Goal: Task Accomplishment & Management: Complete application form

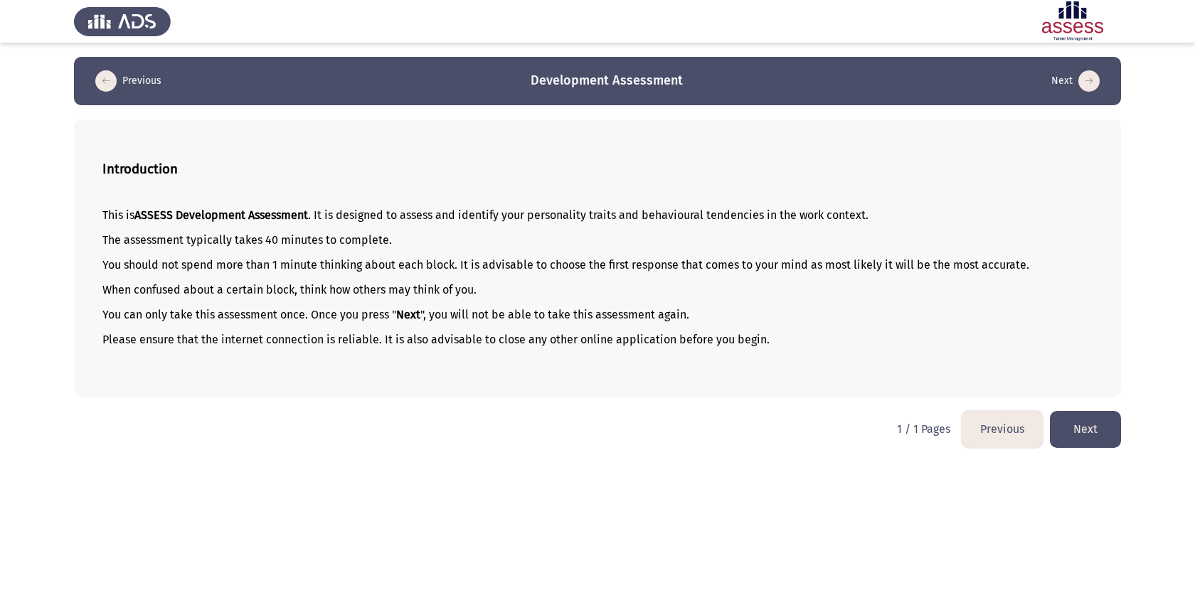
click at [1066, 430] on button "Next" at bounding box center [1084, 429] width 71 height 36
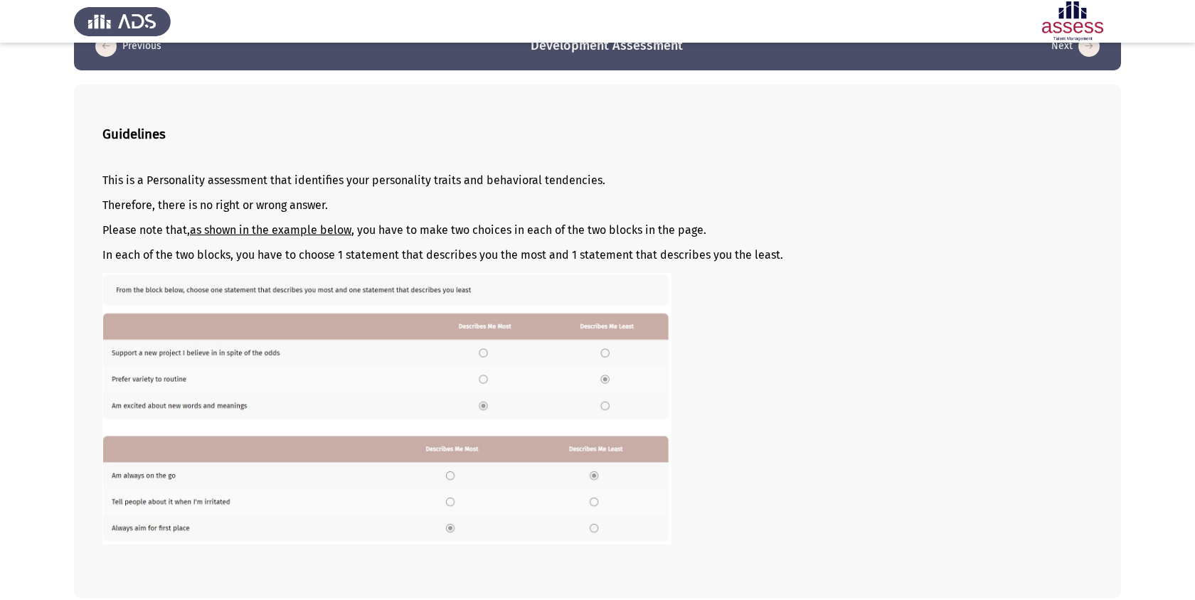
scroll to position [41, 0]
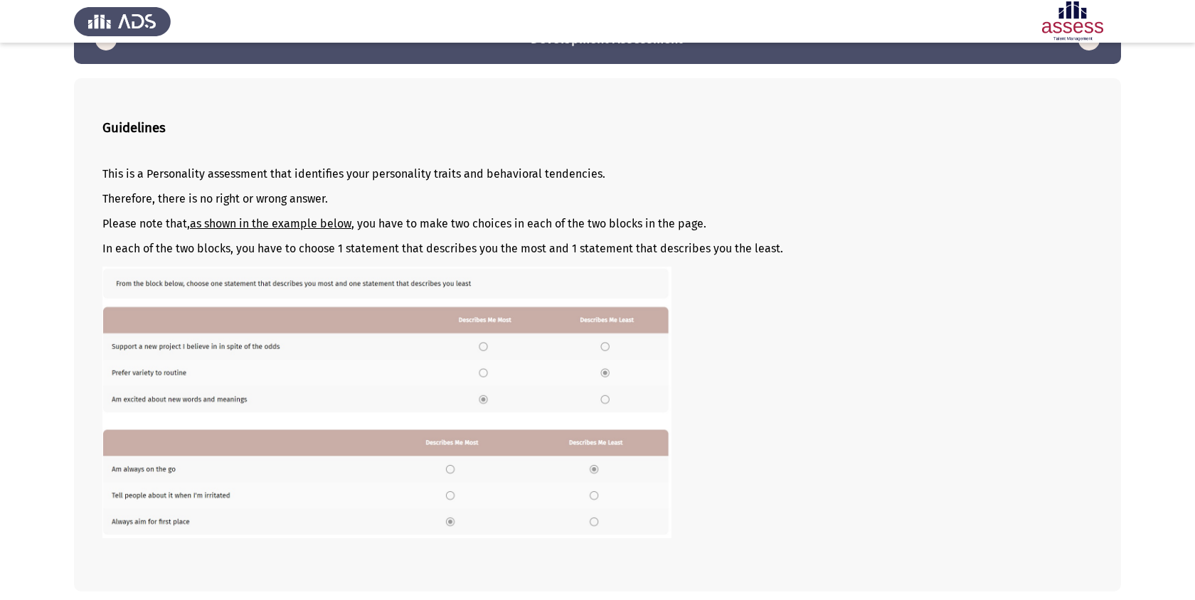
click at [186, 178] on p "This is a Personality assessment that identifies your personality traits and be…" at bounding box center [597, 174] width 990 height 14
click at [315, 223] on u "as shown in the example below" at bounding box center [270, 224] width 161 height 14
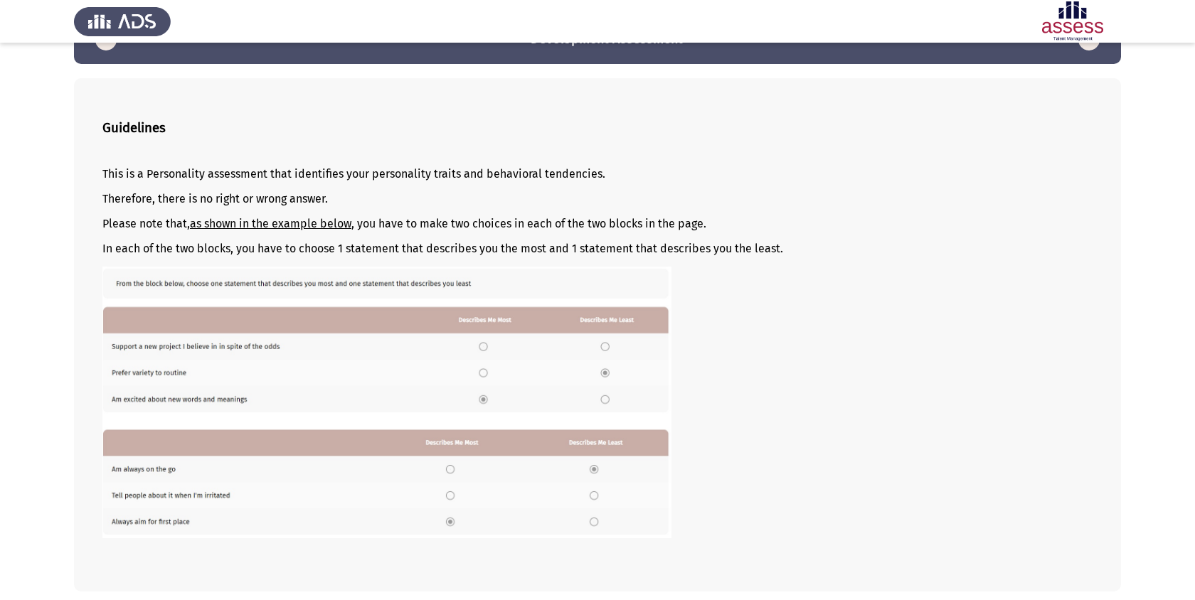
click at [315, 223] on u "as shown in the example below" at bounding box center [270, 224] width 161 height 14
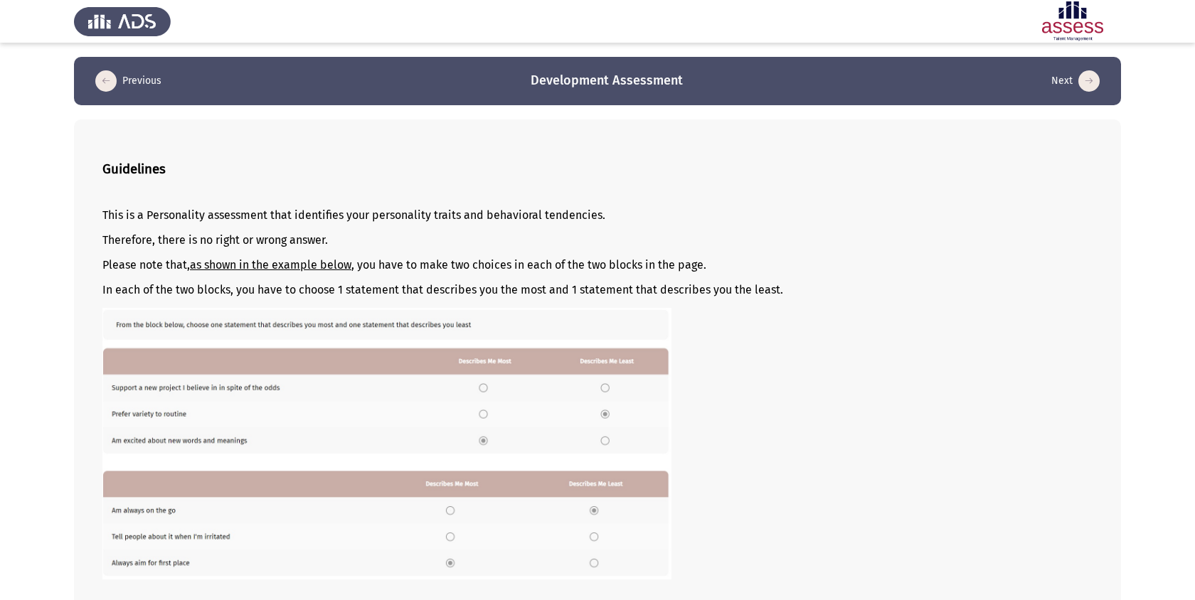
click at [104, 80] on icon "load previous page" at bounding box center [105, 80] width 21 height 21
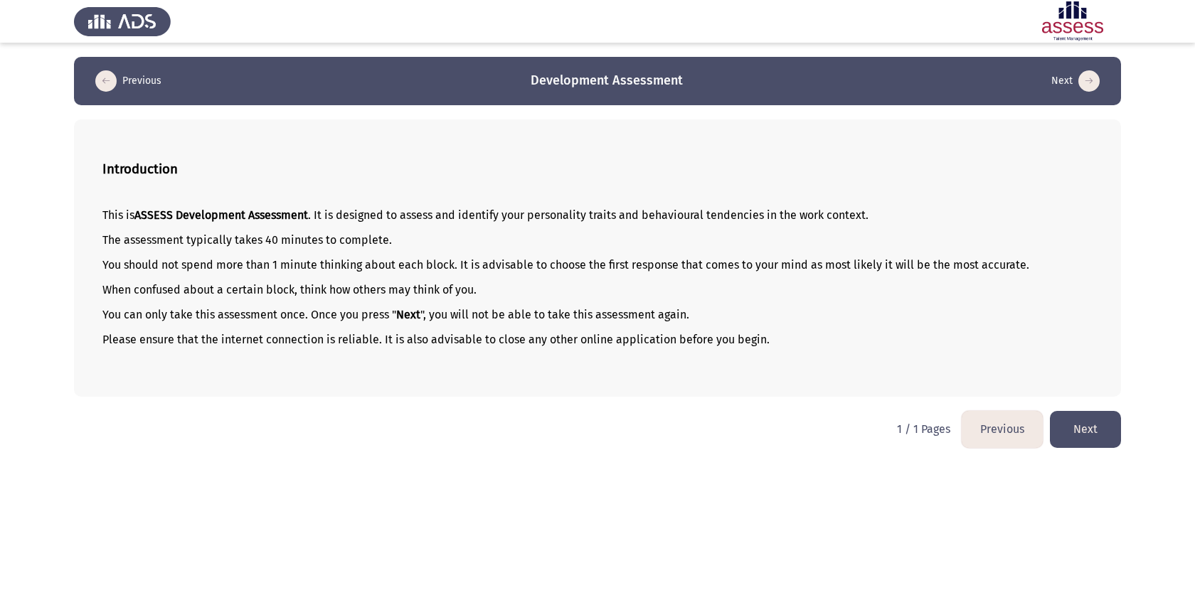
click at [104, 80] on icon "load previous page" at bounding box center [105, 80] width 21 height 21
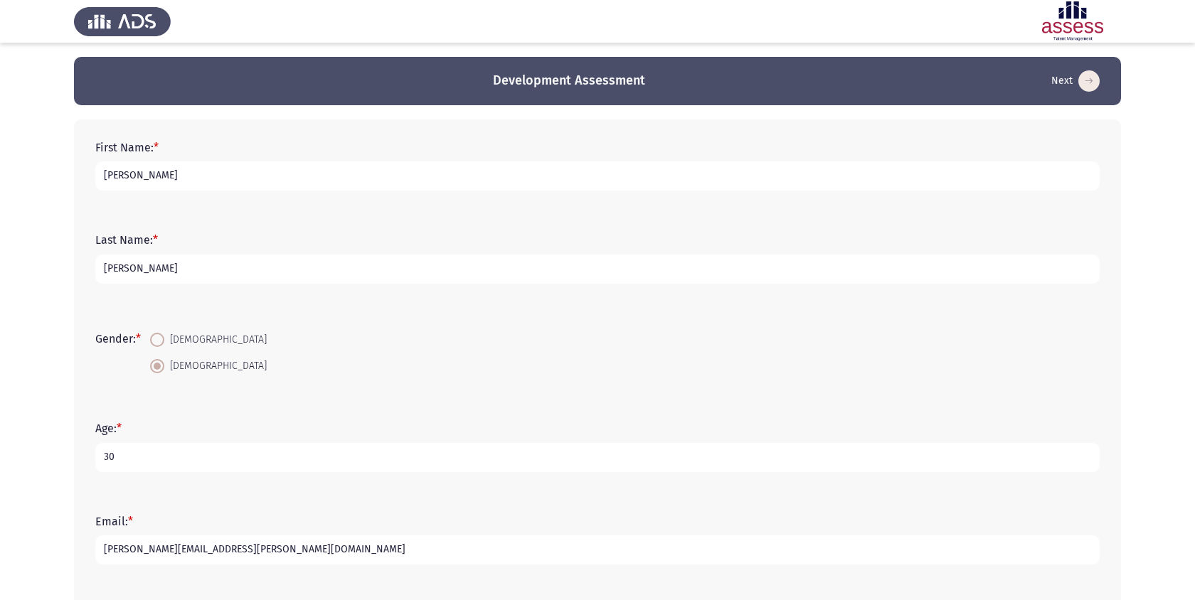
click at [104, 80] on app-previous-next-buttons "Development Assessment Next" at bounding box center [597, 81] width 1012 height 23
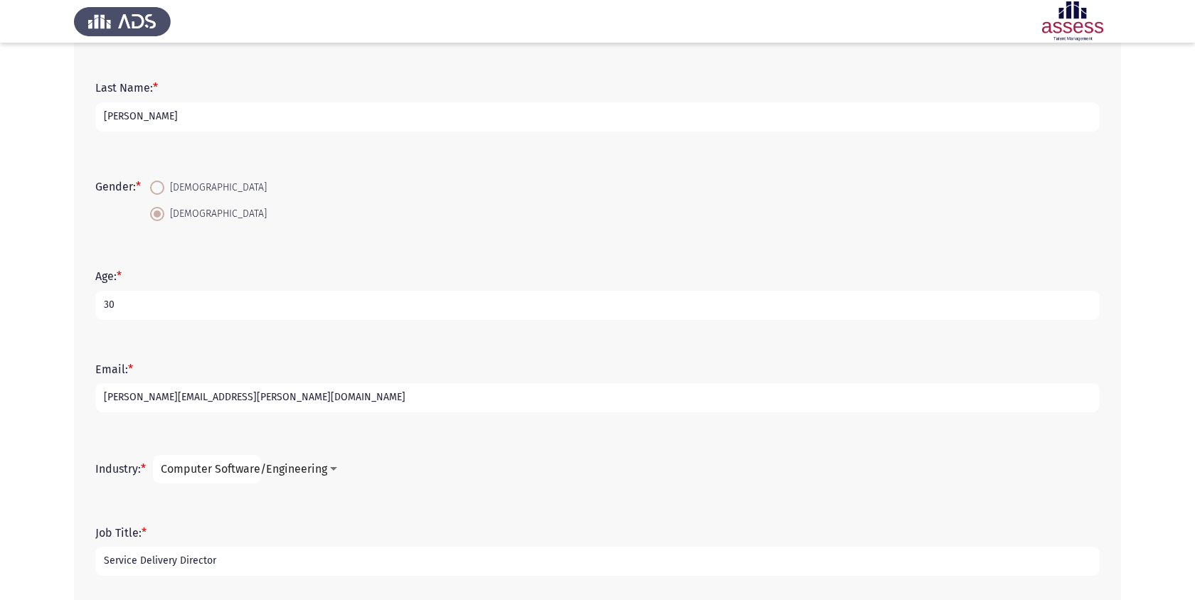
scroll to position [313, 0]
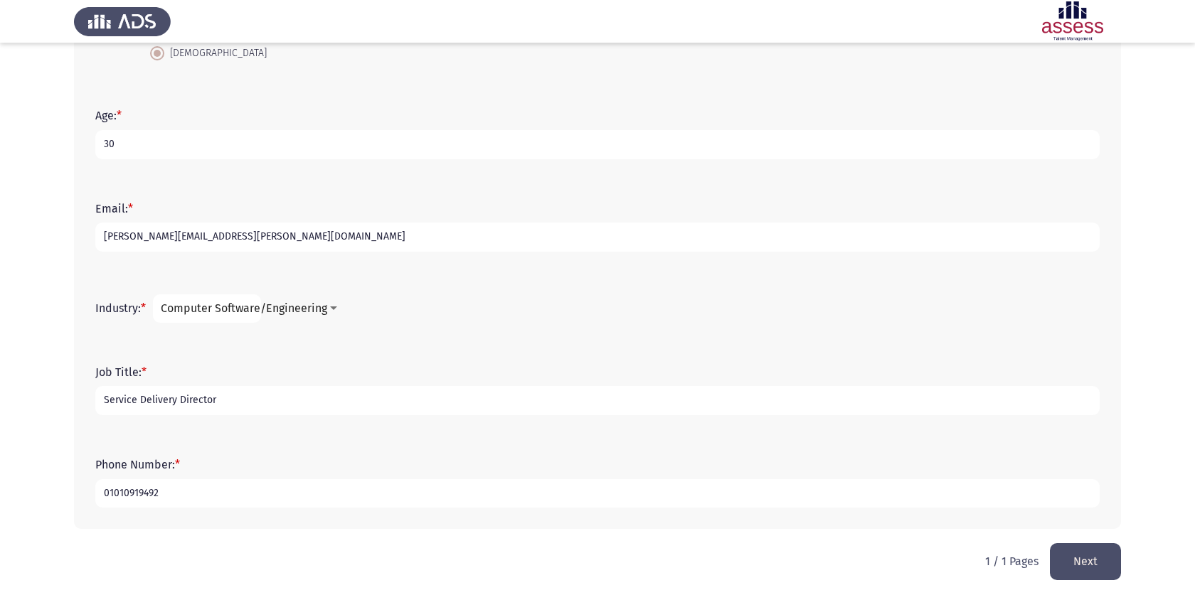
click at [1072, 552] on button "Next" at bounding box center [1084, 561] width 71 height 36
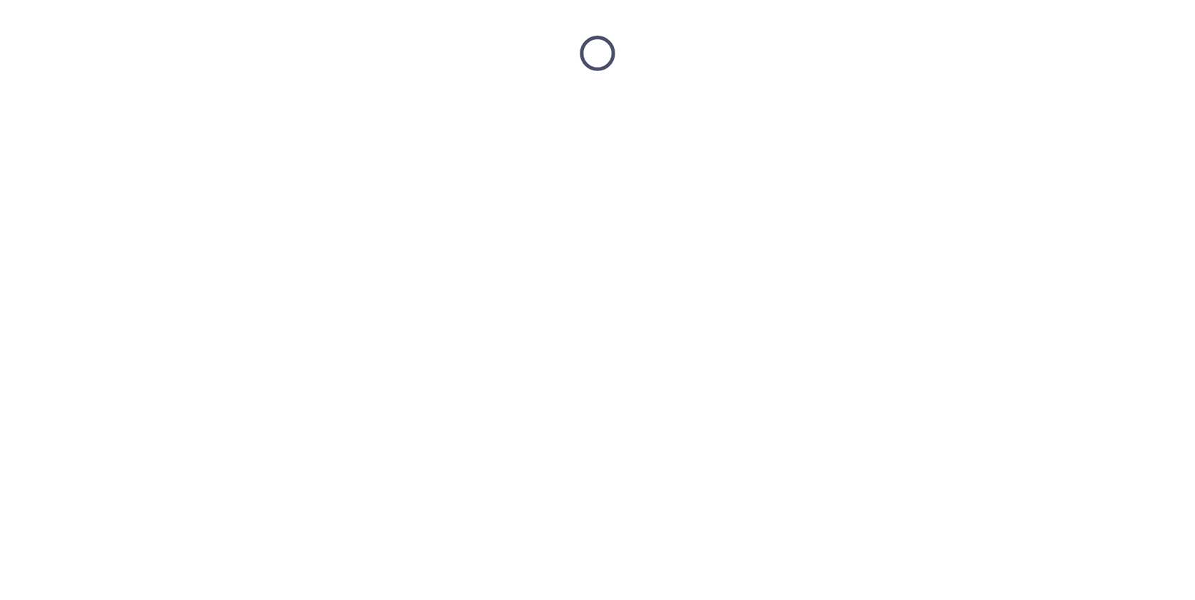
scroll to position [0, 0]
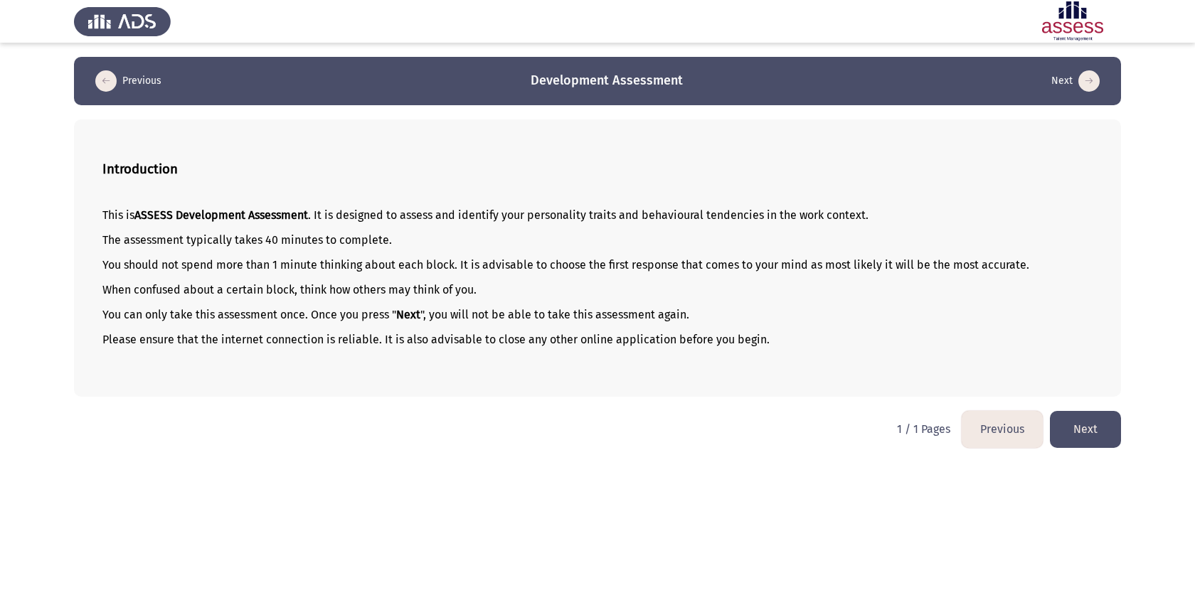
drag, startPoint x: 1101, startPoint y: 424, endPoint x: 938, endPoint y: 365, distance: 173.6
click at [938, 365] on div "Previous Development Assessment Next Introduction This is ASSESS Development As…" at bounding box center [597, 227] width 1047 height 340
click at [938, 365] on p at bounding box center [597, 365] width 990 height 14
drag, startPoint x: 938, startPoint y: 365, endPoint x: 973, endPoint y: 219, distance: 150.6
click at [973, 219] on div "This is ASSESS Development Assessment . It is designed to assess and identify y…" at bounding box center [597, 290] width 990 height 186
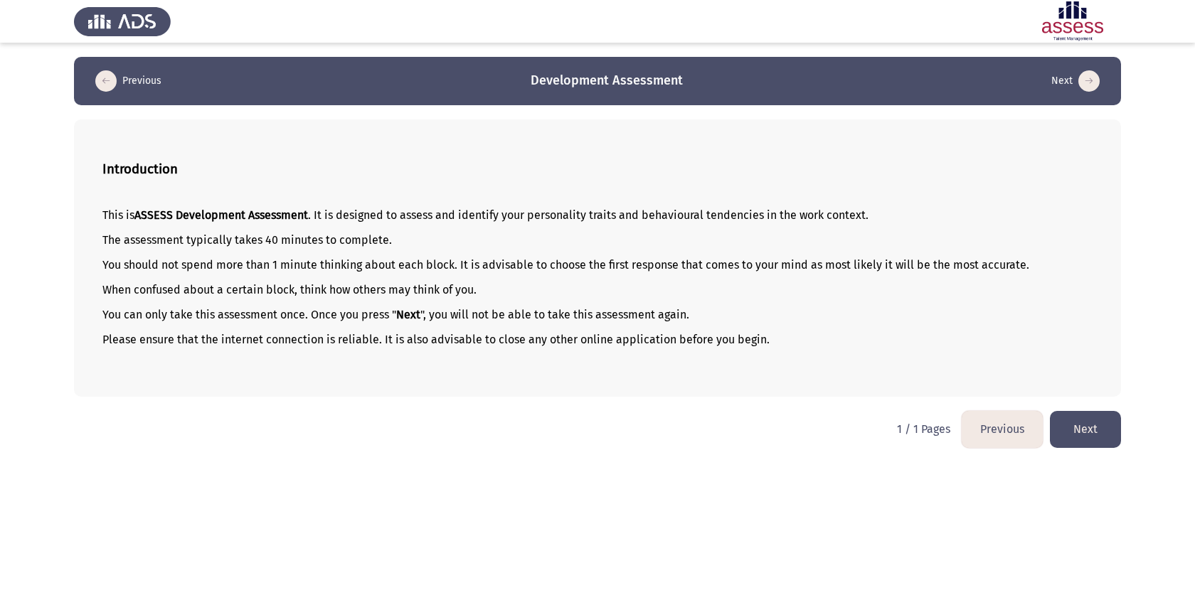
click at [973, 219] on p "This is ASSESS Development Assessment . It is designed to assess and identify y…" at bounding box center [597, 215] width 990 height 14
click at [1076, 422] on button "Next" at bounding box center [1084, 429] width 71 height 36
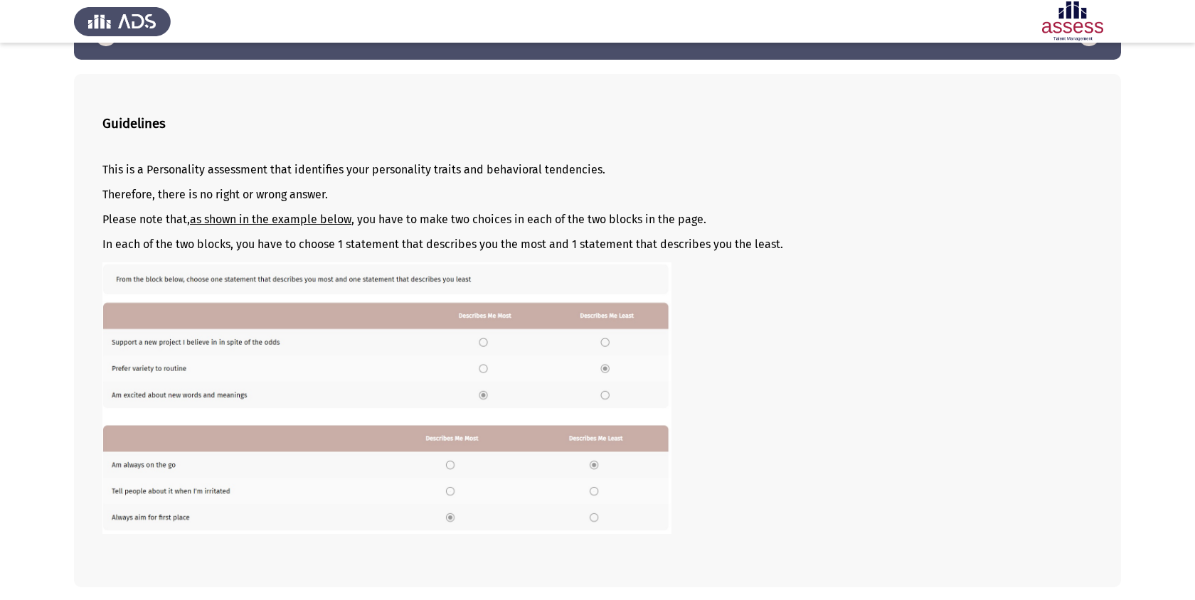
scroll to position [57, 0]
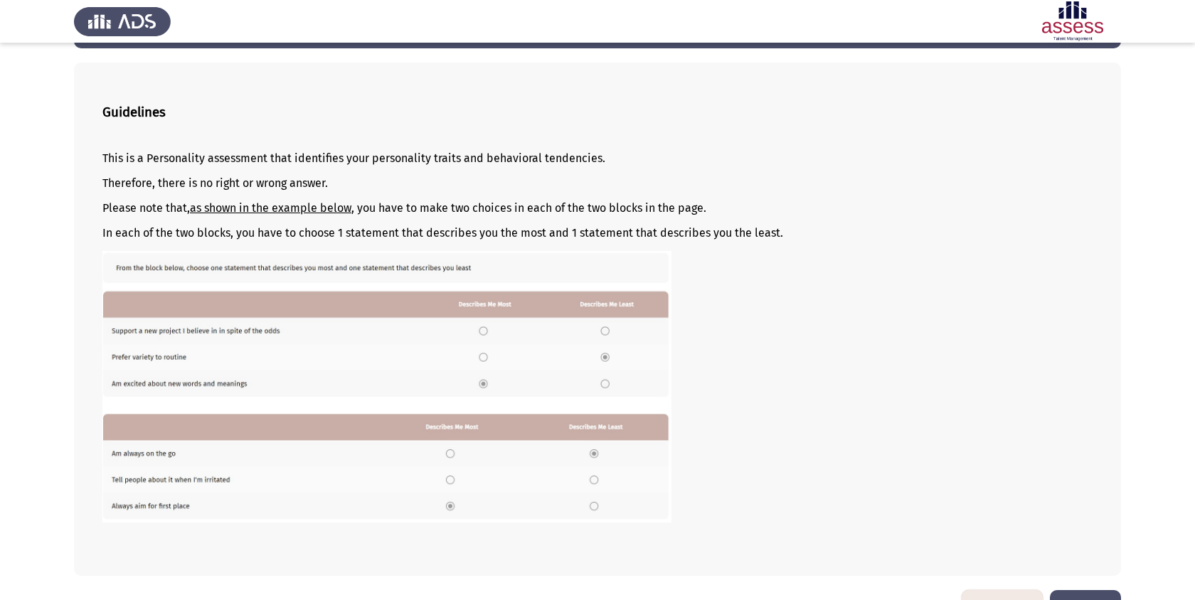
drag, startPoint x: 186, startPoint y: 206, endPoint x: 392, endPoint y: 221, distance: 206.7
click at [393, 221] on div "This is a Personality assessment that identifies your personality traits and be…" at bounding box center [597, 350] width 990 height 421
click at [375, 209] on p "Please note that, as shown in the example below , you have to make two choices …" at bounding box center [597, 208] width 990 height 14
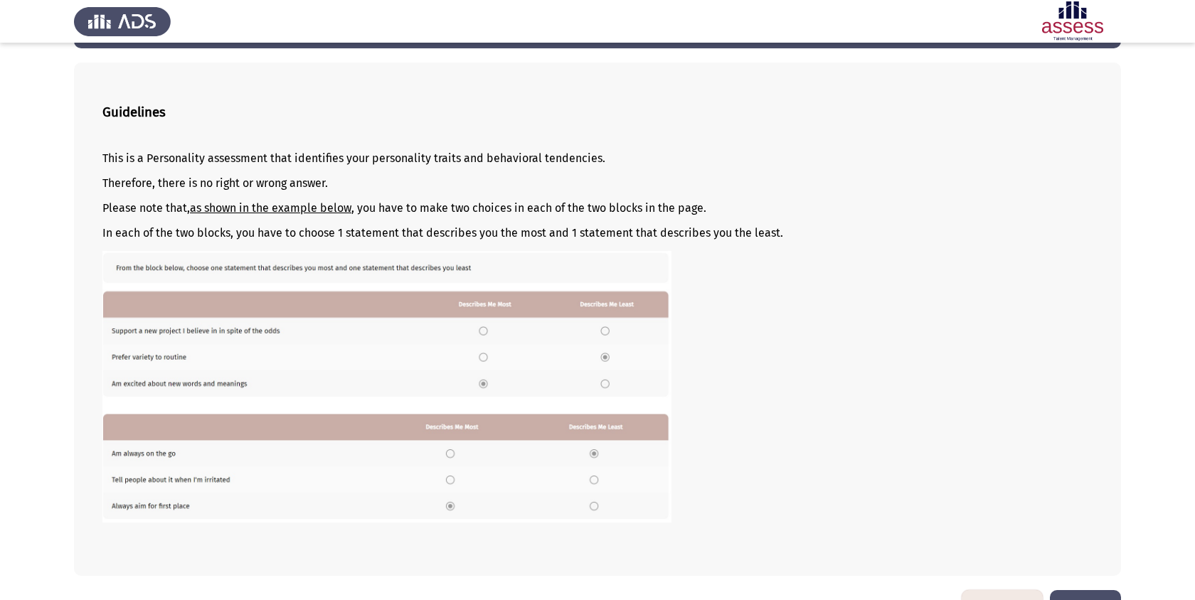
scroll to position [97, 0]
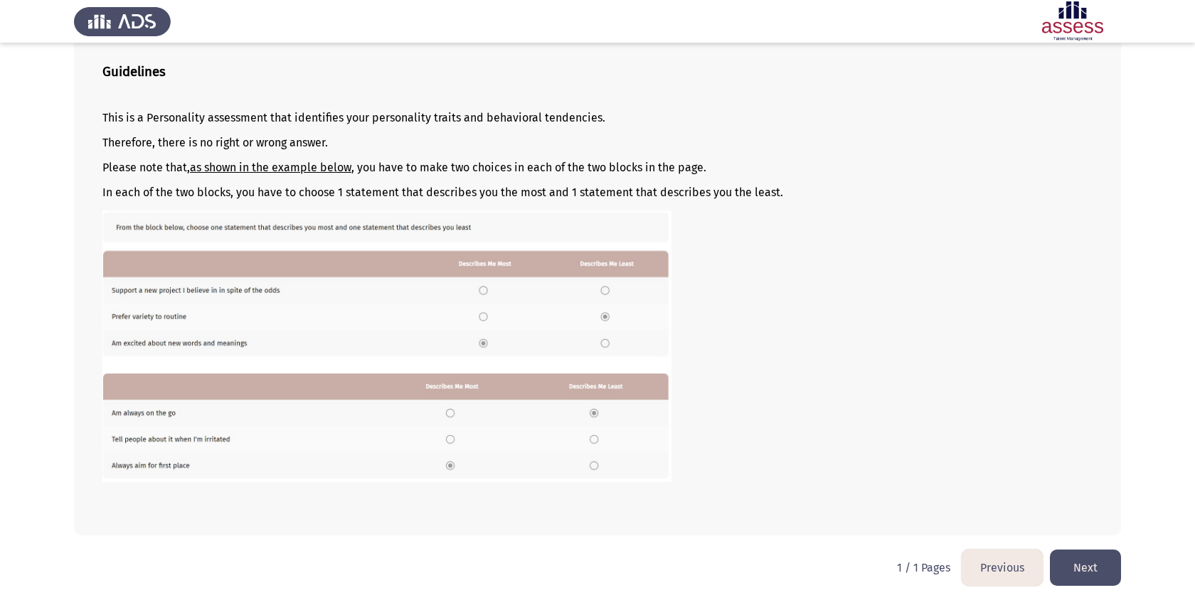
click at [1090, 557] on button "Next" at bounding box center [1084, 568] width 71 height 36
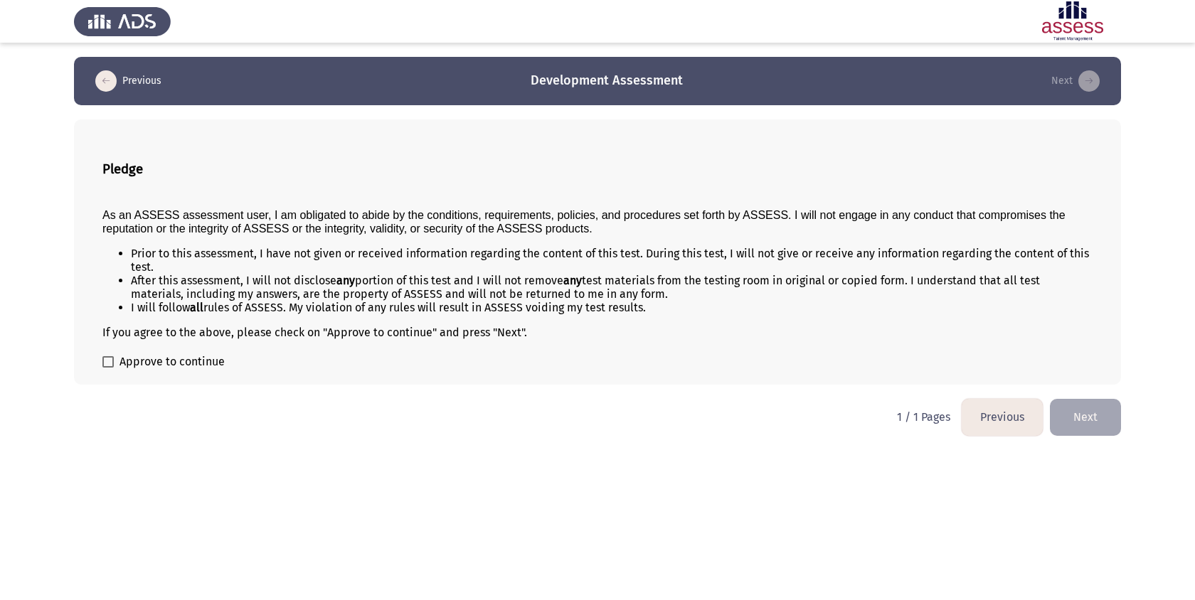
click at [199, 369] on span "Approve to continue" at bounding box center [171, 361] width 105 height 17
click at [108, 368] on input "Approve to continue" at bounding box center [107, 368] width 1 height 1
checkbox input "true"
click at [1099, 419] on button "Next" at bounding box center [1084, 417] width 71 height 36
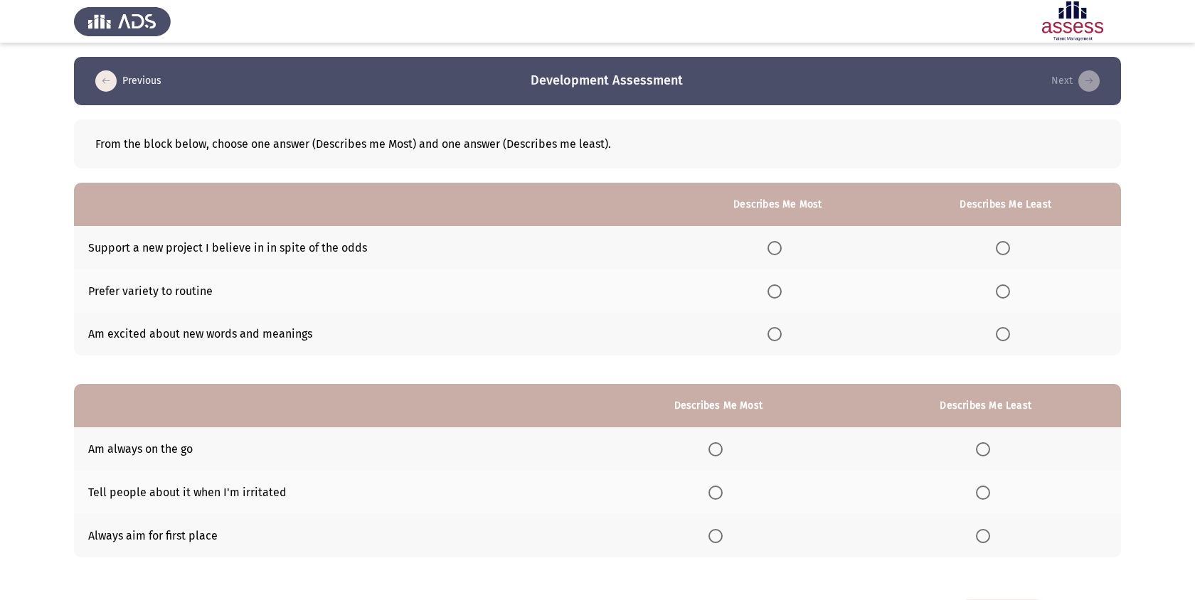
click at [370, 257] on td "Support a new project I believe in in spite of the odds" at bounding box center [369, 247] width 591 height 43
click at [364, 257] on td "Support a new project I believe in in spite of the odds" at bounding box center [369, 247] width 591 height 43
click at [360, 254] on td "Support a new project I believe in in spite of the odds" at bounding box center [369, 247] width 591 height 43
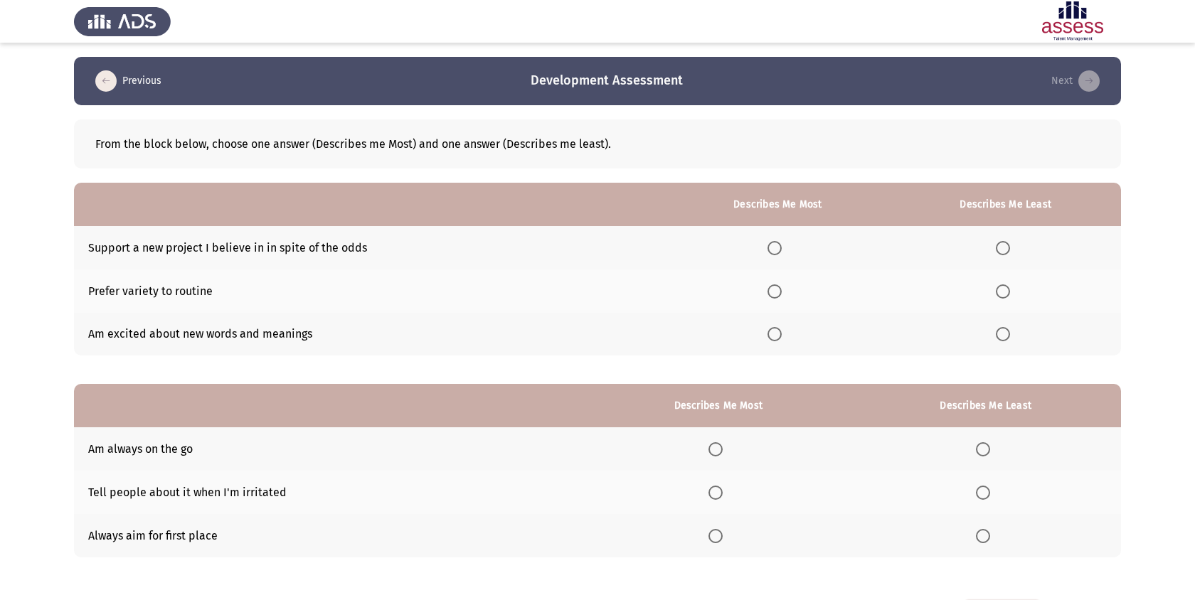
click at [351, 245] on td "Support a new project I believe in in spite of the odds" at bounding box center [369, 247] width 591 height 43
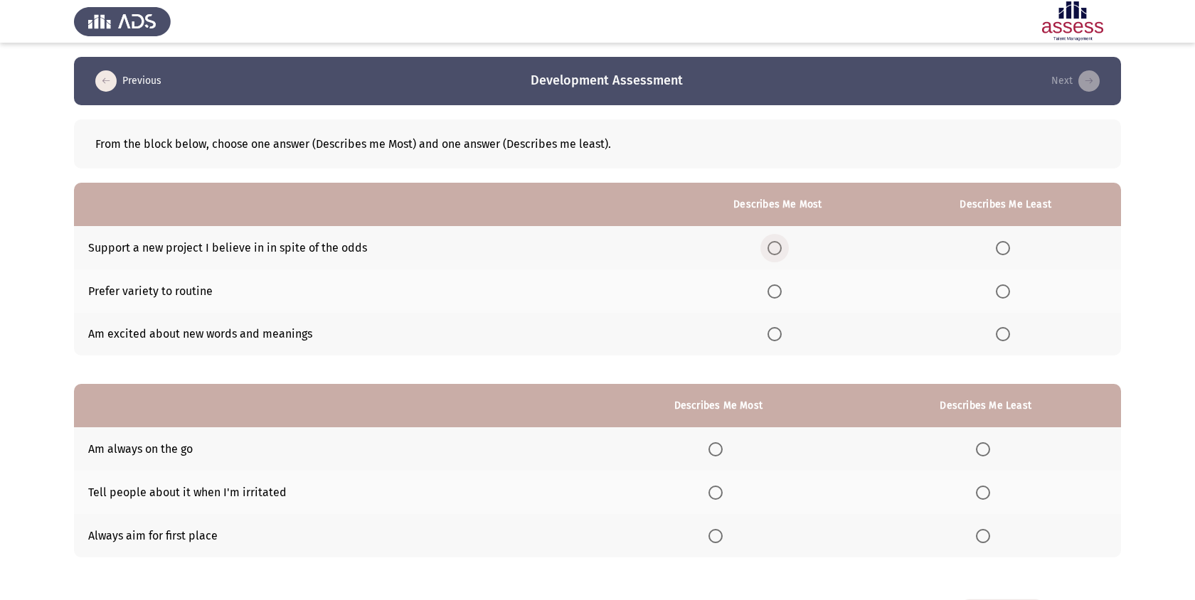
click at [776, 247] on span "Select an option" at bounding box center [774, 248] width 14 height 14
click at [776, 247] on input "Select an option" at bounding box center [774, 248] width 14 height 14
click at [991, 331] on th at bounding box center [1005, 334] width 230 height 43
click at [999, 331] on span "Select an option" at bounding box center [1002, 334] width 14 height 14
click at [999, 331] on input "Select an option" at bounding box center [1002, 334] width 14 height 14
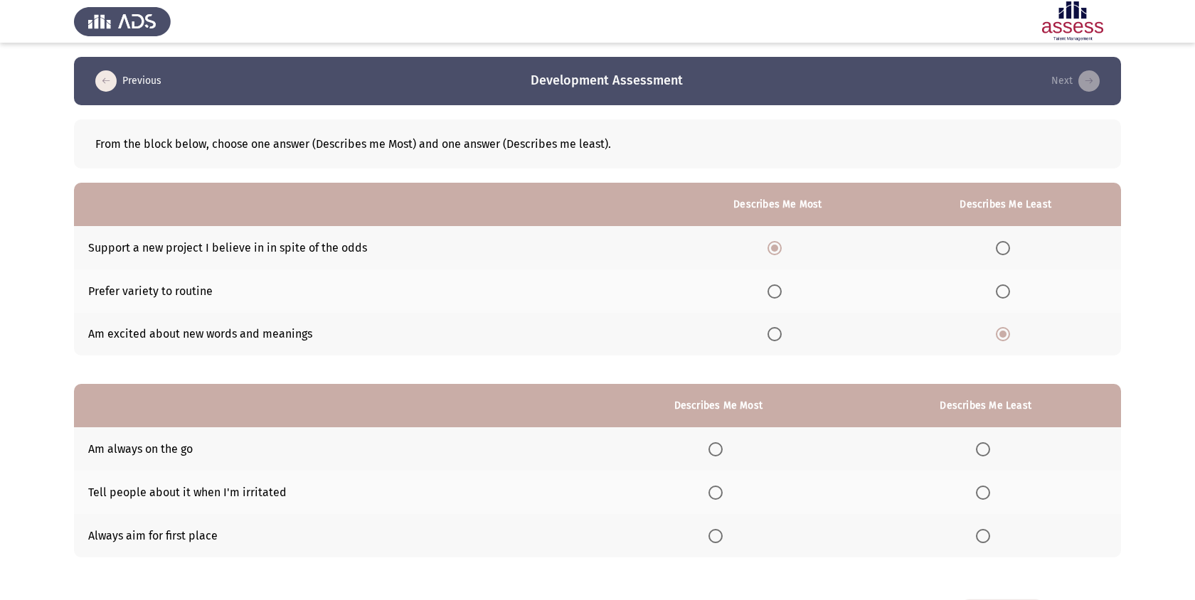
scroll to position [56, 0]
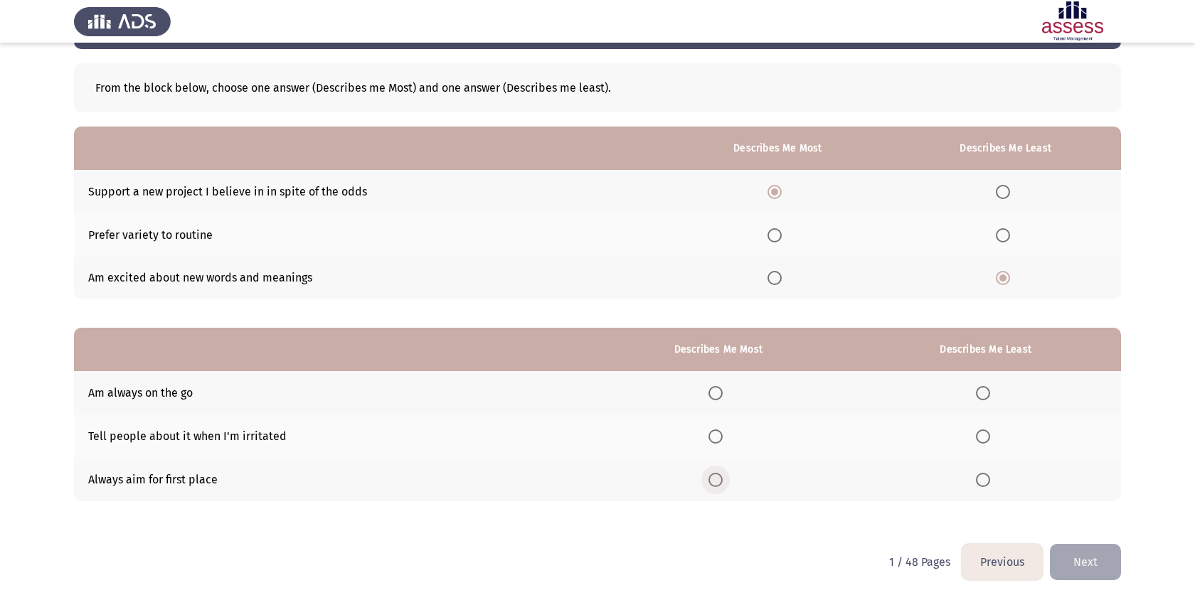
click at [715, 480] on span "Select an option" at bounding box center [715, 480] width 14 height 14
click at [715, 480] on input "Select an option" at bounding box center [715, 480] width 14 height 14
click at [969, 433] on th at bounding box center [985, 436] width 271 height 43
click at [981, 433] on span "Select an option" at bounding box center [983, 436] width 14 height 14
click at [981, 433] on input "Select an option" at bounding box center [983, 436] width 14 height 14
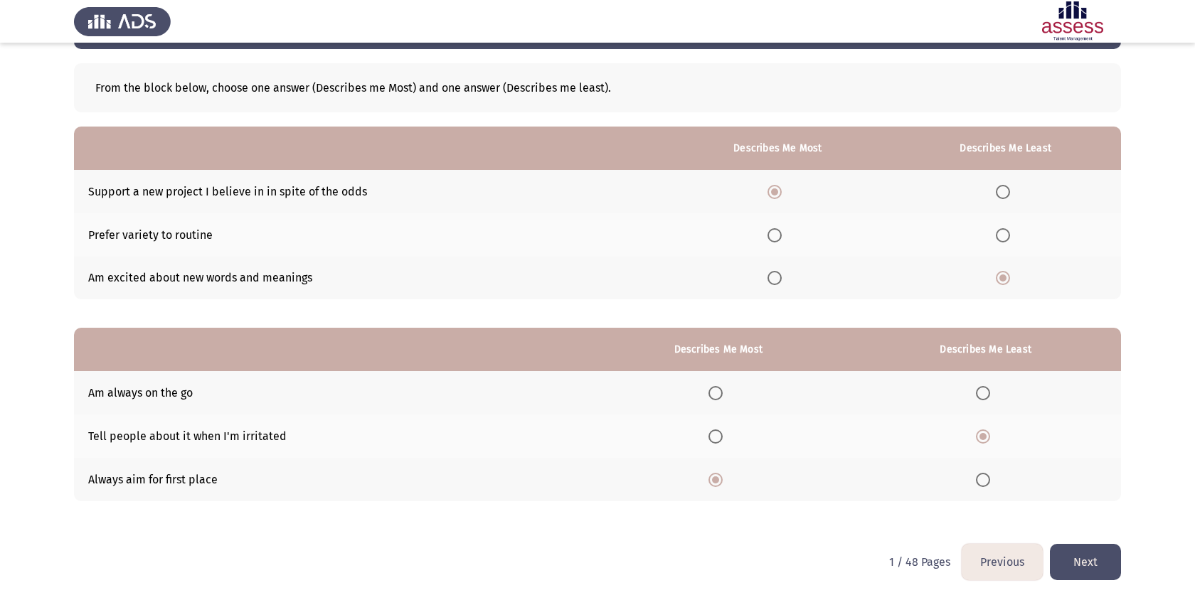
click at [1098, 571] on button "Next" at bounding box center [1084, 562] width 71 height 36
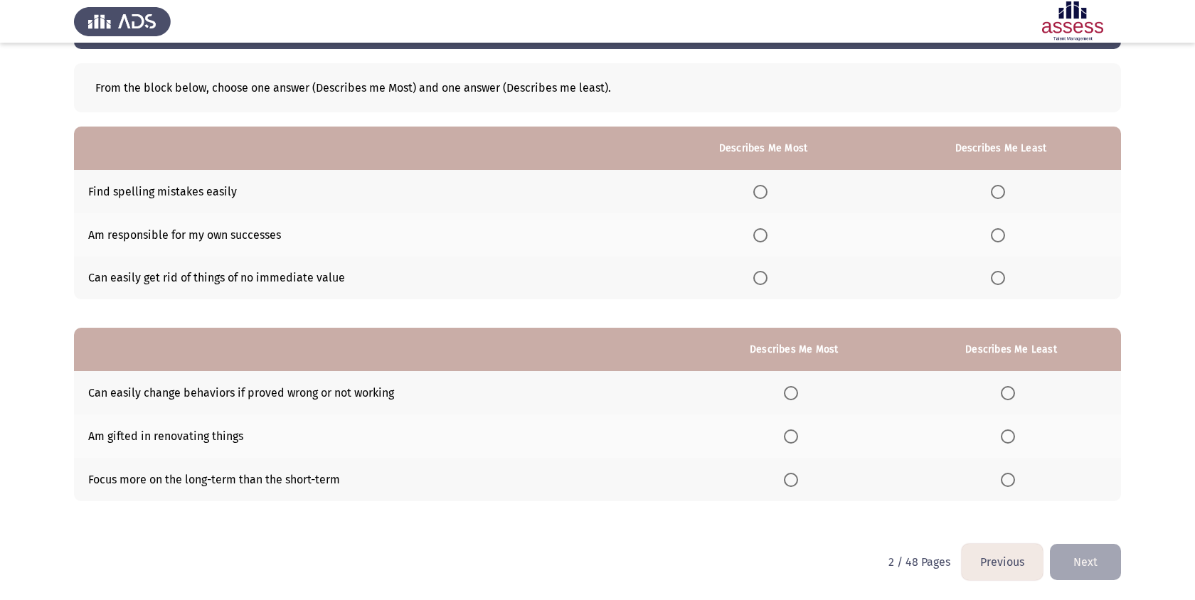
click at [993, 560] on button "Previous" at bounding box center [1001, 562] width 81 height 36
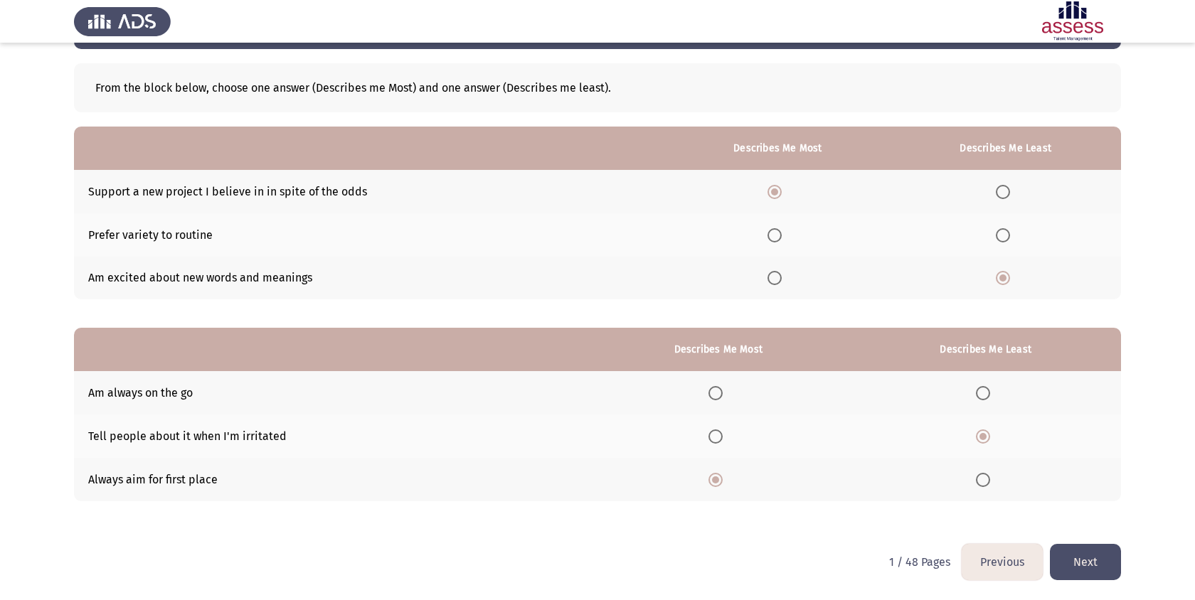
drag, startPoint x: 982, startPoint y: 480, endPoint x: 1055, endPoint y: 512, distance: 79.9
click at [1055, 509] on div "From the block below, choose one answer (Describes me Most) and one answer (Des…" at bounding box center [597, 289] width 1047 height 481
click at [1077, 565] on button "Next" at bounding box center [1084, 562] width 71 height 36
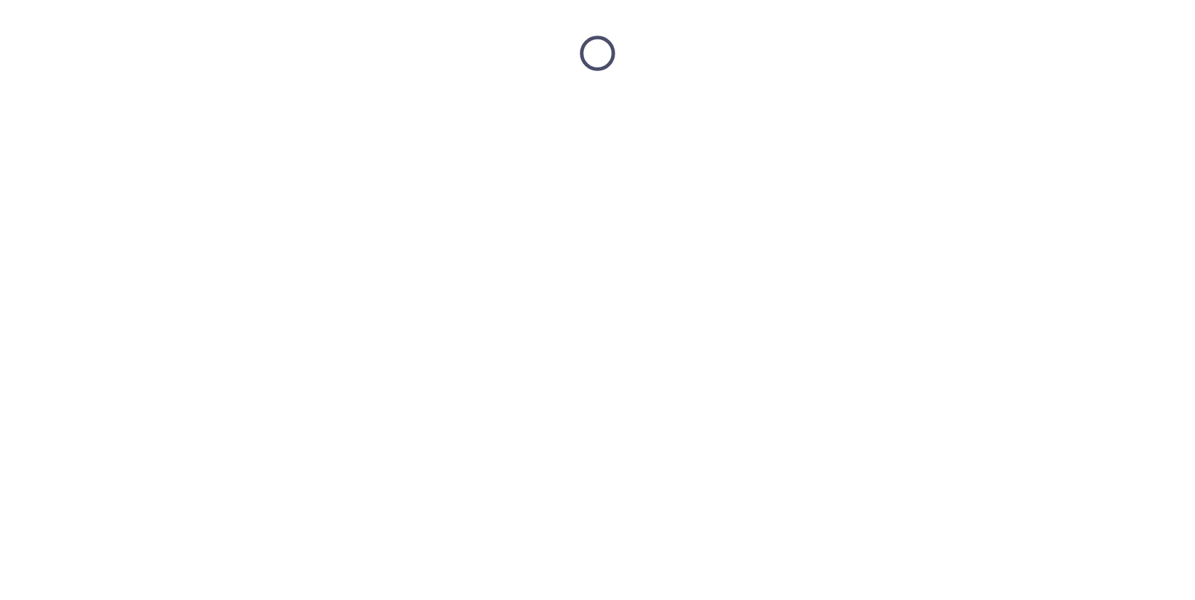
scroll to position [0, 0]
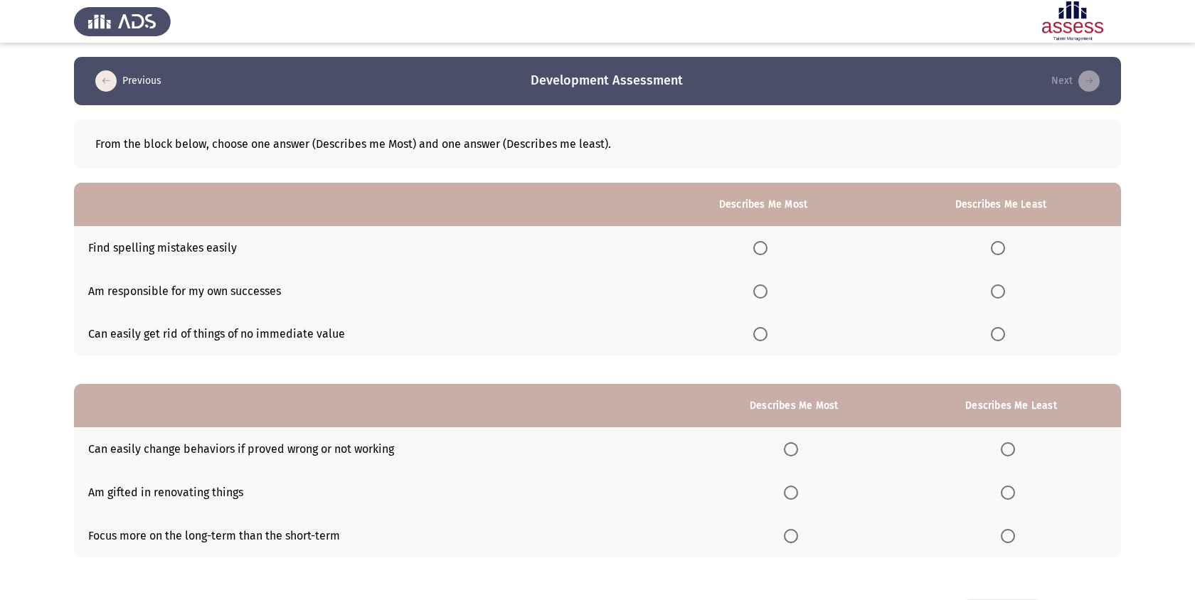
click at [990, 322] on th at bounding box center [1000, 334] width 240 height 43
click at [990, 328] on th at bounding box center [1000, 334] width 240 height 43
click at [754, 246] on th at bounding box center [763, 247] width 235 height 43
click at [767, 248] on span "Select an option" at bounding box center [760, 248] width 14 height 14
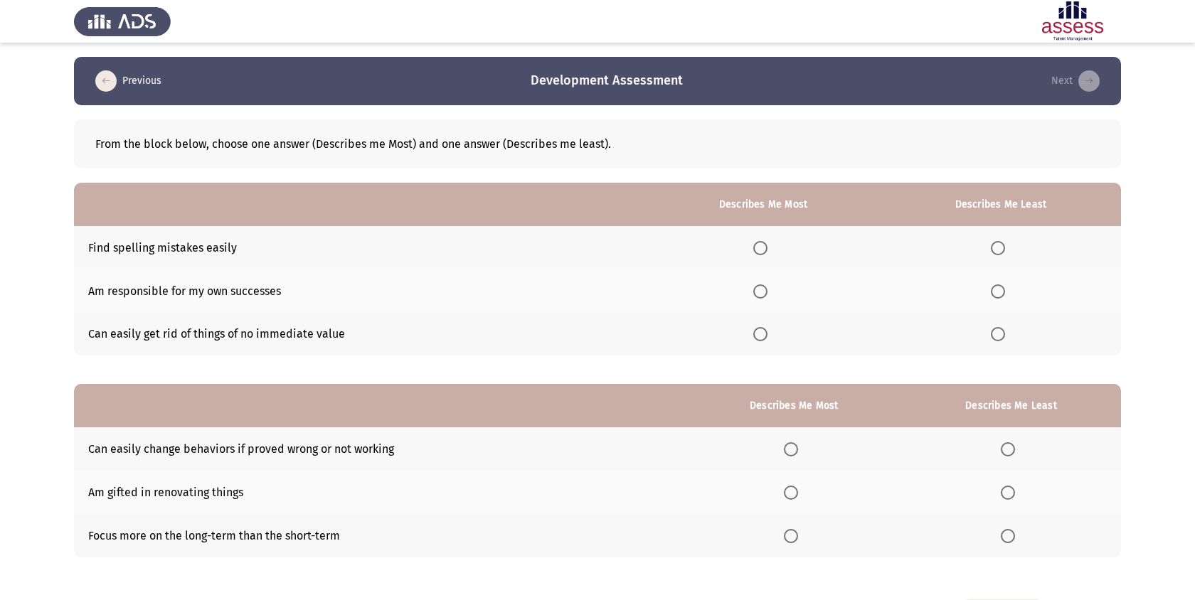
click at [767, 248] on input "Select an option" at bounding box center [760, 248] width 14 height 14
drag, startPoint x: 1010, startPoint y: 358, endPoint x: 997, endPoint y: 338, distance: 23.7
click at [997, 338] on span "Select an option" at bounding box center [997, 334] width 14 height 14
click at [997, 338] on input "Select an option" at bounding box center [997, 334] width 14 height 14
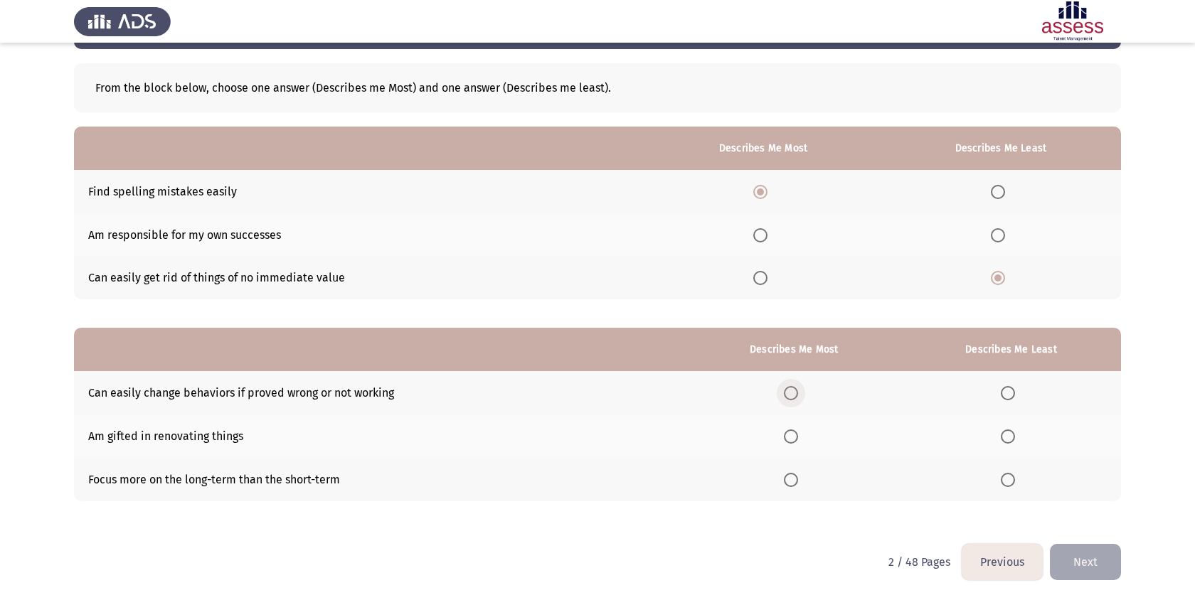
click at [798, 394] on span "Select an option" at bounding box center [791, 393] width 14 height 14
click at [798, 394] on input "Select an option" at bounding box center [791, 393] width 14 height 14
click at [1018, 437] on label "Select an option" at bounding box center [1010, 436] width 20 height 14
click at [1015, 437] on input "Select an option" at bounding box center [1007, 436] width 14 height 14
click at [803, 476] on label "Select an option" at bounding box center [794, 480] width 20 height 14
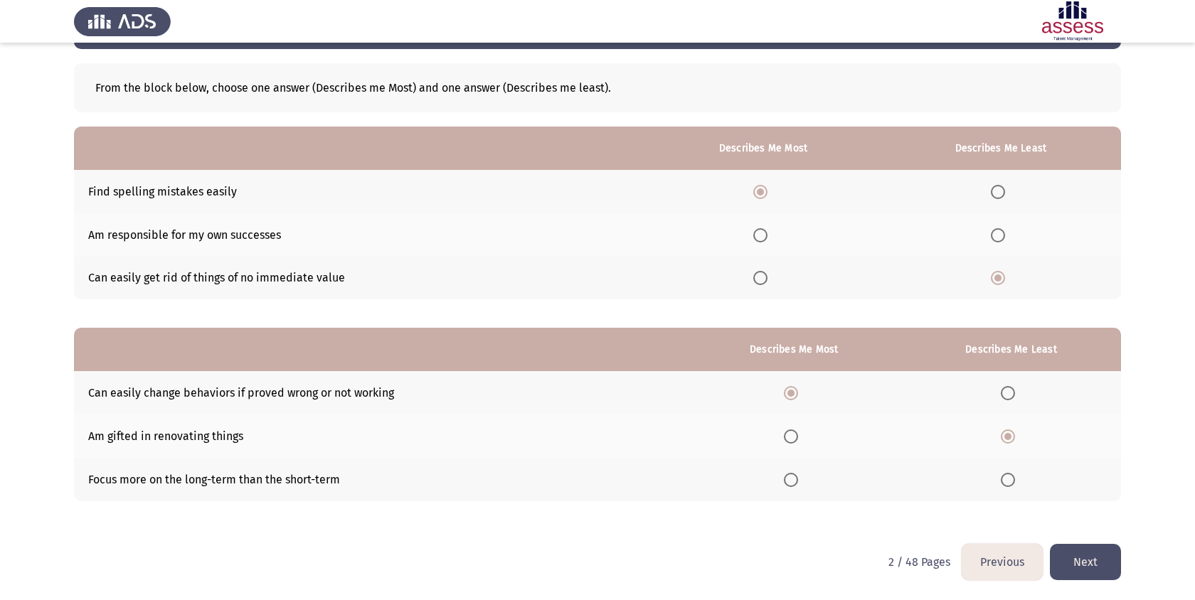
click at [798, 476] on input "Select an option" at bounding box center [791, 480] width 14 height 14
click at [106, 433] on td "Am gifted in renovating things" at bounding box center [380, 436] width 613 height 43
click at [1086, 559] on button "Next" at bounding box center [1084, 562] width 71 height 36
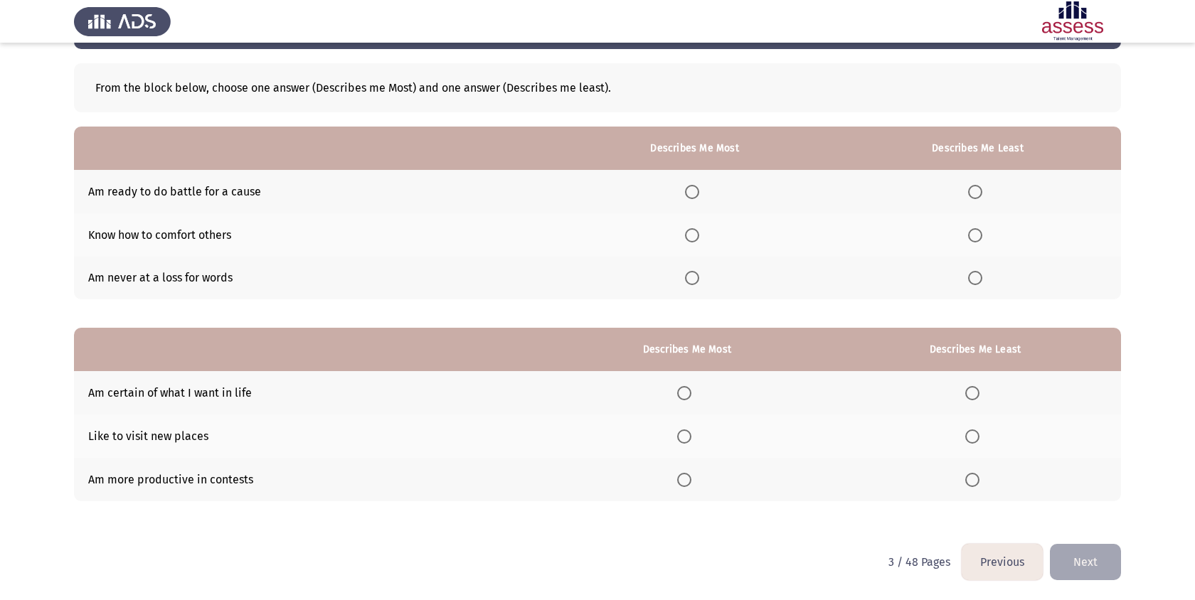
scroll to position [54, 0]
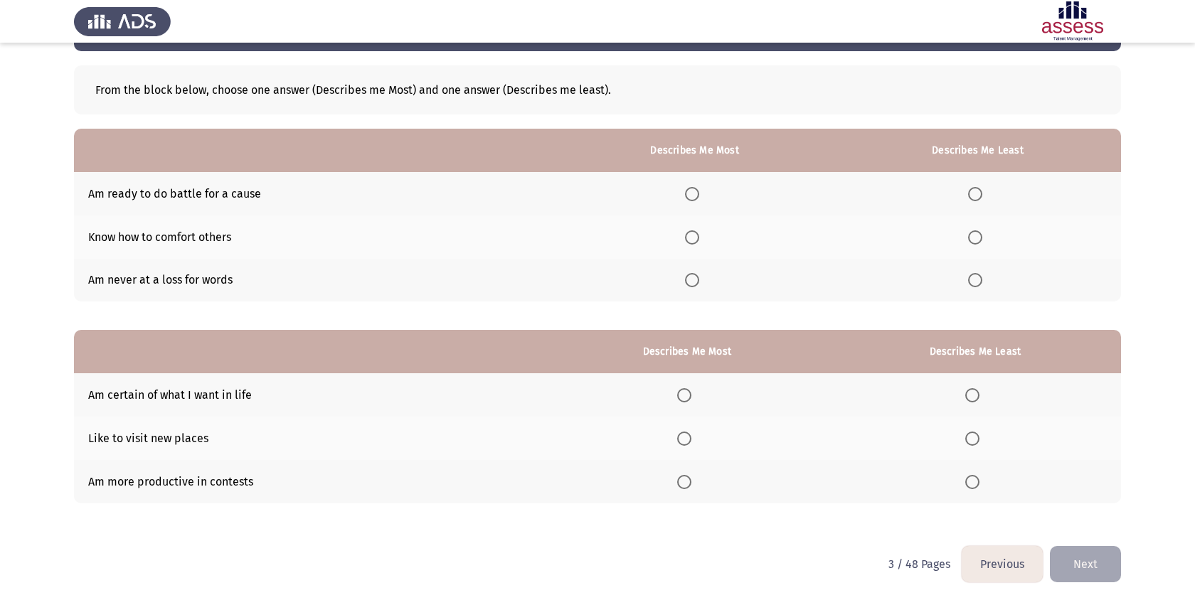
click at [695, 240] on span "Select an option" at bounding box center [692, 237] width 14 height 14
click at [695, 240] on input "Select an option" at bounding box center [692, 237] width 14 height 14
click at [966, 282] on th at bounding box center [977, 280] width 287 height 43
click at [979, 280] on span "Select an option" at bounding box center [975, 280] width 14 height 14
click at [979, 280] on input "Select an option" at bounding box center [975, 280] width 14 height 14
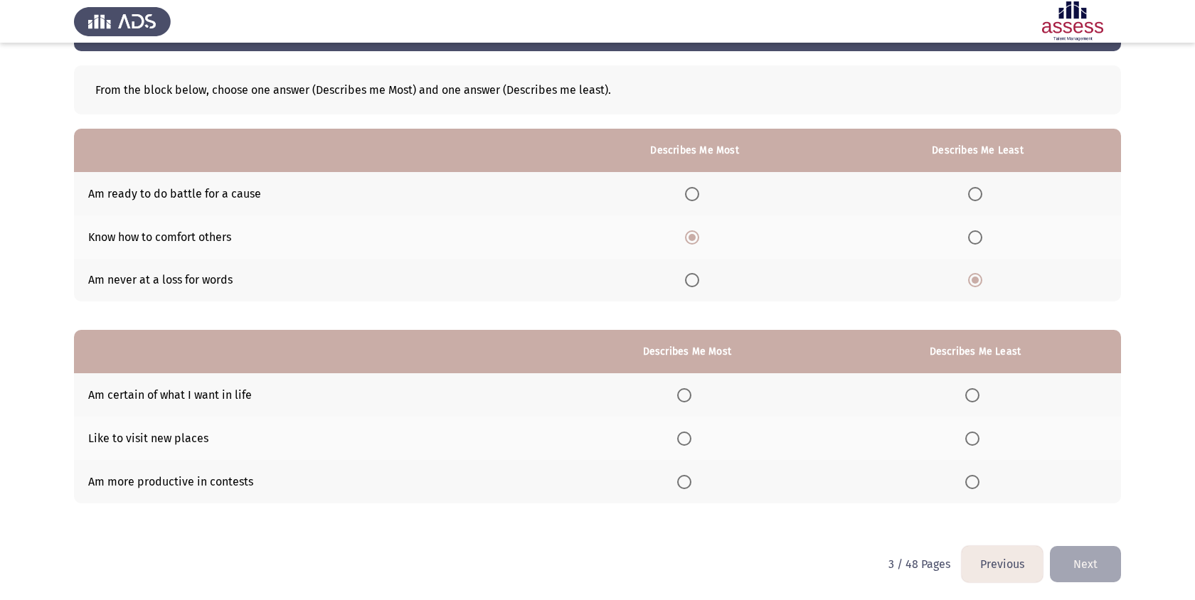
scroll to position [56, 0]
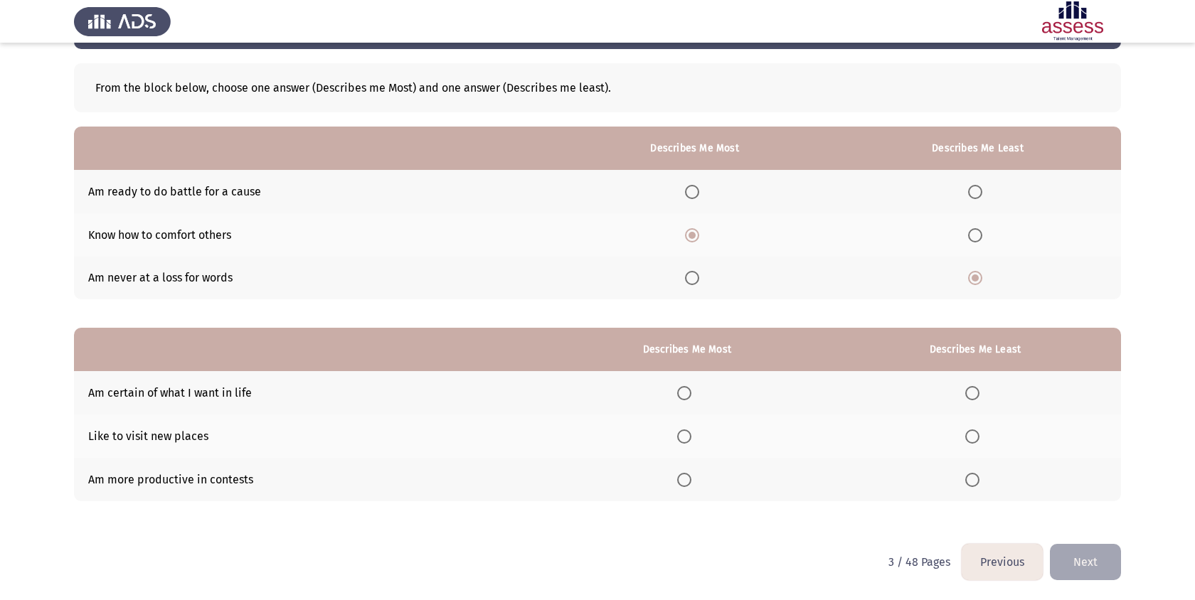
click at [699, 183] on th at bounding box center [694, 191] width 279 height 43
click at [699, 193] on span "Select an option" at bounding box center [692, 192] width 14 height 14
click at [699, 193] on input "Select an option" at bounding box center [692, 192] width 14 height 14
click at [695, 242] on th at bounding box center [694, 234] width 279 height 43
click at [696, 238] on span "Select an option" at bounding box center [692, 235] width 14 height 14
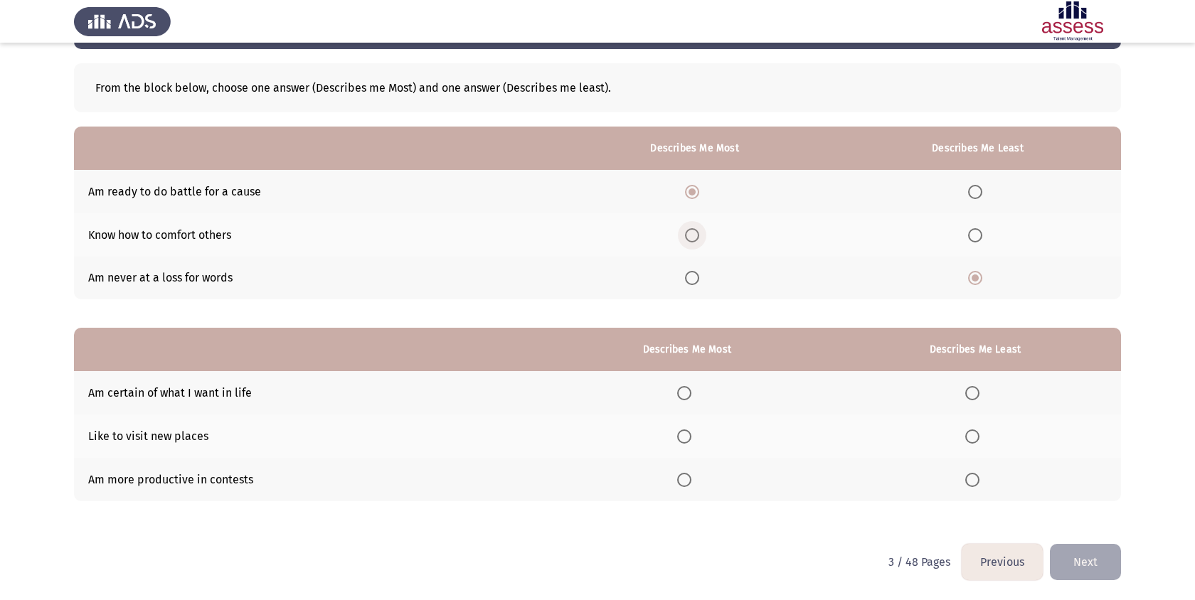
click at [696, 238] on input "Select an option" at bounding box center [692, 235] width 14 height 14
click at [683, 398] on span "Select an option" at bounding box center [684, 393] width 14 height 14
click at [683, 398] on input "Select an option" at bounding box center [684, 393] width 14 height 14
click at [971, 481] on span "Select an option" at bounding box center [972, 480] width 14 height 14
click at [971, 481] on input "Select an option" at bounding box center [972, 480] width 14 height 14
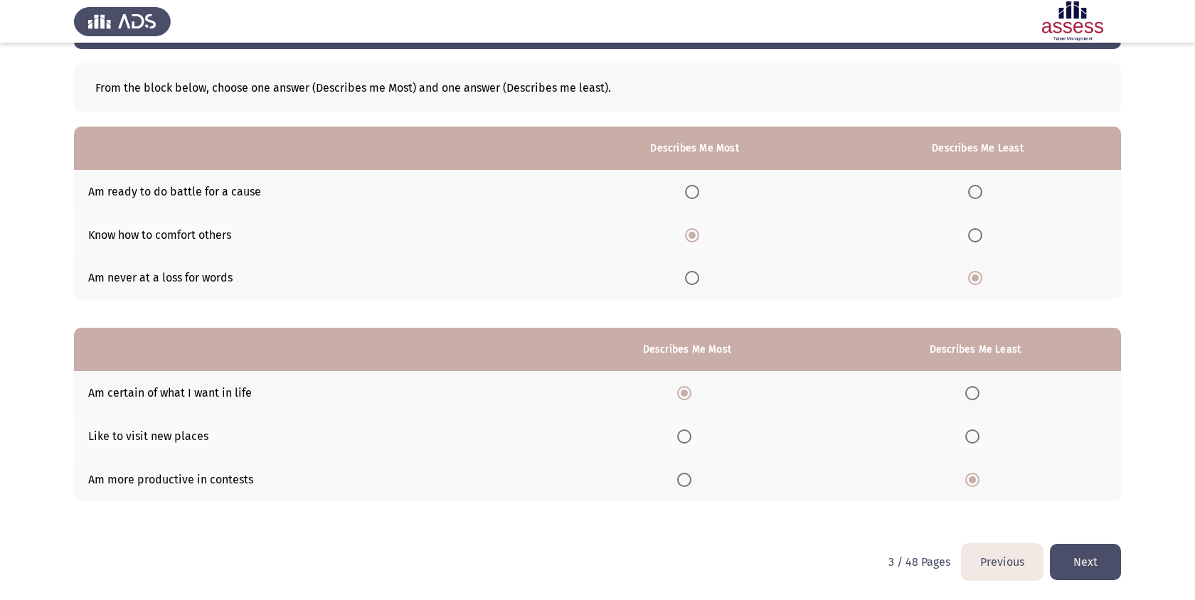
click at [1109, 552] on button "Next" at bounding box center [1084, 562] width 71 height 36
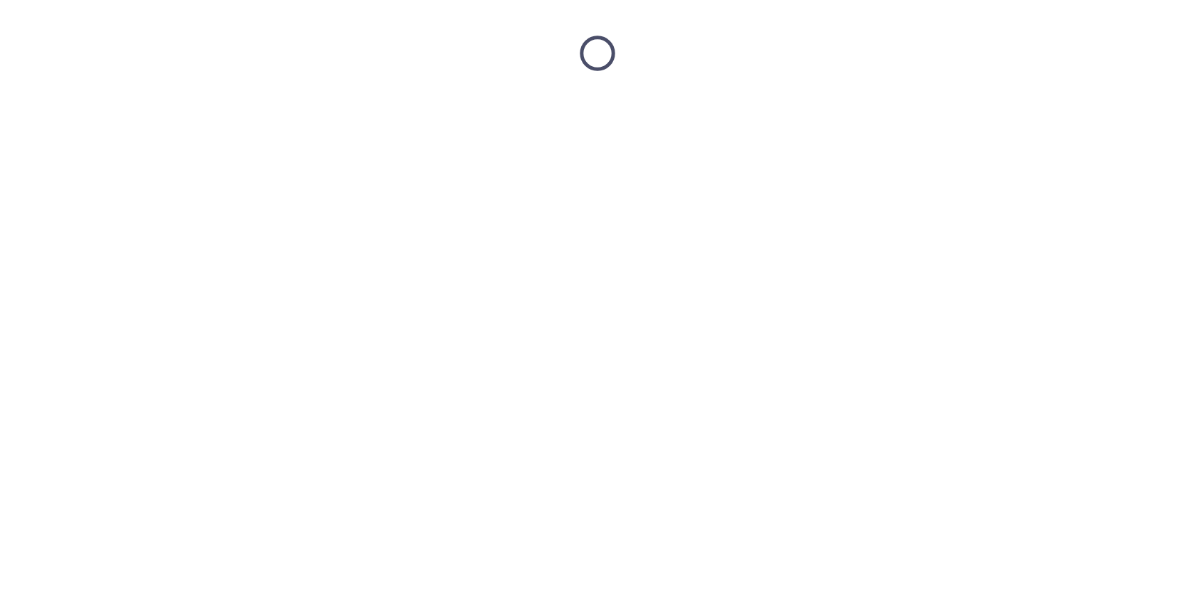
scroll to position [0, 0]
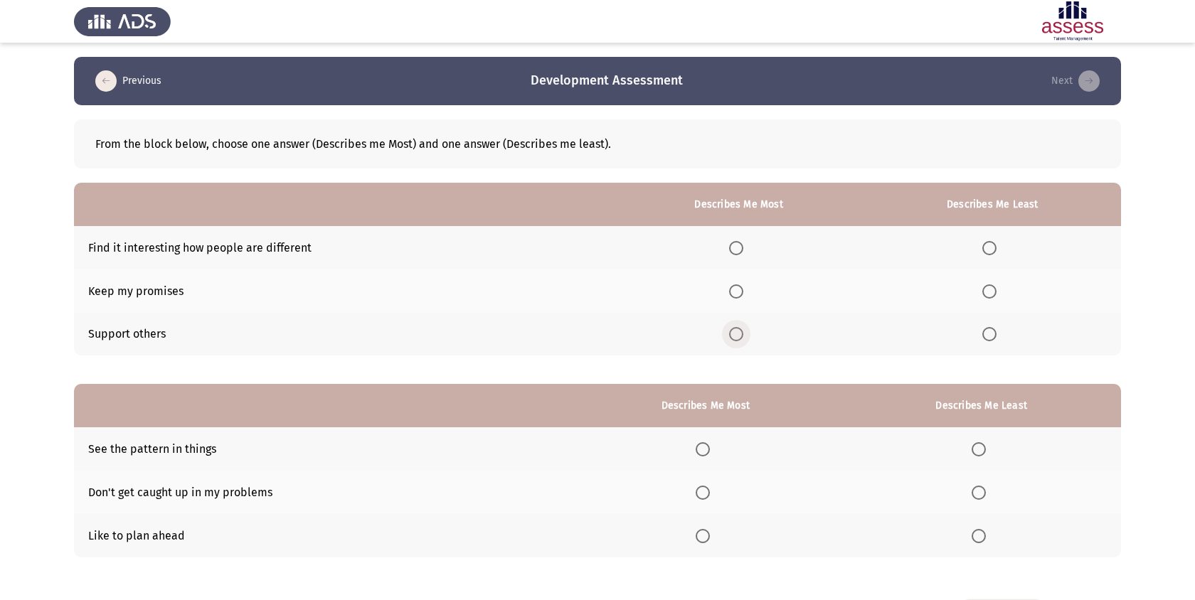
click at [737, 333] on span "Select an option" at bounding box center [736, 334] width 14 height 14
click at [737, 333] on input "Select an option" at bounding box center [736, 334] width 14 height 14
click at [990, 248] on span "Select an option" at bounding box center [989, 248] width 14 height 14
click at [990, 248] on input "Select an option" at bounding box center [989, 248] width 14 height 14
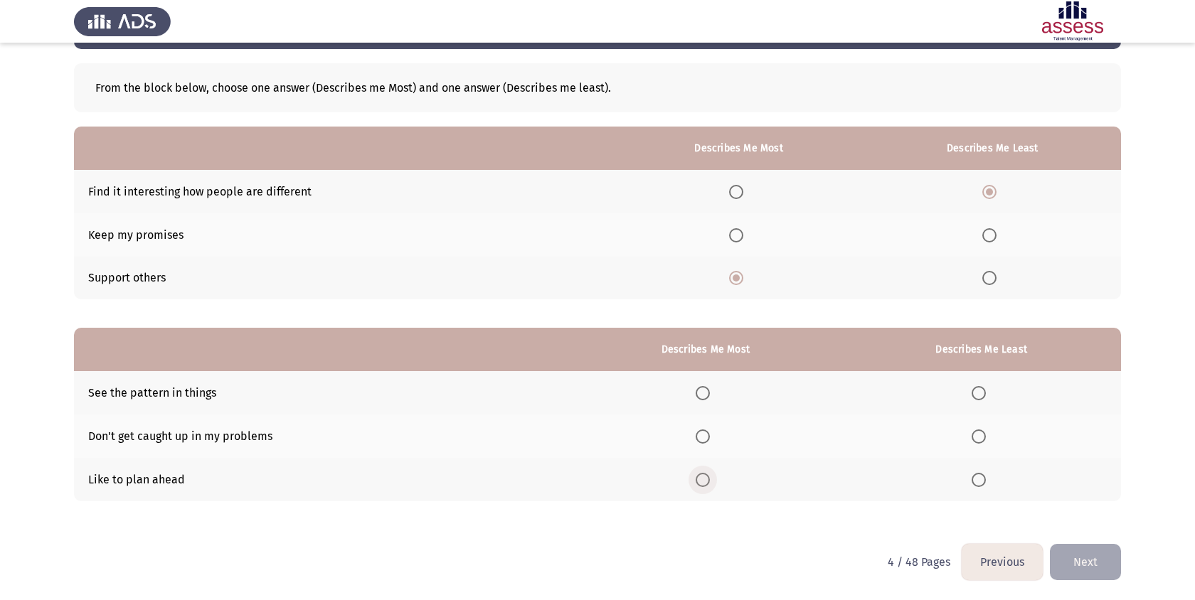
click at [698, 478] on th at bounding box center [705, 479] width 272 height 43
click at [715, 477] on label "Select an option" at bounding box center [705, 480] width 20 height 14
click at [710, 477] on input "Select an option" at bounding box center [702, 480] width 14 height 14
click at [977, 442] on span "Select an option" at bounding box center [978, 436] width 14 height 14
click at [977, 442] on input "Select an option" at bounding box center [978, 436] width 14 height 14
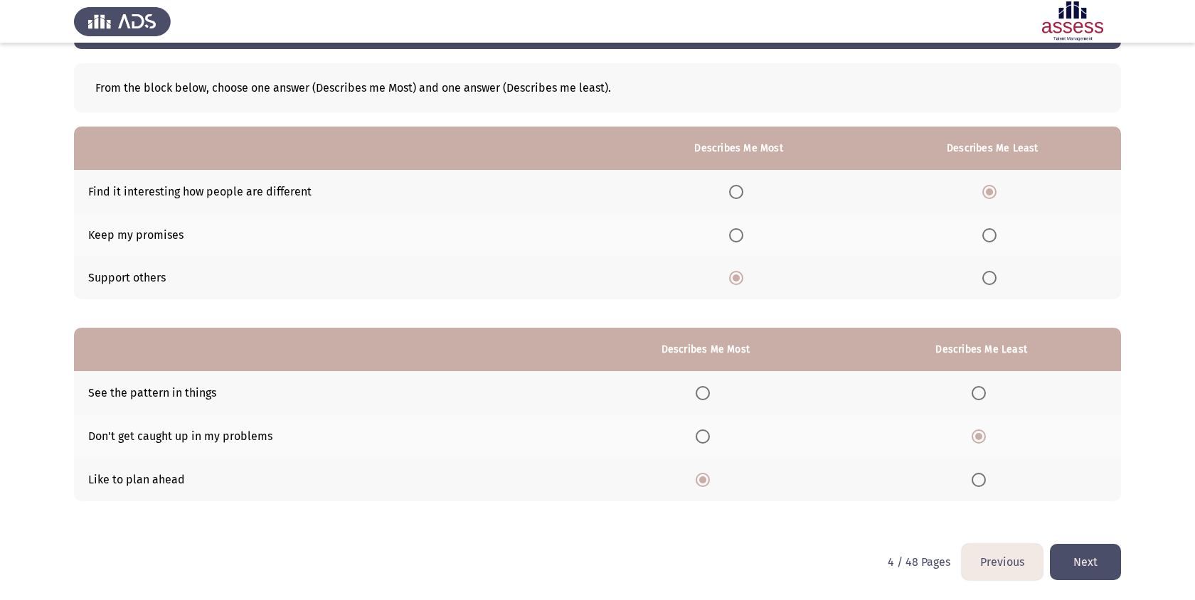
click at [719, 436] on th at bounding box center [705, 436] width 272 height 43
click at [707, 436] on span "Select an option" at bounding box center [702, 436] width 14 height 14
click at [707, 436] on input "Select an option" at bounding box center [702, 436] width 14 height 14
click at [977, 395] on span "Select an option" at bounding box center [978, 393] width 14 height 14
click at [977, 395] on input "Select an option" at bounding box center [978, 393] width 14 height 14
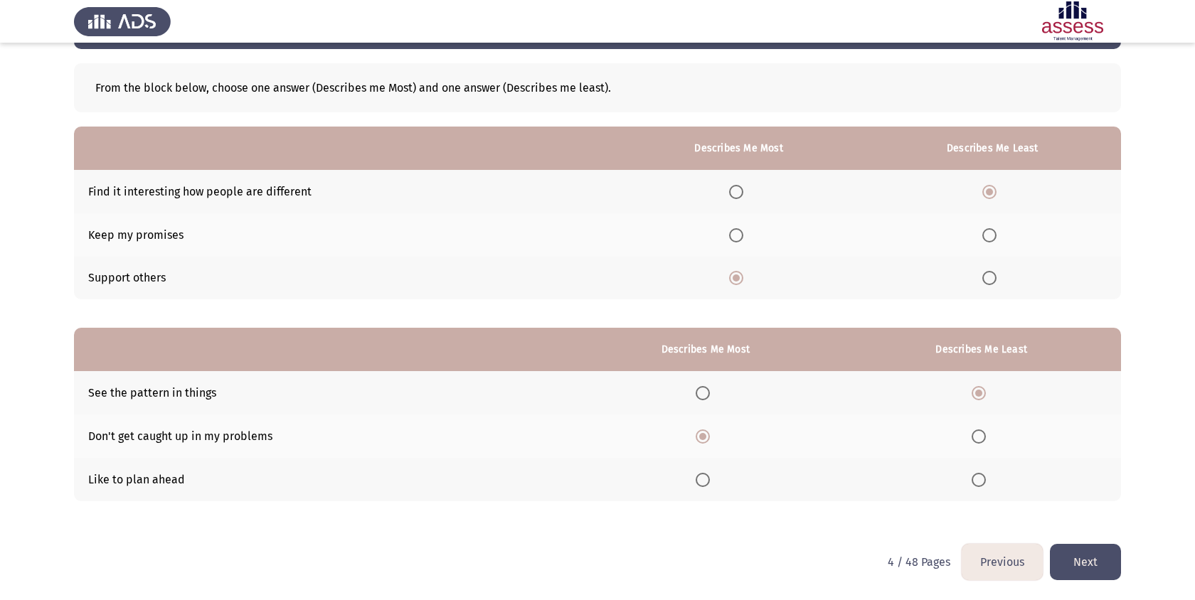
click at [1073, 564] on button "Next" at bounding box center [1084, 562] width 71 height 36
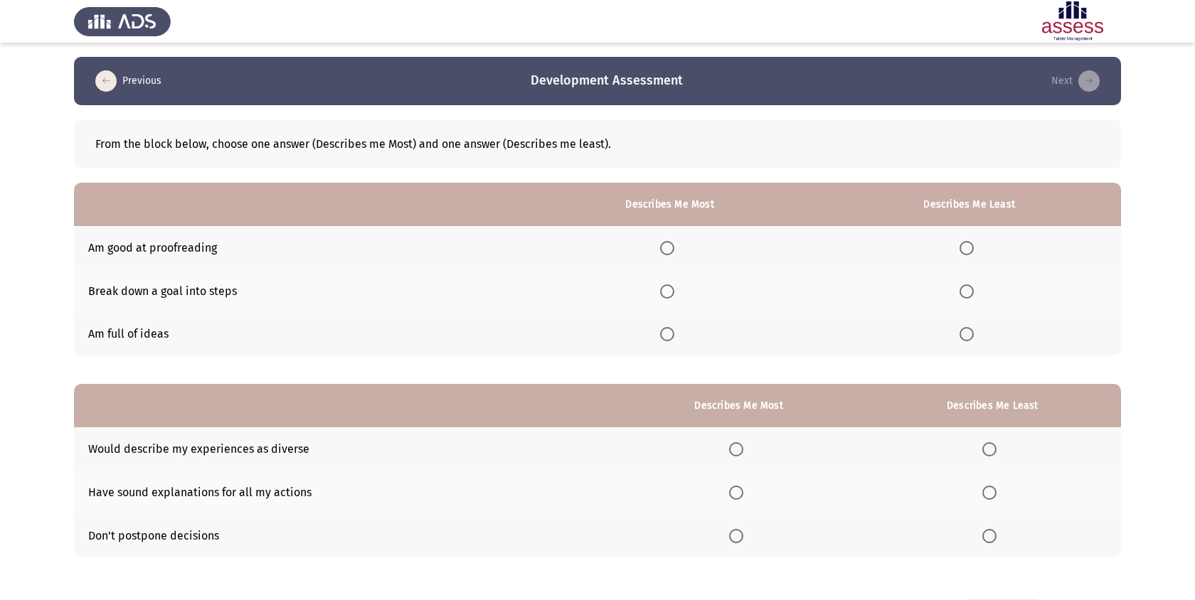
click at [672, 289] on span "Select an option" at bounding box center [667, 291] width 14 height 14
click at [672, 289] on input "Select an option" at bounding box center [667, 291] width 14 height 14
click at [961, 341] on th at bounding box center [969, 334] width 303 height 43
click at [981, 317] on th at bounding box center [969, 334] width 303 height 43
click at [968, 338] on span "Select an option" at bounding box center [966, 334] width 14 height 14
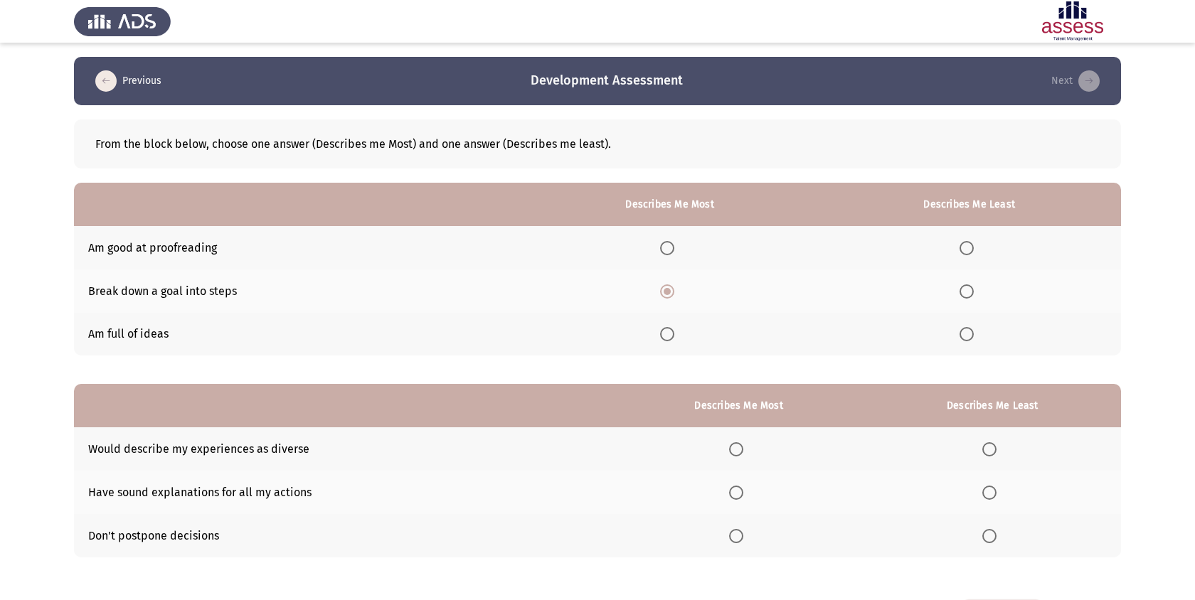
click at [968, 338] on input "Select an option" at bounding box center [966, 334] width 14 height 14
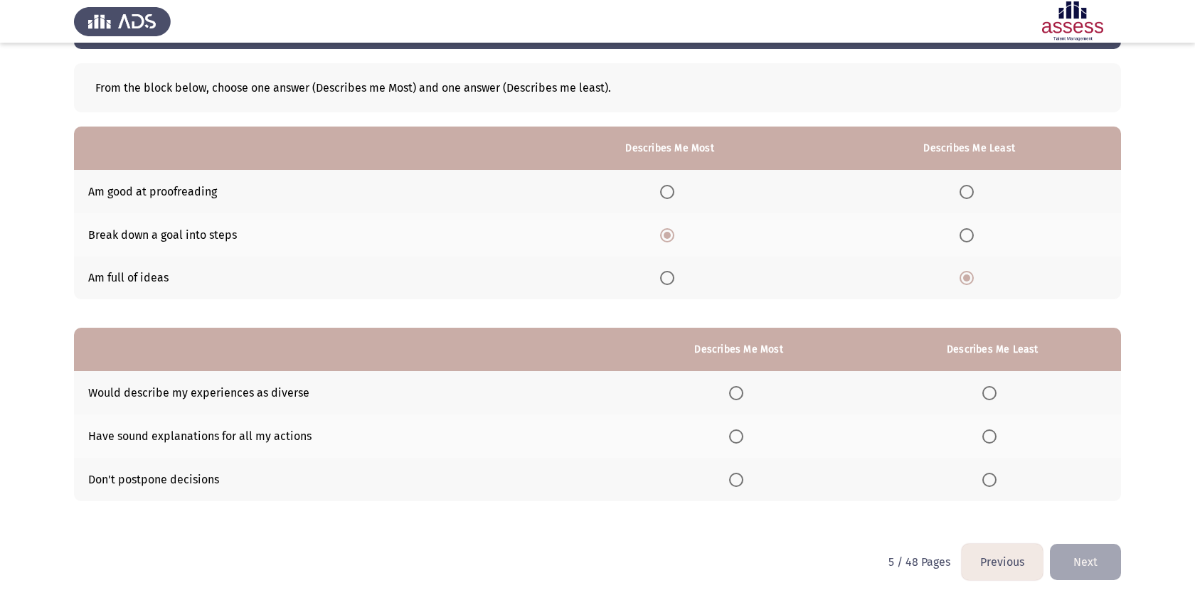
click at [743, 395] on span "Select an option" at bounding box center [736, 393] width 14 height 14
click at [743, 395] on input "Select an option" at bounding box center [736, 393] width 14 height 14
click at [993, 474] on span "Select an option" at bounding box center [989, 480] width 14 height 14
click at [993, 474] on input "Select an option" at bounding box center [989, 480] width 14 height 14
click at [1087, 563] on button "Next" at bounding box center [1084, 562] width 71 height 36
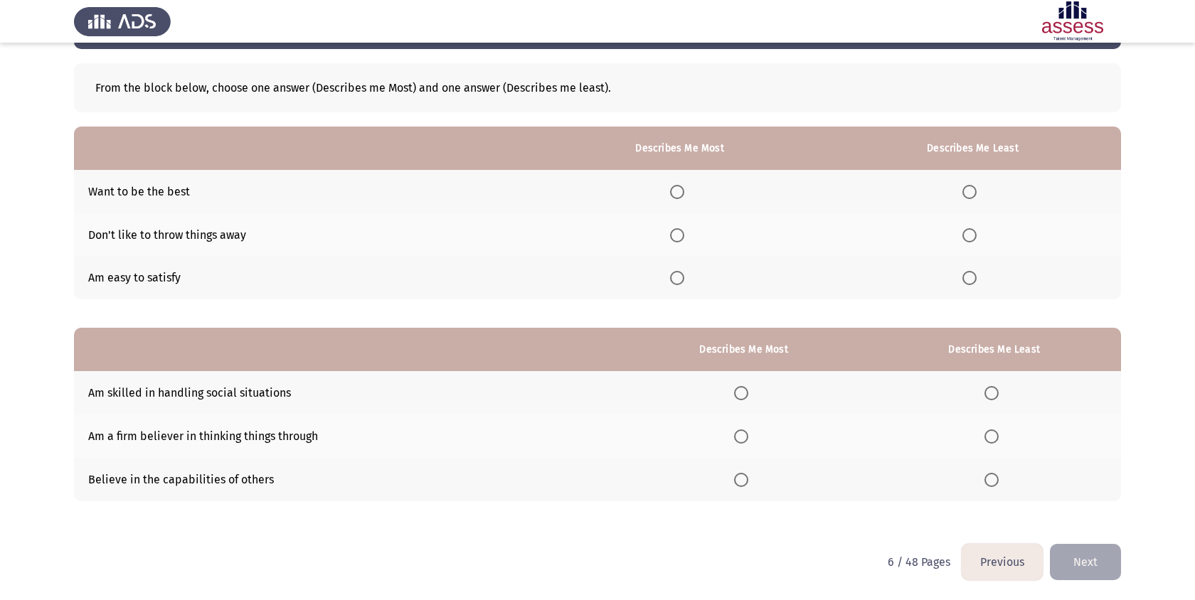
click at [985, 560] on button "Previous" at bounding box center [1001, 562] width 81 height 36
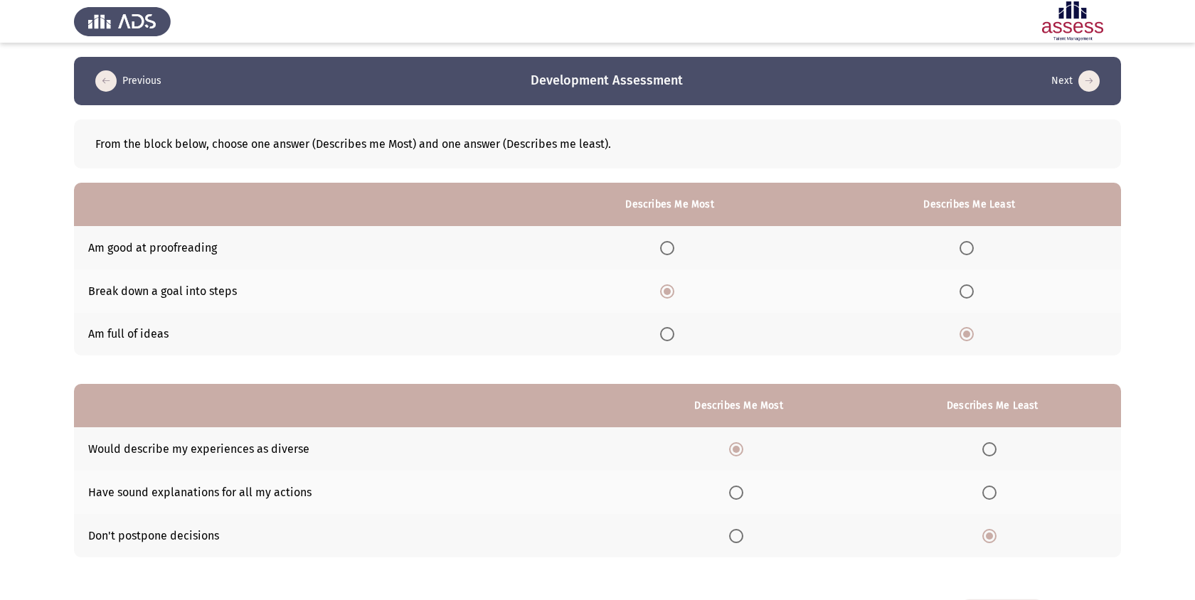
click at [1004, 489] on th at bounding box center [992, 492] width 257 height 43
click at [995, 495] on span "Select an option" at bounding box center [989, 493] width 14 height 14
click at [995, 495] on input "Select an option" at bounding box center [989, 493] width 14 height 14
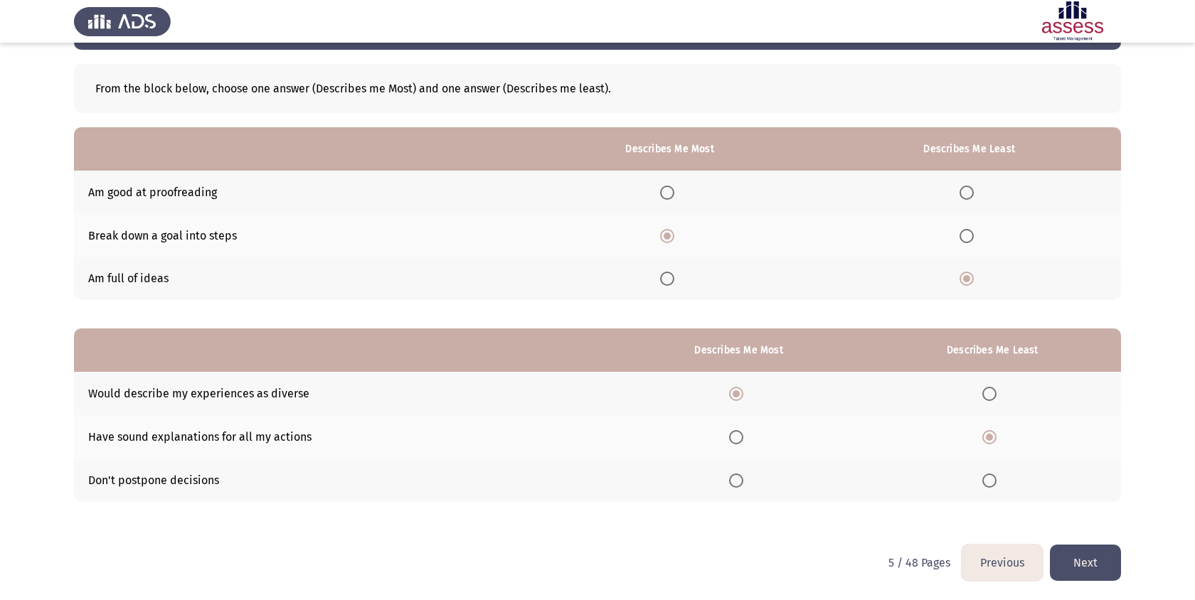
scroll to position [56, 0]
click at [988, 475] on span "Select an option" at bounding box center [989, 480] width 14 height 14
click at [988, 475] on input "Select an option" at bounding box center [989, 480] width 14 height 14
click at [995, 392] on span "Select an option" at bounding box center [989, 393] width 14 height 14
click at [995, 392] on input "Select an option" at bounding box center [989, 393] width 14 height 14
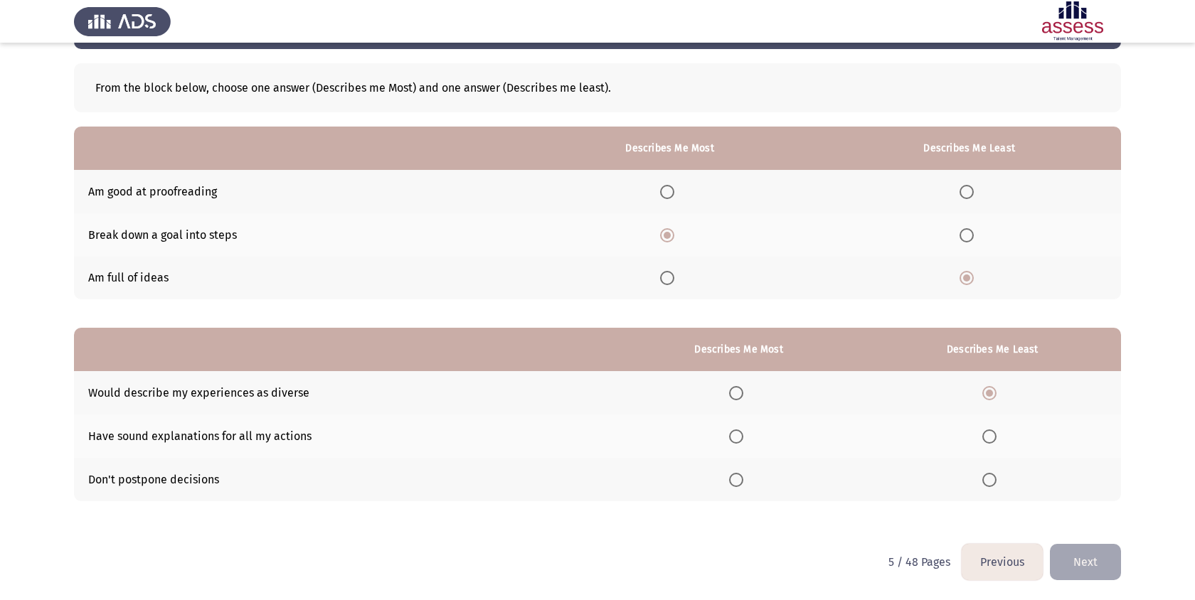
click at [744, 451] on th at bounding box center [738, 436] width 250 height 43
click at [744, 444] on th at bounding box center [738, 436] width 250 height 43
click at [742, 438] on span "Select an option" at bounding box center [736, 436] width 14 height 14
click at [742, 438] on input "Select an option" at bounding box center [736, 436] width 14 height 14
click at [1076, 570] on button "Next" at bounding box center [1084, 562] width 71 height 36
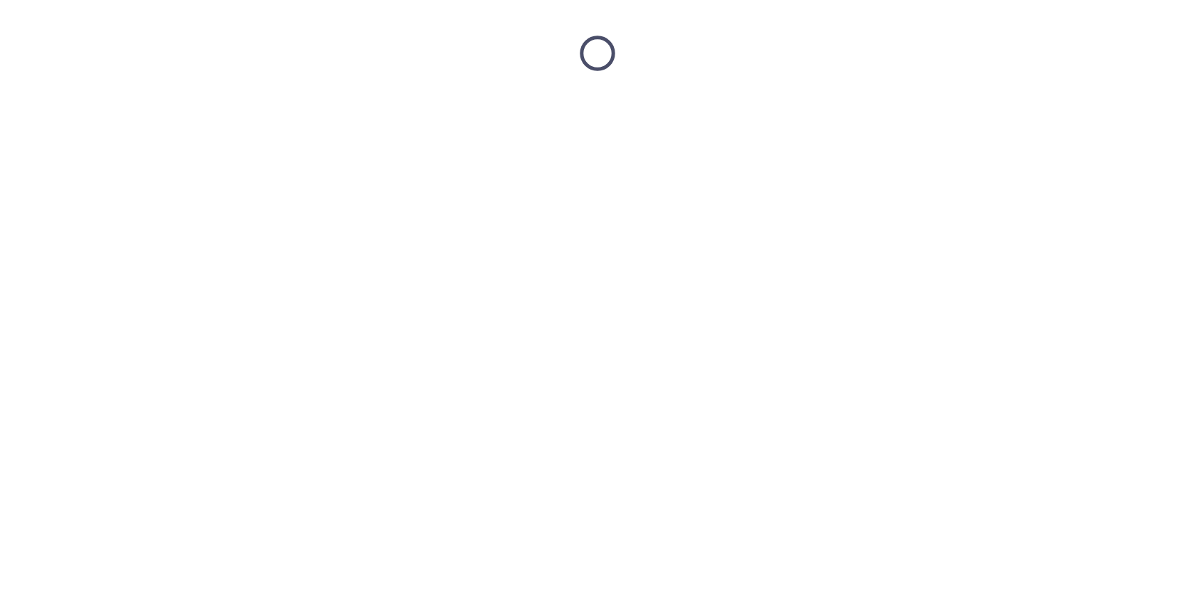
scroll to position [0, 0]
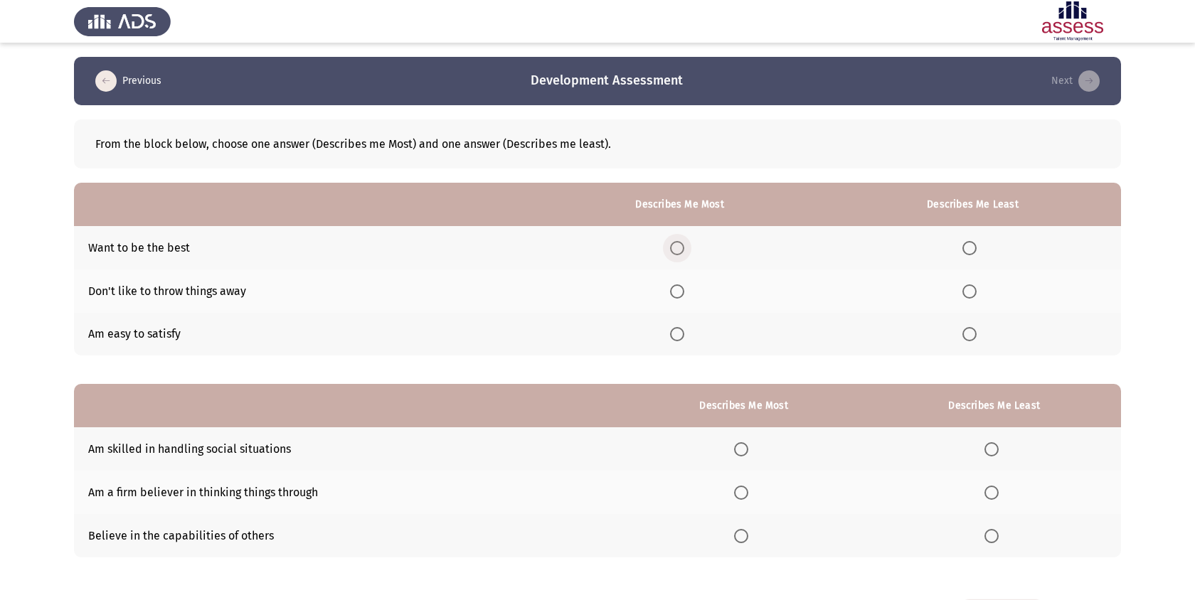
click at [684, 245] on span "Select an option" at bounding box center [677, 248] width 14 height 14
click at [684, 245] on input "Select an option" at bounding box center [677, 248] width 14 height 14
click at [966, 288] on span "Select an option" at bounding box center [969, 291] width 14 height 14
click at [966, 288] on input "Select an option" at bounding box center [969, 291] width 14 height 14
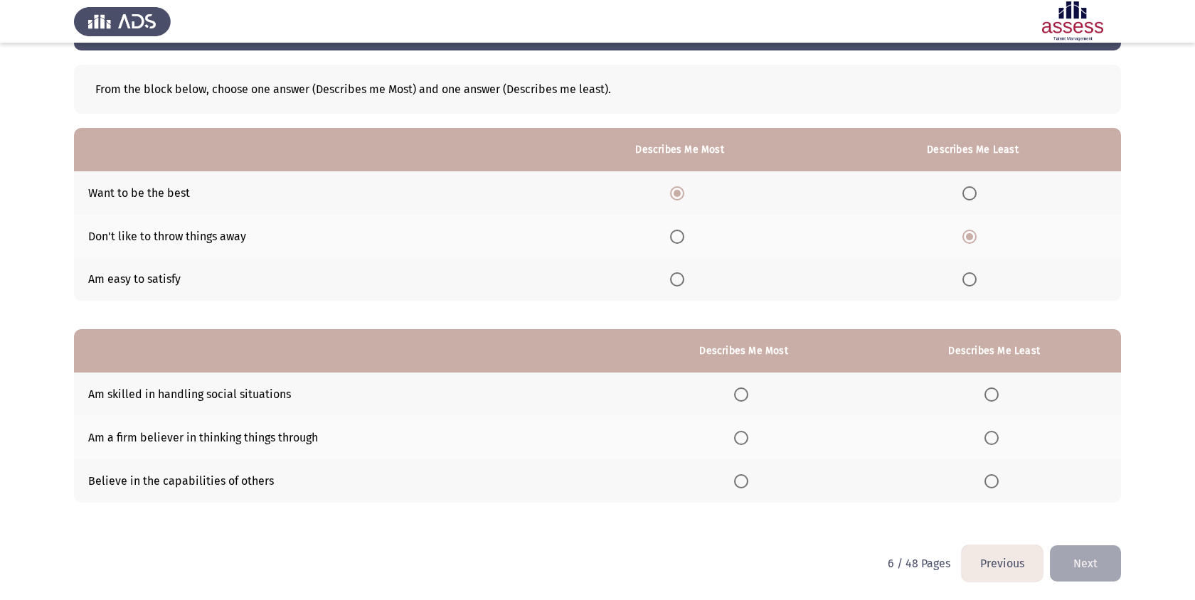
scroll to position [56, 0]
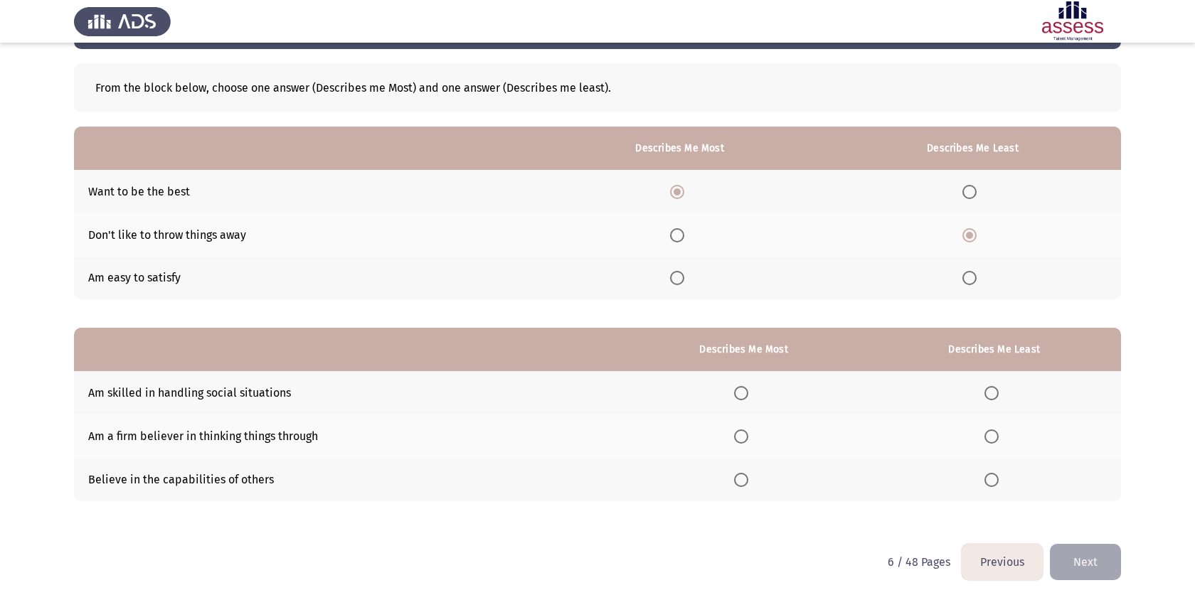
click at [748, 394] on span "Select an option" at bounding box center [741, 393] width 14 height 14
click at [748, 394] on input "Select an option" at bounding box center [741, 393] width 14 height 14
click at [990, 475] on span "Select an option" at bounding box center [991, 480] width 14 height 14
click at [990, 475] on input "Select an option" at bounding box center [991, 480] width 14 height 14
click at [1095, 554] on button "Next" at bounding box center [1084, 562] width 71 height 36
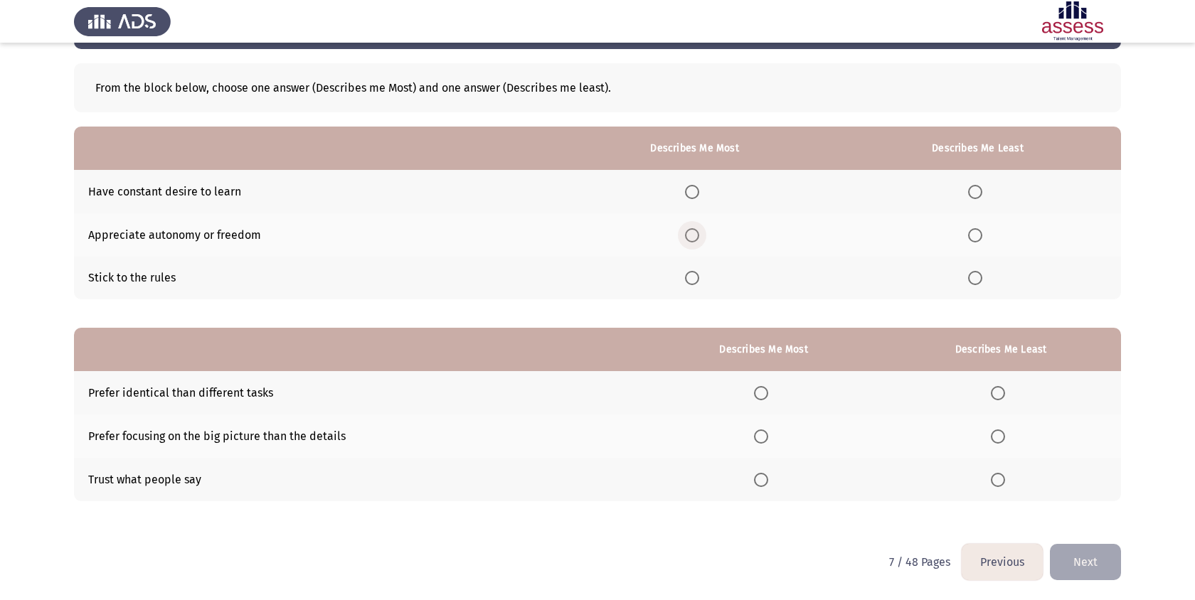
click at [693, 235] on span "Select an option" at bounding box center [692, 235] width 14 height 14
click at [693, 235] on input "Select an option" at bounding box center [692, 235] width 14 height 14
click at [974, 196] on span "Select an option" at bounding box center [975, 192] width 14 height 14
click at [974, 196] on input "Select an option" at bounding box center [975, 192] width 14 height 14
click at [973, 236] on span "Select an option" at bounding box center [975, 235] width 14 height 14
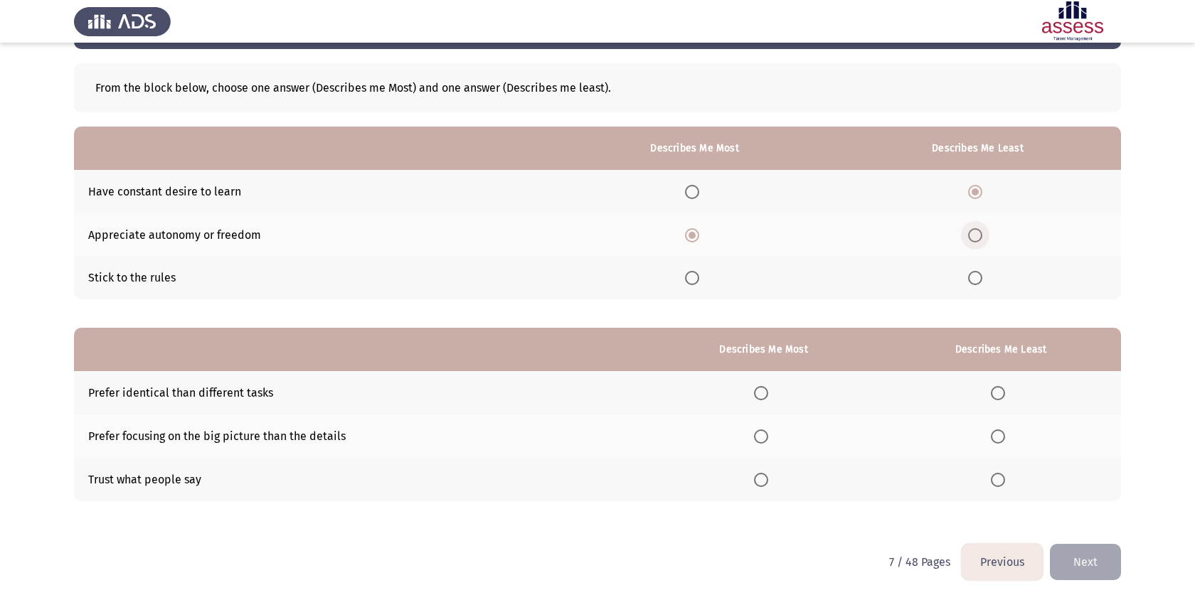
click at [973, 236] on input "Select an option" at bounding box center [975, 235] width 14 height 14
click at [691, 198] on th at bounding box center [694, 191] width 279 height 43
drag, startPoint x: 690, startPoint y: 281, endPoint x: 690, endPoint y: 190, distance: 91.0
click at [691, 190] on tbody "Have constant desire to learn Appreciate autonomy or freedom Stick to the rules" at bounding box center [597, 234] width 1047 height 129
click at [690, 190] on span "Select an option" at bounding box center [692, 192] width 14 height 14
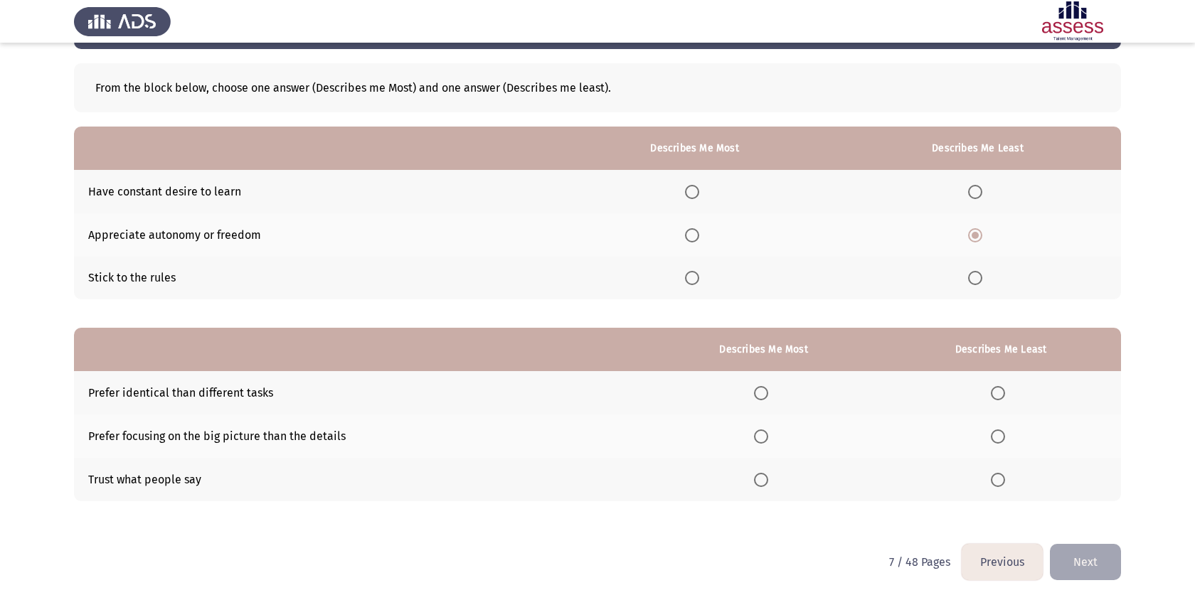
click at [690, 190] on input "Select an option" at bounding box center [692, 192] width 14 height 14
click at [975, 284] on span "Select an option" at bounding box center [975, 278] width 14 height 14
click at [975, 284] on input "Select an option" at bounding box center [975, 278] width 14 height 14
click at [705, 242] on th at bounding box center [694, 234] width 279 height 43
click at [699, 238] on span "Select an option" at bounding box center [692, 235] width 14 height 14
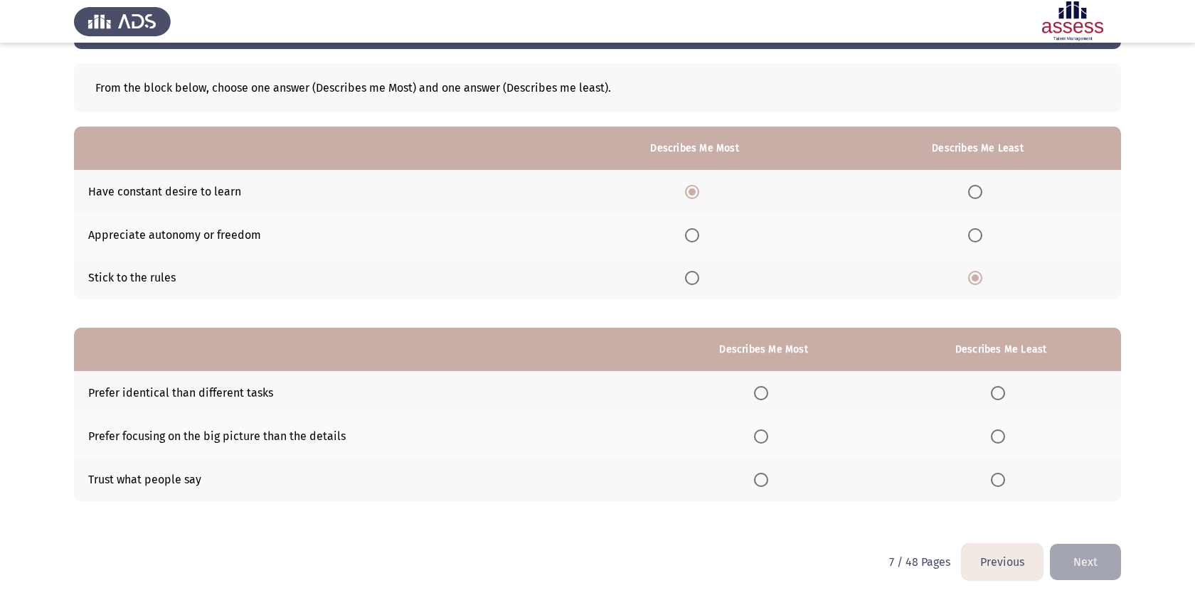
click at [699, 238] on input "Select an option" at bounding box center [692, 235] width 14 height 14
click at [766, 434] on span "Select an option" at bounding box center [761, 436] width 14 height 14
click at [766, 434] on input "Select an option" at bounding box center [761, 436] width 14 height 14
click at [995, 473] on span "Select an option" at bounding box center [997, 480] width 14 height 14
click at [995, 473] on input "Select an option" at bounding box center [997, 480] width 14 height 14
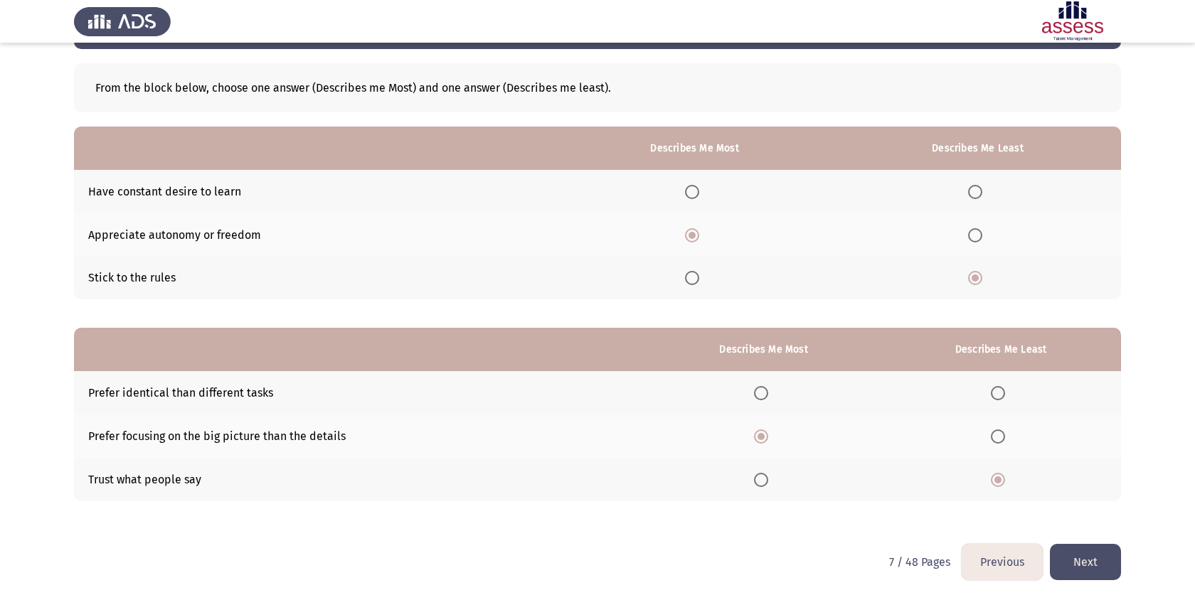
click at [1121, 577] on html "Previous Development Assessment Next From the block below, choose one answer (D…" at bounding box center [597, 272] width 1195 height 657
click at [1096, 568] on button "Next" at bounding box center [1084, 562] width 71 height 36
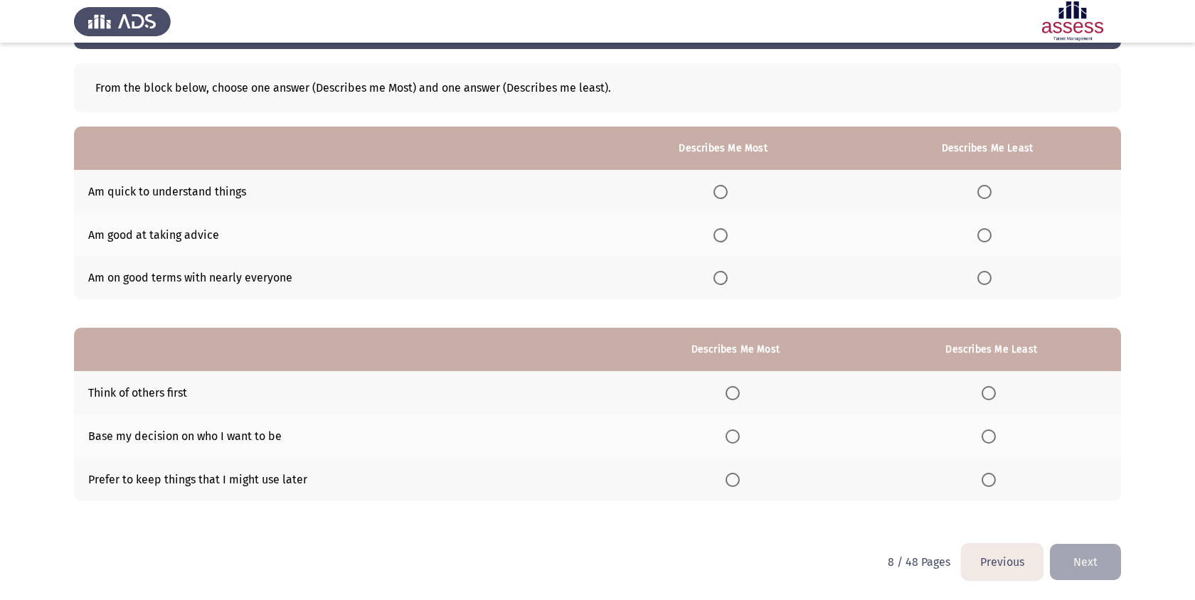
click at [725, 194] on span "Select an option" at bounding box center [720, 192] width 14 height 14
click at [725, 194] on input "Select an option" at bounding box center [720, 192] width 14 height 14
click at [985, 288] on th at bounding box center [986, 278] width 267 height 43
click at [985, 282] on span "Select an option" at bounding box center [984, 278] width 14 height 14
click at [985, 282] on input "Select an option" at bounding box center [984, 278] width 14 height 14
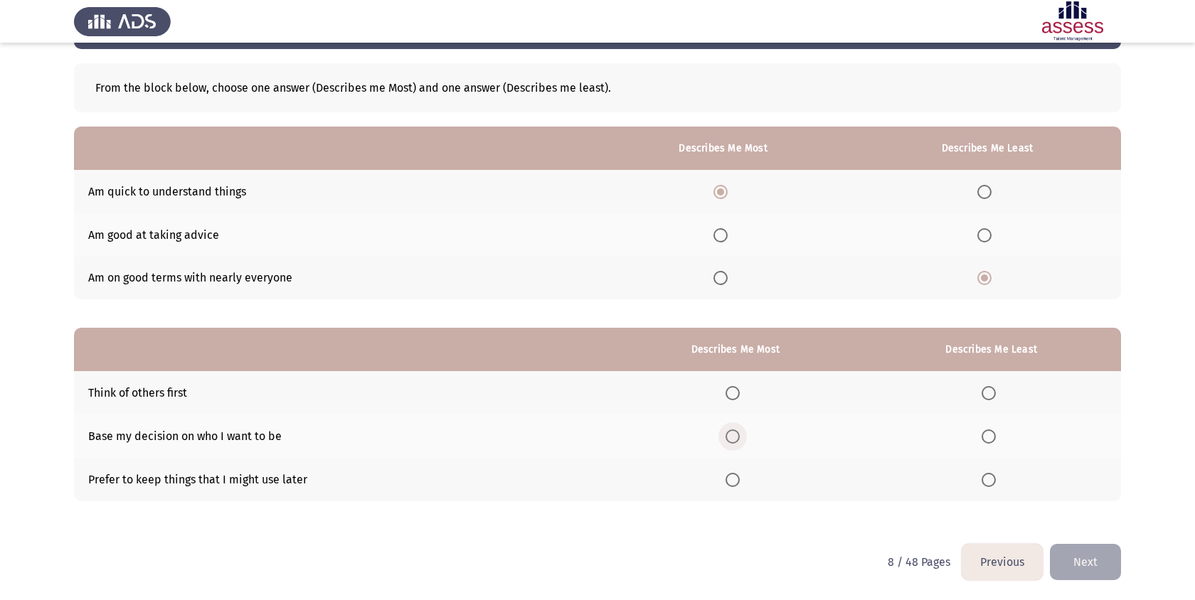
click at [730, 438] on span "Select an option" at bounding box center [732, 436] width 14 height 14
click at [730, 438] on input "Select an option" at bounding box center [732, 436] width 14 height 14
click at [987, 489] on th at bounding box center [991, 479] width 259 height 43
click at [988, 480] on span "Select an option" at bounding box center [988, 480] width 14 height 14
click at [988, 480] on input "Select an option" at bounding box center [988, 480] width 14 height 14
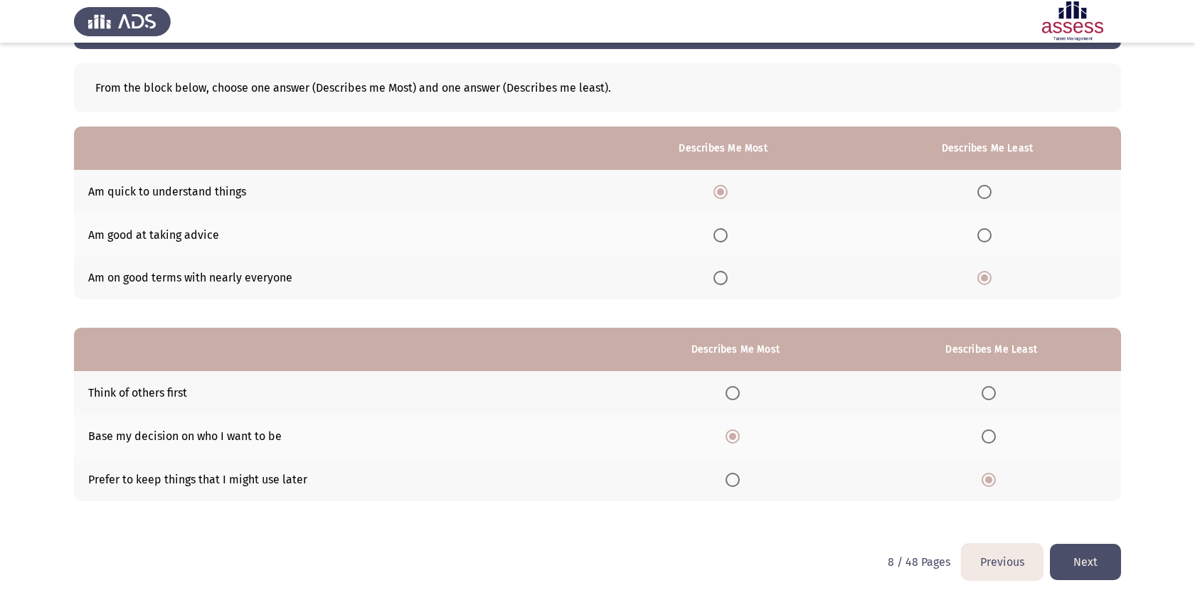
click at [1091, 559] on button "Next" at bounding box center [1084, 562] width 71 height 36
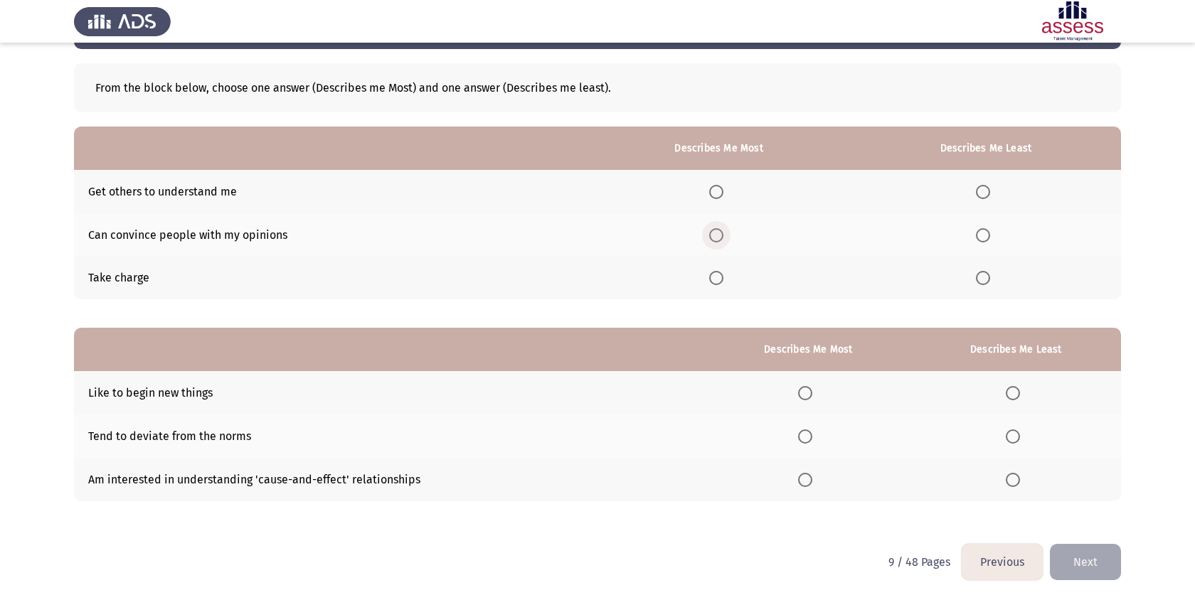
click at [717, 235] on span "Select an option" at bounding box center [716, 235] width 14 height 14
click at [717, 235] on input "Select an option" at bounding box center [716, 235] width 14 height 14
click at [985, 191] on span "Select an option" at bounding box center [983, 192] width 14 height 14
click at [985, 191] on input "Select an option" at bounding box center [983, 192] width 14 height 14
click at [715, 281] on span "Select an option" at bounding box center [716, 278] width 14 height 14
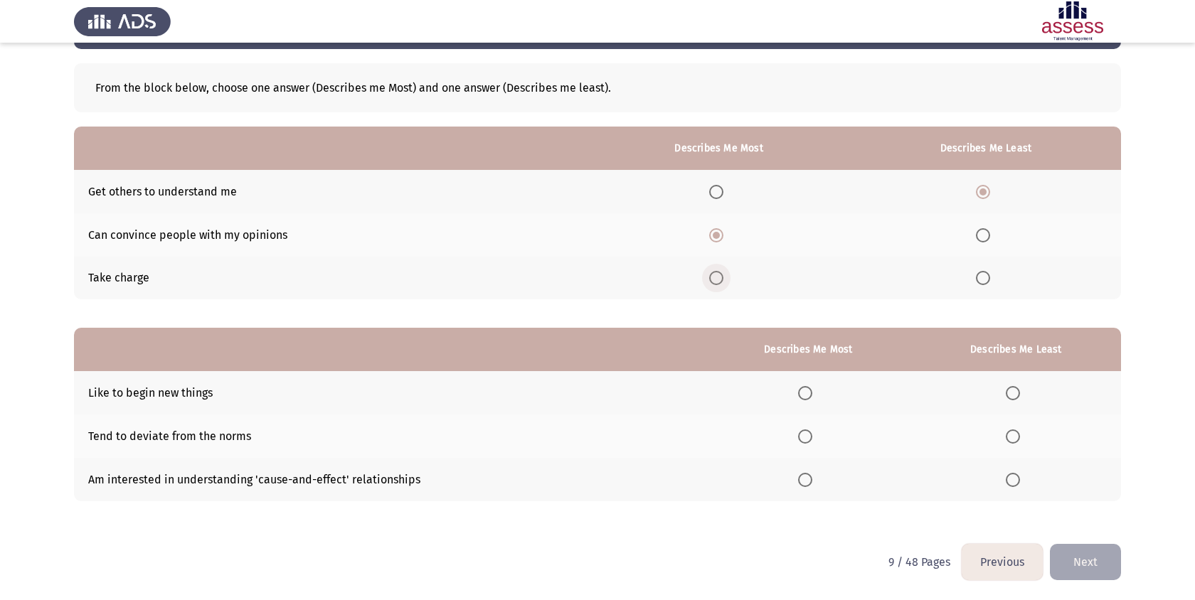
click at [715, 281] on input "Select an option" at bounding box center [716, 278] width 14 height 14
click at [541, 218] on td "Can convince people with my opinions" at bounding box center [330, 234] width 513 height 43
click at [715, 220] on th at bounding box center [719, 234] width 264 height 43
click at [729, 248] on th at bounding box center [719, 234] width 264 height 43
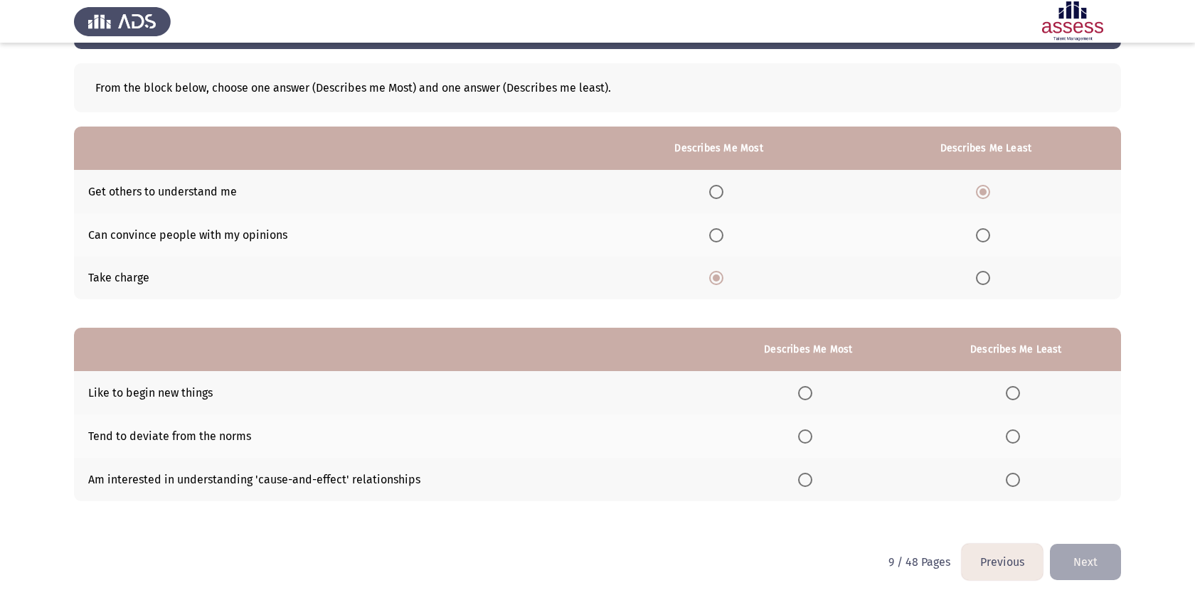
click at [727, 231] on label "Select an option" at bounding box center [719, 235] width 20 height 14
click at [723, 231] on input "Select an option" at bounding box center [716, 235] width 14 height 14
click at [811, 477] on span "Select an option" at bounding box center [805, 480] width 14 height 14
click at [811, 477] on input "Select an option" at bounding box center [805, 480] width 14 height 14
click at [1015, 449] on th at bounding box center [1016, 436] width 210 height 43
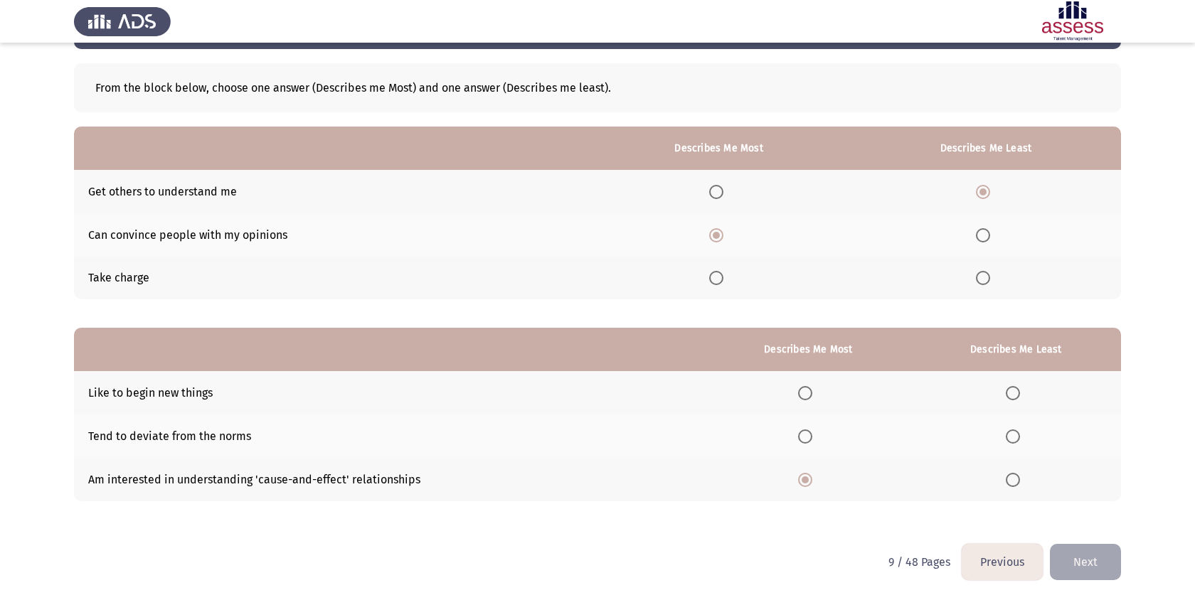
click at [1015, 442] on span "Select an option" at bounding box center [1012, 436] width 14 height 14
click at [1015, 442] on input "Select an option" at bounding box center [1012, 436] width 14 height 14
drag, startPoint x: 1088, startPoint y: 557, endPoint x: 868, endPoint y: 395, distance: 273.5
click at [868, 395] on div "Previous Development Assessment Next From the block below, choose one answer (D…" at bounding box center [597, 272] width 1047 height 543
click at [806, 388] on span "Select an option" at bounding box center [805, 393] width 14 height 14
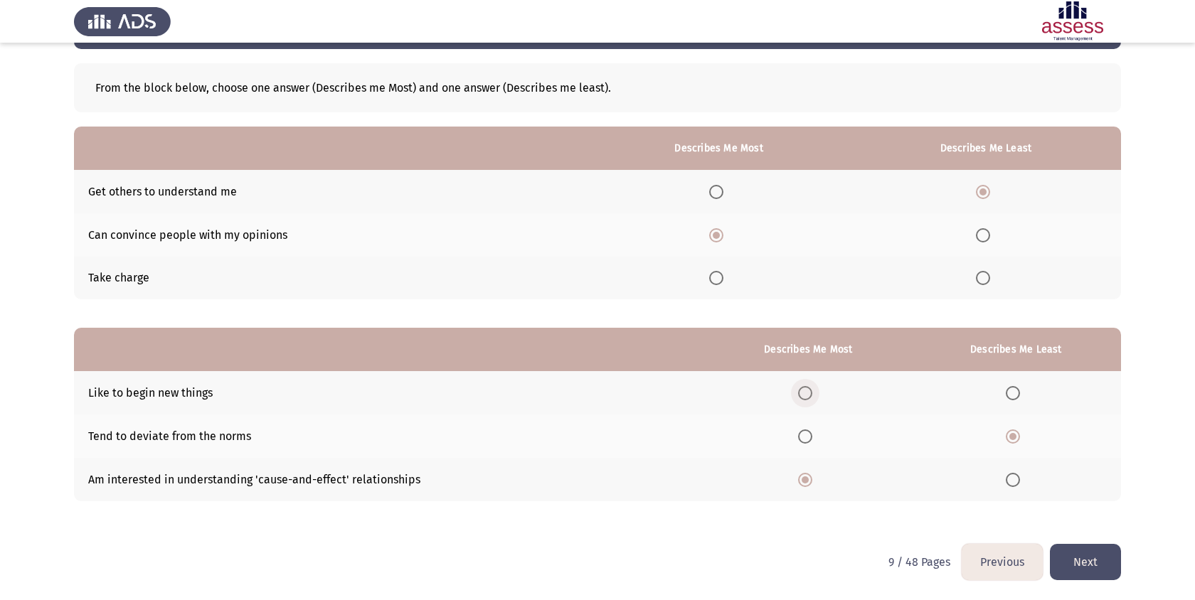
click at [806, 388] on input "Select an option" at bounding box center [805, 393] width 14 height 14
click at [782, 474] on th at bounding box center [807, 479] width 205 height 43
click at [818, 475] on label "Select an option" at bounding box center [808, 480] width 20 height 14
click at [812, 475] on input "Select an option" at bounding box center [805, 480] width 14 height 14
click at [1102, 555] on button "Next" at bounding box center [1084, 562] width 71 height 36
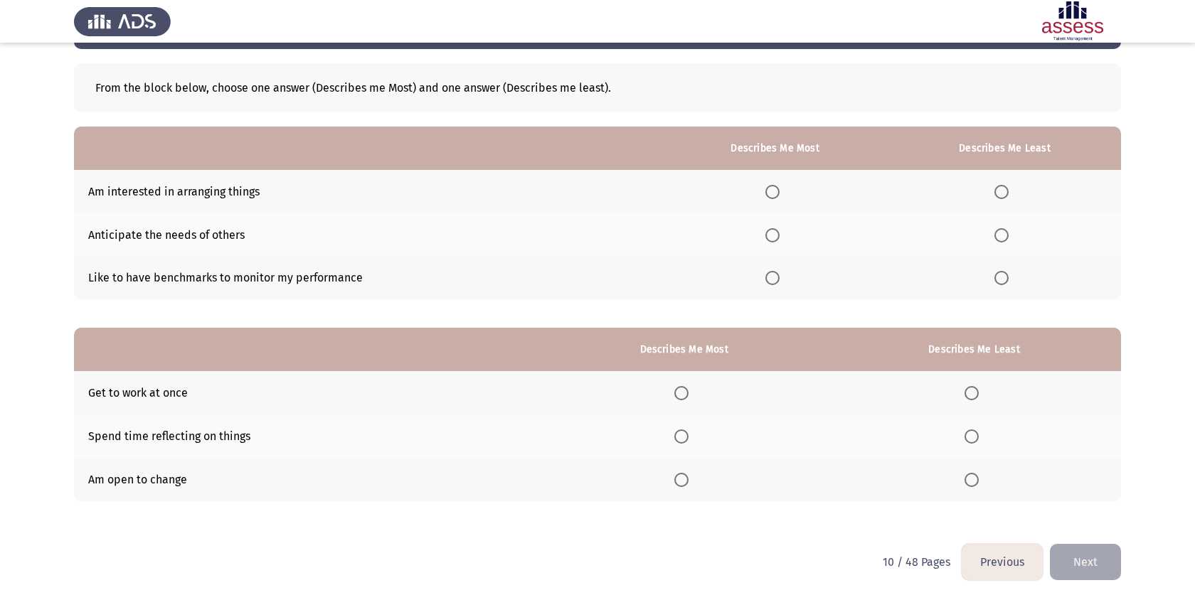
click at [254, 233] on td "Anticipate the needs of others" at bounding box center [367, 234] width 587 height 43
drag, startPoint x: 254, startPoint y: 233, endPoint x: 240, endPoint y: 198, distance: 37.0
click at [240, 198] on tbody "Am interested in arranging things Anticipate the needs of others Like to have b…" at bounding box center [597, 234] width 1047 height 129
click at [778, 275] on span "Select an option" at bounding box center [772, 278] width 14 height 14
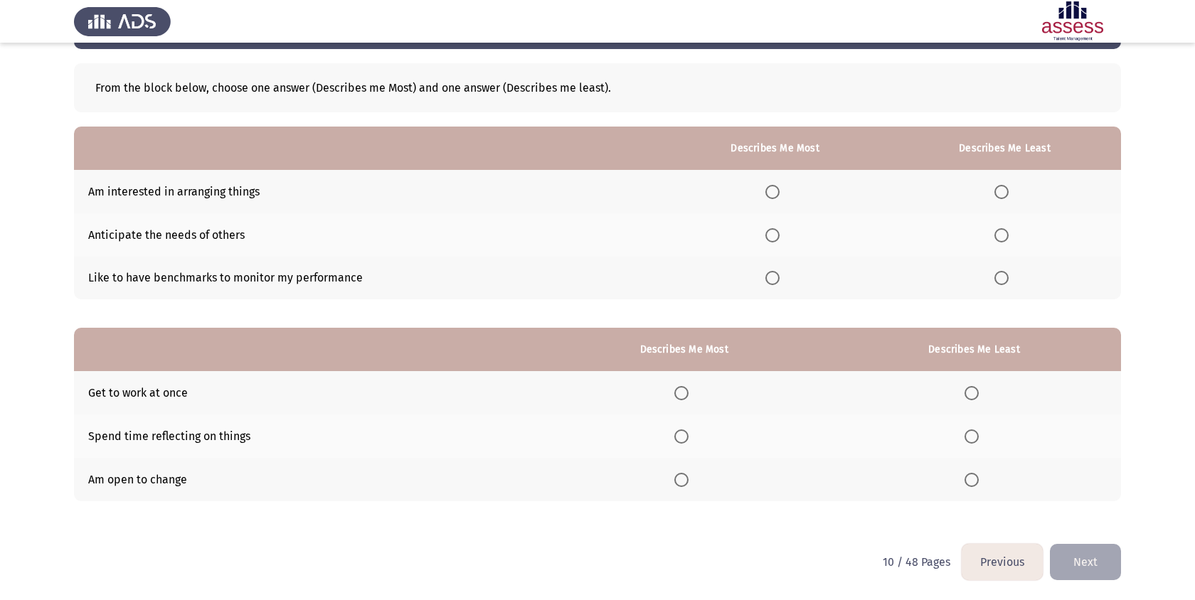
click at [778, 275] on input "Select an option" at bounding box center [772, 278] width 14 height 14
click at [969, 235] on th at bounding box center [1004, 234] width 233 height 43
click at [989, 235] on th at bounding box center [1004, 234] width 233 height 43
click at [997, 193] on span "Select an option" at bounding box center [1001, 192] width 14 height 14
click at [997, 193] on input "Select an option" at bounding box center [1001, 192] width 14 height 14
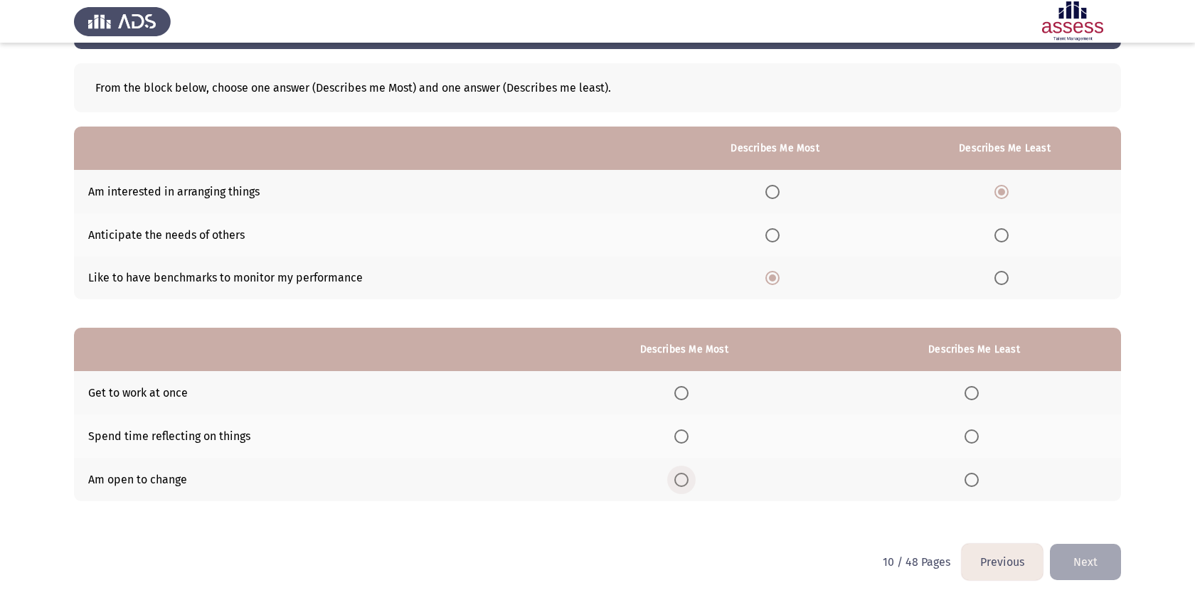
click at [688, 475] on span "Select an option" at bounding box center [681, 480] width 14 height 14
click at [688, 475] on input "Select an option" at bounding box center [681, 480] width 14 height 14
click at [973, 437] on span "Select an option" at bounding box center [971, 436] width 14 height 14
click at [973, 437] on input "Select an option" at bounding box center [971, 436] width 14 height 14
click at [684, 390] on span "Select an option" at bounding box center [681, 393] width 14 height 14
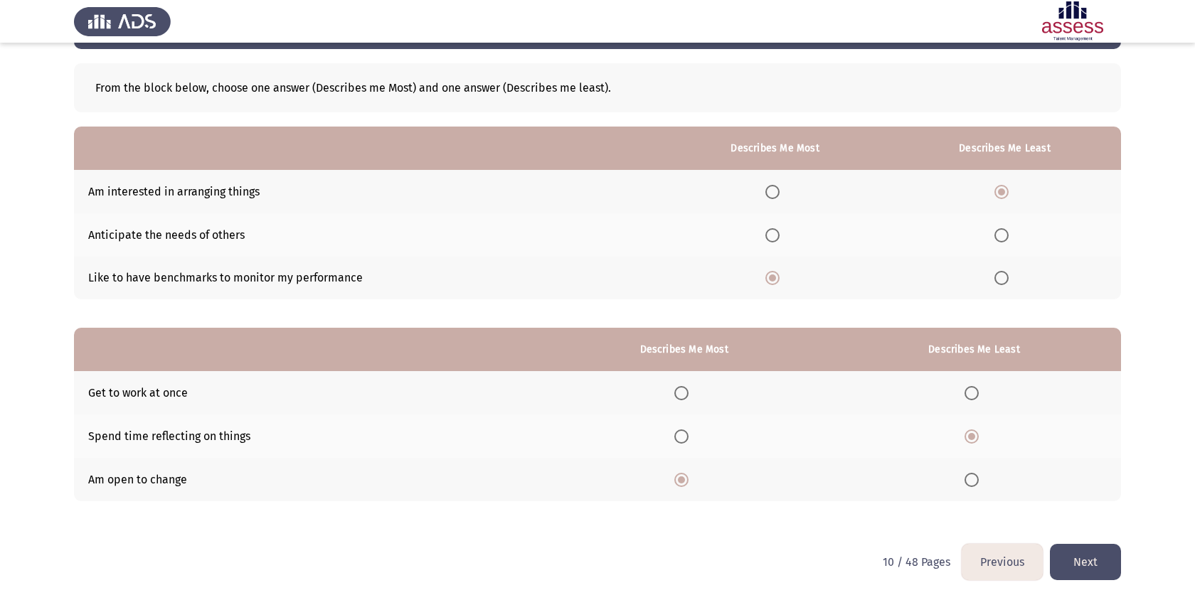
click at [684, 390] on input "Select an option" at bounding box center [681, 393] width 14 height 14
drag, startPoint x: 1116, startPoint y: 562, endPoint x: 996, endPoint y: 480, distance: 145.3
click at [999, 480] on div "Previous Development Assessment Next From the block below, choose one answer (D…" at bounding box center [597, 272] width 1047 height 543
drag, startPoint x: 976, startPoint y: 476, endPoint x: 1034, endPoint y: 454, distance: 61.9
click at [1034, 454] on tbody "Get to work at once Spend time reflecting on things Am open to change" at bounding box center [597, 435] width 1047 height 129
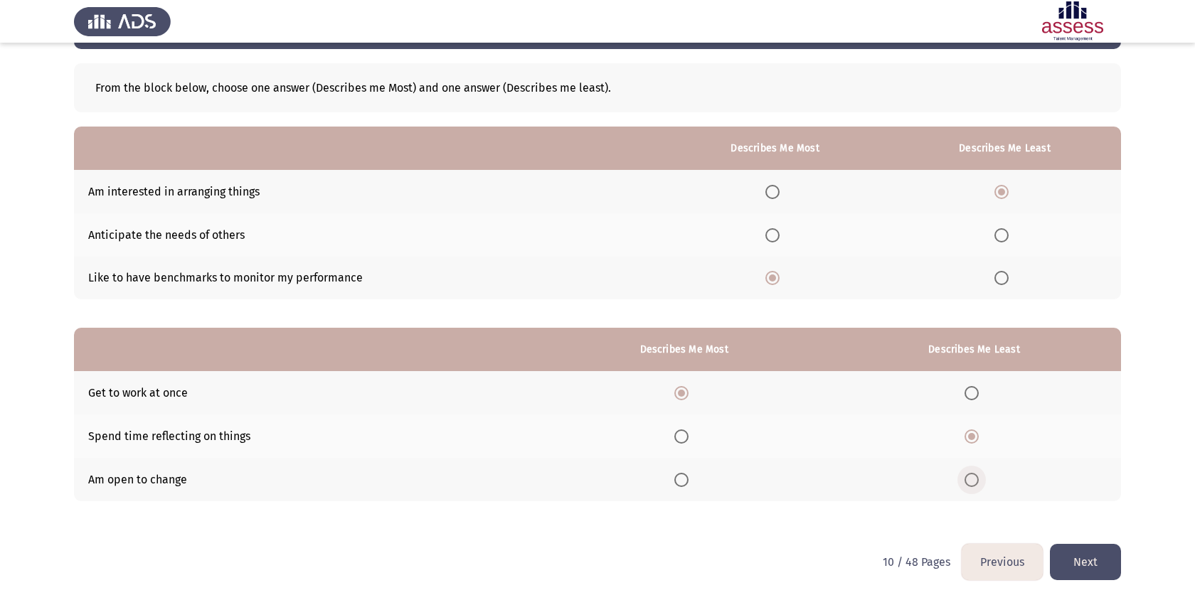
drag, startPoint x: 982, startPoint y: 476, endPoint x: 1058, endPoint y: 471, distance: 76.2
click at [1059, 471] on th at bounding box center [974, 479] width 294 height 43
click at [1091, 567] on button "Next" at bounding box center [1084, 562] width 71 height 36
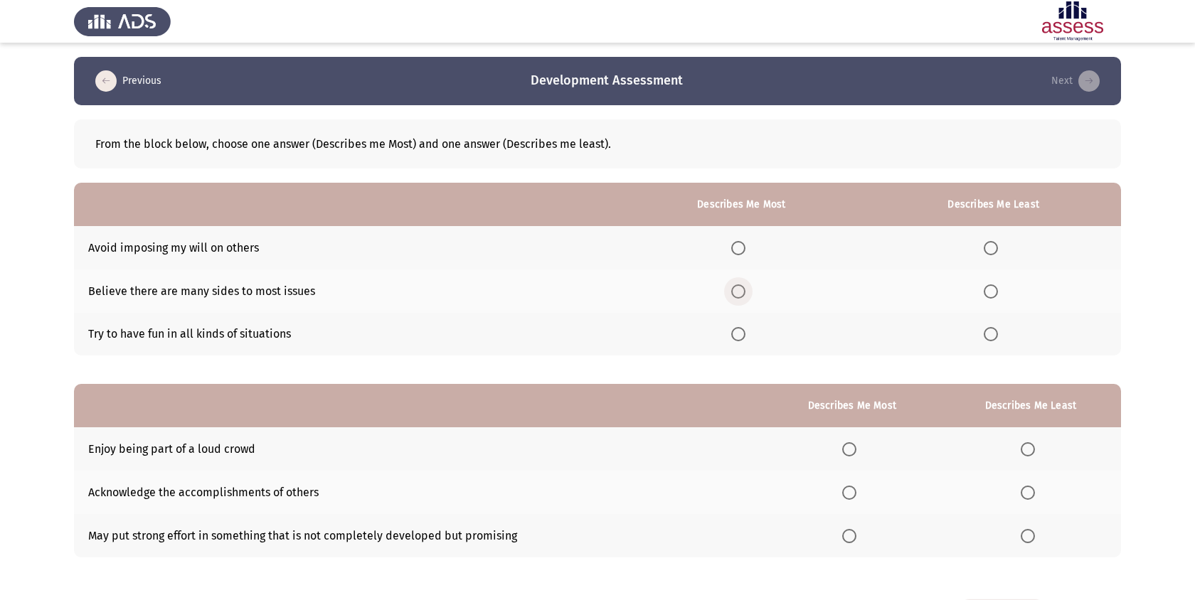
click at [739, 294] on span "Select an option" at bounding box center [738, 291] width 14 height 14
click at [739, 294] on input "Select an option" at bounding box center [738, 291] width 14 height 14
click at [985, 336] on span "Select an option" at bounding box center [990, 334] width 14 height 14
click at [985, 336] on input "Select an option" at bounding box center [990, 334] width 14 height 14
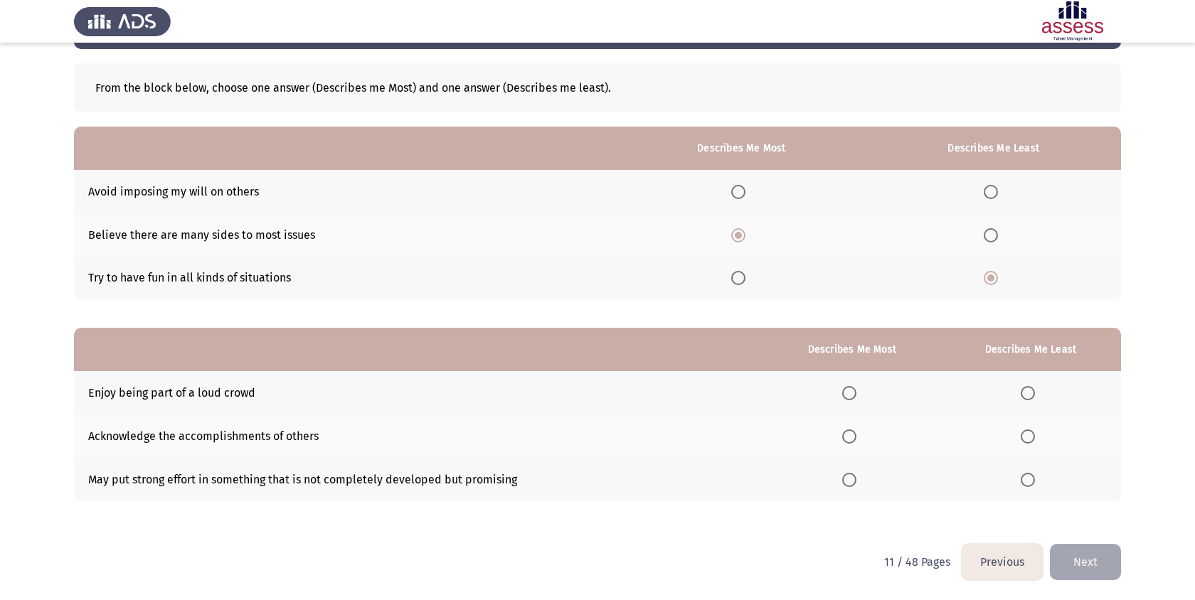
click at [735, 280] on span "Select an option" at bounding box center [738, 278] width 14 height 14
click at [735, 280] on input "Select an option" at bounding box center [738, 278] width 14 height 14
drag, startPoint x: 990, startPoint y: 230, endPoint x: 959, endPoint y: 229, distance: 30.6
click at [959, 229] on th at bounding box center [992, 234] width 255 height 43
drag, startPoint x: 995, startPoint y: 233, endPoint x: 990, endPoint y: 181, distance: 51.4
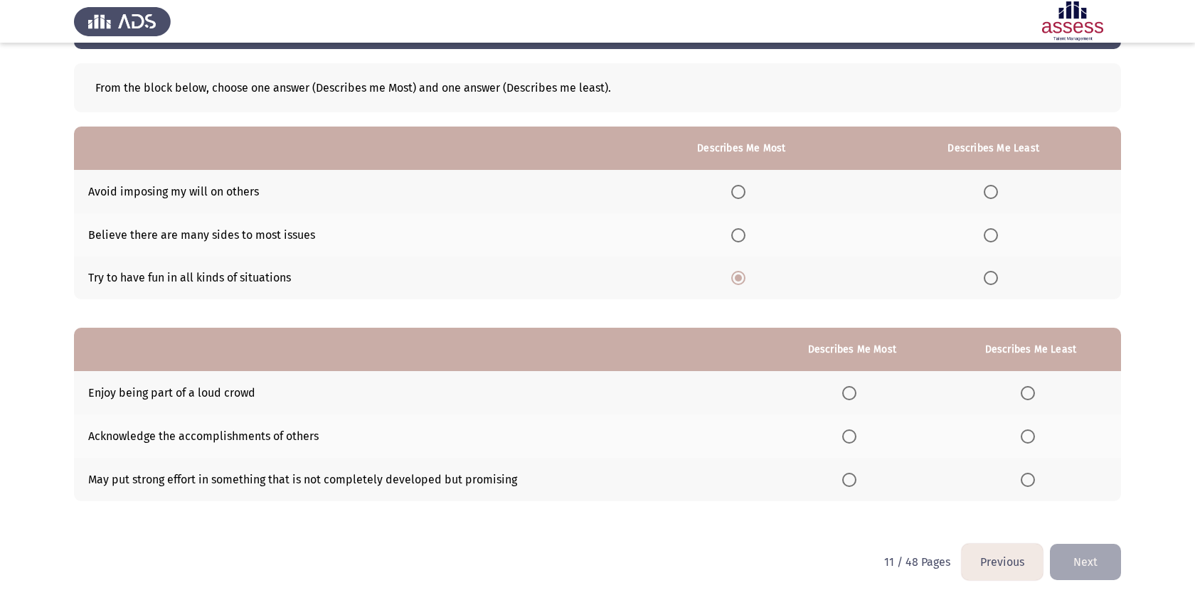
click at [990, 181] on tbody "Avoid imposing my will on others Believe there are many sides to most issues Tr…" at bounding box center [597, 234] width 1047 height 129
click at [990, 181] on th at bounding box center [992, 191] width 255 height 43
click at [994, 193] on span "Select an option" at bounding box center [990, 192] width 14 height 14
click at [994, 193] on input "Select an option" at bounding box center [990, 192] width 14 height 14
click at [853, 432] on span "Select an option" at bounding box center [849, 436] width 14 height 14
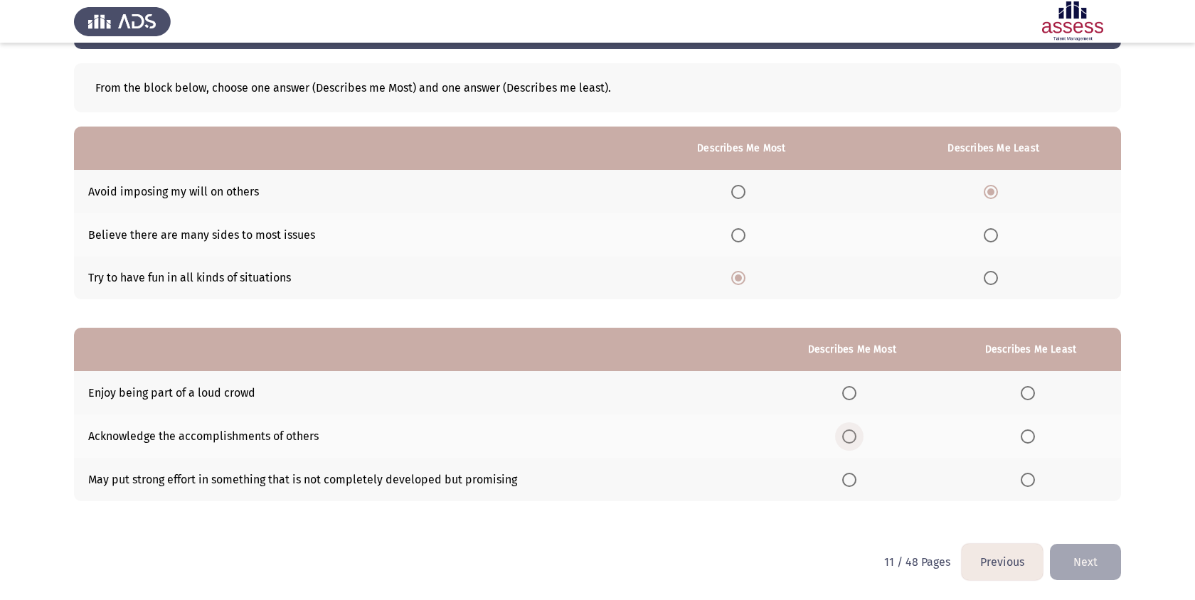
click at [853, 432] on input "Select an option" at bounding box center [849, 436] width 14 height 14
click at [1030, 476] on span "Select an option" at bounding box center [1027, 480] width 14 height 14
click at [1030, 476] on input "Select an option" at bounding box center [1027, 480] width 14 height 14
click at [1031, 407] on th at bounding box center [1030, 392] width 181 height 43
click at [1027, 397] on span "Select an option" at bounding box center [1027, 393] width 14 height 14
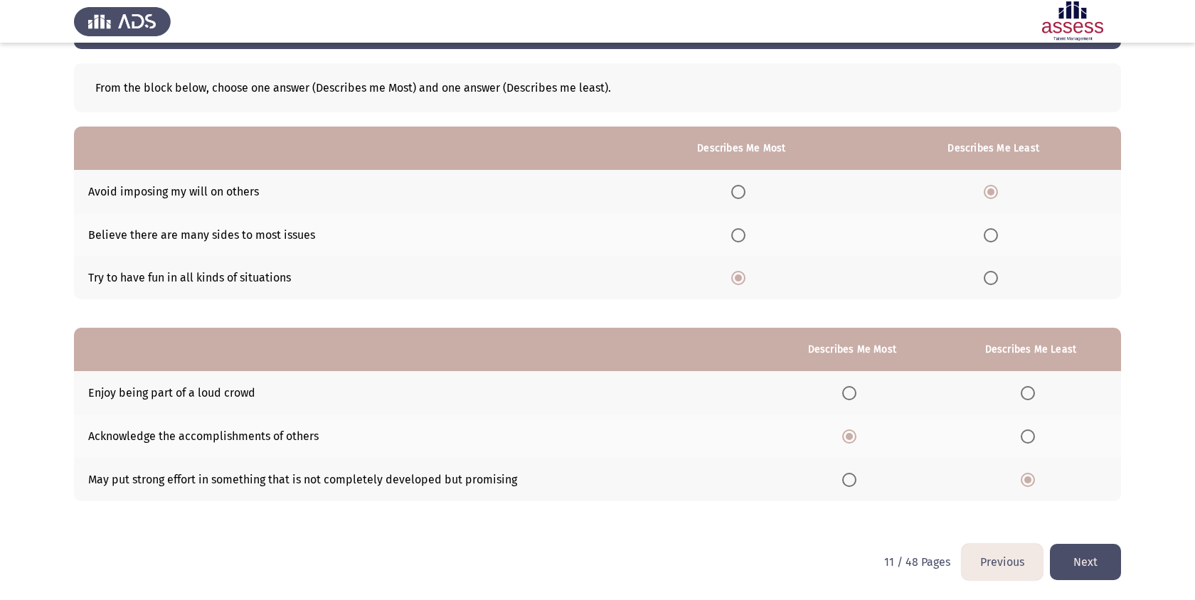
click at [1027, 397] on input "Select an option" at bounding box center [1027, 393] width 14 height 14
click at [1104, 550] on button "Next" at bounding box center [1084, 562] width 71 height 36
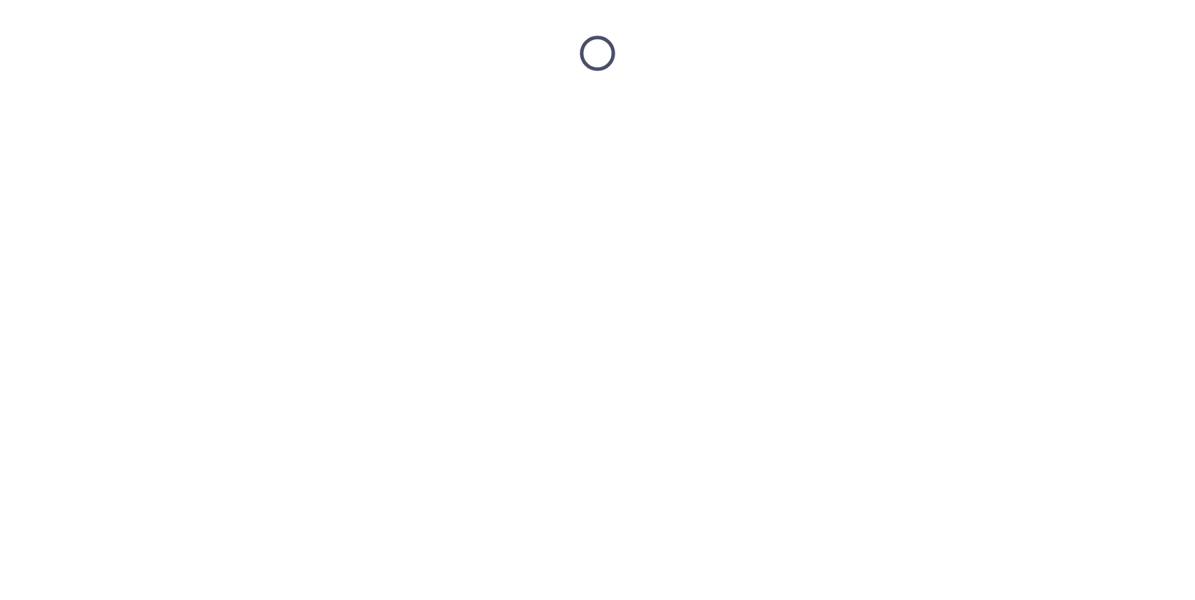
scroll to position [0, 0]
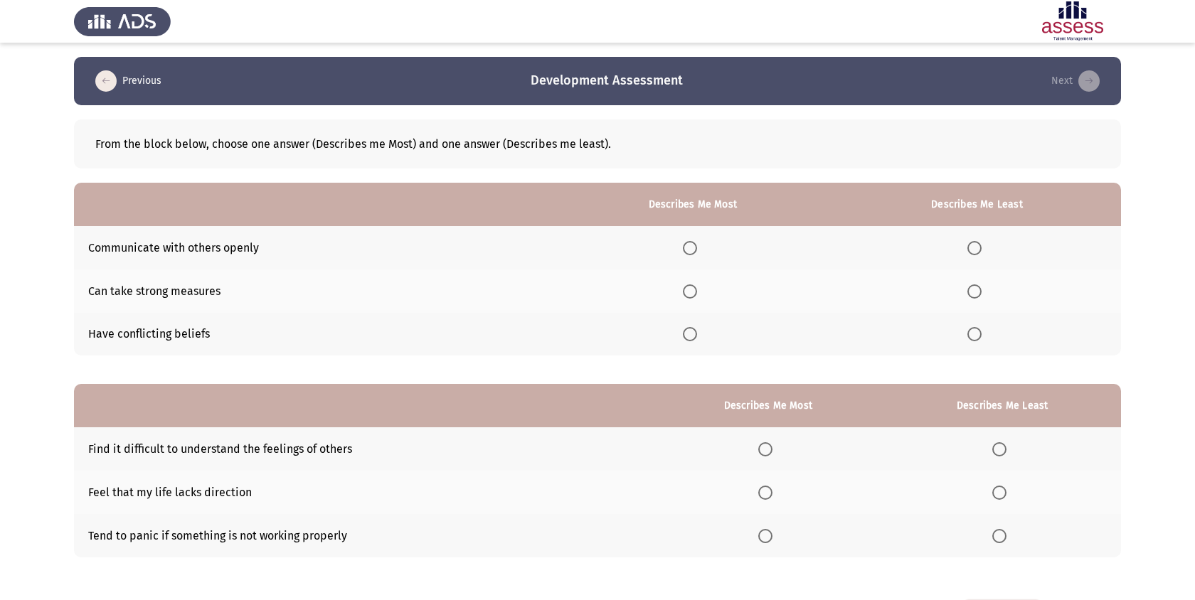
click at [694, 252] on span "Select an option" at bounding box center [690, 248] width 14 height 14
click at [694, 252] on input "Select an option" at bounding box center [690, 248] width 14 height 14
click at [997, 333] on th at bounding box center [977, 334] width 288 height 43
click at [968, 333] on span "Select an option" at bounding box center [974, 334] width 14 height 14
click at [968, 333] on input "Select an option" at bounding box center [974, 334] width 14 height 14
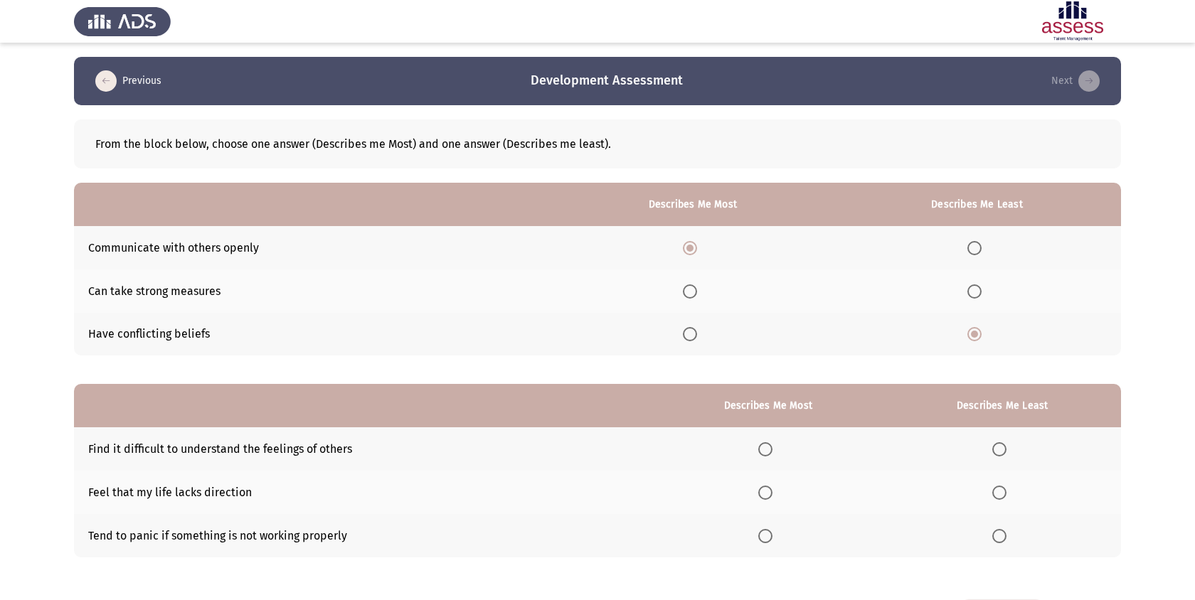
scroll to position [56, 0]
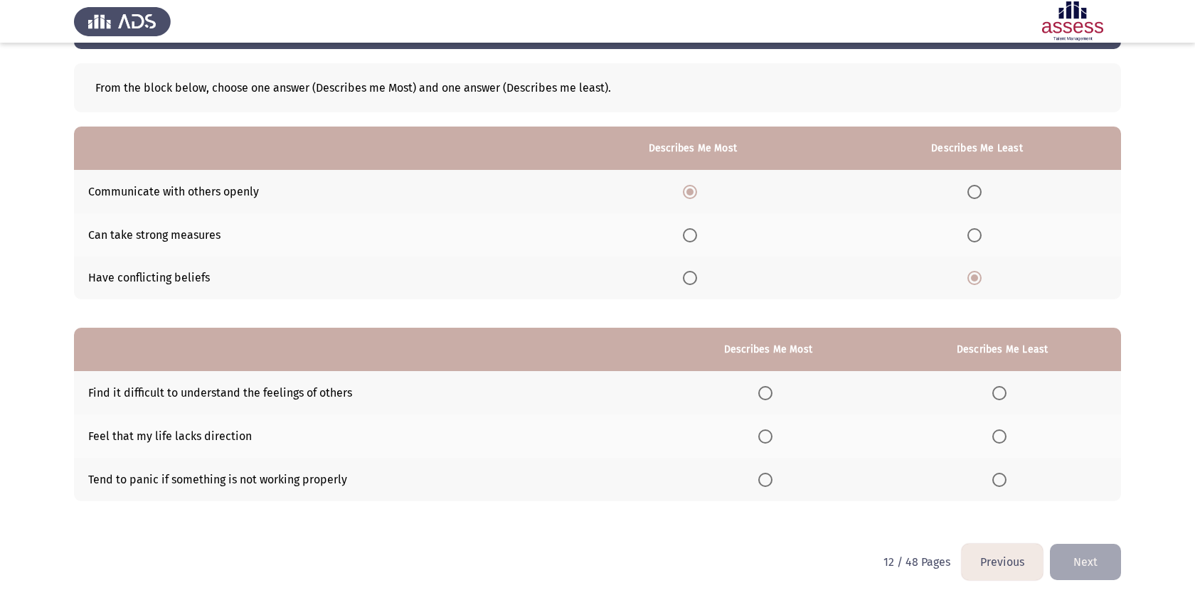
click at [996, 483] on span "Select an option" at bounding box center [999, 480] width 14 height 14
click at [996, 483] on input "Select an option" at bounding box center [999, 480] width 14 height 14
click at [763, 438] on span "Select an option" at bounding box center [765, 436] width 14 height 14
click at [763, 438] on input "Select an option" at bounding box center [765, 436] width 14 height 14
click at [766, 409] on th at bounding box center [767, 392] width 231 height 43
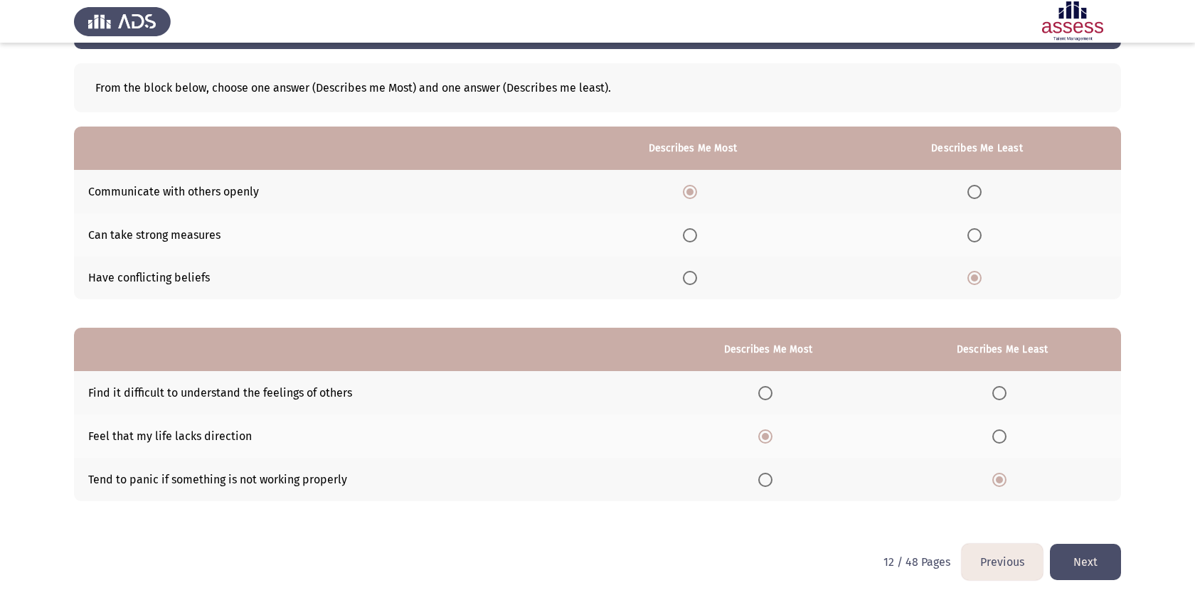
click at [766, 406] on th at bounding box center [767, 392] width 231 height 43
click at [772, 397] on span "Select an option" at bounding box center [765, 393] width 14 height 14
click at [772, 397] on input "Select an option" at bounding box center [765, 393] width 14 height 14
click at [1096, 564] on button "Next" at bounding box center [1084, 562] width 71 height 36
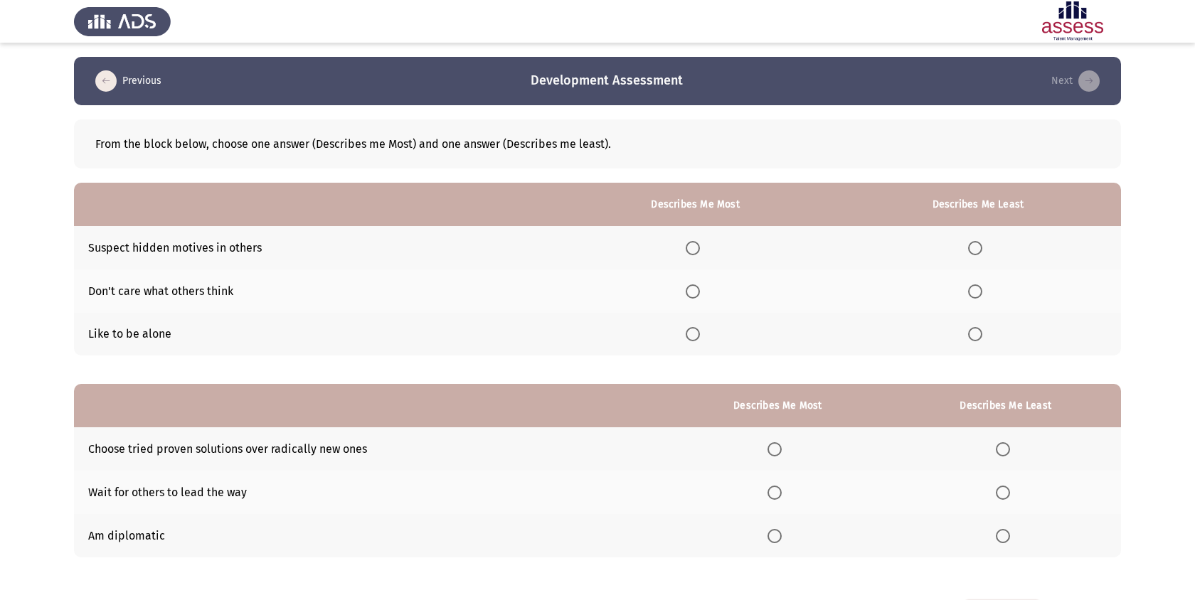
click at [703, 250] on label "Select an option" at bounding box center [695, 248] width 20 height 14
click at [700, 250] on input "Select an option" at bounding box center [692, 248] width 14 height 14
click at [948, 335] on th at bounding box center [978, 334] width 286 height 43
click at [969, 338] on span "Select an option" at bounding box center [975, 334] width 14 height 14
click at [969, 338] on input "Select an option" at bounding box center [975, 334] width 14 height 14
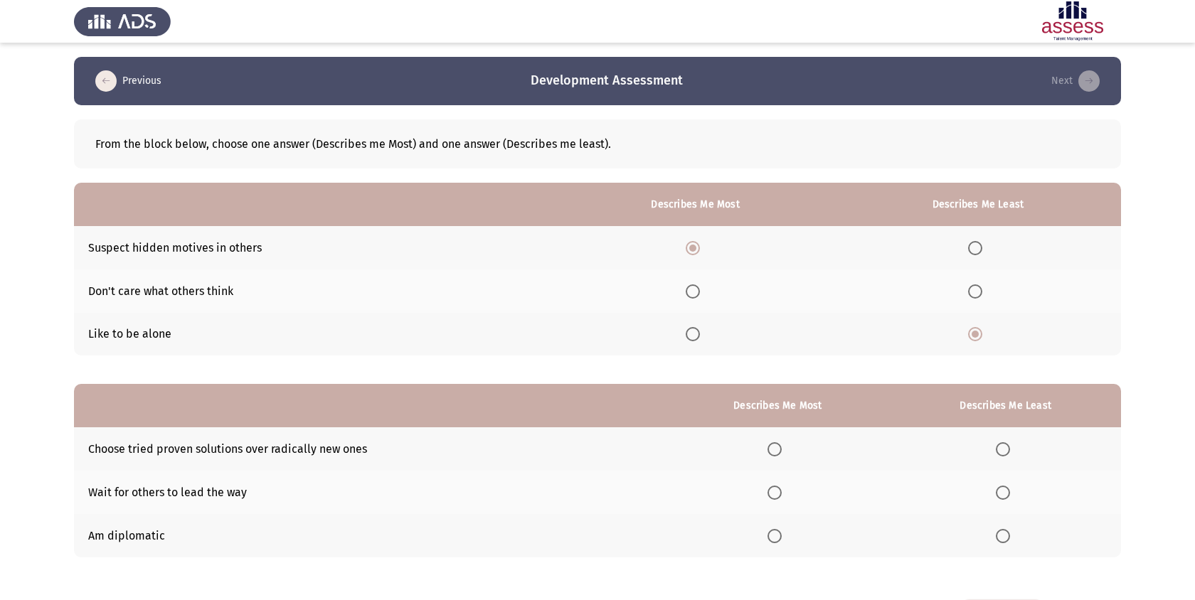
scroll to position [56, 0]
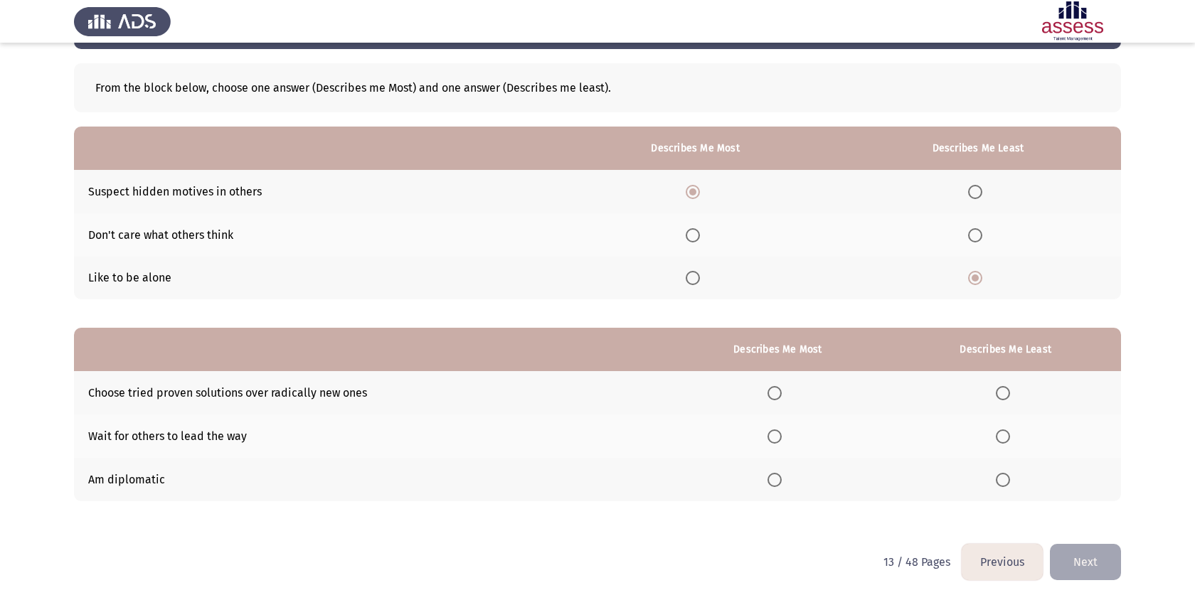
click at [781, 478] on span "Select an option" at bounding box center [774, 480] width 14 height 14
click at [781, 478] on input "Select an option" at bounding box center [774, 480] width 14 height 14
click at [1001, 445] on th at bounding box center [1005, 436] width 230 height 43
click at [1001, 439] on span "Select an option" at bounding box center [1002, 436] width 14 height 14
click at [1001, 439] on input "Select an option" at bounding box center [1002, 436] width 14 height 14
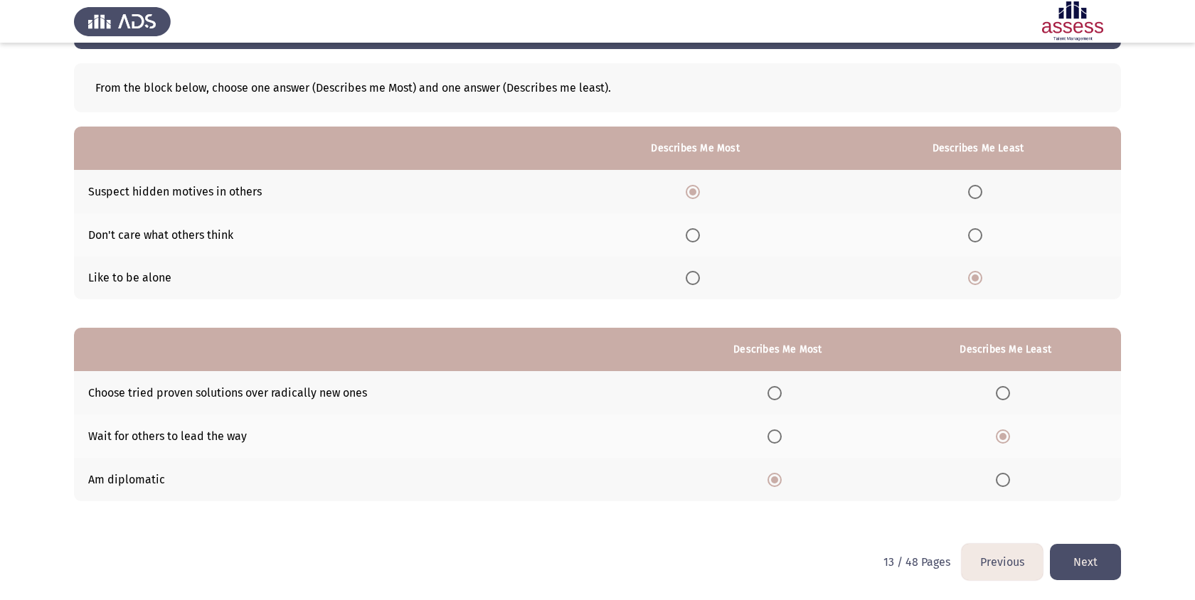
click at [1086, 558] on button "Next" at bounding box center [1084, 562] width 71 height 36
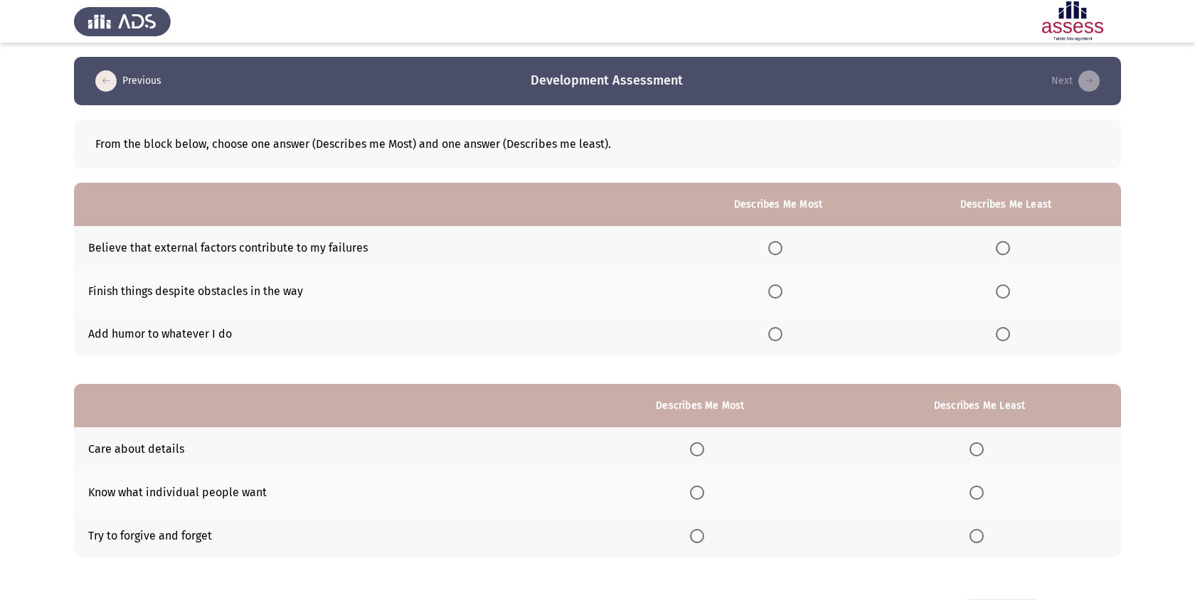
drag, startPoint x: 91, startPoint y: 291, endPoint x: 237, endPoint y: 292, distance: 146.5
click at [237, 292] on td "Finish things despite obstacles in the way" at bounding box center [370, 290] width 592 height 43
click at [781, 291] on span "Select an option" at bounding box center [775, 291] width 14 height 14
click at [781, 291] on input "Select an option" at bounding box center [775, 291] width 14 height 14
click at [998, 246] on span "Select an option" at bounding box center [1002, 248] width 14 height 14
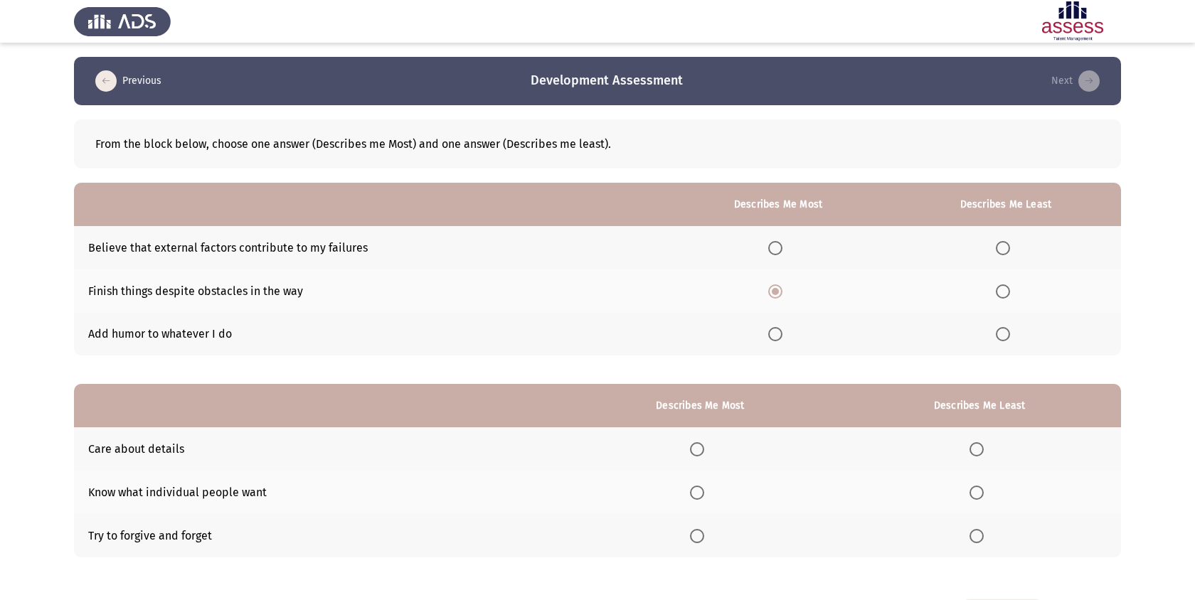
click at [998, 246] on input "Select an option" at bounding box center [1002, 248] width 14 height 14
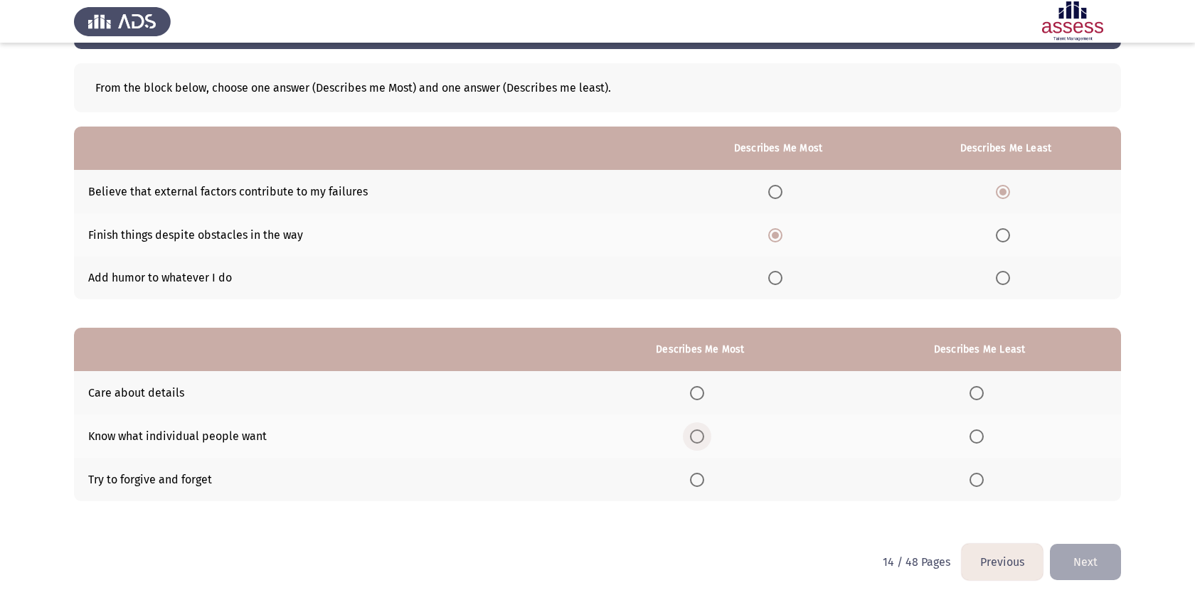
click at [704, 437] on span "Select an option" at bounding box center [697, 436] width 14 height 14
click at [704, 437] on input "Select an option" at bounding box center [697, 436] width 14 height 14
click at [972, 474] on span "Select an option" at bounding box center [976, 480] width 14 height 14
click at [972, 474] on input "Select an option" at bounding box center [976, 480] width 14 height 14
click at [1075, 555] on button "Next" at bounding box center [1084, 562] width 71 height 36
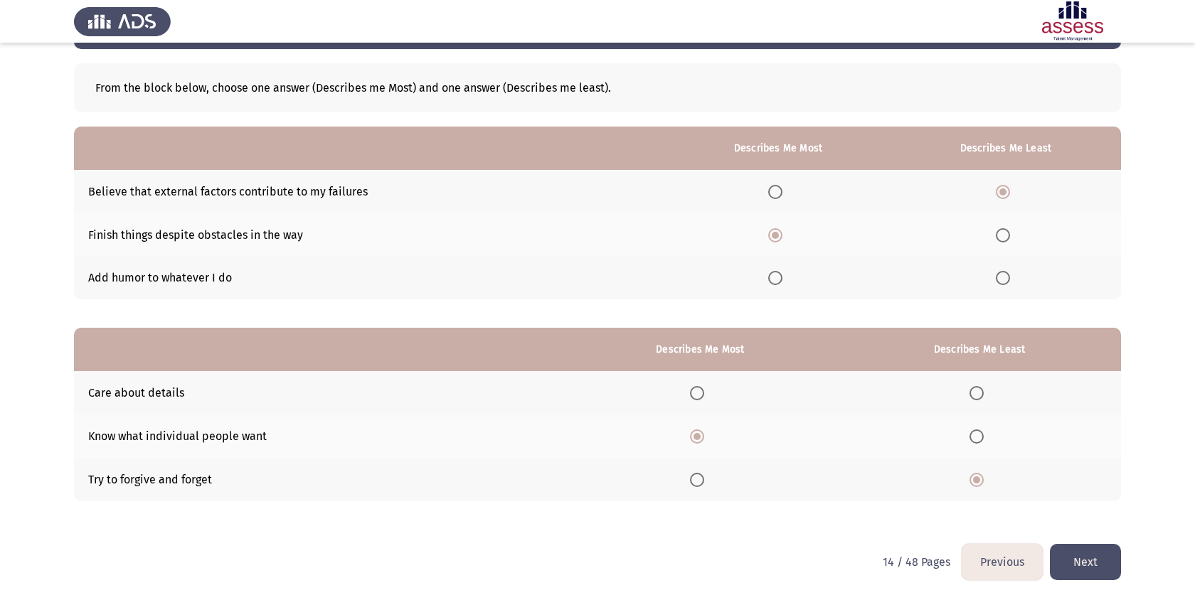
scroll to position [0, 0]
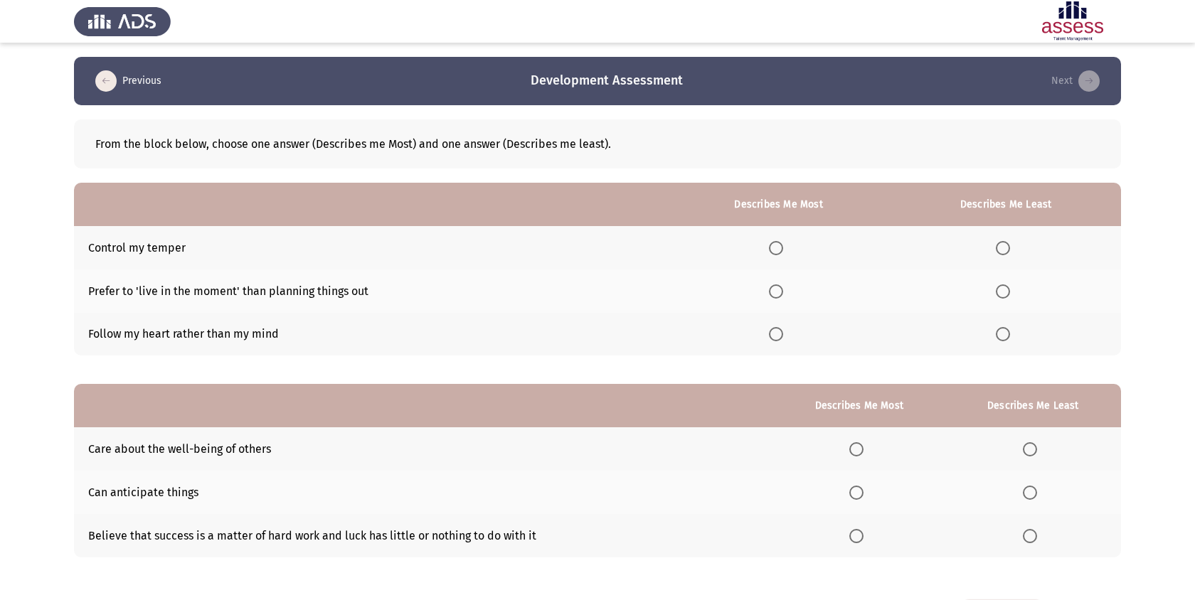
click at [1008, 289] on span "Select an option" at bounding box center [1002, 291] width 14 height 14
click at [1008, 289] on input "Select an option" at bounding box center [1002, 291] width 14 height 14
click at [783, 240] on th at bounding box center [778, 247] width 225 height 43
click at [778, 245] on span "Select an option" at bounding box center [776, 248] width 14 height 14
click at [778, 245] on input "Select an option" at bounding box center [776, 248] width 14 height 14
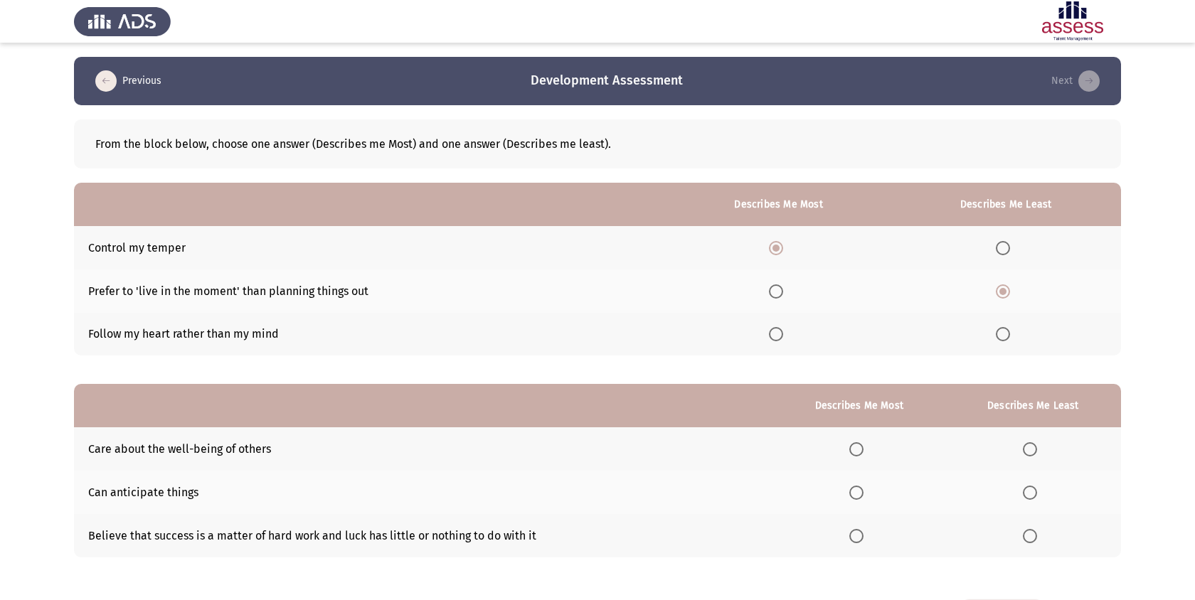
scroll to position [56, 0]
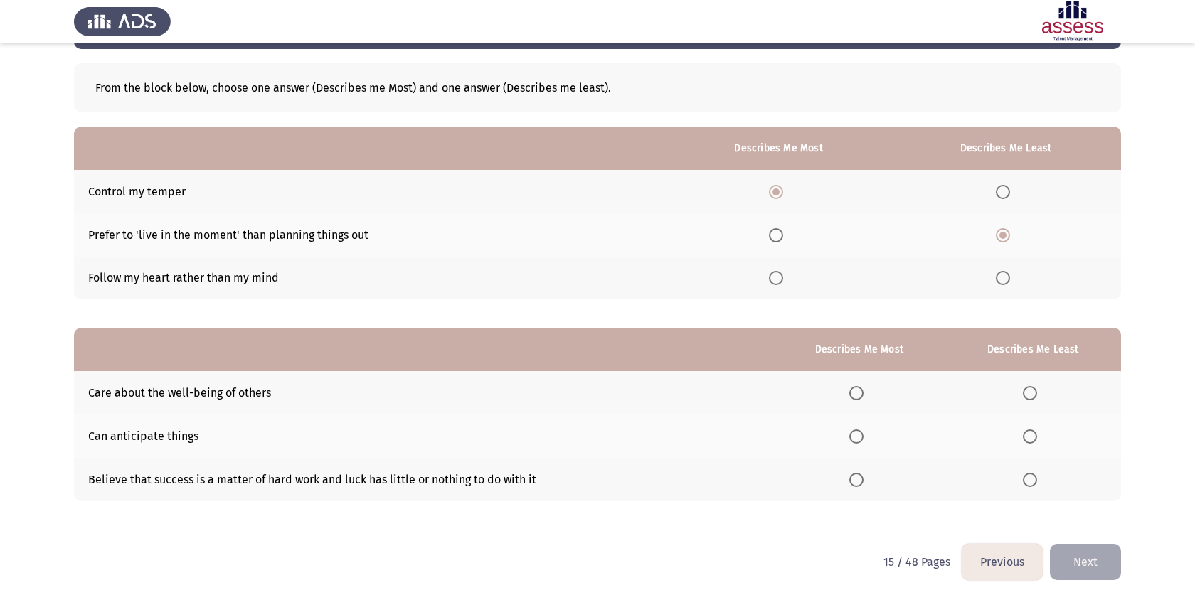
click at [1023, 476] on th at bounding box center [1033, 479] width 176 height 43
click at [1023, 478] on th at bounding box center [1033, 479] width 176 height 43
click at [1029, 478] on span "Select an option" at bounding box center [1029, 480] width 14 height 14
click at [1029, 478] on input "Select an option" at bounding box center [1029, 480] width 14 height 14
click at [853, 407] on th at bounding box center [858, 392] width 171 height 43
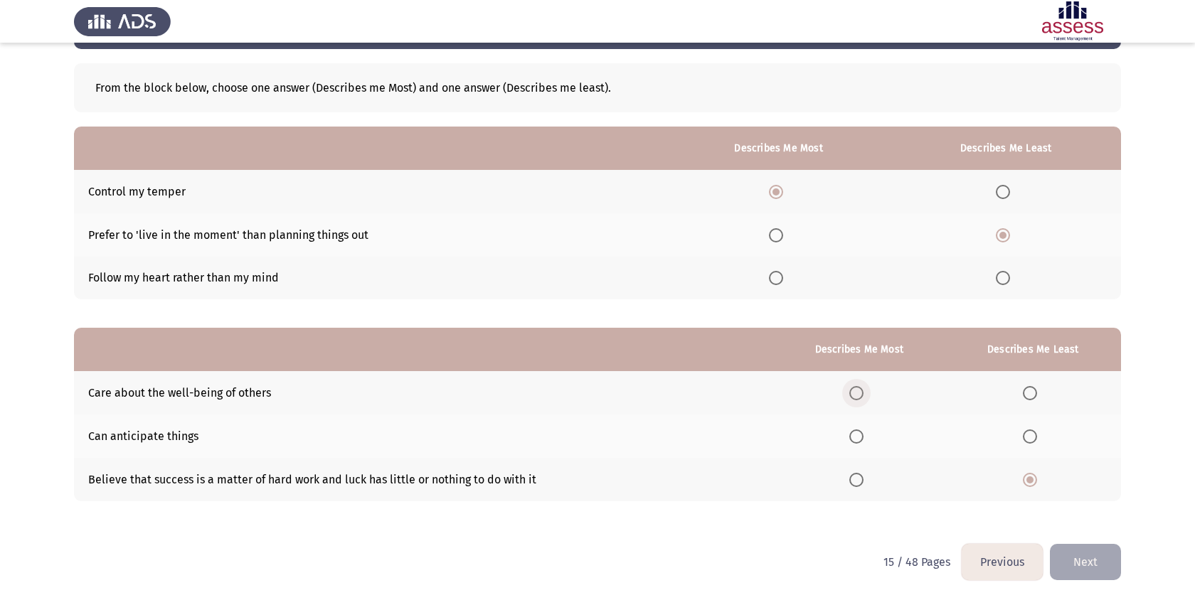
click at [857, 397] on span "Select an option" at bounding box center [856, 393] width 14 height 14
click at [857, 397] on input "Select an option" at bounding box center [856, 393] width 14 height 14
click at [1079, 565] on button "Next" at bounding box center [1084, 562] width 71 height 36
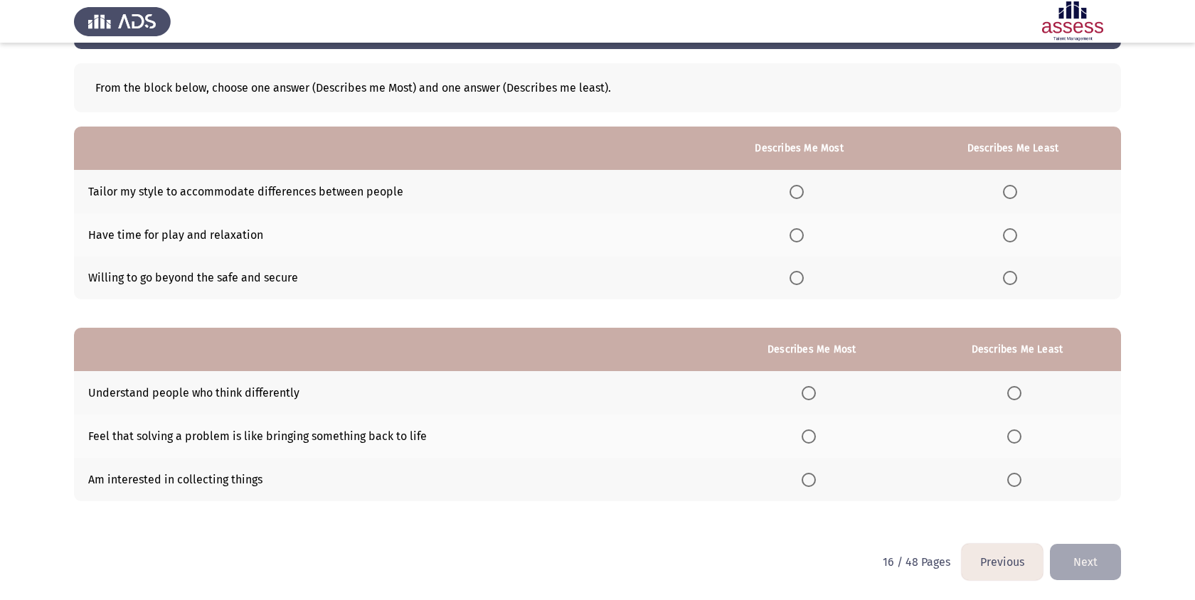
click at [799, 188] on span "Select an option" at bounding box center [796, 192] width 14 height 14
click at [799, 188] on input "Select an option" at bounding box center [796, 192] width 14 height 14
click at [1010, 234] on span "Select an option" at bounding box center [1010, 235] width 14 height 14
click at [1010, 234] on input "Select an option" at bounding box center [1010, 235] width 14 height 14
click at [819, 407] on th at bounding box center [811, 392] width 203 height 43
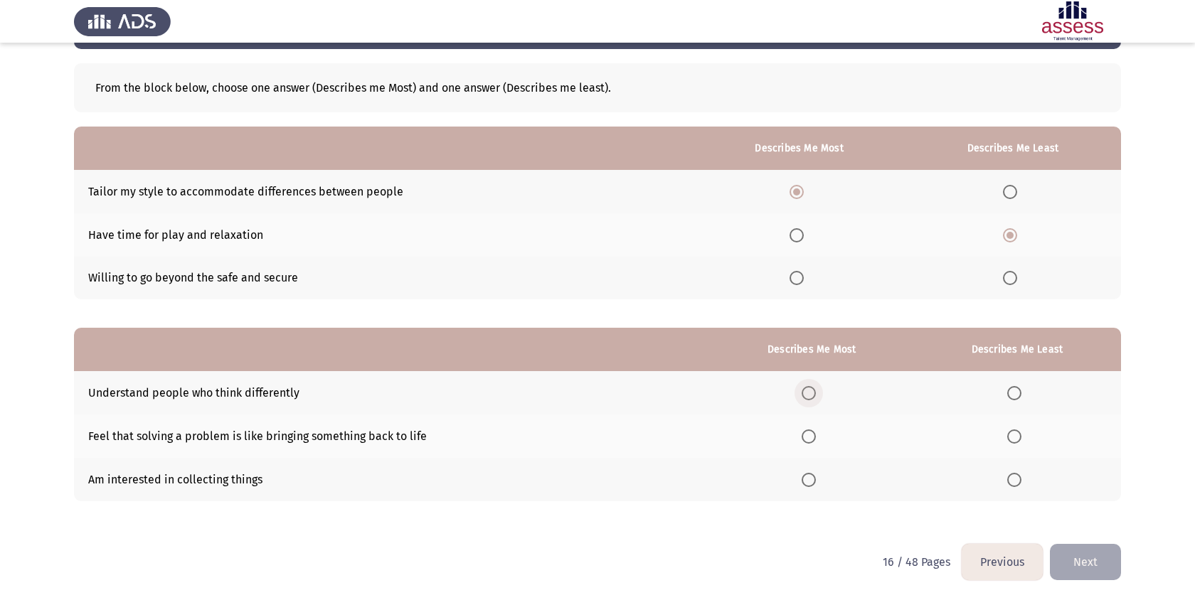
click at [811, 390] on span "Select an option" at bounding box center [808, 393] width 14 height 14
click at [811, 390] on input "Select an option" at bounding box center [808, 393] width 14 height 14
click at [1020, 486] on span "Select an option" at bounding box center [1014, 480] width 14 height 14
click at [1020, 486] on input "Select an option" at bounding box center [1014, 480] width 14 height 14
click at [1110, 566] on button "Next" at bounding box center [1084, 562] width 71 height 36
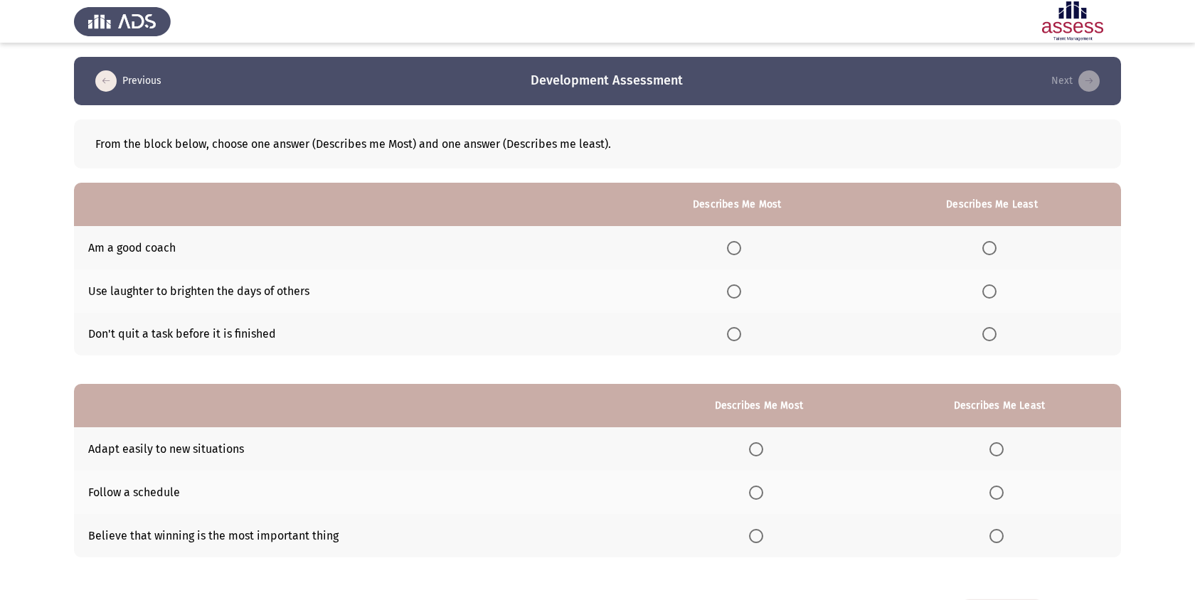
scroll to position [0, 0]
click at [731, 247] on th at bounding box center [737, 247] width 252 height 43
click at [739, 241] on span "Select an option" at bounding box center [734, 248] width 14 height 14
click at [739, 241] on input "Select an option" at bounding box center [734, 248] width 14 height 14
click at [990, 324] on th at bounding box center [991, 334] width 258 height 43
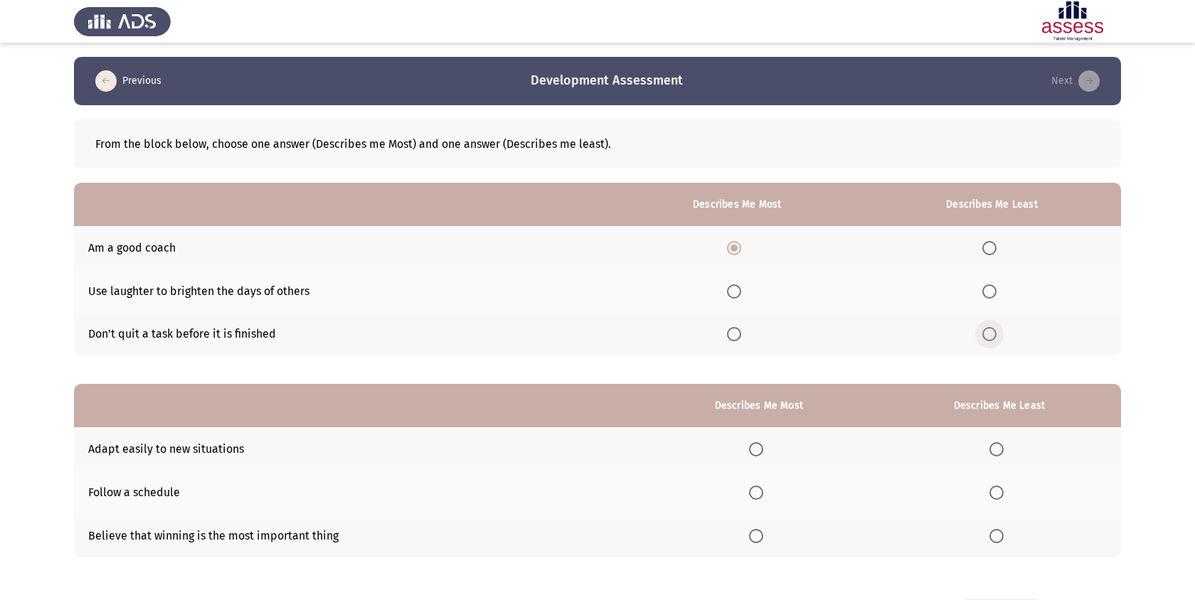
click at [990, 331] on span "Select an option" at bounding box center [989, 334] width 14 height 14
click at [990, 331] on input "Select an option" at bounding box center [989, 334] width 14 height 14
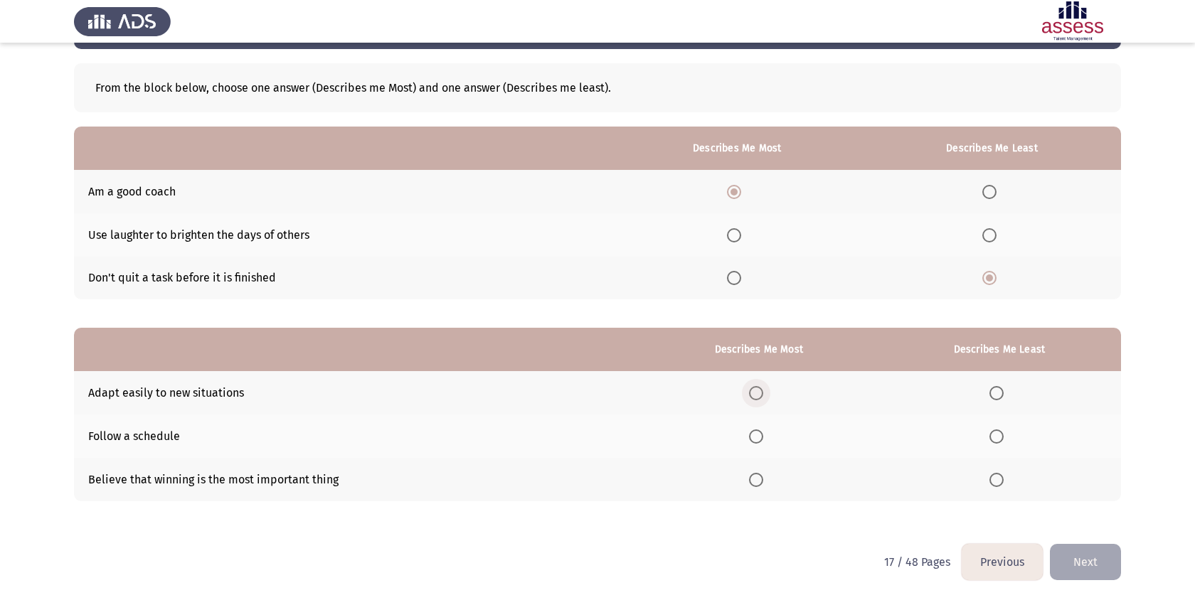
click at [758, 390] on span "Select an option" at bounding box center [756, 393] width 14 height 14
click at [758, 390] on input "Select an option" at bounding box center [756, 393] width 14 height 14
click at [999, 435] on span "Select an option" at bounding box center [996, 436] width 14 height 14
click at [999, 435] on input "Select an option" at bounding box center [996, 436] width 14 height 14
click at [1091, 565] on button "Next" at bounding box center [1084, 562] width 71 height 36
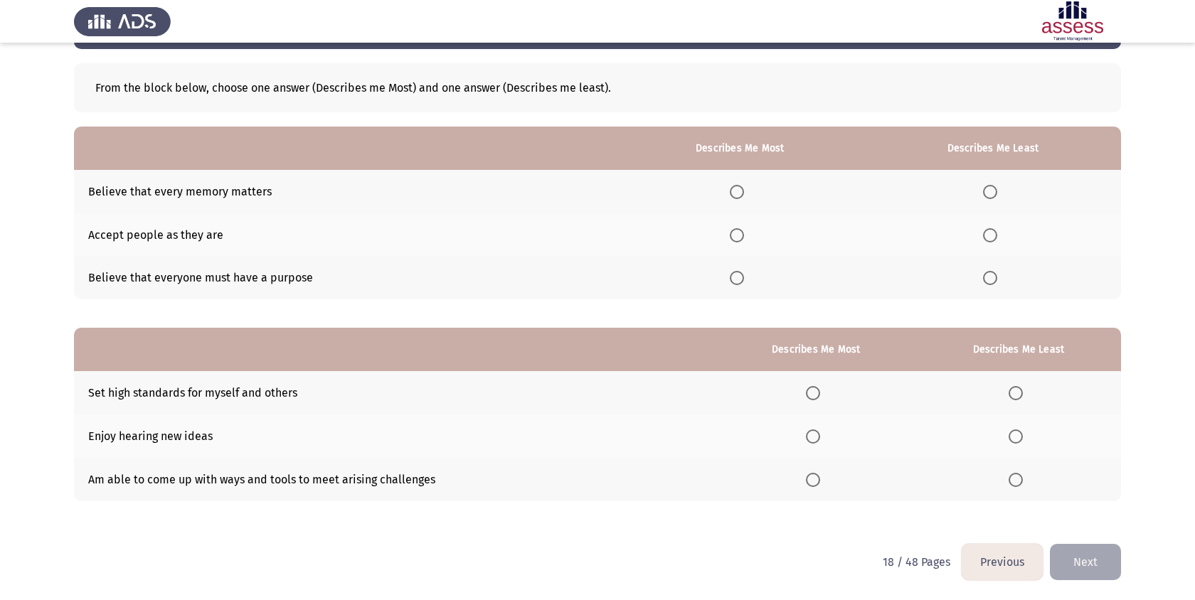
click at [953, 562] on div "18 / 48 Pages Previous Next" at bounding box center [1001, 562] width 238 height 36
click at [979, 562] on button "Previous" at bounding box center [1001, 562] width 81 height 36
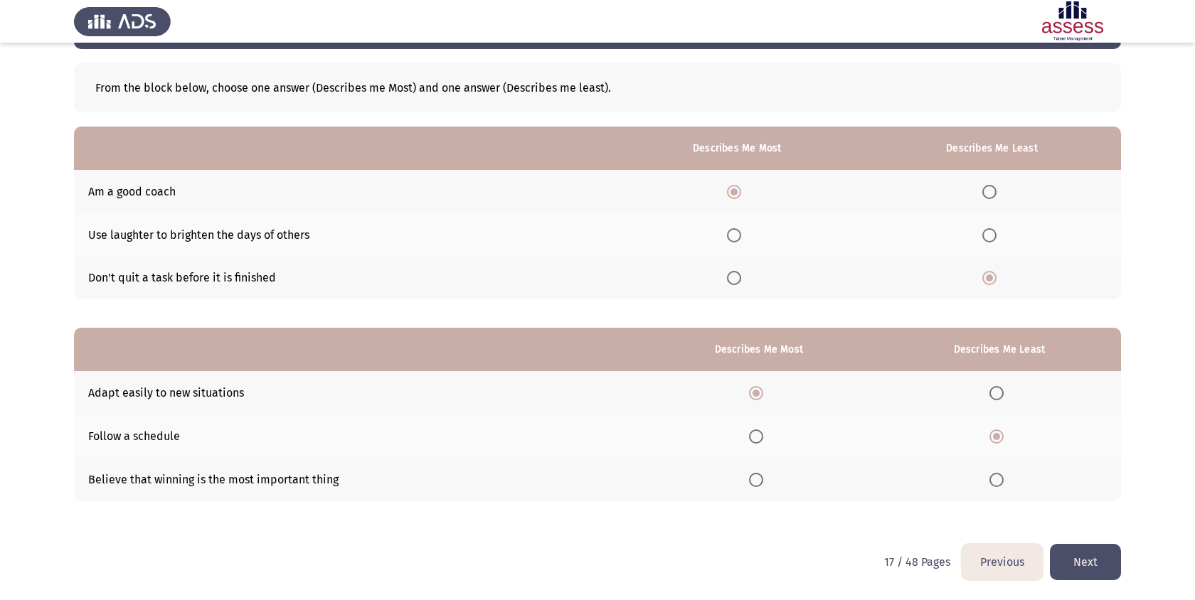
click at [754, 479] on span "Select an option" at bounding box center [756, 480] width 14 height 14
click at [754, 479] on input "Select an option" at bounding box center [756, 480] width 14 height 14
click at [1106, 550] on button "Next" at bounding box center [1084, 562] width 71 height 36
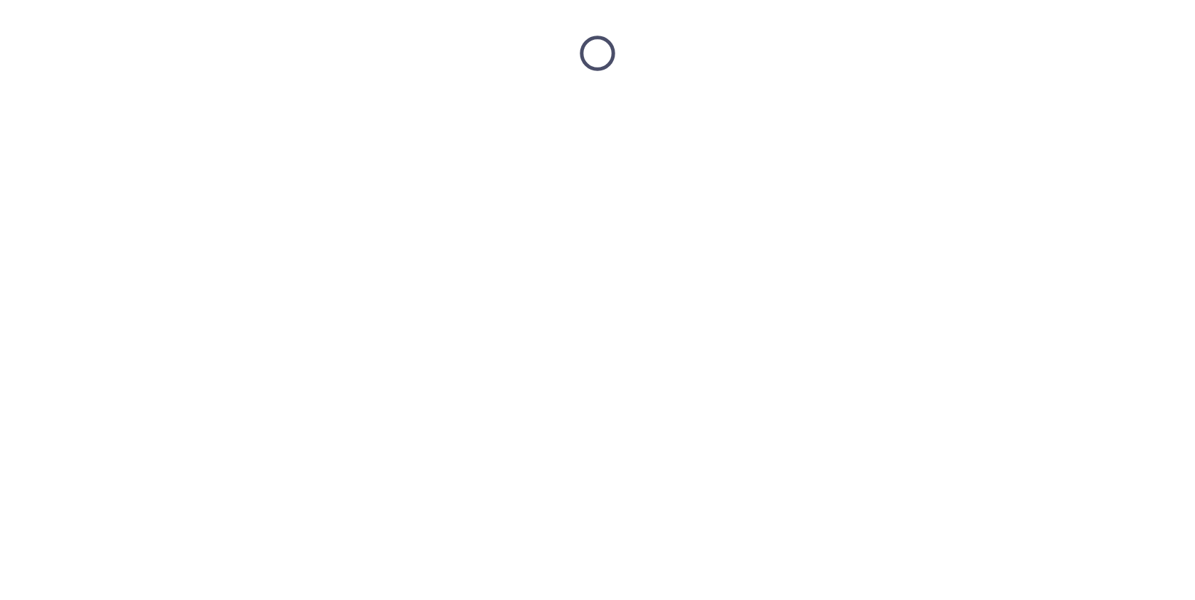
scroll to position [0, 0]
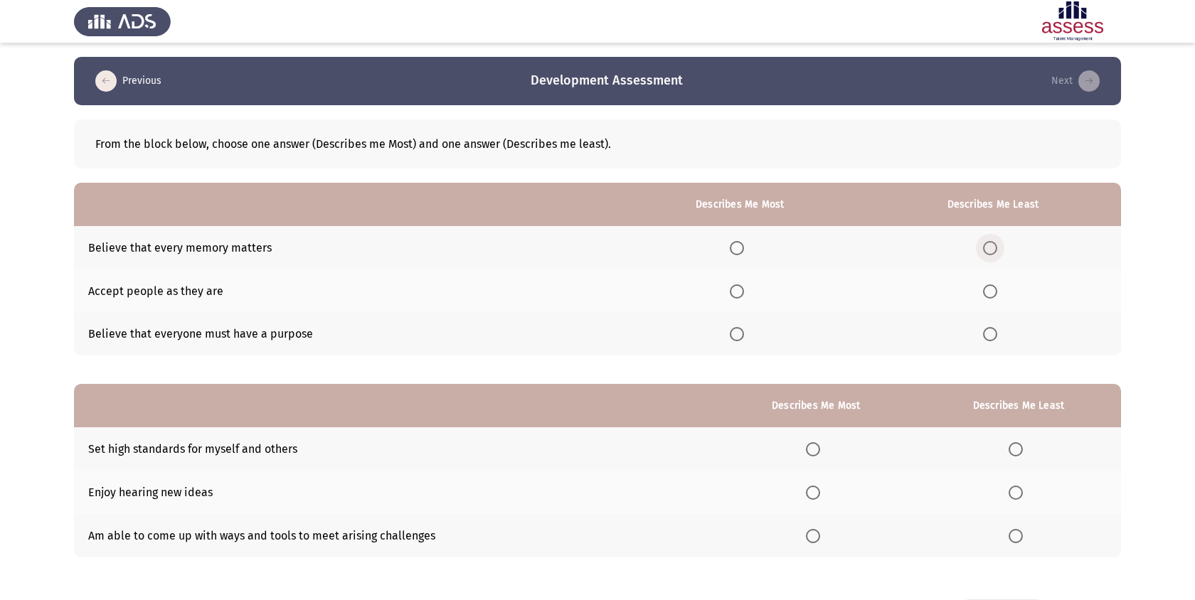
click at [988, 250] on span "Select an option" at bounding box center [990, 248] width 14 height 14
click at [988, 250] on input "Select an option" at bounding box center [990, 248] width 14 height 14
click at [740, 283] on th at bounding box center [740, 290] width 250 height 43
click at [744, 295] on span "Select an option" at bounding box center [737, 291] width 14 height 14
click at [744, 295] on input "Select an option" at bounding box center [737, 291] width 14 height 14
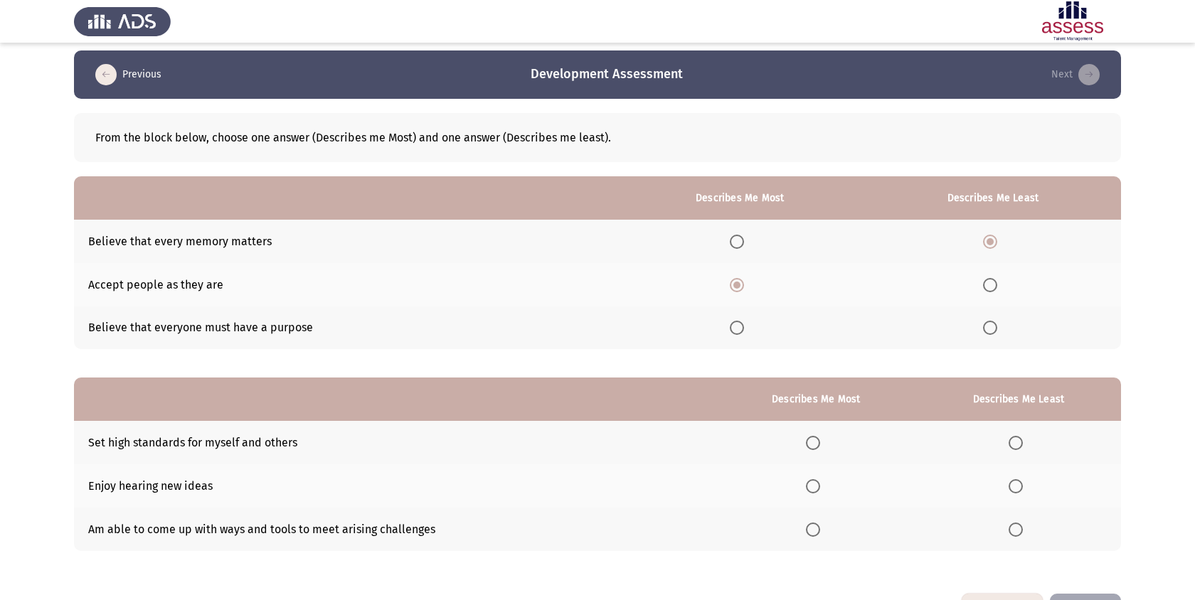
scroll to position [56, 0]
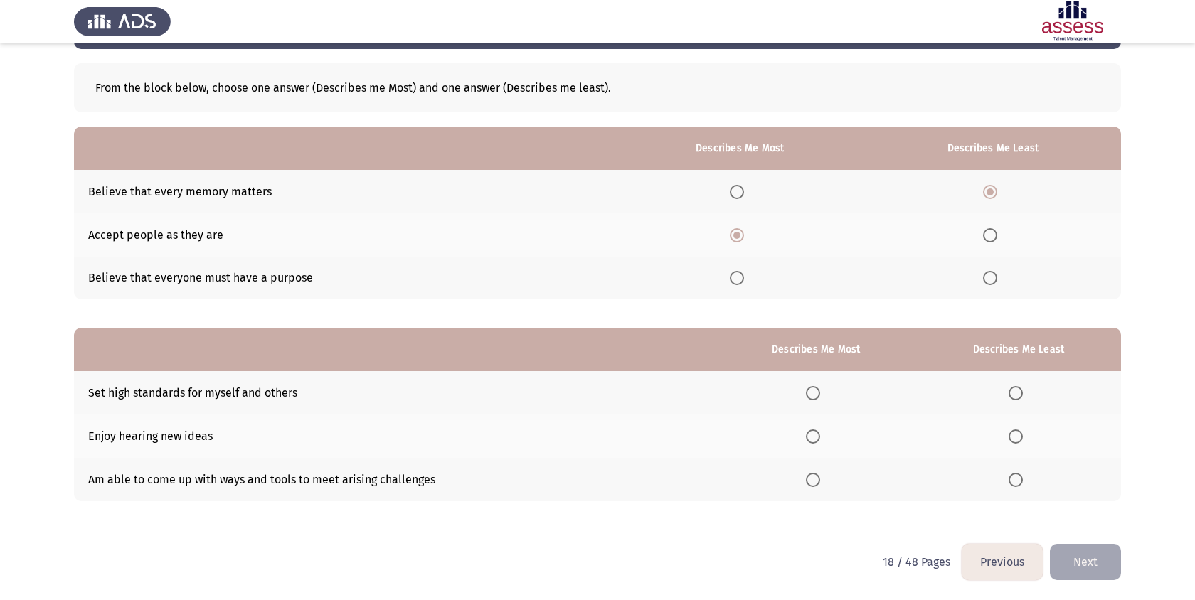
click at [811, 396] on span "Select an option" at bounding box center [813, 393] width 14 height 14
click at [811, 396] on input "Select an option" at bounding box center [813, 393] width 14 height 14
click at [1022, 481] on span "Select an option" at bounding box center [1015, 480] width 14 height 14
click at [1022, 481] on input "Select an option" at bounding box center [1015, 480] width 14 height 14
click at [1022, 436] on span "Select an option" at bounding box center [1015, 436] width 14 height 14
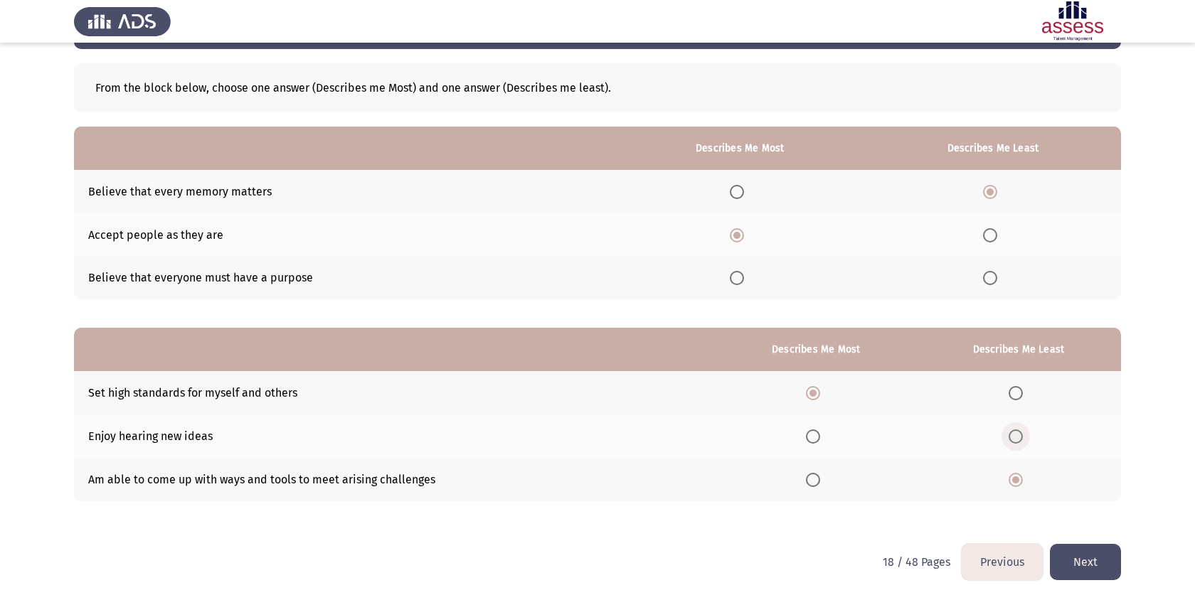
click at [1022, 436] on input "Select an option" at bounding box center [1015, 436] width 14 height 14
click at [1013, 474] on span "Select an option" at bounding box center [1015, 480] width 14 height 14
click at [1013, 474] on input "Select an option" at bounding box center [1015, 480] width 14 height 14
drag, startPoint x: 1101, startPoint y: 562, endPoint x: 1014, endPoint y: 443, distance: 147.1
click at [1014, 443] on div "Previous Development Assessment Next From the block below, choose one answer (D…" at bounding box center [597, 272] width 1047 height 543
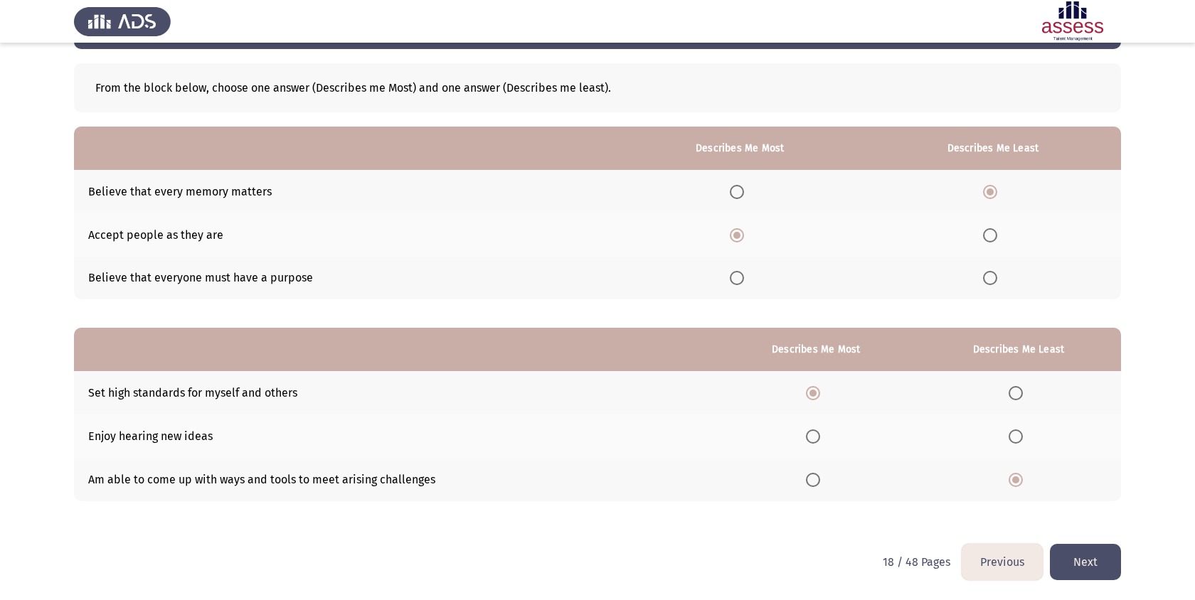
click at [1014, 443] on th at bounding box center [1018, 436] width 205 height 43
click at [1014, 439] on span "Select an option" at bounding box center [1015, 436] width 14 height 14
click at [1014, 439] on input "Select an option" at bounding box center [1015, 436] width 14 height 14
click at [1020, 480] on span "Select an option" at bounding box center [1015, 480] width 14 height 14
click at [1020, 480] on input "Select an option" at bounding box center [1015, 480] width 14 height 14
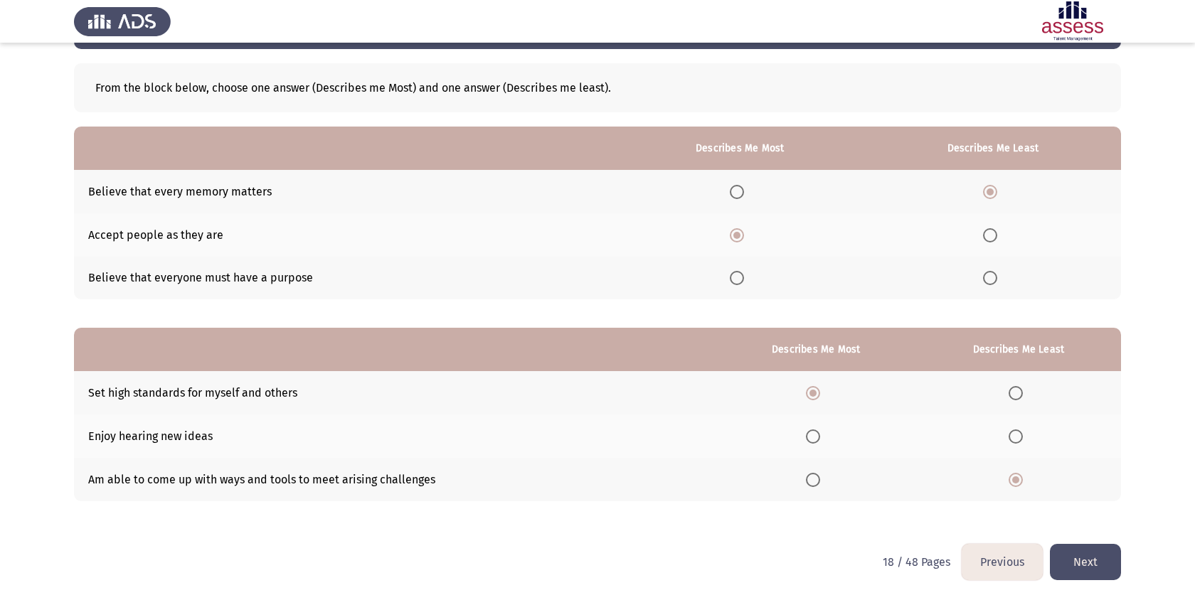
click at [1086, 530] on div "From the block below, choose one answer (Describes me Most) and one answer (Des…" at bounding box center [597, 296] width 1047 height 495
click at [1086, 555] on button "Next" at bounding box center [1084, 562] width 71 height 36
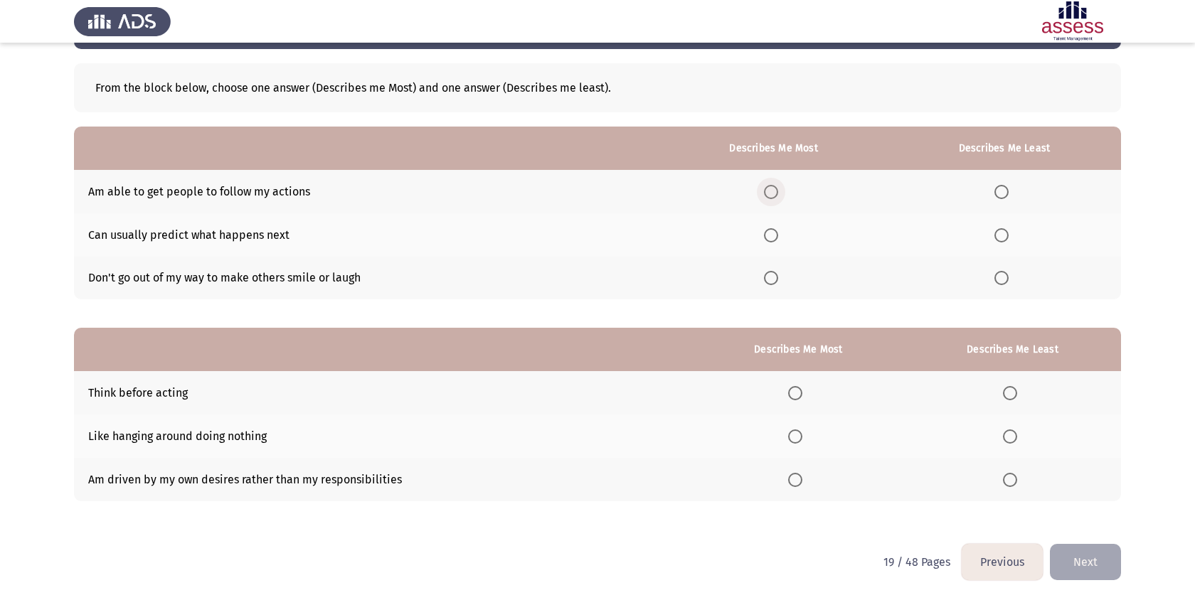
click at [771, 196] on span "Select an option" at bounding box center [771, 192] width 14 height 14
click at [771, 196] on input "Select an option" at bounding box center [771, 192] width 14 height 14
click at [990, 279] on th at bounding box center [1003, 278] width 233 height 43
click at [1005, 279] on span "Select an option" at bounding box center [1001, 278] width 14 height 14
click at [1005, 279] on input "Select an option" at bounding box center [1001, 278] width 14 height 14
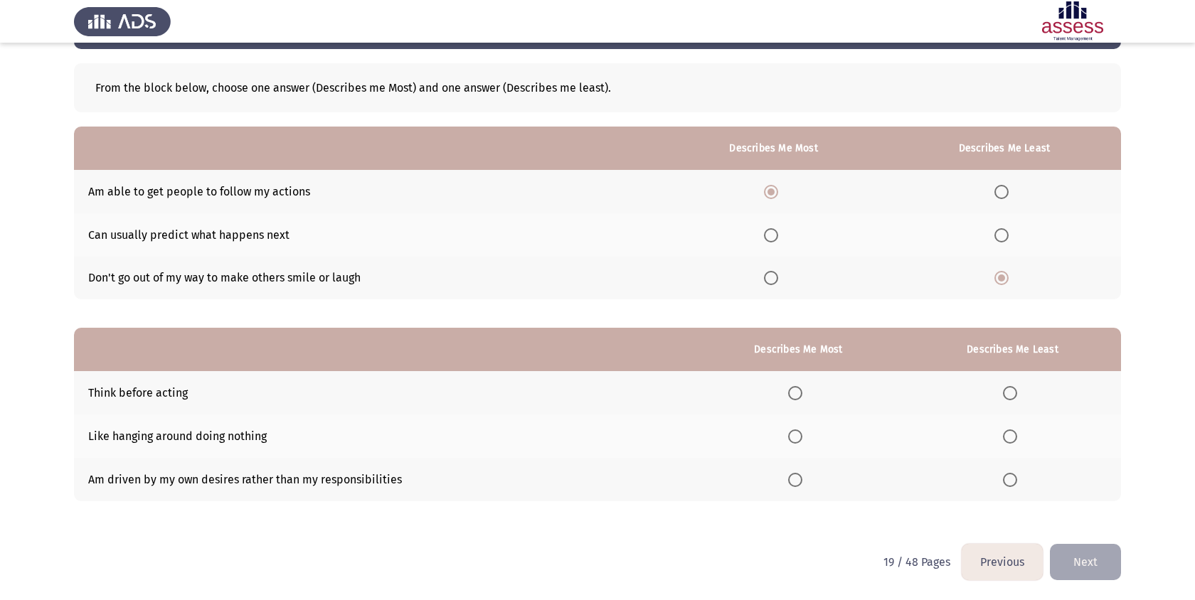
click at [795, 390] on span "Select an option" at bounding box center [795, 393] width 14 height 14
click at [795, 390] on input "Select an option" at bounding box center [795, 393] width 14 height 14
click at [1017, 479] on span "Select an option" at bounding box center [1010, 480] width 14 height 14
click at [1017, 479] on input "Select an option" at bounding box center [1010, 480] width 14 height 14
click at [1099, 556] on button "Next" at bounding box center [1084, 562] width 71 height 36
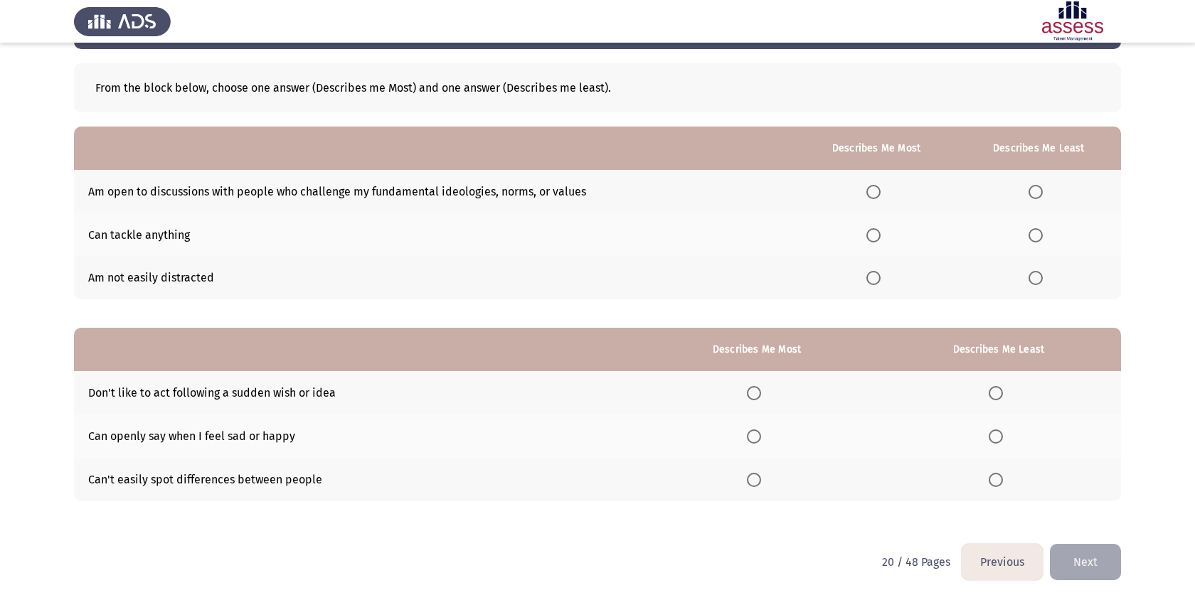
click at [873, 235] on span "Select an option" at bounding box center [873, 235] width 0 height 0
click at [877, 235] on input "Select an option" at bounding box center [873, 235] width 14 height 14
click at [1064, 272] on th at bounding box center [1038, 278] width 164 height 43
click at [1034, 278] on span "Select an option" at bounding box center [1035, 278] width 14 height 14
click at [1034, 278] on input "Select an option" at bounding box center [1035, 278] width 14 height 14
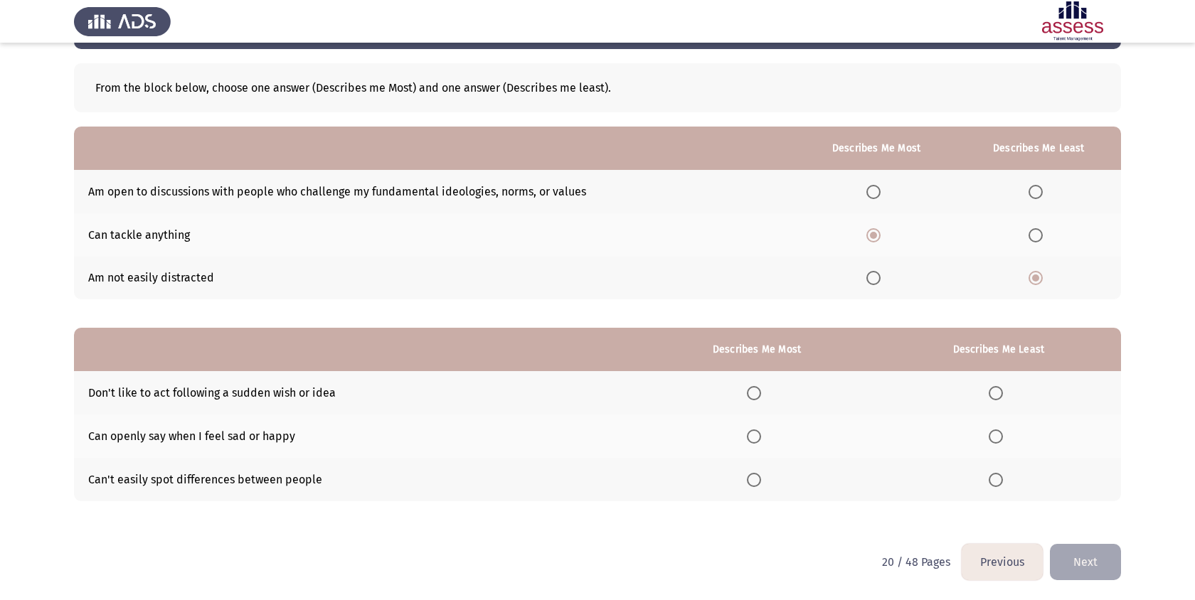
drag, startPoint x: 998, startPoint y: 437, endPoint x: 899, endPoint y: 468, distance: 104.1
click at [899, 468] on tbody "Don't like to act following a sudden wish or idea Can openly say when I feel sa…" at bounding box center [597, 435] width 1047 height 129
click at [761, 483] on span "Select an option" at bounding box center [754, 480] width 14 height 14
click at [761, 483] on input "Select an option" at bounding box center [754, 480] width 14 height 14
click at [1017, 431] on th at bounding box center [998, 436] width 245 height 43
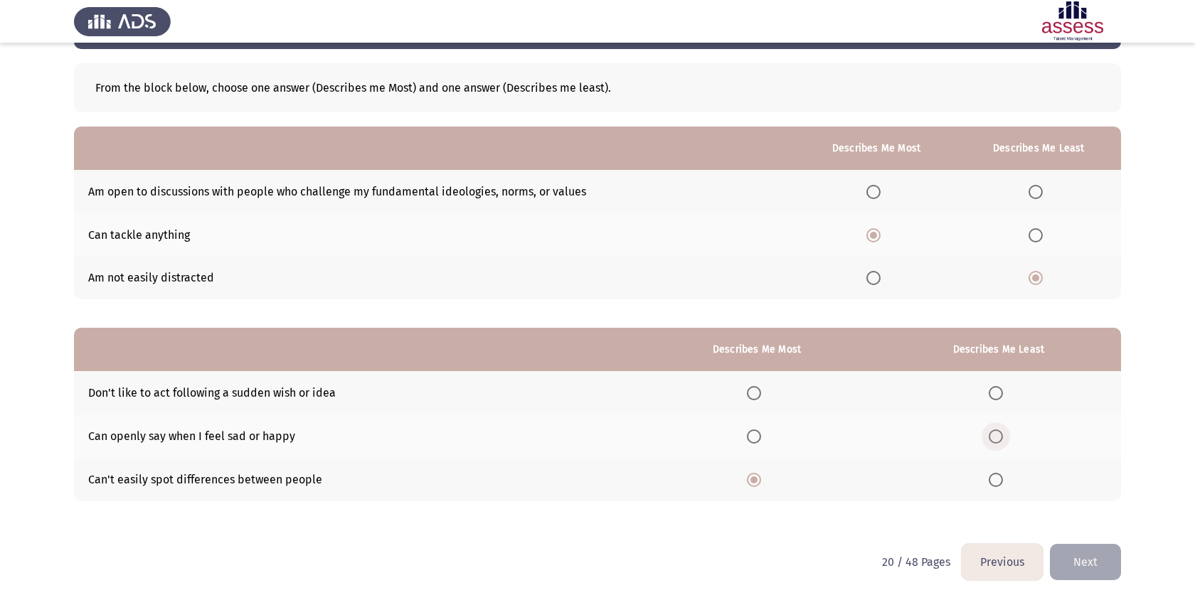
click at [996, 434] on span "Select an option" at bounding box center [995, 436] width 14 height 14
click at [996, 434] on input "Select an option" at bounding box center [995, 436] width 14 height 14
click at [1117, 565] on button "Next" at bounding box center [1084, 562] width 71 height 36
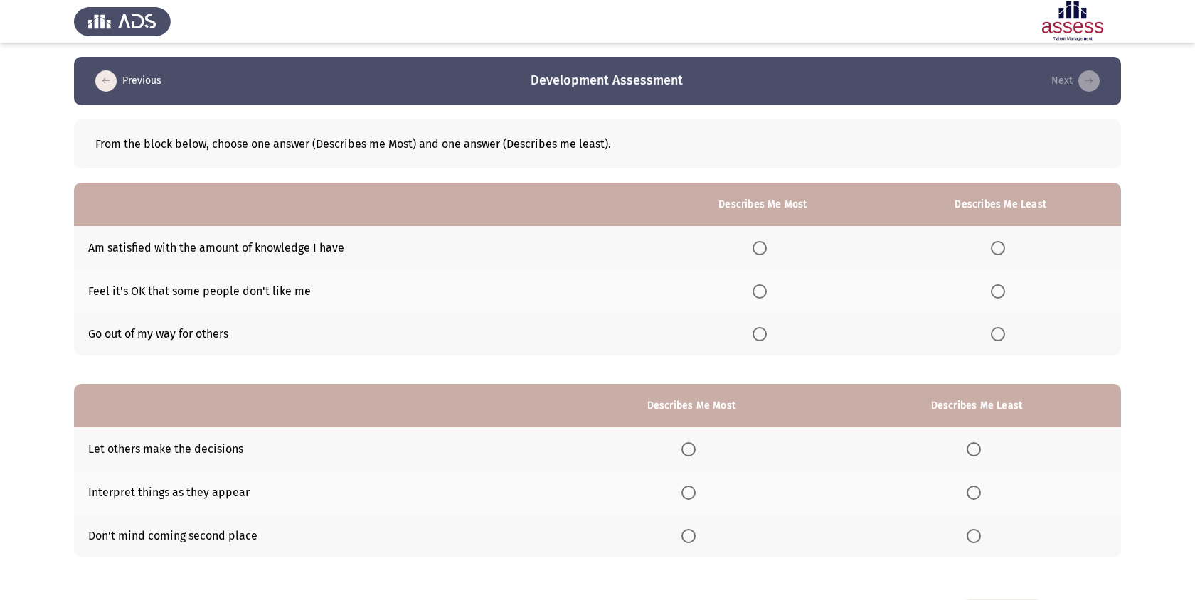
click at [766, 287] on span "Select an option" at bounding box center [759, 291] width 14 height 14
click at [766, 287] on input "Select an option" at bounding box center [759, 291] width 14 height 14
click at [996, 262] on th at bounding box center [1000, 247] width 241 height 43
click at [996, 232] on th at bounding box center [1000, 247] width 241 height 43
click at [996, 242] on span "Select an option" at bounding box center [997, 248] width 14 height 14
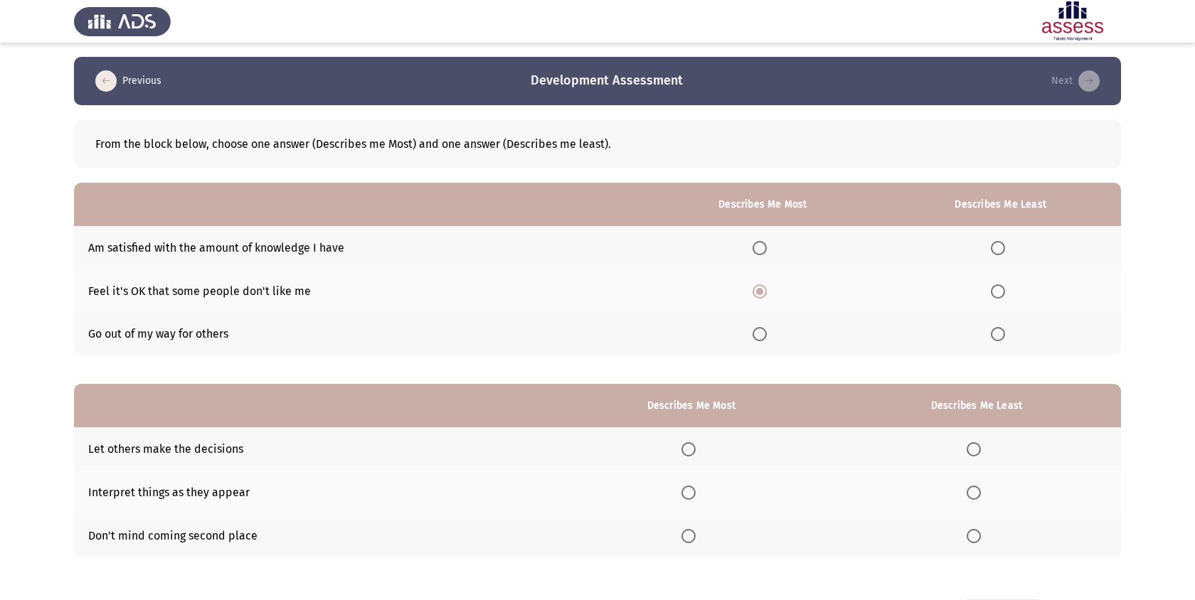
click at [996, 242] on input "Select an option" at bounding box center [997, 248] width 14 height 14
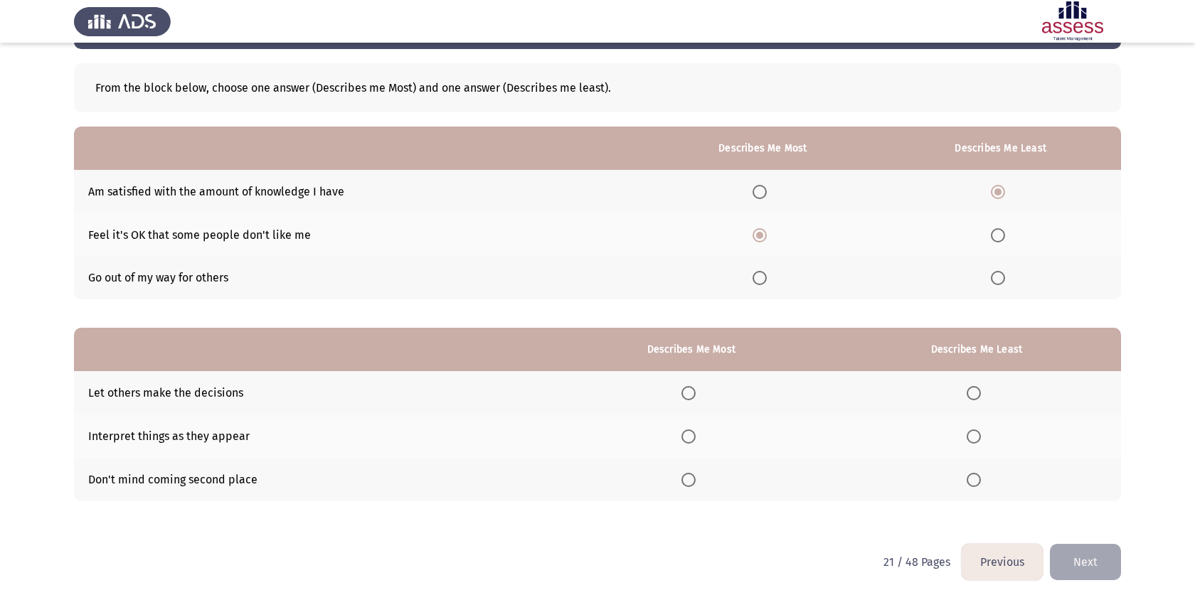
click at [971, 437] on span "Select an option" at bounding box center [973, 436] width 14 height 14
click at [971, 437] on input "Select an option" at bounding box center [973, 436] width 14 height 14
click at [695, 399] on span "Select an option" at bounding box center [688, 393] width 14 height 14
click at [695, 399] on input "Select an option" at bounding box center [688, 393] width 14 height 14
click at [1082, 548] on button "Next" at bounding box center [1084, 562] width 71 height 36
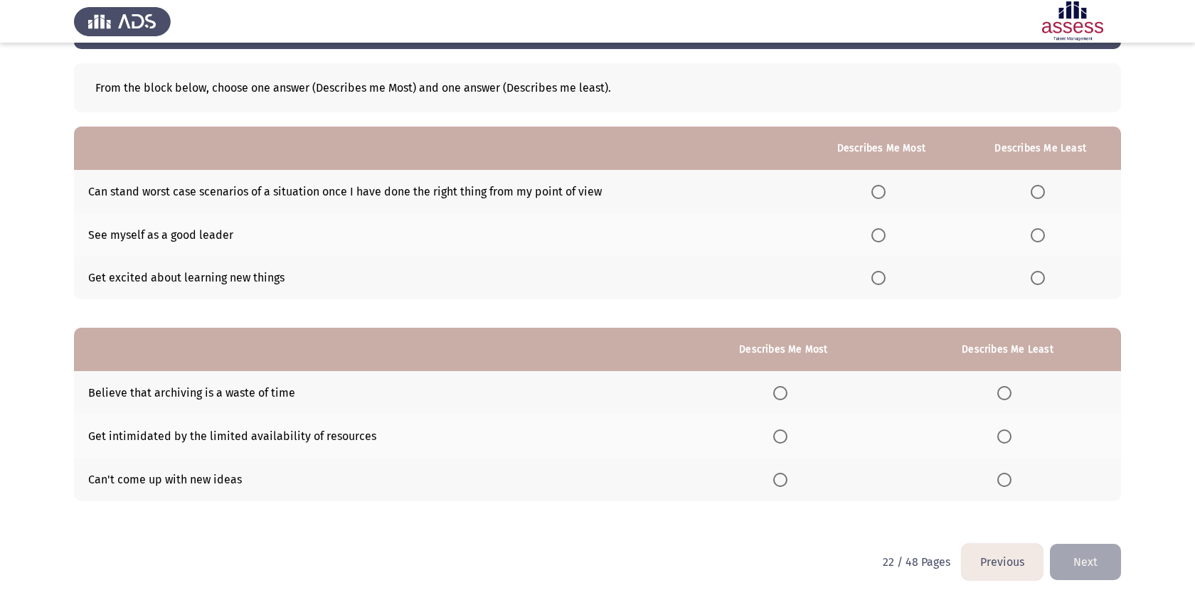
click at [1032, 240] on span "Select an option" at bounding box center [1037, 235] width 14 height 14
click at [1032, 240] on input "Select an option" at bounding box center [1037, 235] width 14 height 14
drag, startPoint x: 883, startPoint y: 162, endPoint x: 884, endPoint y: 170, distance: 7.9
click at [884, 162] on th "Describes Me Most" at bounding box center [880, 148] width 157 height 43
click at [884, 190] on span "Select an option" at bounding box center [878, 192] width 14 height 14
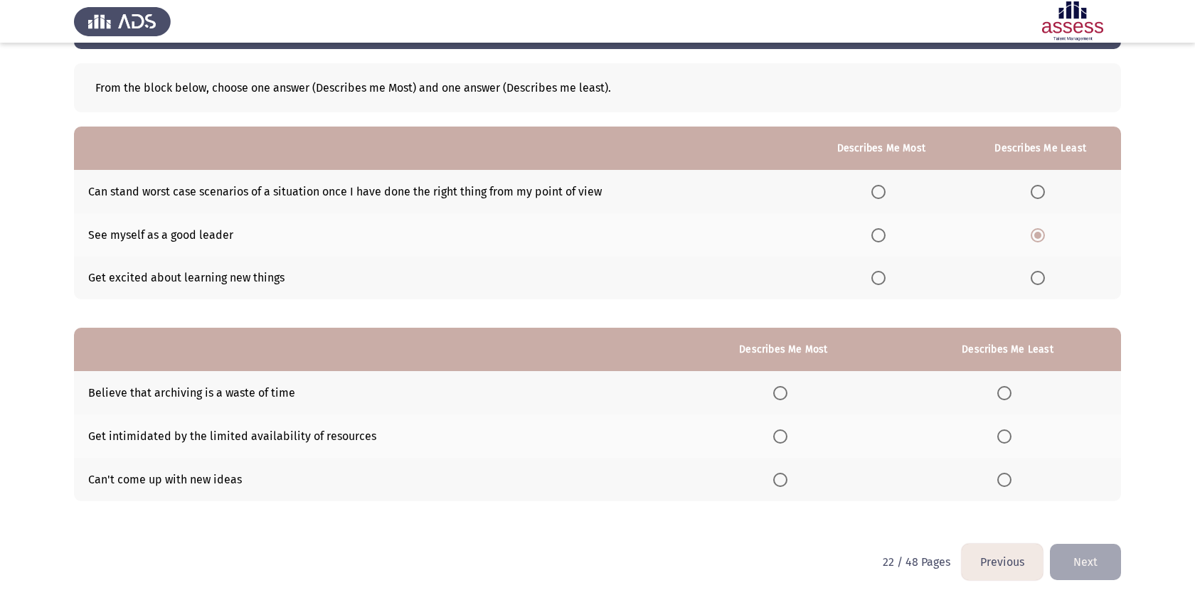
click at [884, 190] on input "Select an option" at bounding box center [878, 192] width 14 height 14
click at [1004, 479] on span "Select an option" at bounding box center [1004, 480] width 14 height 14
click at [1004, 479] on input "Select an option" at bounding box center [1004, 480] width 14 height 14
click at [787, 429] on span "Select an option" at bounding box center [780, 436] width 14 height 14
click at [781, 435] on span "Select an option" at bounding box center [780, 436] width 14 height 14
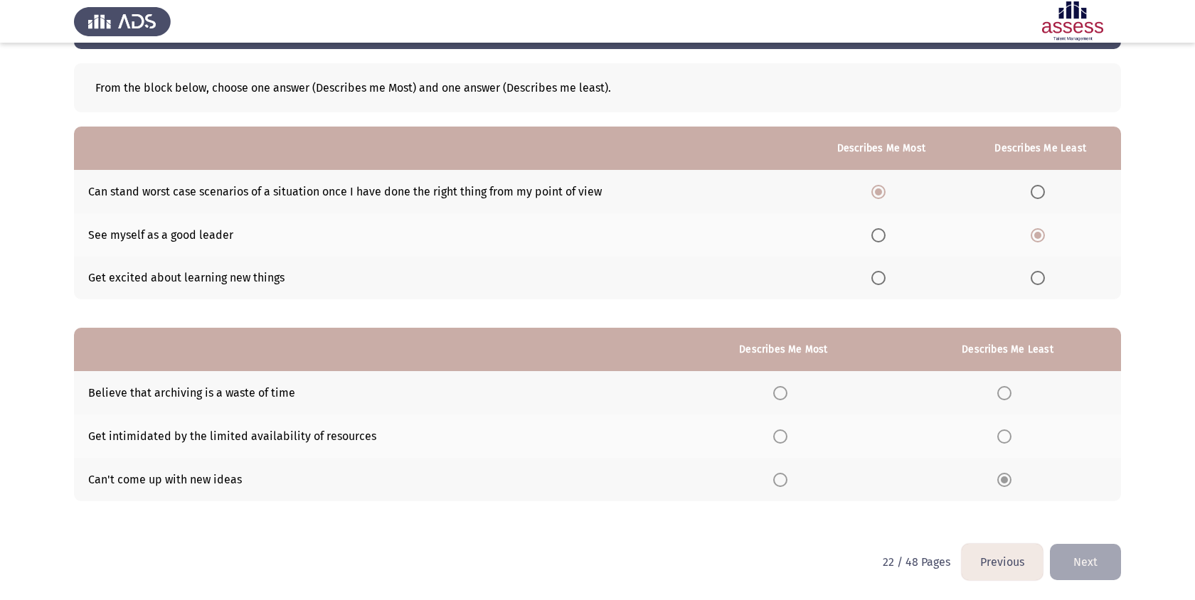
click at [781, 434] on span "Select an option" at bounding box center [780, 436] width 14 height 14
click at [779, 443] on th at bounding box center [783, 436] width 221 height 43
click at [779, 438] on span "Select an option" at bounding box center [780, 436] width 14 height 14
click at [779, 438] on input "Select an option" at bounding box center [780, 436] width 14 height 14
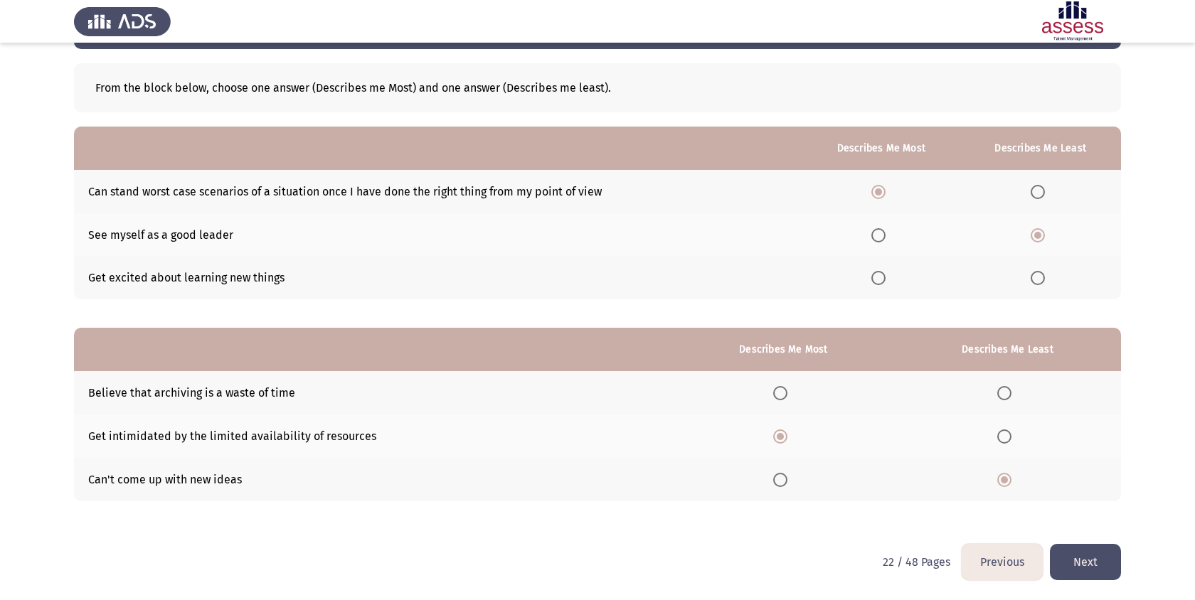
click at [1069, 559] on button "Next" at bounding box center [1084, 562] width 71 height 36
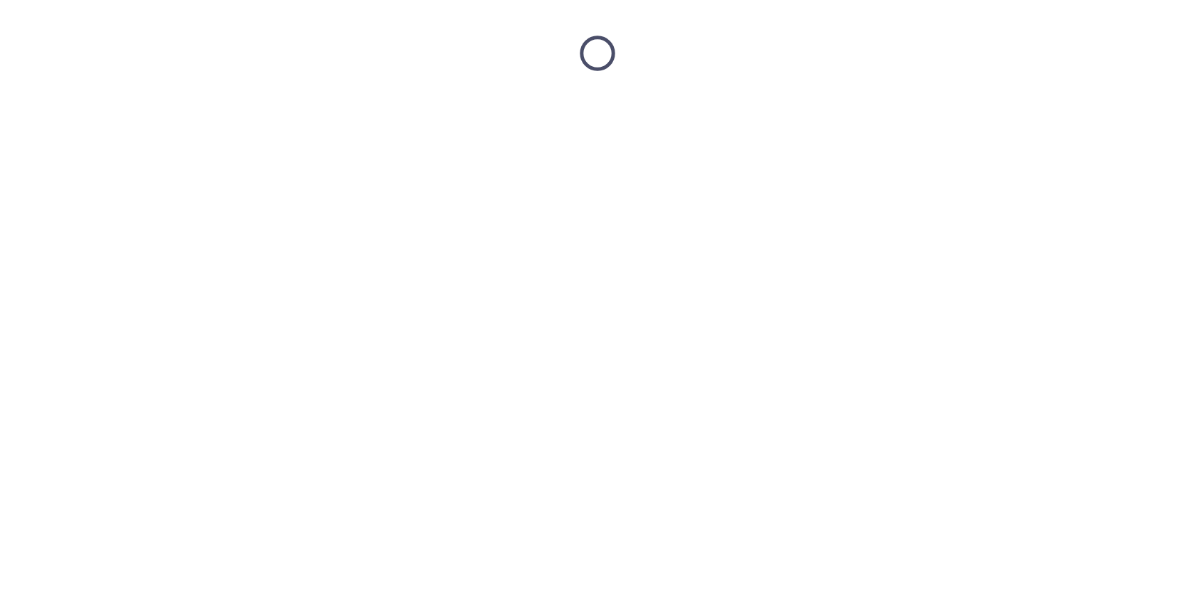
scroll to position [0, 0]
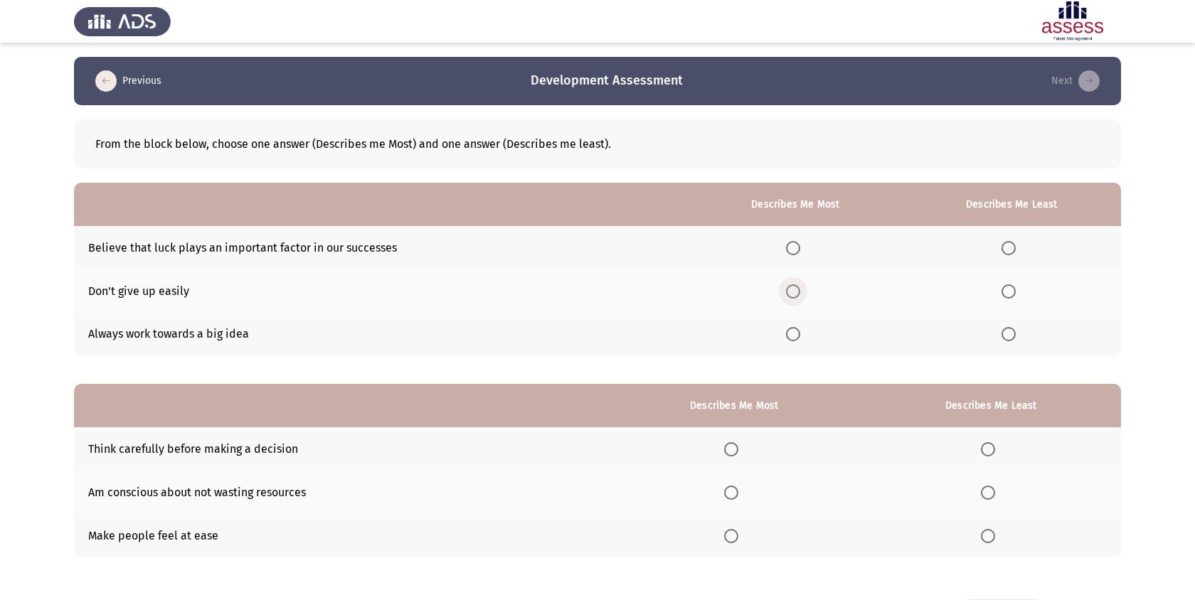
click at [799, 288] on span "Select an option" at bounding box center [793, 291] width 14 height 14
click at [799, 288] on input "Select an option" at bounding box center [793, 291] width 14 height 14
click at [1010, 261] on th at bounding box center [1011, 247] width 219 height 43
click at [1010, 250] on span "Select an option" at bounding box center [1008, 248] width 14 height 14
click at [1010, 250] on input "Select an option" at bounding box center [1008, 248] width 14 height 14
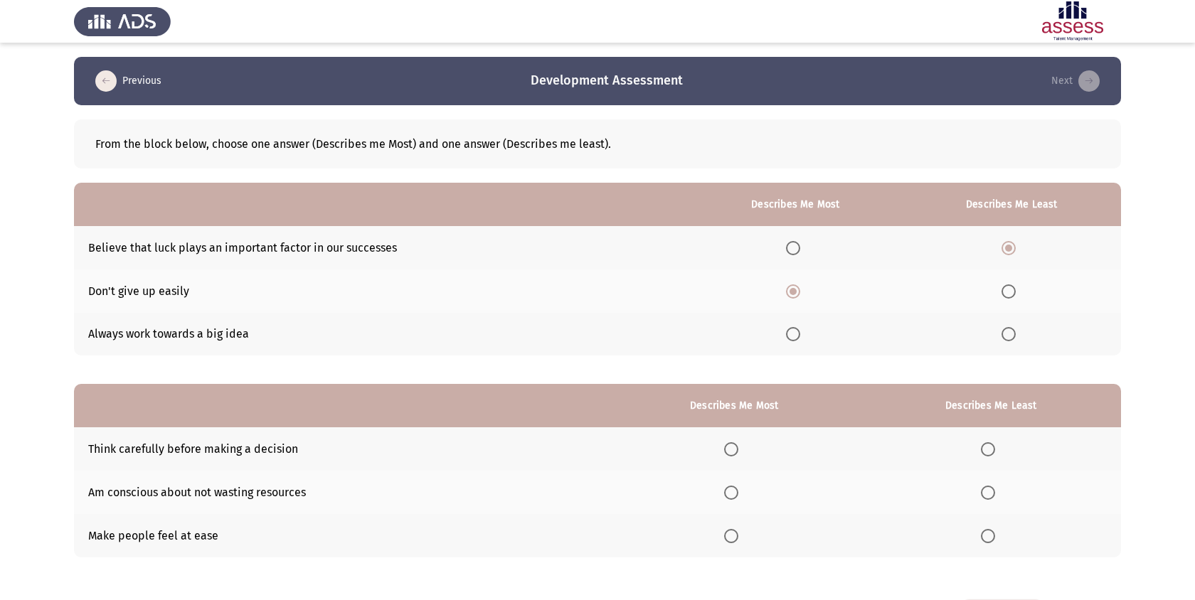
scroll to position [56, 0]
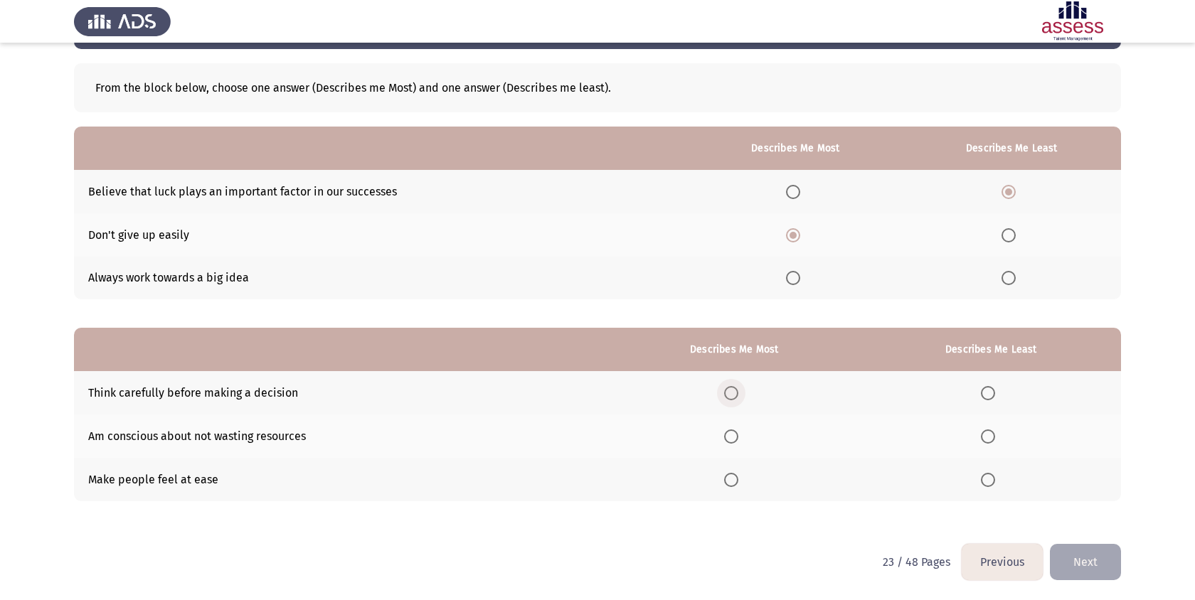
click at [731, 389] on span "Select an option" at bounding box center [731, 393] width 14 height 14
click at [731, 389] on input "Select an option" at bounding box center [731, 393] width 14 height 14
click at [734, 429] on span "Select an option" at bounding box center [731, 436] width 14 height 14
click at [734, 429] on input "Select an option" at bounding box center [731, 436] width 14 height 14
click at [993, 470] on th at bounding box center [990, 479] width 260 height 43
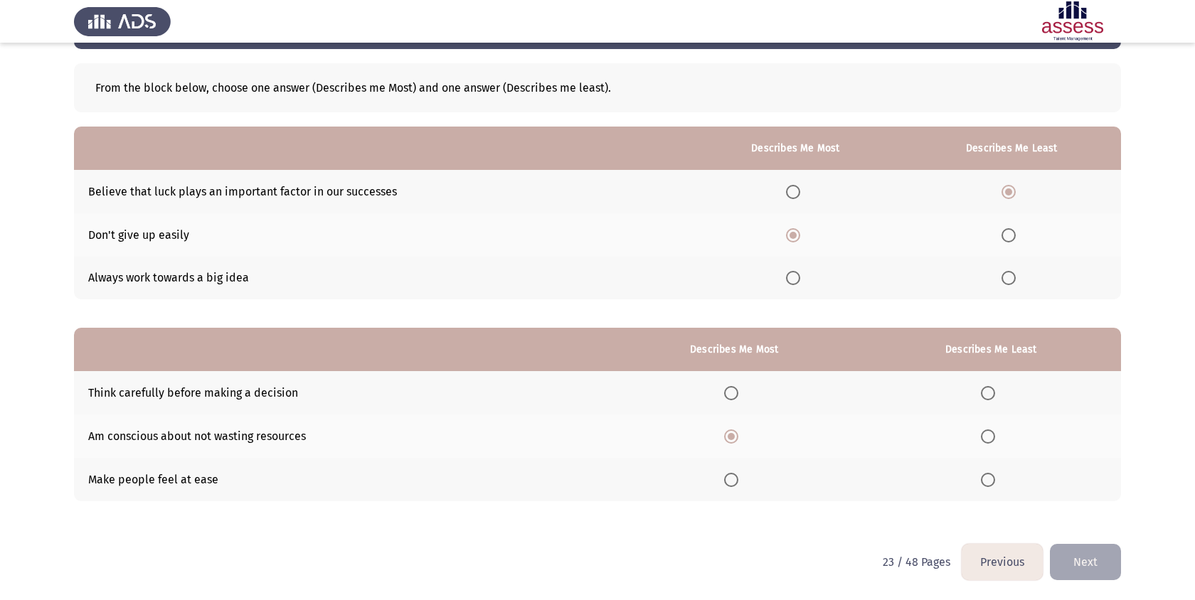
click at [993, 474] on span "Select an option" at bounding box center [987, 480] width 14 height 14
click at [993, 474] on input "Select an option" at bounding box center [987, 480] width 14 height 14
click at [738, 396] on span "Select an option" at bounding box center [731, 393] width 14 height 14
click at [738, 396] on input "Select an option" at bounding box center [731, 393] width 14 height 14
click at [1086, 554] on button "Next" at bounding box center [1084, 562] width 71 height 36
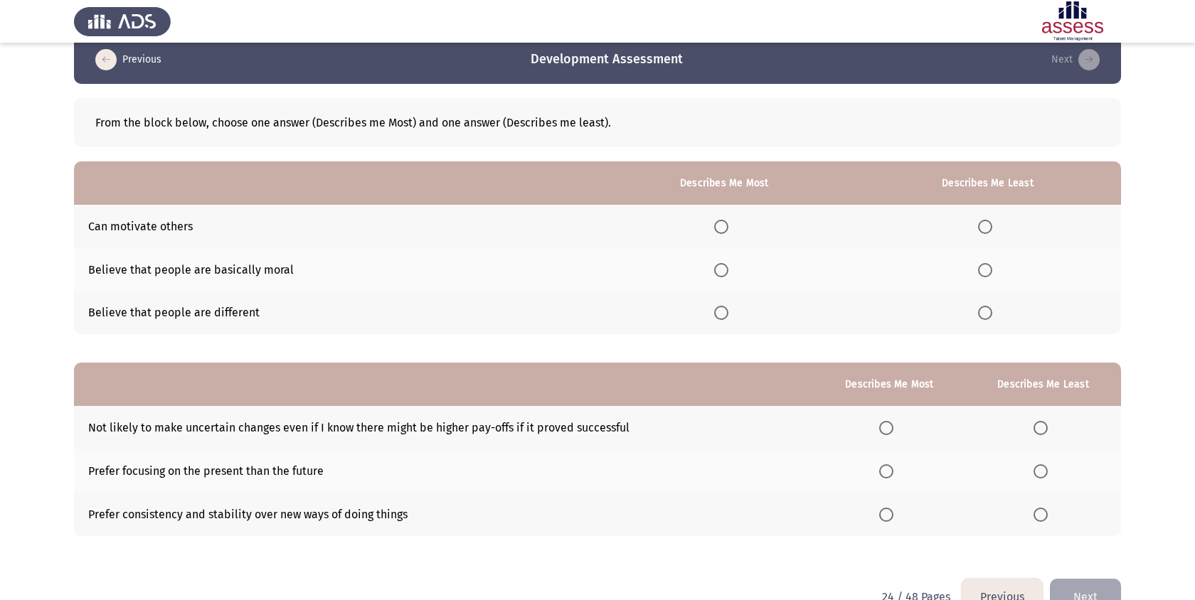
scroll to position [22, 0]
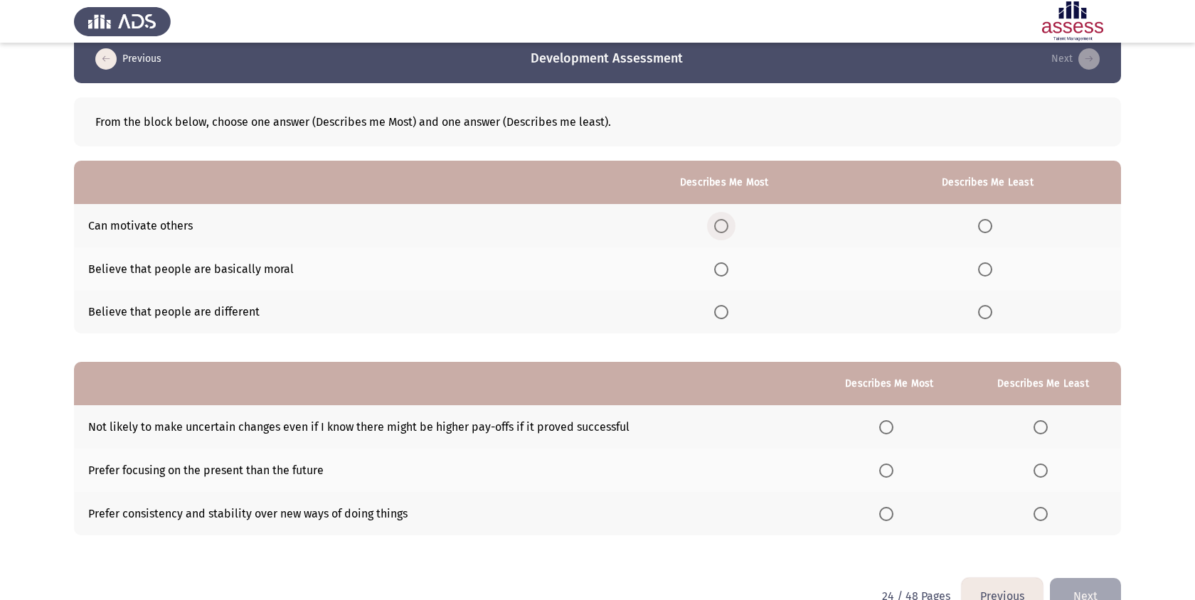
click at [720, 230] on span "Select an option" at bounding box center [721, 226] width 14 height 14
click at [720, 230] on input "Select an option" at bounding box center [721, 226] width 14 height 14
click at [988, 257] on th at bounding box center [987, 268] width 267 height 43
click at [988, 262] on span "Select an option" at bounding box center [985, 269] width 14 height 14
click at [988, 262] on input "Select an option" at bounding box center [985, 269] width 14 height 14
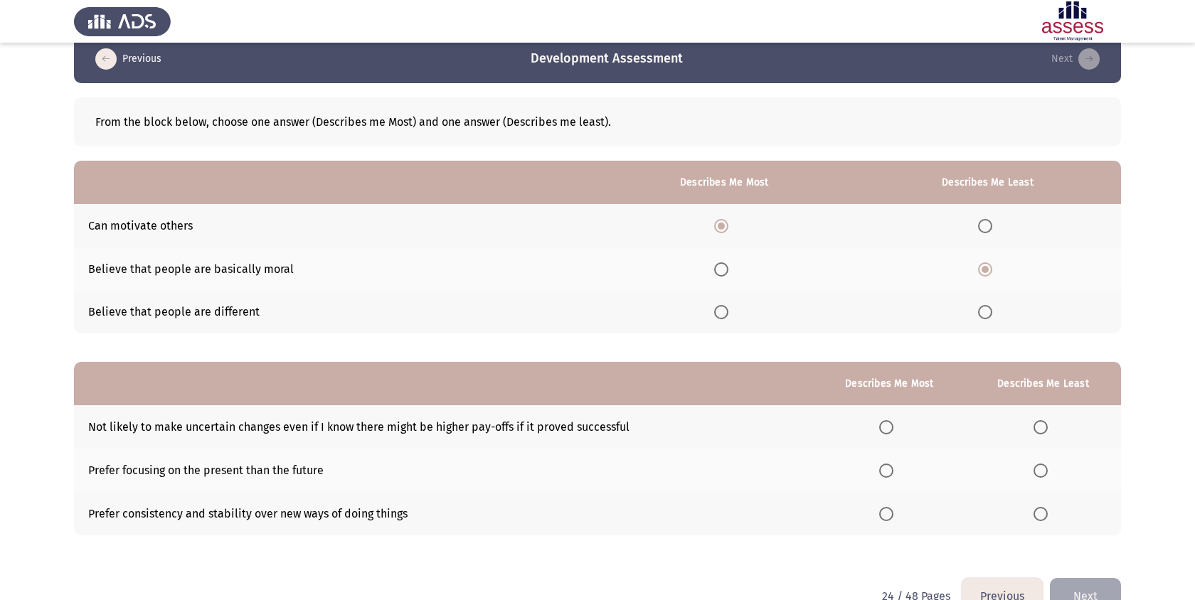
scroll to position [56, 0]
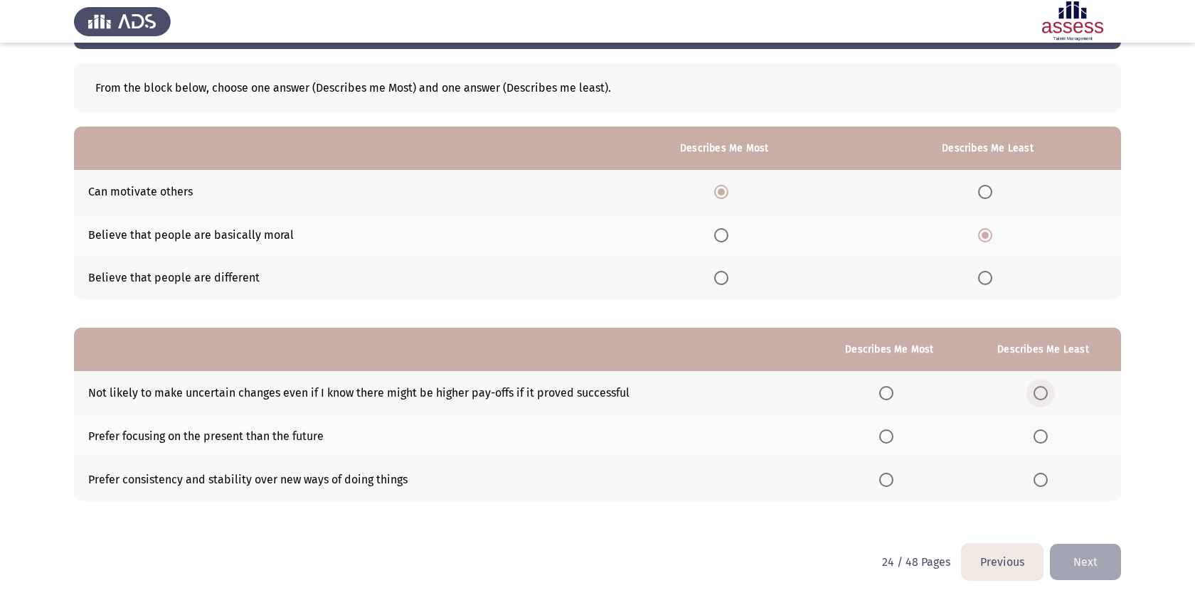
click at [1042, 397] on span "Select an option" at bounding box center [1040, 393] width 14 height 14
click at [1042, 397] on input "Select an option" at bounding box center [1040, 393] width 14 height 14
click at [897, 477] on label "Select an option" at bounding box center [889, 480] width 20 height 14
click at [893, 477] on input "Select an option" at bounding box center [886, 480] width 14 height 14
click at [1084, 556] on button "Next" at bounding box center [1084, 562] width 71 height 36
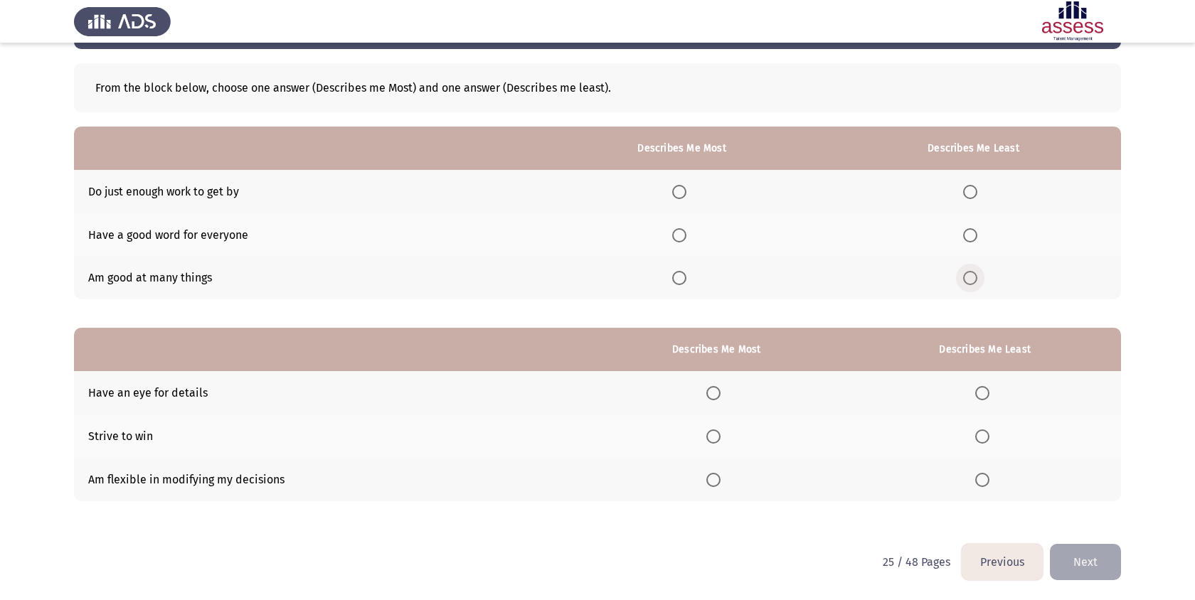
click at [973, 279] on span "Select an option" at bounding box center [970, 278] width 14 height 14
click at [973, 279] on input "Select an option" at bounding box center [970, 278] width 14 height 14
click at [183, 188] on td "Do just enough work to get by" at bounding box center [306, 191] width 464 height 43
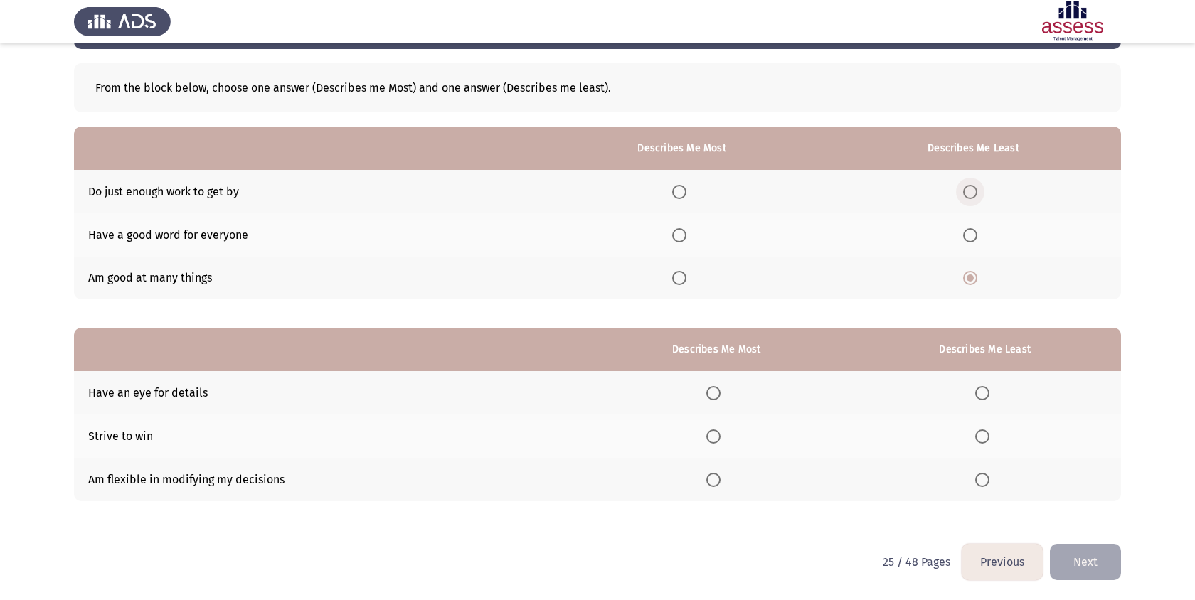
click at [967, 186] on span "Select an option" at bounding box center [970, 192] width 14 height 14
click at [967, 186] on input "Select an option" at bounding box center [970, 192] width 14 height 14
click at [674, 281] on th at bounding box center [682, 278] width 288 height 43
click at [686, 281] on span "Select an option" at bounding box center [679, 278] width 14 height 14
click at [686, 281] on input "Select an option" at bounding box center [679, 278] width 14 height 14
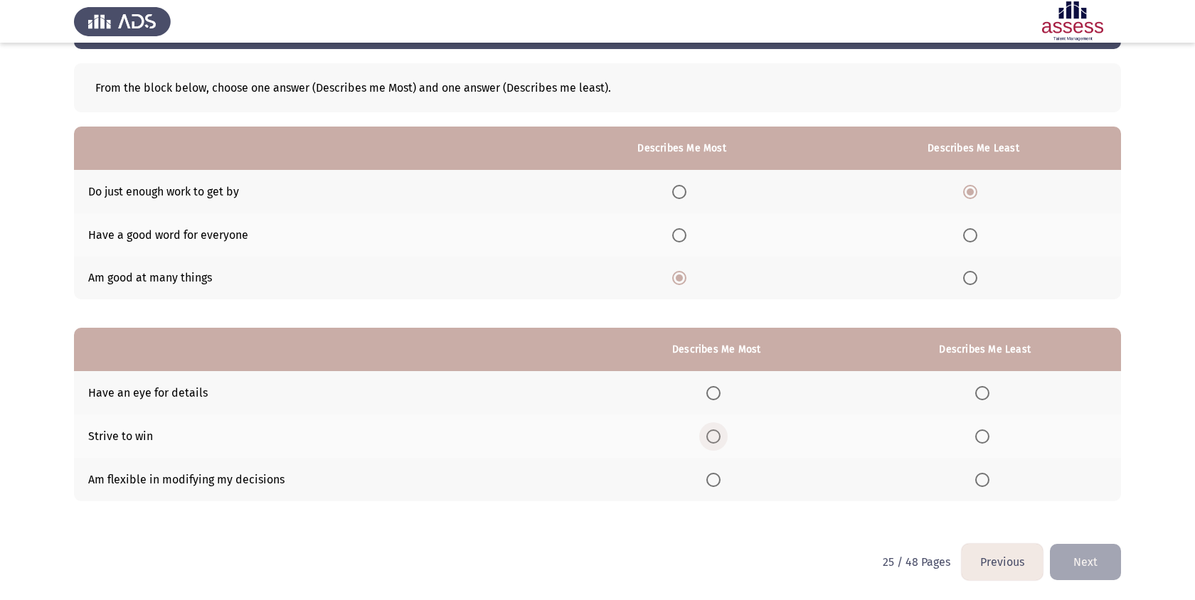
click at [710, 434] on span "Select an option" at bounding box center [713, 436] width 14 height 14
click at [710, 434] on input "Select an option" at bounding box center [713, 436] width 14 height 14
click at [990, 486] on th at bounding box center [985, 479] width 272 height 43
click at [984, 479] on span "Select an option" at bounding box center [982, 480] width 14 height 14
click at [984, 479] on input "Select an option" at bounding box center [982, 480] width 14 height 14
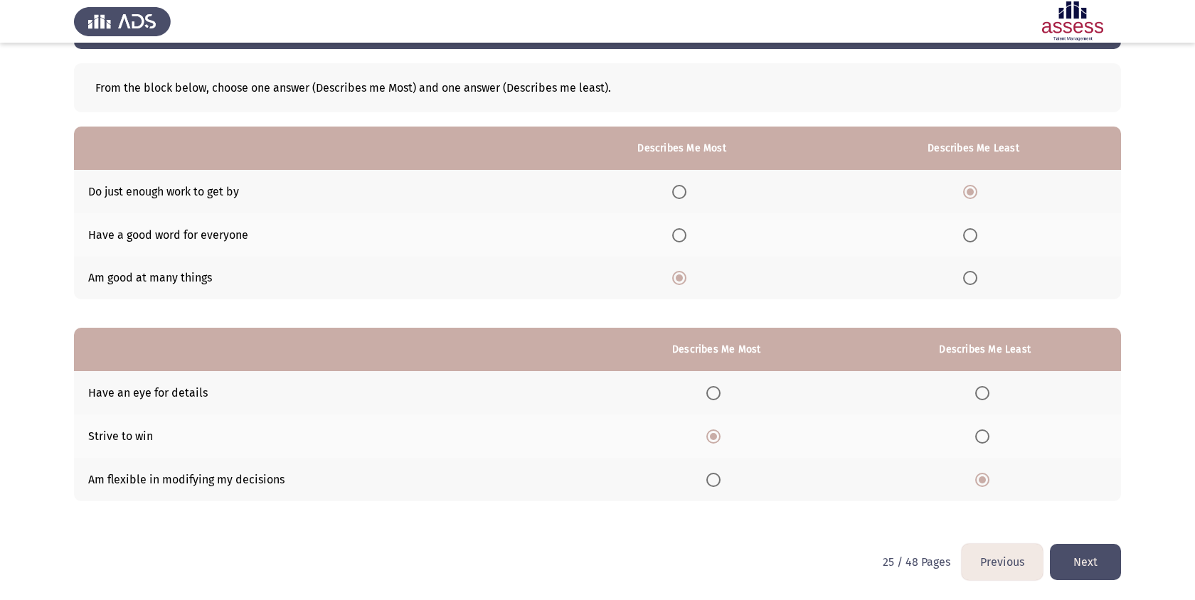
click at [1093, 565] on button "Next" at bounding box center [1084, 562] width 71 height 36
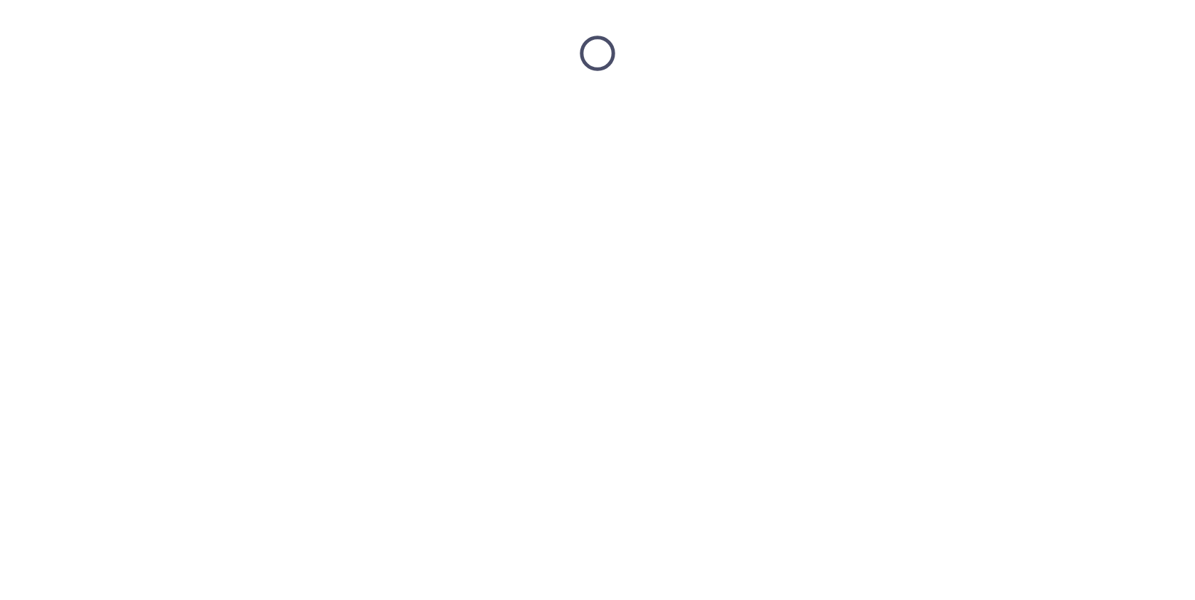
scroll to position [0, 0]
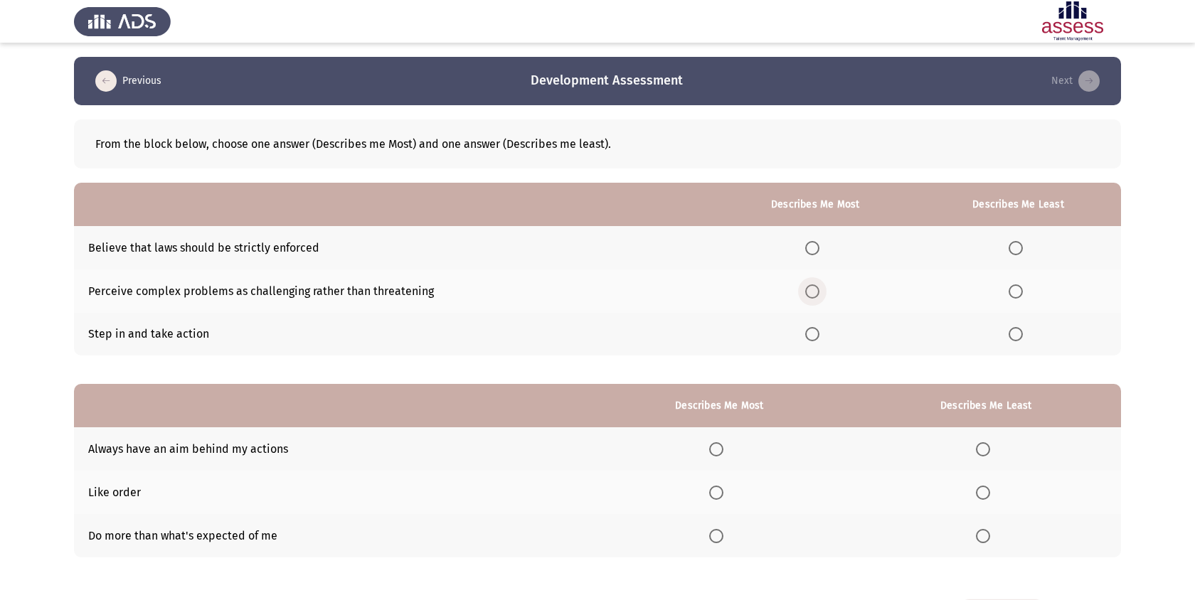
click at [812, 290] on span "Select an option" at bounding box center [812, 291] width 14 height 14
click at [812, 290] on input "Select an option" at bounding box center [812, 291] width 14 height 14
click at [1008, 254] on span "Select an option" at bounding box center [1015, 248] width 14 height 14
click at [1008, 254] on input "Select an option" at bounding box center [1015, 248] width 14 height 14
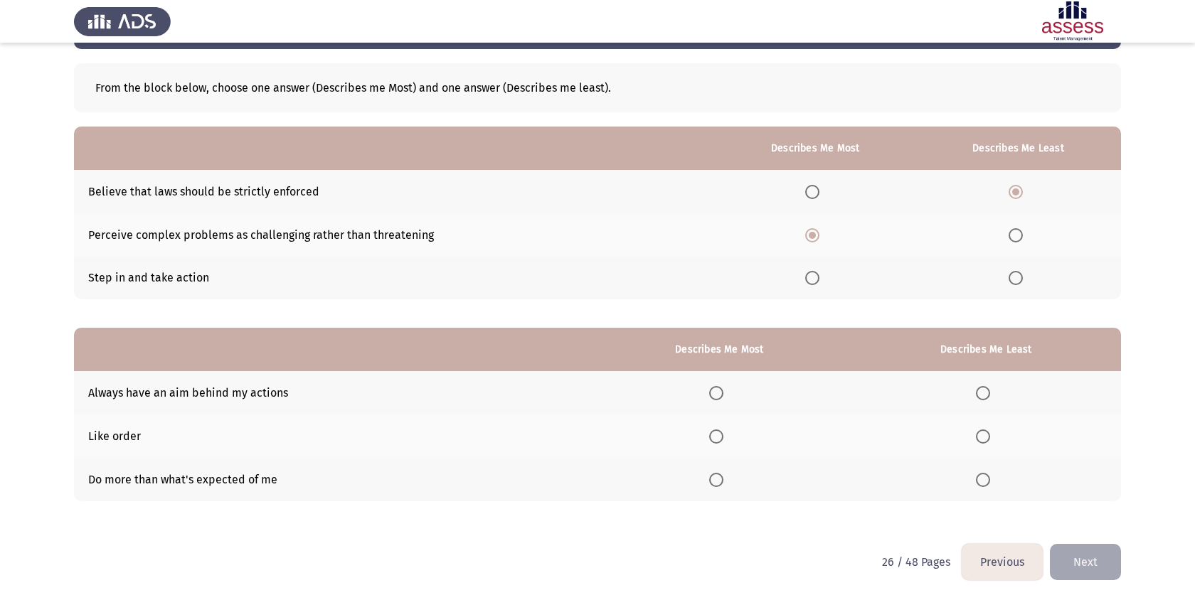
click at [718, 391] on span "Select an option" at bounding box center [716, 393] width 14 height 14
click at [718, 391] on input "Select an option" at bounding box center [716, 393] width 14 height 14
click at [717, 481] on span "Select an option" at bounding box center [716, 480] width 14 height 14
click at [717, 481] on input "Select an option" at bounding box center [716, 480] width 14 height 14
click at [983, 436] on span "Select an option" at bounding box center [983, 436] width 14 height 14
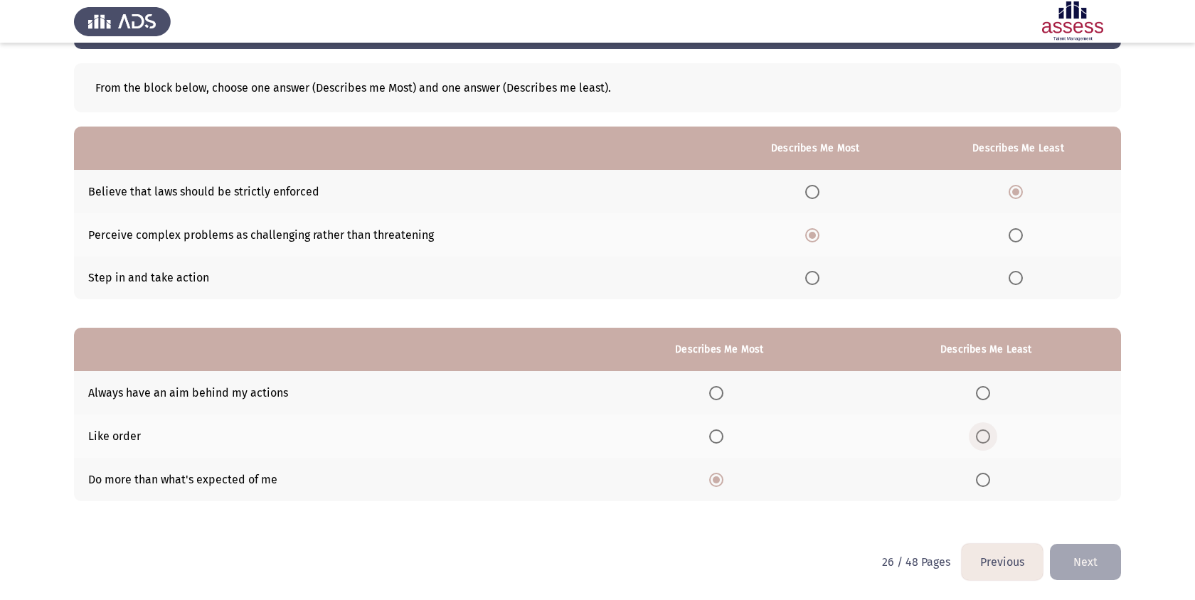
click at [983, 436] on input "Select an option" at bounding box center [983, 436] width 14 height 14
click at [1094, 571] on button "Next" at bounding box center [1084, 562] width 71 height 36
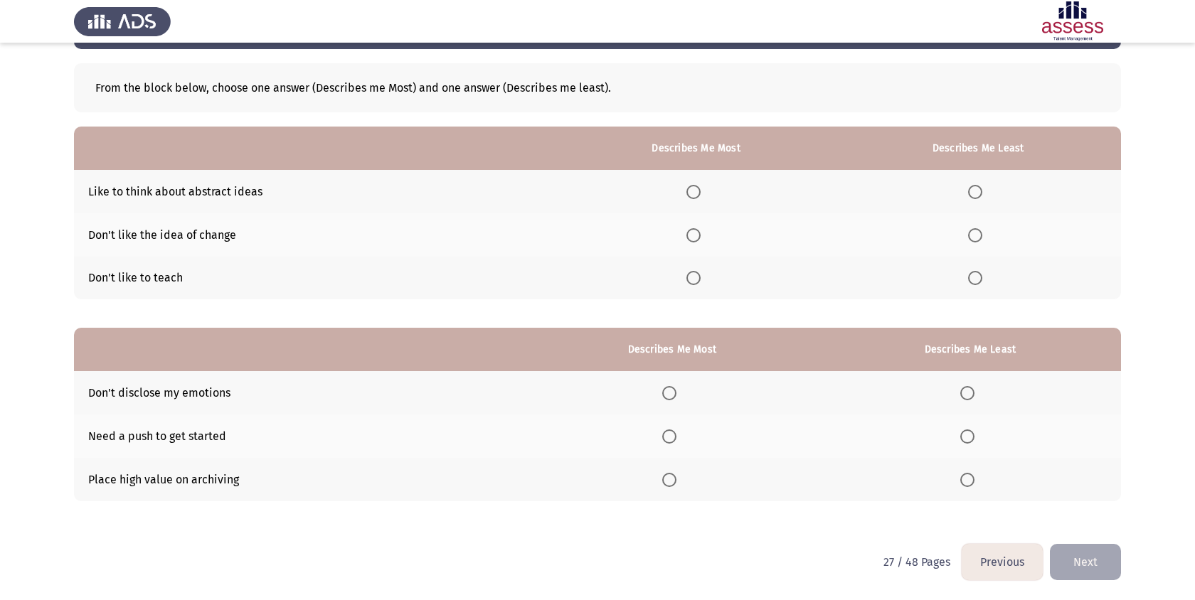
click at [977, 292] on th at bounding box center [978, 278] width 286 height 43
click at [977, 279] on span "Select an option" at bounding box center [975, 278] width 14 height 14
click at [977, 279] on input "Select an option" at bounding box center [975, 278] width 14 height 14
click at [693, 193] on span "Select an option" at bounding box center [693, 192] width 14 height 14
click at [693, 193] on input "Select an option" at bounding box center [693, 192] width 14 height 14
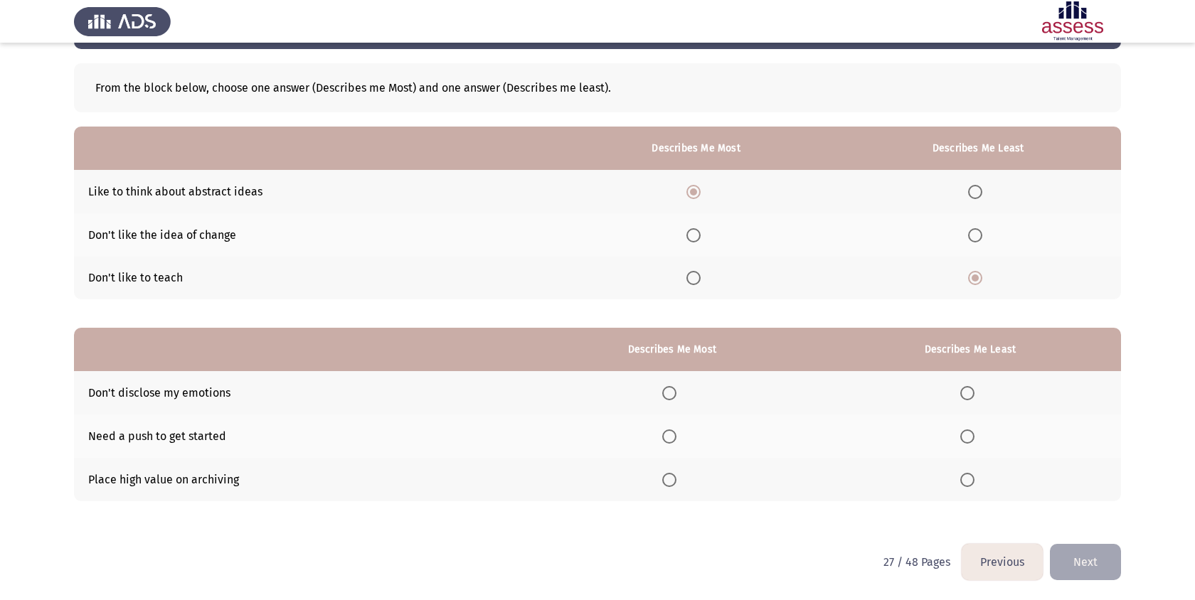
click at [973, 250] on th at bounding box center [978, 234] width 286 height 43
click at [973, 233] on span "Select an option" at bounding box center [975, 235] width 14 height 14
click at [973, 233] on input "Select an option" at bounding box center [975, 235] width 14 height 14
click at [671, 390] on span "Select an option" at bounding box center [669, 393] width 14 height 14
click at [671, 390] on input "Select an option" at bounding box center [669, 393] width 14 height 14
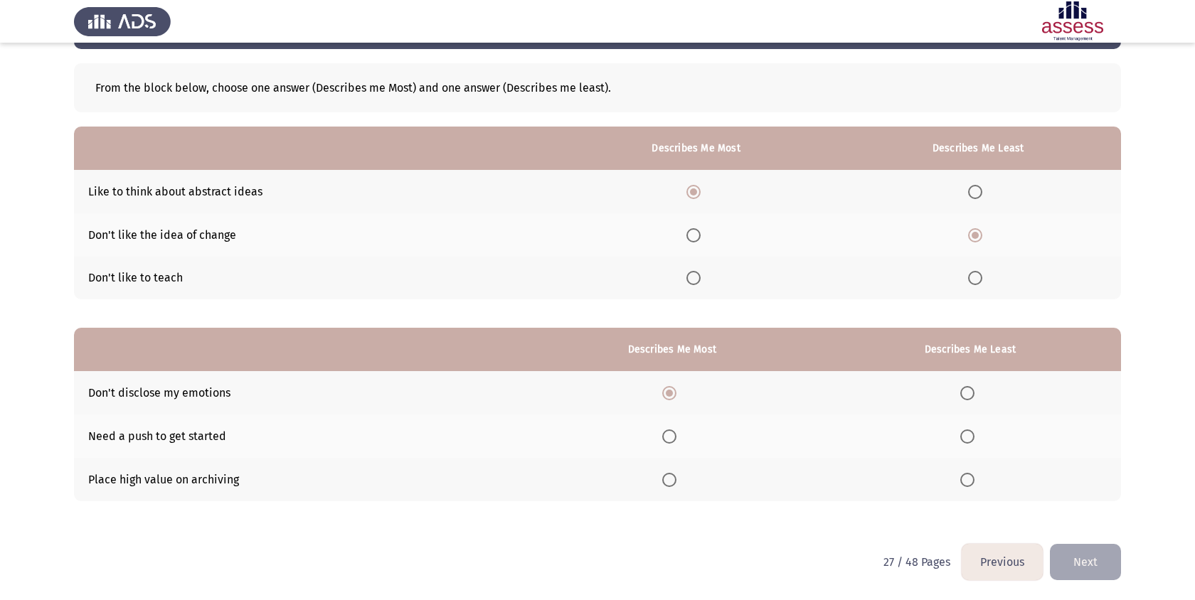
click at [973, 436] on span "Select an option" at bounding box center [967, 436] width 14 height 14
click at [973, 436] on input "Select an option" at bounding box center [967, 436] width 14 height 14
click at [1099, 560] on button "Next" at bounding box center [1084, 562] width 71 height 36
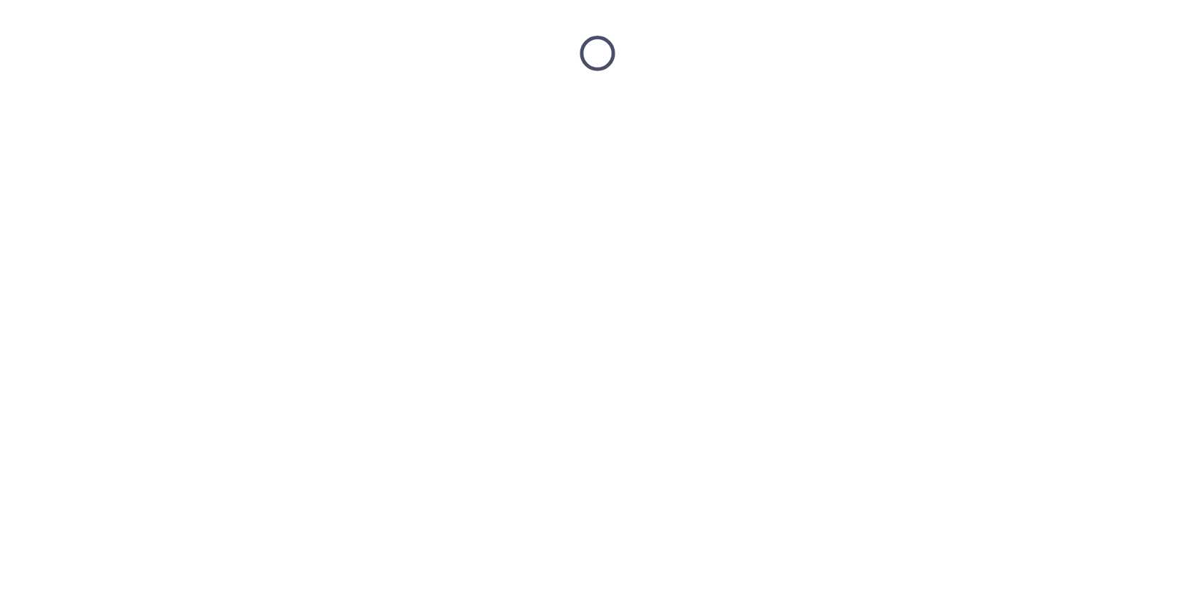
scroll to position [0, 0]
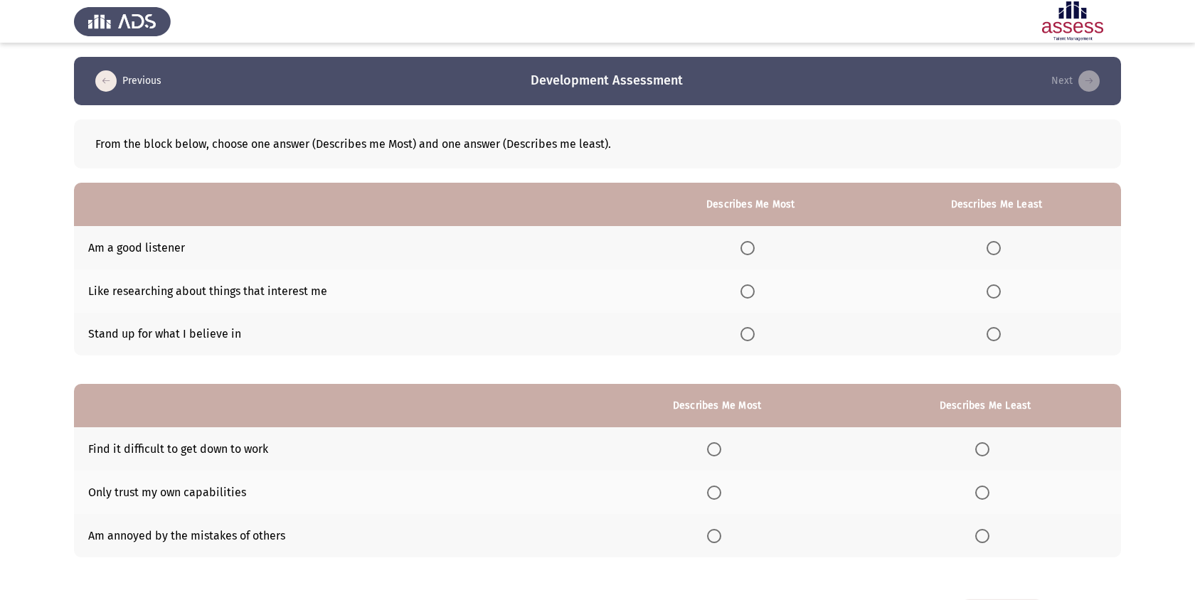
drag, startPoint x: 989, startPoint y: 290, endPoint x: 812, endPoint y: 267, distance: 178.5
click at [812, 267] on tbody "Am a good listener Like researching about things that interest me Stand up for …" at bounding box center [597, 290] width 1047 height 129
click at [750, 324] on th at bounding box center [750, 334] width 242 height 43
click at [760, 327] on label "Select an option" at bounding box center [750, 334] width 20 height 14
click at [754, 327] on input "Select an option" at bounding box center [747, 334] width 14 height 14
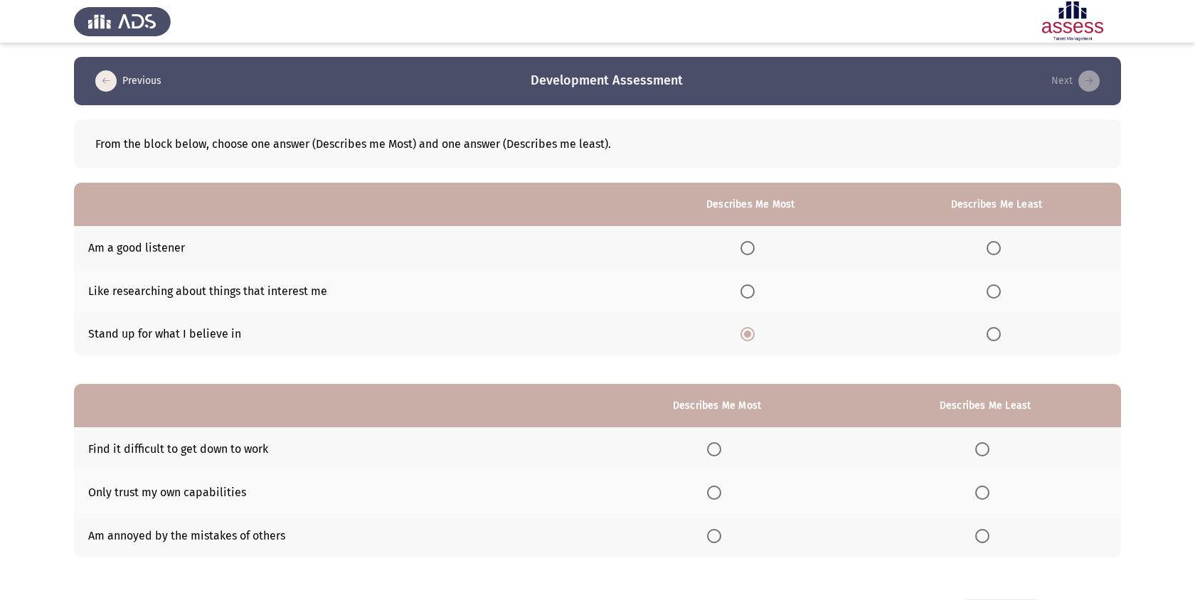
click at [990, 247] on span "Select an option" at bounding box center [993, 248] width 14 height 14
click at [990, 247] on input "Select an option" at bounding box center [993, 248] width 14 height 14
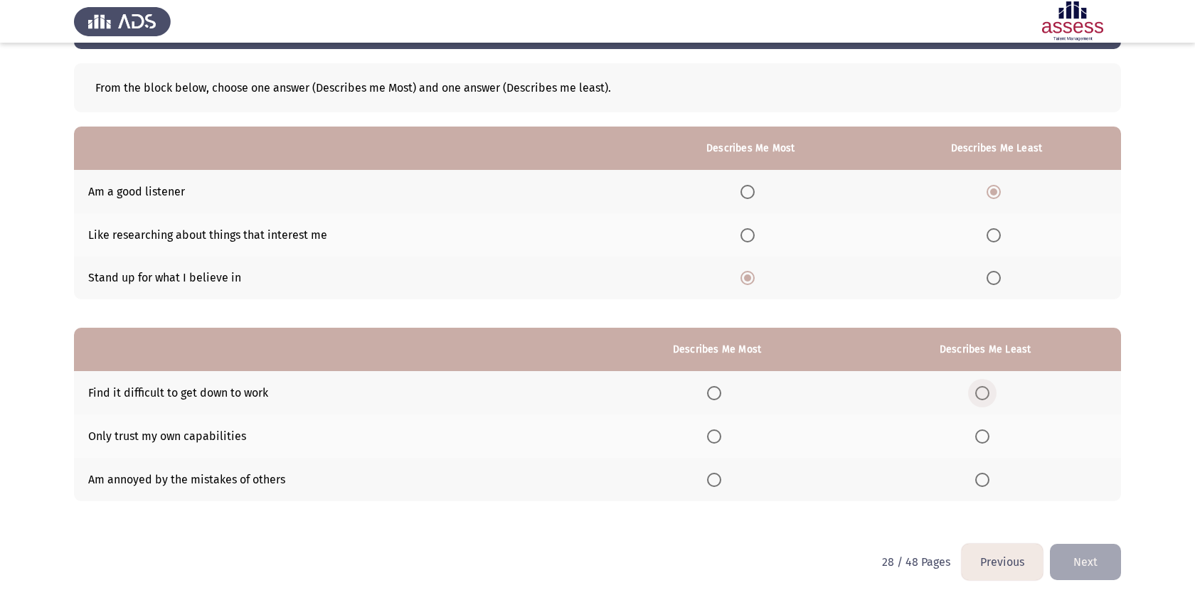
click at [986, 392] on span "Select an option" at bounding box center [982, 393] width 14 height 14
click at [986, 392] on input "Select an option" at bounding box center [982, 393] width 14 height 14
click at [710, 474] on th at bounding box center [716, 479] width 264 height 43
click at [721, 474] on span "Select an option" at bounding box center [714, 480] width 14 height 14
click at [721, 474] on input "Select an option" at bounding box center [714, 480] width 14 height 14
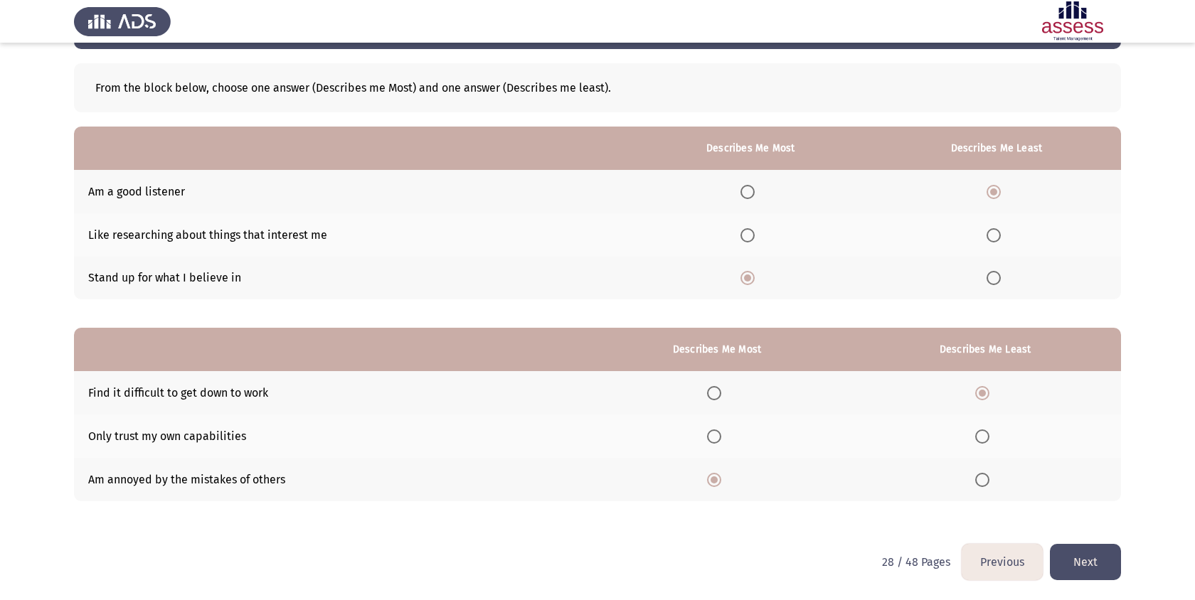
click at [974, 474] on th at bounding box center [985, 479] width 272 height 43
click at [978, 476] on span "Select an option" at bounding box center [982, 480] width 14 height 14
click at [978, 476] on input "Select an option" at bounding box center [982, 480] width 14 height 14
click at [725, 424] on th at bounding box center [716, 436] width 264 height 43
click at [721, 431] on span "Select an option" at bounding box center [714, 436] width 14 height 14
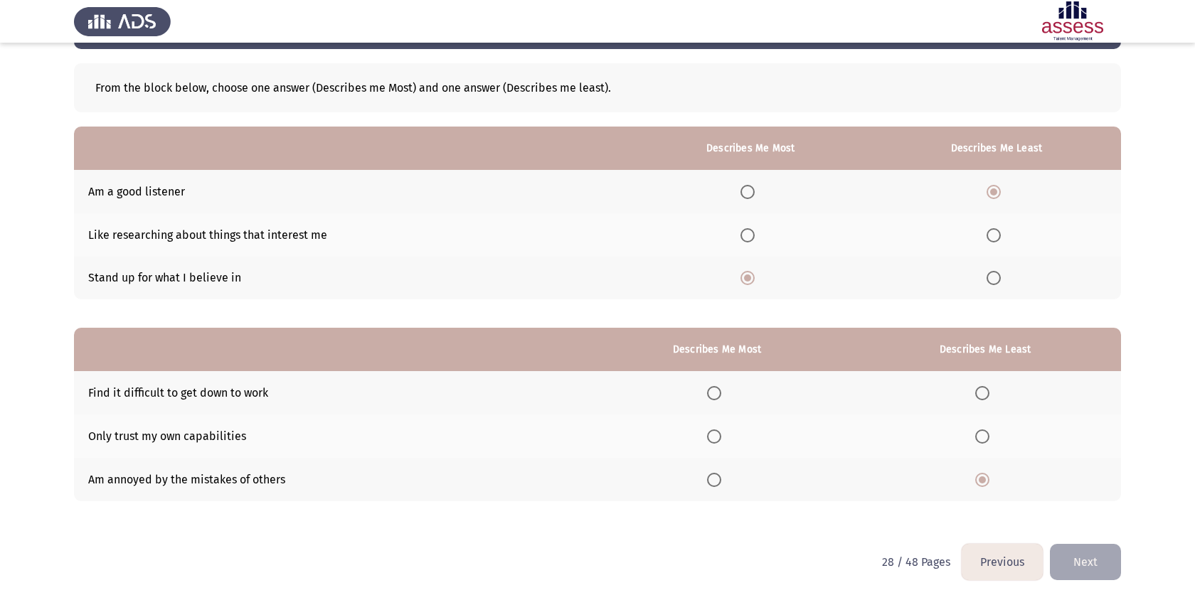
click at [721, 431] on input "Select an option" at bounding box center [714, 436] width 14 height 14
click at [1082, 556] on button "Next" at bounding box center [1084, 562] width 71 height 36
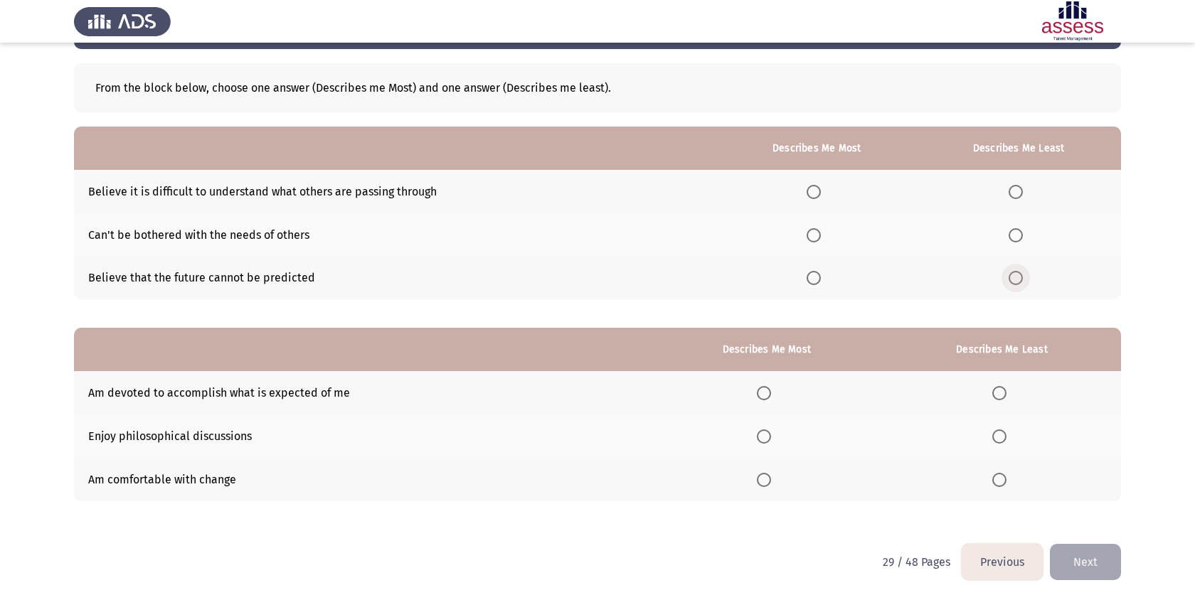
click at [1012, 278] on span "Select an option" at bounding box center [1015, 278] width 14 height 14
click at [1012, 278] on input "Select an option" at bounding box center [1015, 278] width 14 height 14
click at [816, 198] on span "Select an option" at bounding box center [813, 192] width 14 height 14
click at [816, 198] on input "Select an option" at bounding box center [813, 192] width 14 height 14
click at [756, 400] on th at bounding box center [766, 392] width 233 height 43
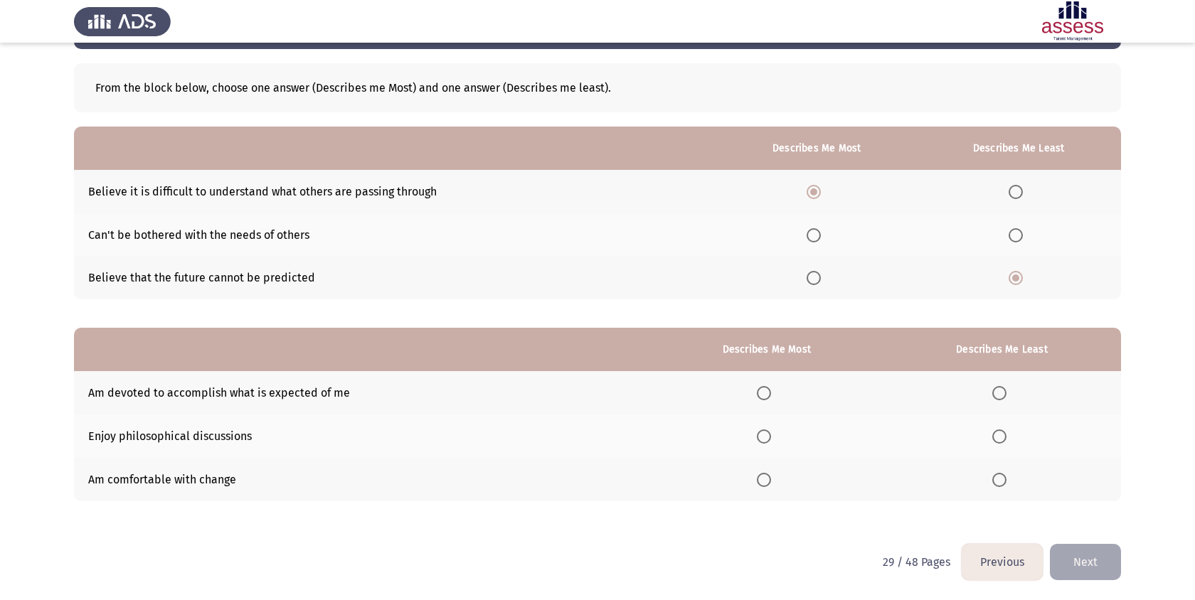
click at [757, 399] on th at bounding box center [766, 392] width 233 height 43
click at [773, 392] on label "Select an option" at bounding box center [767, 393] width 20 height 14
click at [771, 392] on input "Select an option" at bounding box center [764, 393] width 14 height 14
click at [985, 434] on th at bounding box center [1001, 436] width 238 height 43
click at [1015, 442] on th at bounding box center [1001, 436] width 238 height 43
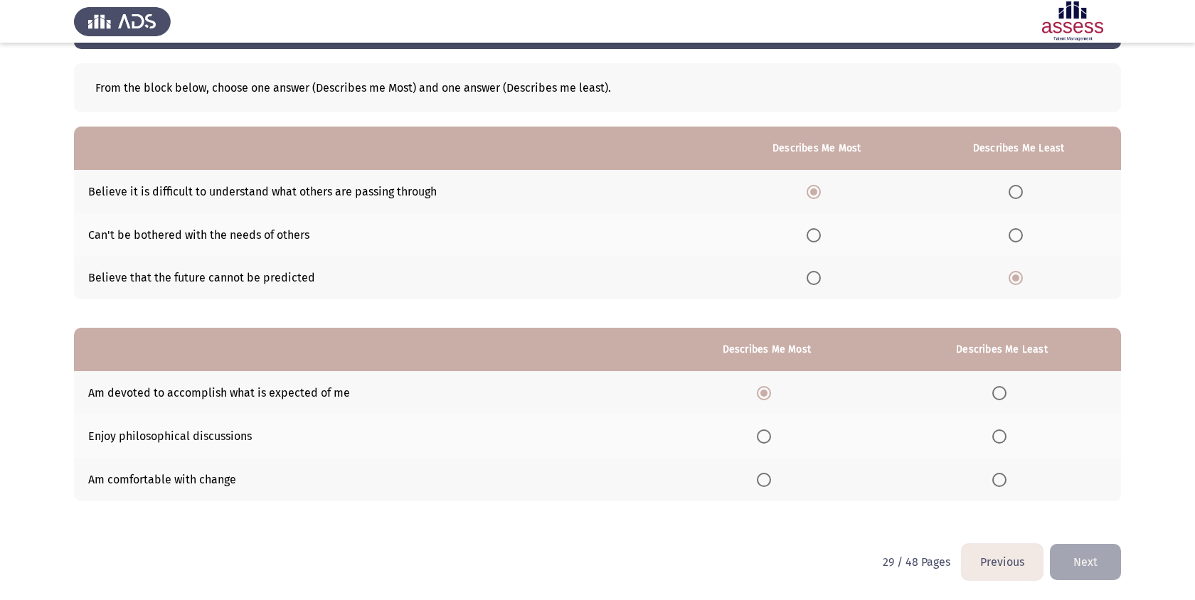
click at [1000, 440] on span "Select an option" at bounding box center [999, 436] width 14 height 14
click at [1000, 440] on input "Select an option" at bounding box center [999, 436] width 14 height 14
click at [1074, 544] on button "Next" at bounding box center [1084, 562] width 71 height 36
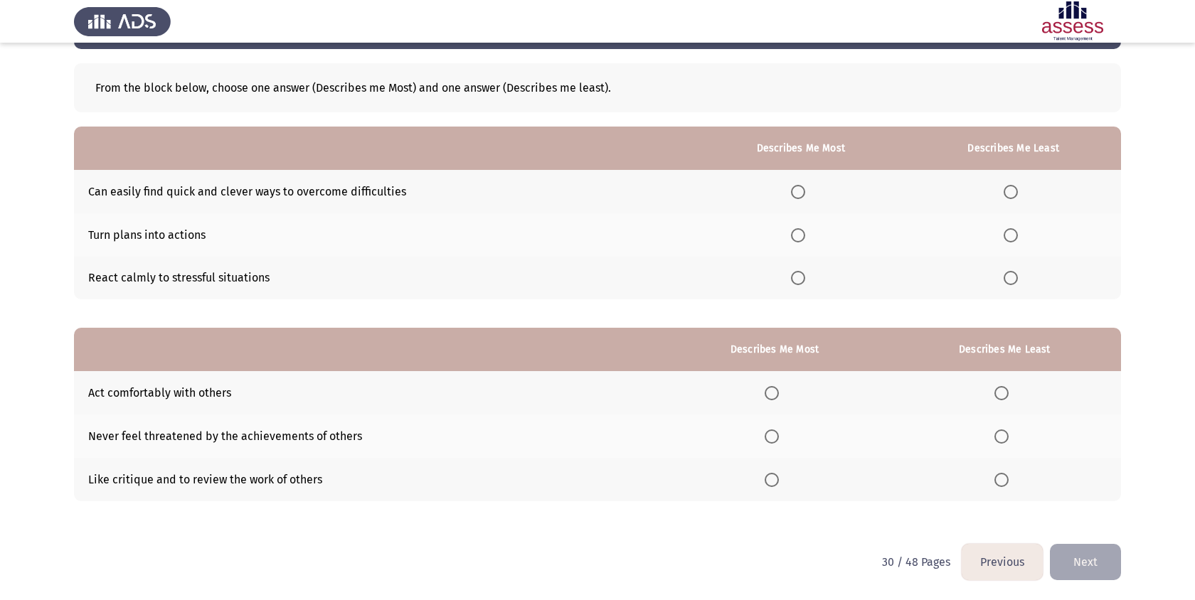
drag, startPoint x: 802, startPoint y: 193, endPoint x: 801, endPoint y: 250, distance: 56.2
click at [801, 250] on tbody "Can easily find quick and clever ways to overcome difficulties Turn plans into …" at bounding box center [597, 234] width 1047 height 129
click at [801, 250] on th at bounding box center [800, 234] width 210 height 43
click at [798, 234] on span "Select an option" at bounding box center [798, 235] width 14 height 14
click at [798, 234] on input "Select an option" at bounding box center [798, 235] width 14 height 14
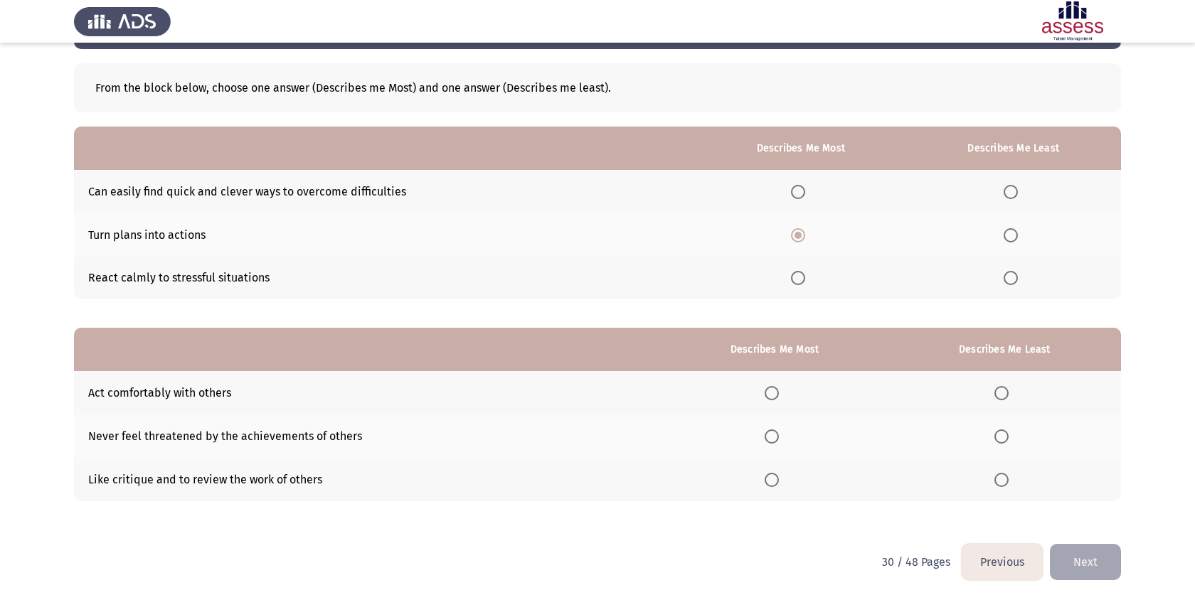
click at [795, 191] on span "Select an option" at bounding box center [798, 192] width 14 height 14
click at [795, 191] on input "Select an option" at bounding box center [798, 192] width 14 height 14
click at [1008, 290] on th at bounding box center [1012, 278] width 215 height 43
click at [1010, 261] on th at bounding box center [1012, 278] width 215 height 43
click at [1010, 272] on span "Select an option" at bounding box center [1010, 278] width 14 height 14
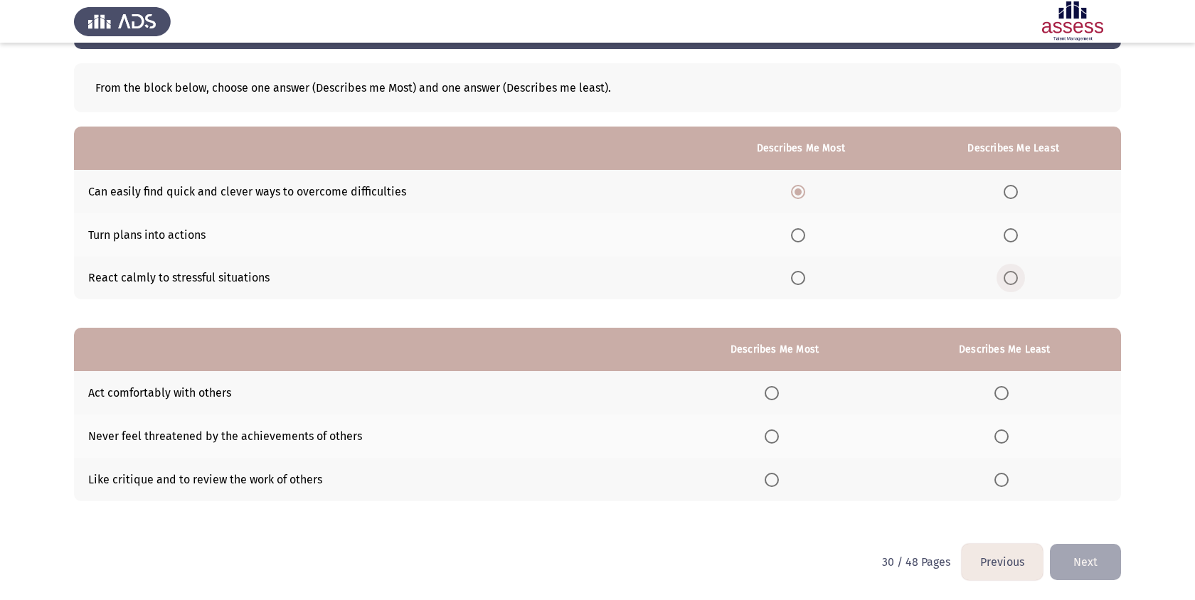
click at [1010, 272] on input "Select an option" at bounding box center [1010, 278] width 14 height 14
click at [776, 439] on span "Select an option" at bounding box center [771, 436] width 14 height 14
click at [776, 439] on input "Select an option" at bounding box center [771, 436] width 14 height 14
click at [1017, 475] on th at bounding box center [1004, 479] width 233 height 43
click at [1008, 475] on span "Select an option" at bounding box center [1001, 480] width 14 height 14
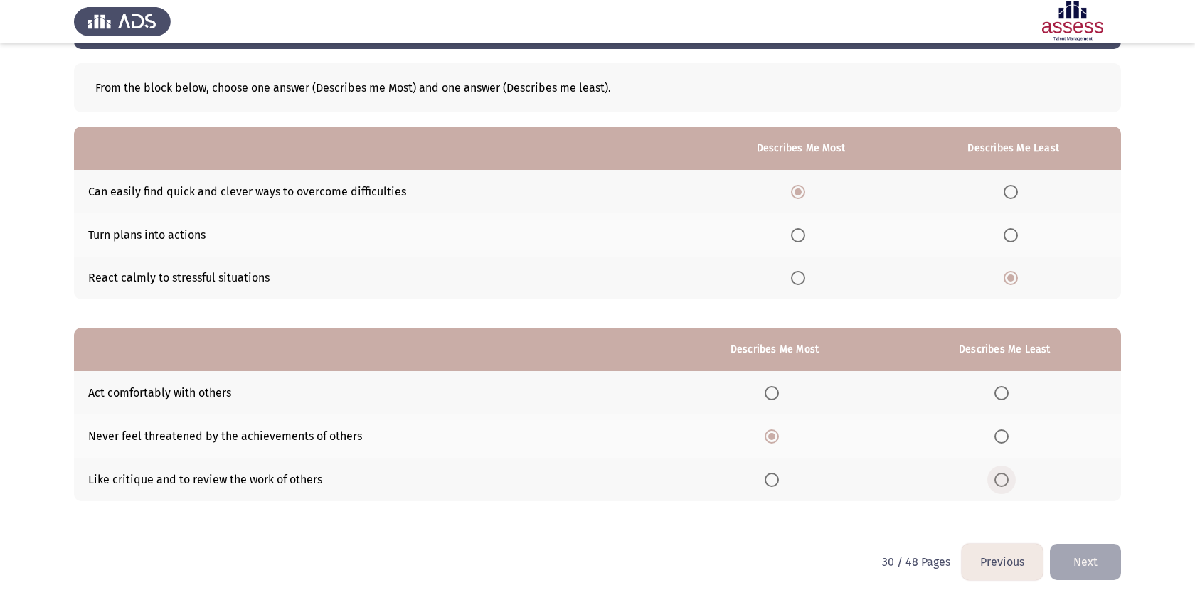
click at [1008, 475] on input "Select an option" at bounding box center [1001, 480] width 14 height 14
click at [991, 399] on th at bounding box center [1004, 392] width 233 height 43
click at [995, 399] on th at bounding box center [1004, 392] width 233 height 43
click at [997, 394] on span "Select an option" at bounding box center [1001, 393] width 14 height 14
click at [997, 394] on input "Select an option" at bounding box center [1001, 393] width 14 height 14
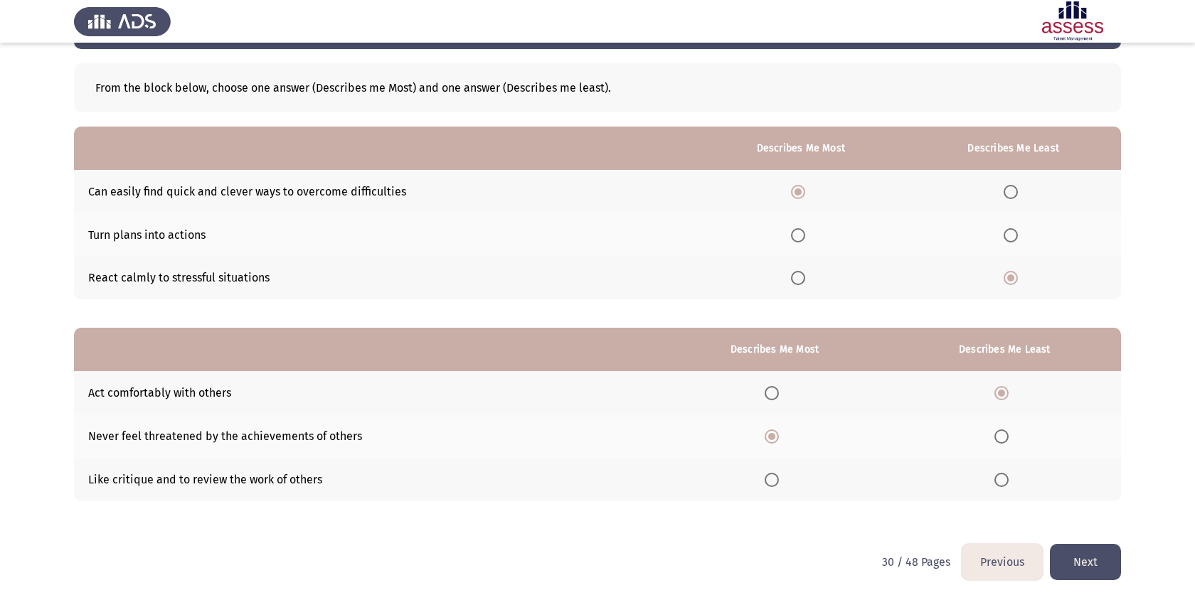
click at [1089, 571] on button "Next" at bounding box center [1084, 562] width 71 height 36
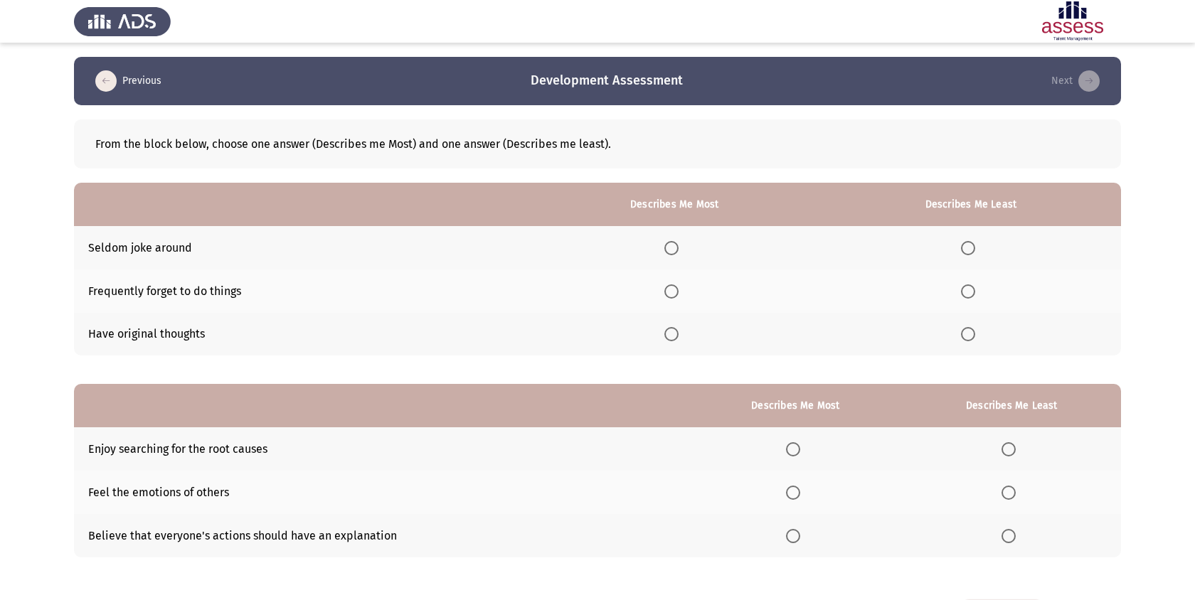
click at [973, 226] on th at bounding box center [971, 247] width 300 height 43
click at [976, 236] on th at bounding box center [971, 247] width 300 height 43
click at [973, 242] on span "Select an option" at bounding box center [968, 248] width 14 height 14
click at [973, 242] on input "Select an option" at bounding box center [968, 248] width 14 height 14
click at [690, 316] on th at bounding box center [674, 334] width 293 height 43
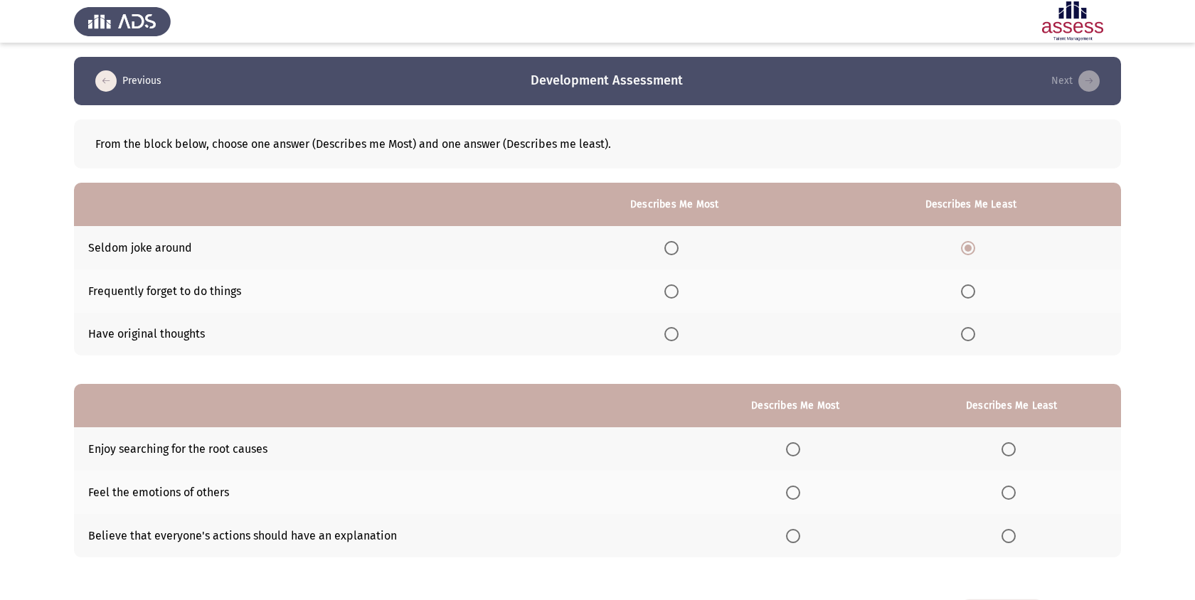
click at [685, 317] on th at bounding box center [674, 334] width 293 height 43
click at [673, 348] on th at bounding box center [674, 334] width 293 height 43
click at [673, 337] on span "Select an option" at bounding box center [671, 334] width 14 height 14
click at [673, 337] on input "Select an option" at bounding box center [671, 334] width 14 height 14
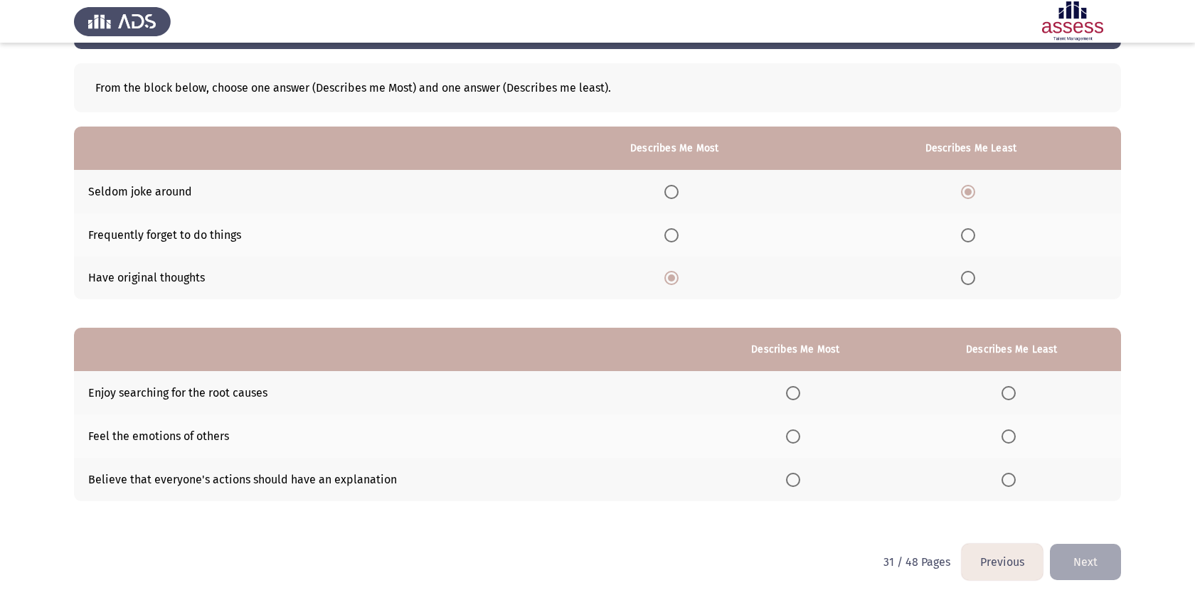
click at [793, 401] on th at bounding box center [795, 392] width 213 height 43
click at [769, 352] on th "Describes Me Most" at bounding box center [795, 349] width 213 height 43
click at [773, 368] on th "Describes Me Most" at bounding box center [795, 349] width 213 height 43
click at [774, 382] on th at bounding box center [795, 392] width 213 height 43
click at [787, 387] on th at bounding box center [795, 392] width 213 height 43
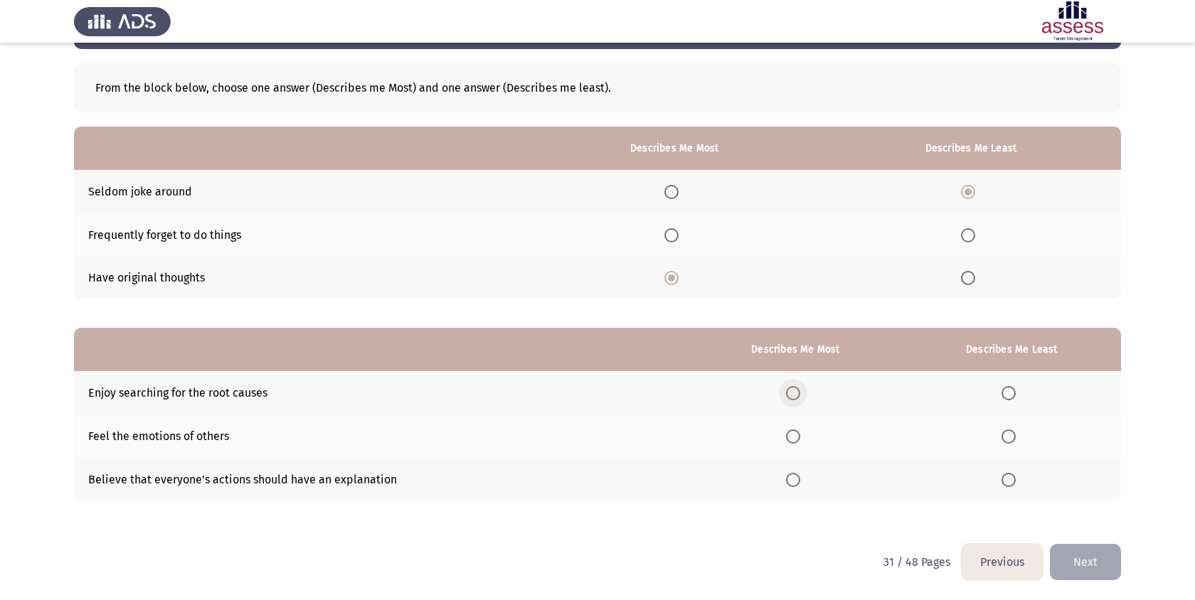
click at [791, 394] on span "Select an option" at bounding box center [793, 393] width 14 height 14
click at [791, 394] on input "Select an option" at bounding box center [793, 393] width 14 height 14
click at [1003, 473] on span "Select an option" at bounding box center [1008, 480] width 14 height 14
click at [1003, 473] on input "Select an option" at bounding box center [1008, 480] width 14 height 14
click at [1096, 573] on button "Next" at bounding box center [1084, 562] width 71 height 36
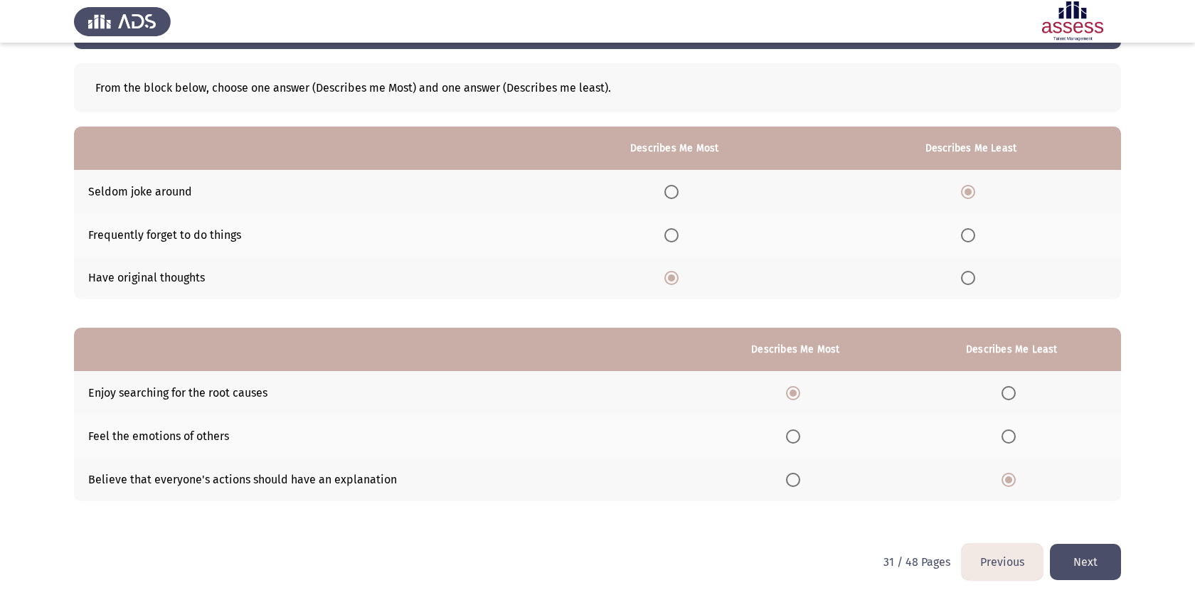
scroll to position [0, 0]
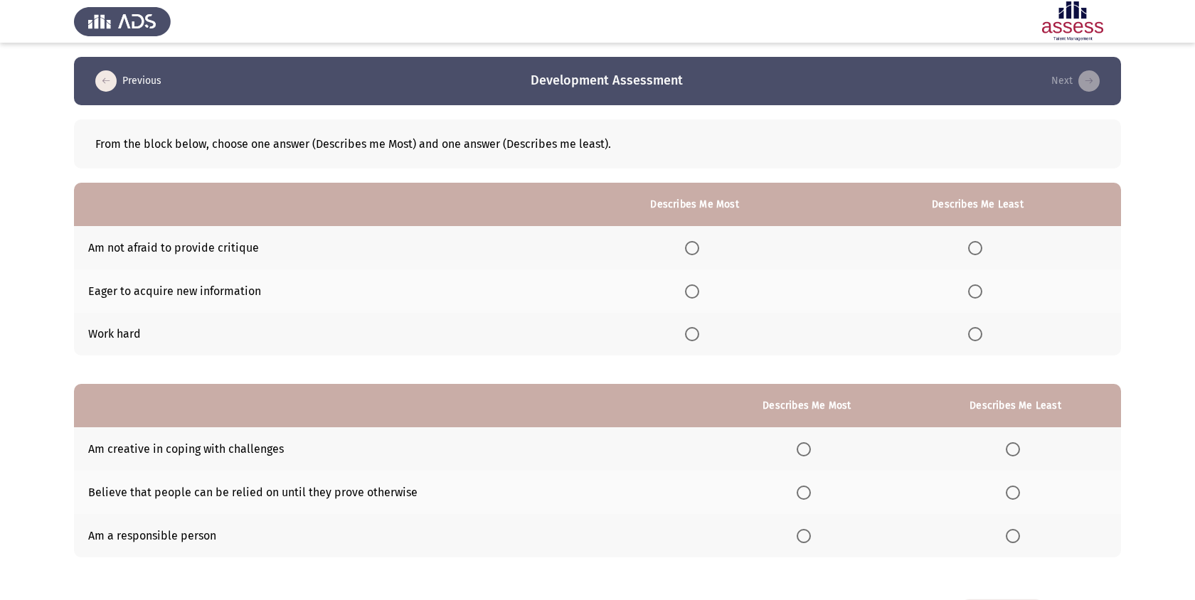
drag, startPoint x: 222, startPoint y: 206, endPoint x: 306, endPoint y: 382, distance: 194.9
click at [307, 382] on div "From the block below, choose one answer (Describes me Most) and one answer (Des…" at bounding box center [597, 345] width 1047 height 481
click at [306, 382] on div "From the block below, choose one answer (Describes me Most) and one answer (Des…" at bounding box center [597, 345] width 1047 height 481
click at [695, 331] on span "Select an option" at bounding box center [692, 334] width 14 height 14
click at [695, 331] on input "Select an option" at bounding box center [692, 334] width 14 height 14
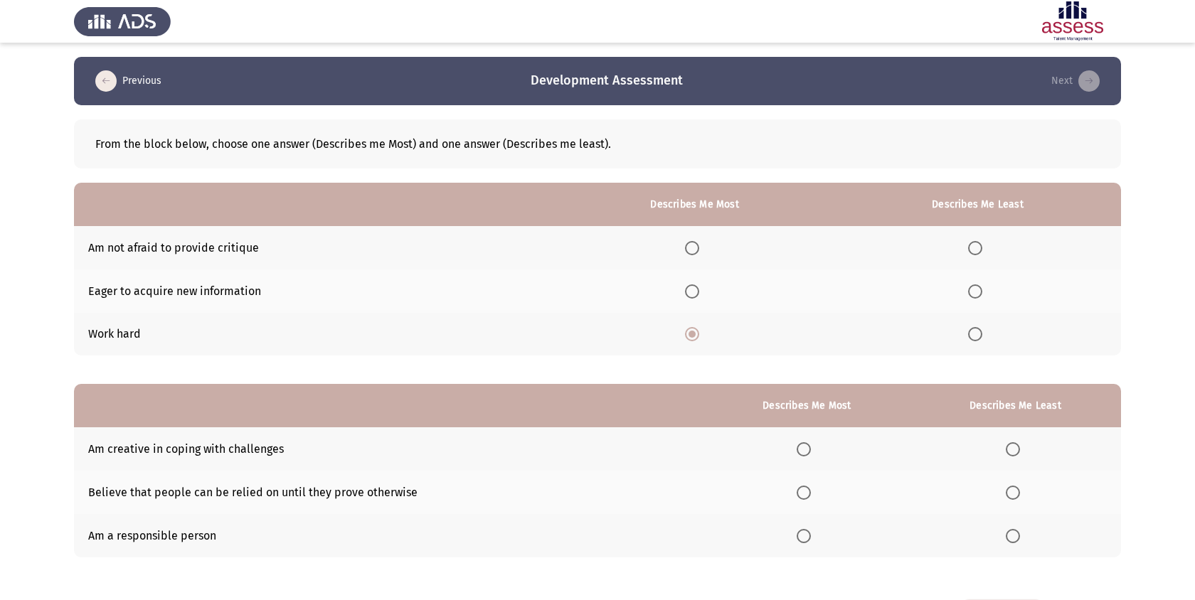
click at [965, 241] on th at bounding box center [977, 247] width 287 height 43
click at [968, 241] on th at bounding box center [977, 247] width 287 height 43
click at [968, 243] on th at bounding box center [977, 247] width 287 height 43
click at [969, 244] on span "Select an option" at bounding box center [975, 248] width 14 height 14
click at [969, 244] on input "Select an option" at bounding box center [975, 248] width 14 height 14
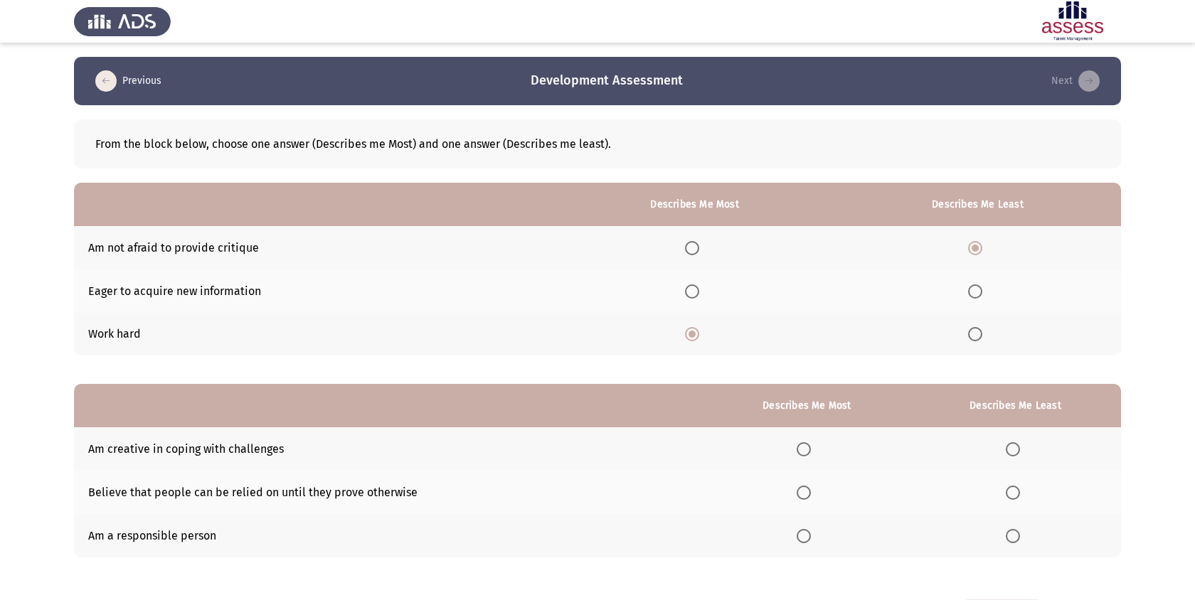
scroll to position [56, 0]
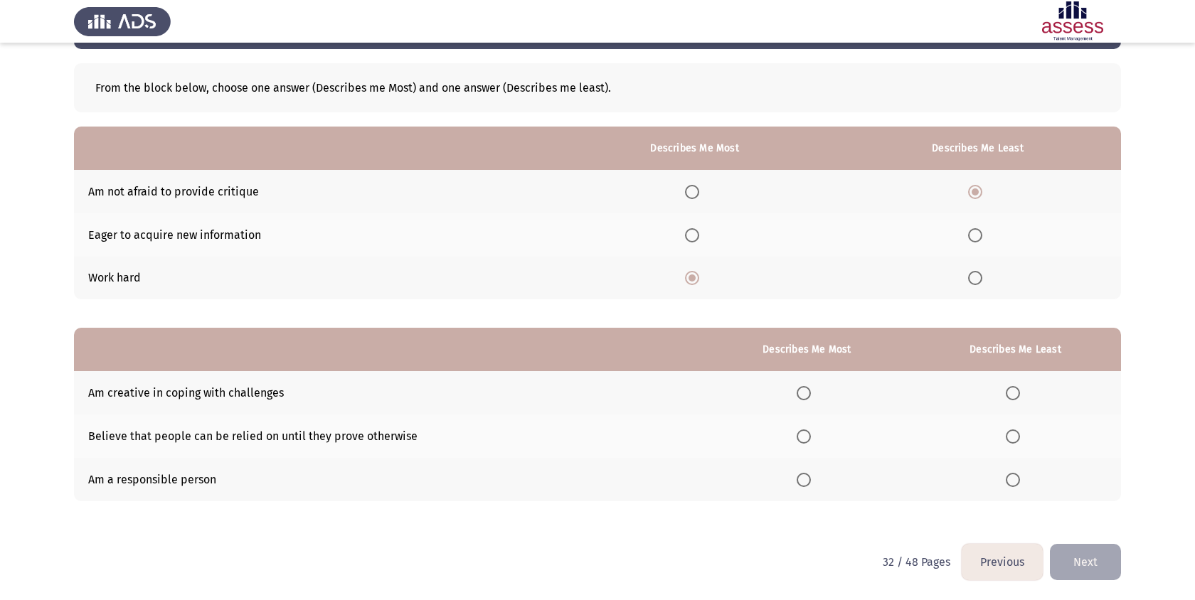
click at [804, 469] on th at bounding box center [806, 479] width 205 height 43
click at [813, 481] on label "Select an option" at bounding box center [806, 480] width 20 height 14
click at [811, 481] on input "Select an option" at bounding box center [803, 480] width 14 height 14
click at [1017, 439] on span "Select an option" at bounding box center [1012, 436] width 14 height 14
click at [1017, 439] on input "Select an option" at bounding box center [1012, 436] width 14 height 14
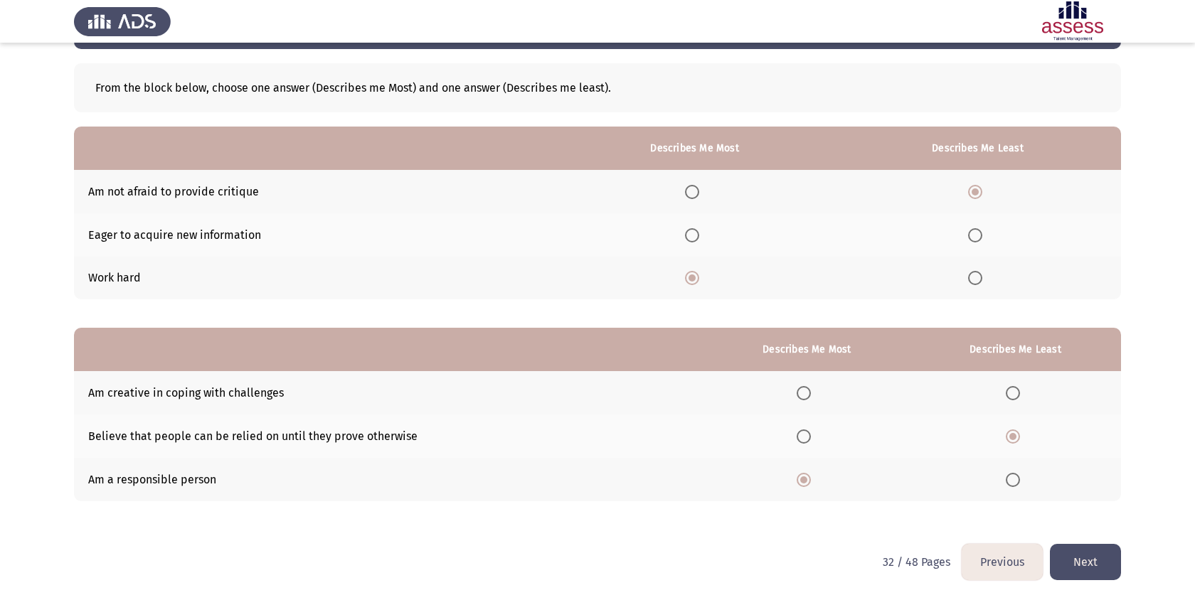
click at [1091, 565] on button "Next" at bounding box center [1084, 562] width 71 height 36
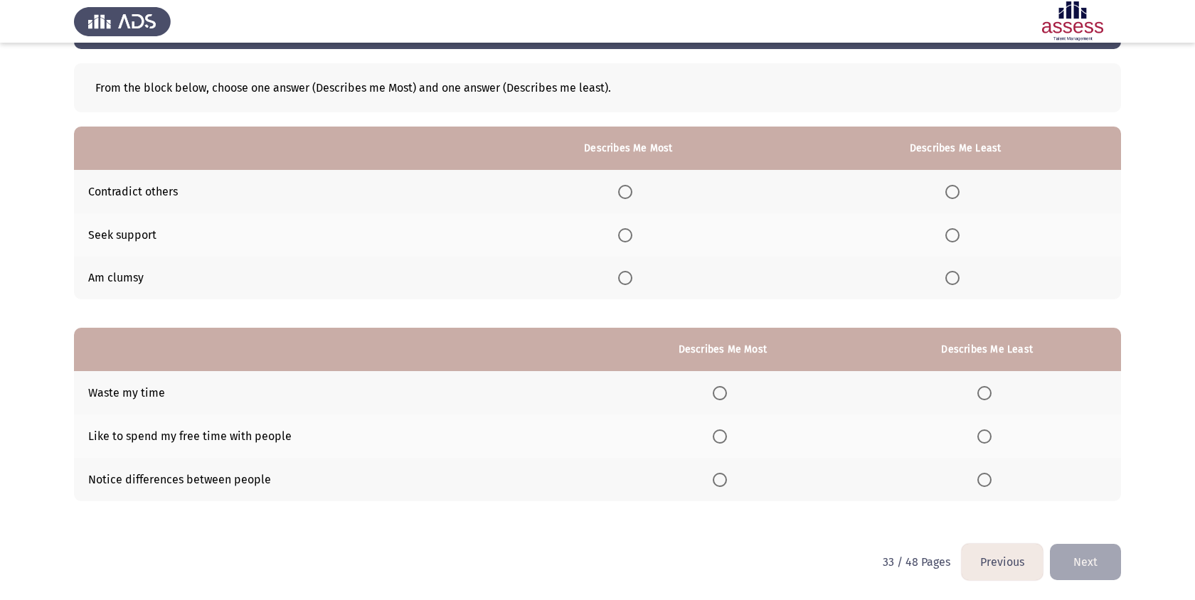
click at [956, 285] on th at bounding box center [954, 278] width 331 height 43
click at [956, 274] on span "Select an option" at bounding box center [952, 278] width 14 height 14
click at [956, 274] on input "Select an option" at bounding box center [952, 278] width 14 height 14
click at [628, 232] on span "Select an option" at bounding box center [625, 235] width 14 height 14
click at [628, 232] on input "Select an option" at bounding box center [625, 235] width 14 height 14
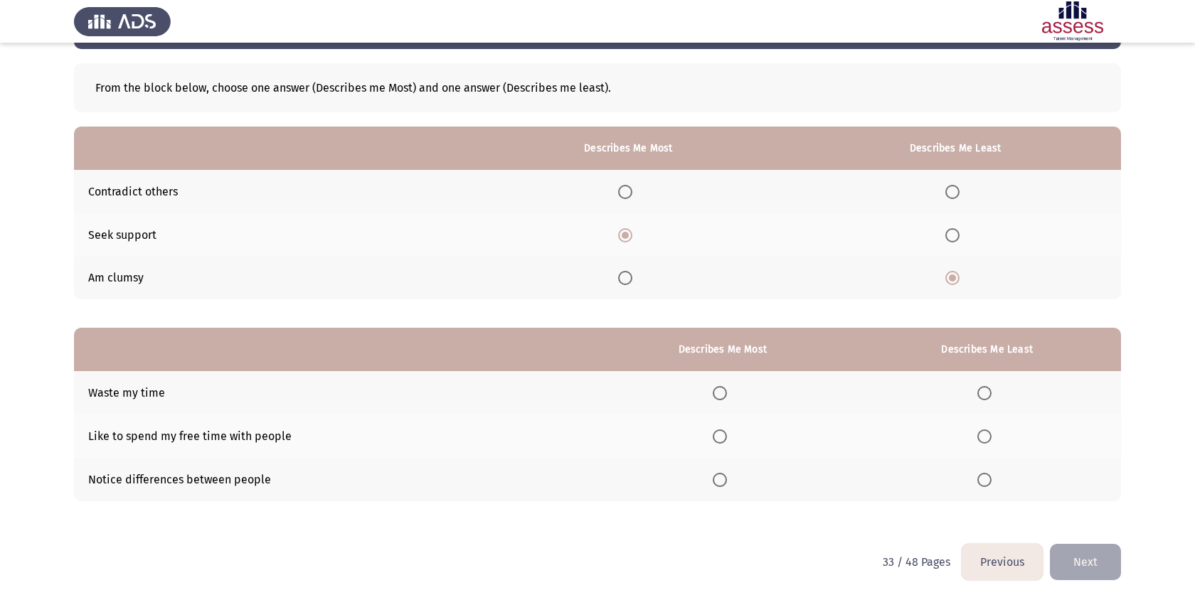
click at [725, 482] on span "Select an option" at bounding box center [719, 480] width 14 height 14
click at [725, 482] on input "Select an option" at bounding box center [719, 480] width 14 height 14
click at [1002, 399] on th at bounding box center [987, 392] width 268 height 43
click at [988, 397] on span "Select an option" at bounding box center [984, 393] width 14 height 14
click at [988, 397] on input "Select an option" at bounding box center [984, 393] width 14 height 14
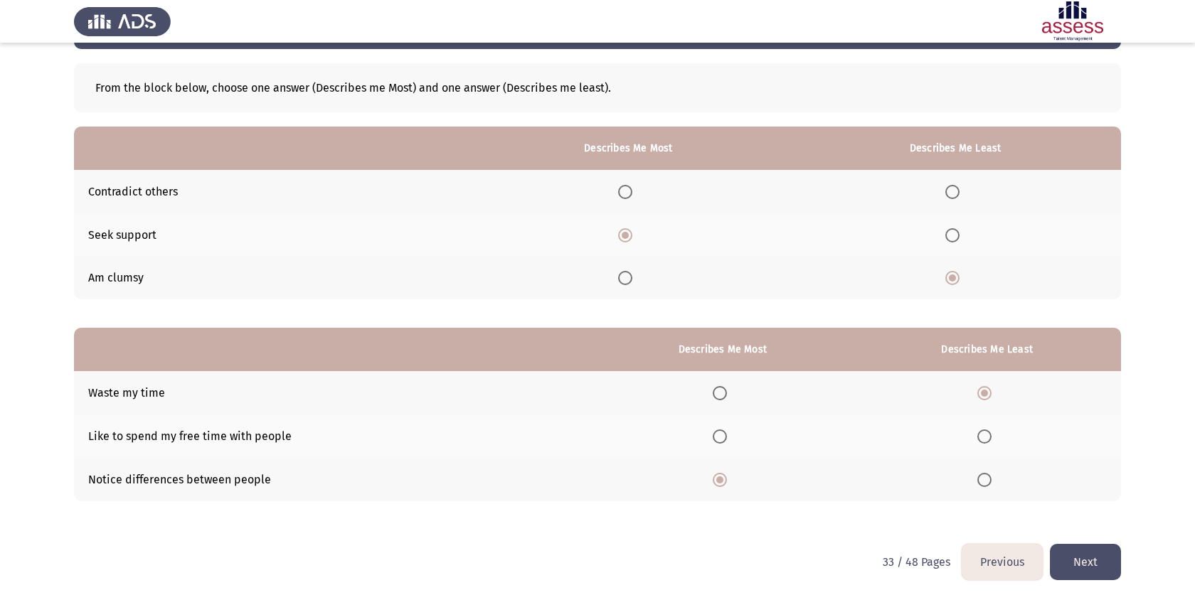
click at [1094, 561] on button "Next" at bounding box center [1084, 562] width 71 height 36
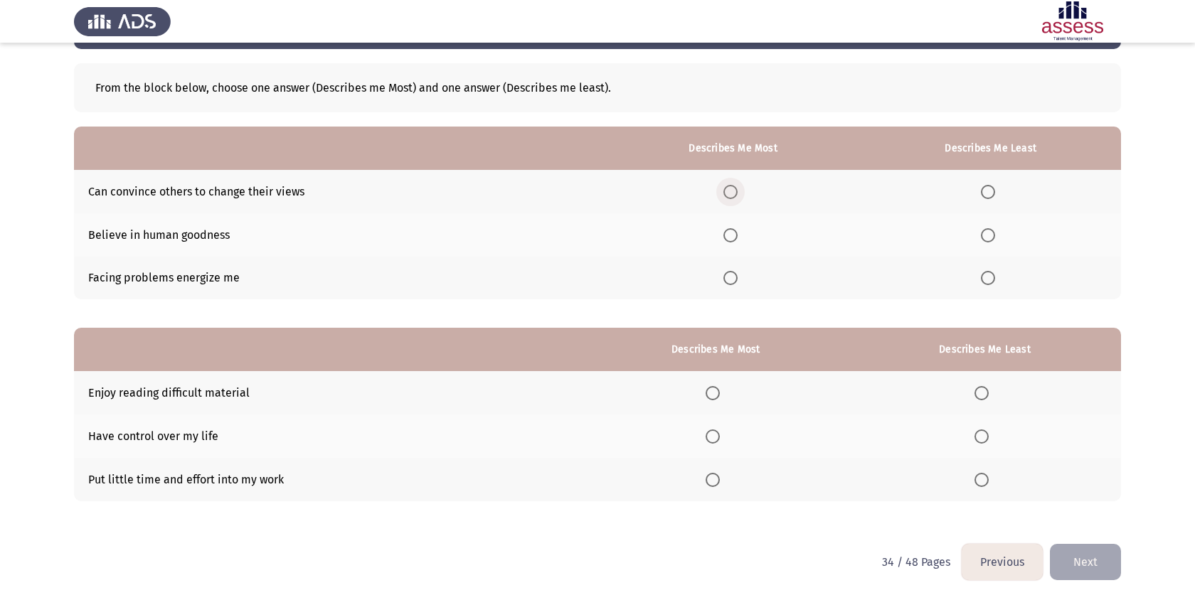
click at [735, 188] on span "Select an option" at bounding box center [730, 192] width 14 height 14
click at [735, 188] on input "Select an option" at bounding box center [730, 192] width 14 height 14
click at [983, 283] on span "Select an option" at bounding box center [987, 278] width 14 height 14
click at [983, 283] on input "Select an option" at bounding box center [987, 278] width 14 height 14
click at [955, 394] on th at bounding box center [984, 392] width 272 height 43
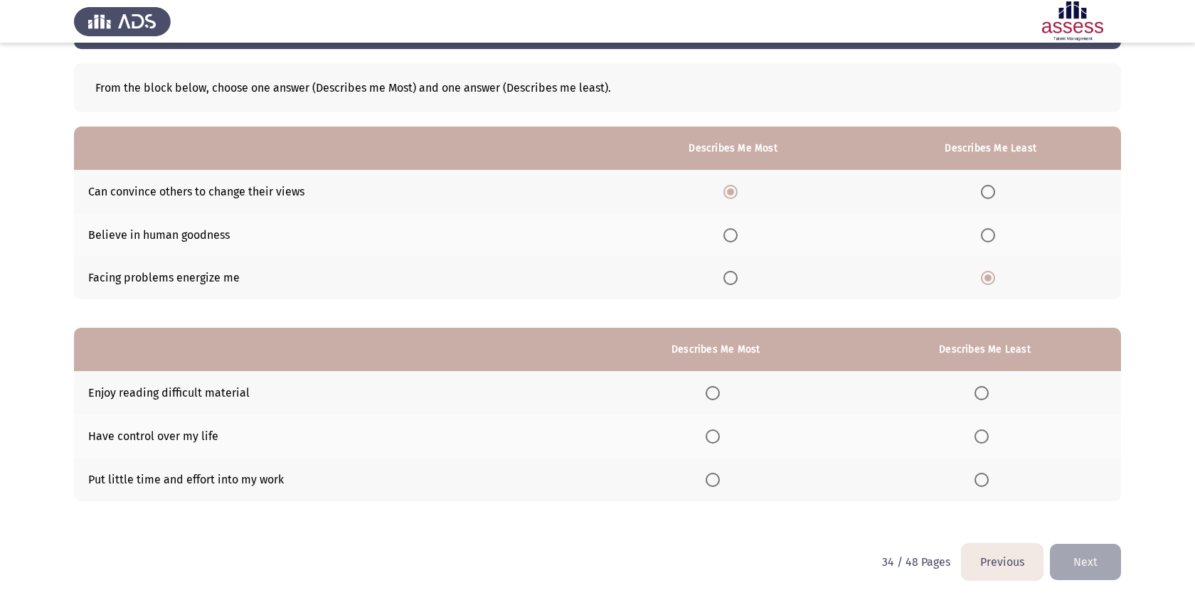
click at [966, 394] on th at bounding box center [984, 392] width 272 height 43
click at [983, 392] on span "Select an option" at bounding box center [981, 393] width 14 height 14
click at [983, 392] on input "Select an option" at bounding box center [981, 393] width 14 height 14
click at [716, 436] on span "Select an option" at bounding box center [712, 436] width 14 height 14
click at [716, 436] on input "Select an option" at bounding box center [712, 436] width 14 height 14
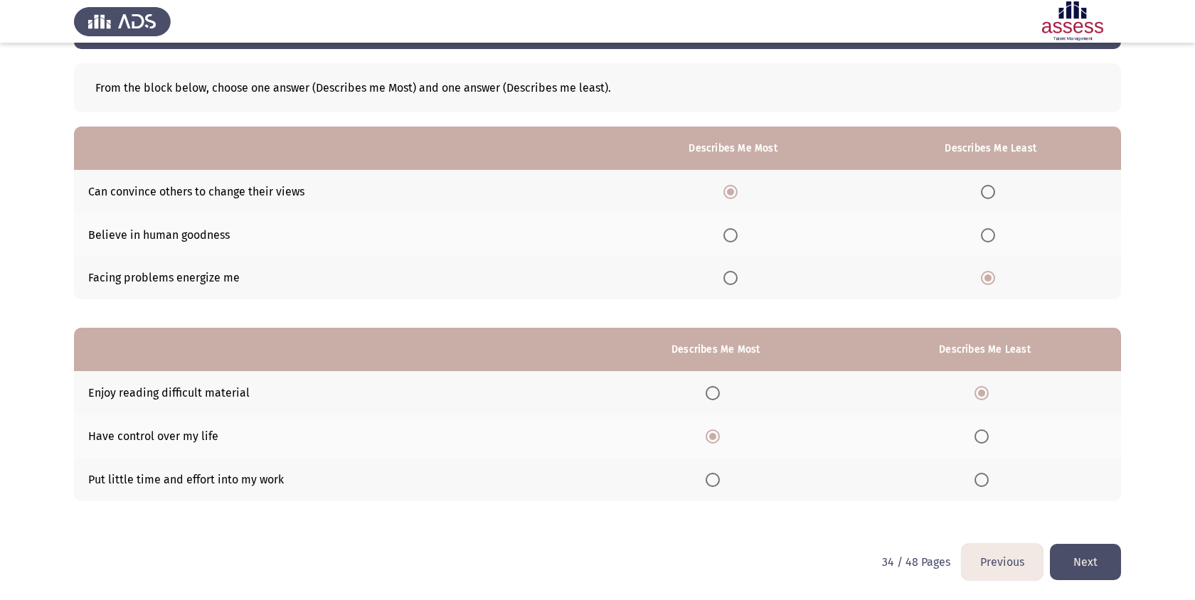
click at [1071, 552] on button "Next" at bounding box center [1084, 562] width 71 height 36
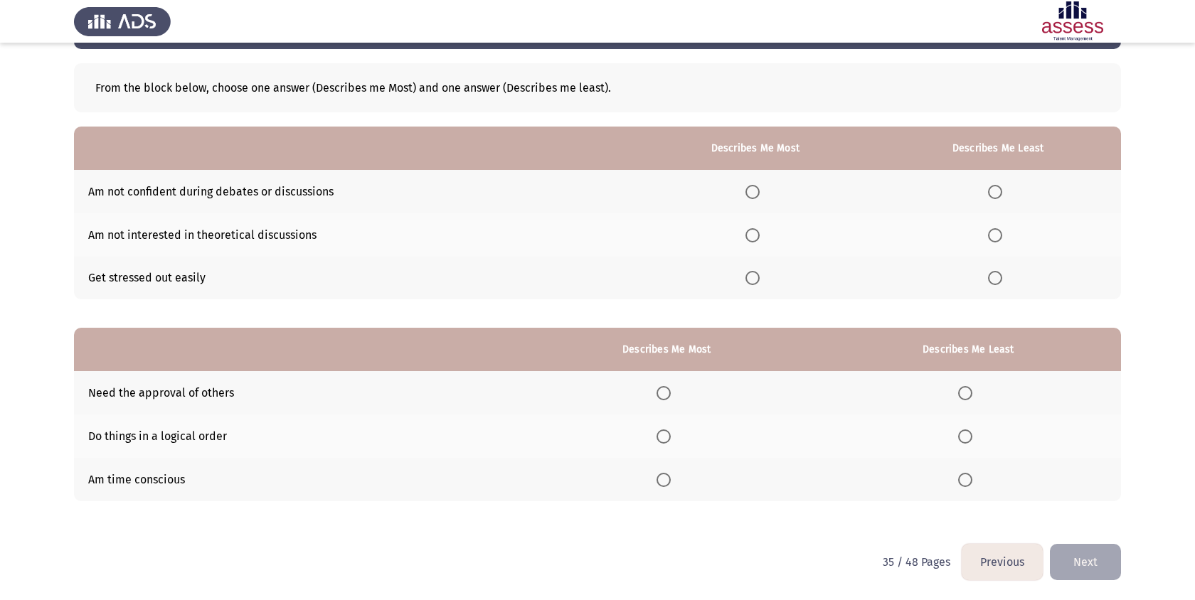
click at [1017, 560] on button "Previous" at bounding box center [1001, 562] width 81 height 36
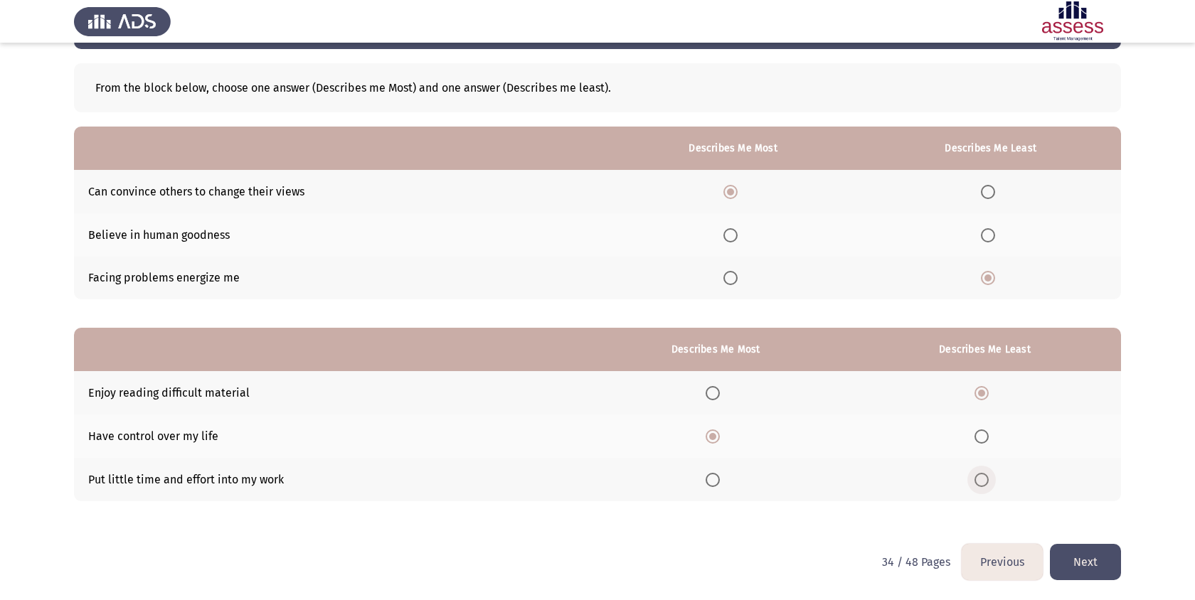
click at [983, 480] on span "Select an option" at bounding box center [981, 480] width 14 height 14
click at [983, 480] on input "Select an option" at bounding box center [981, 480] width 14 height 14
click at [983, 389] on span "Select an option" at bounding box center [981, 393] width 14 height 14
click at [983, 389] on input "Select an option" at bounding box center [981, 393] width 14 height 14
click at [1082, 565] on button "Next" at bounding box center [1084, 562] width 71 height 36
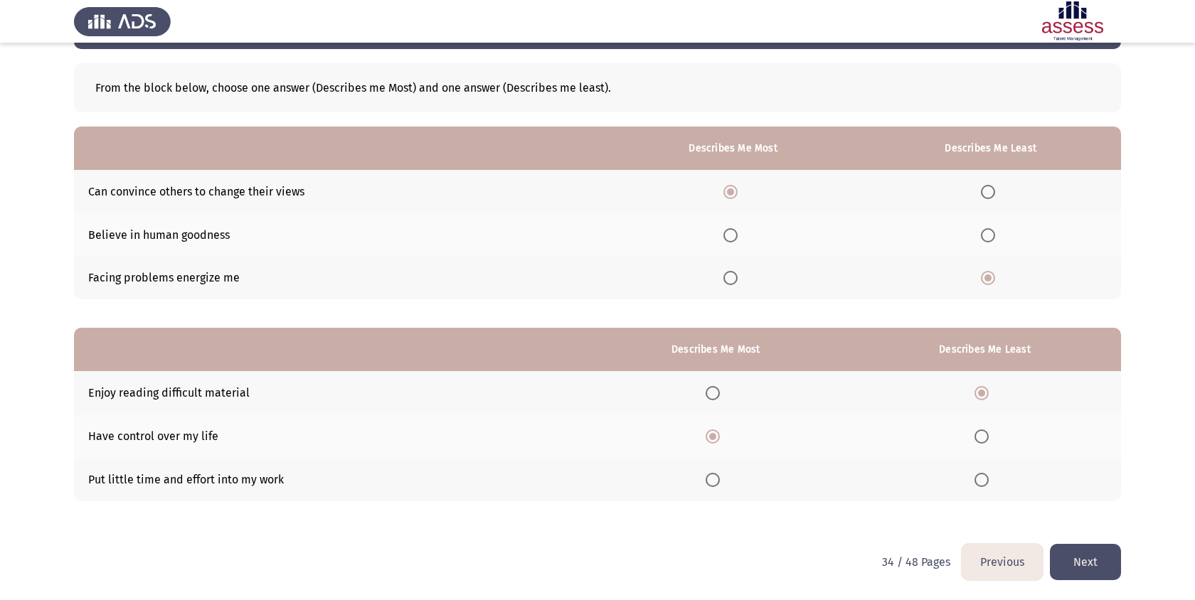
scroll to position [0, 0]
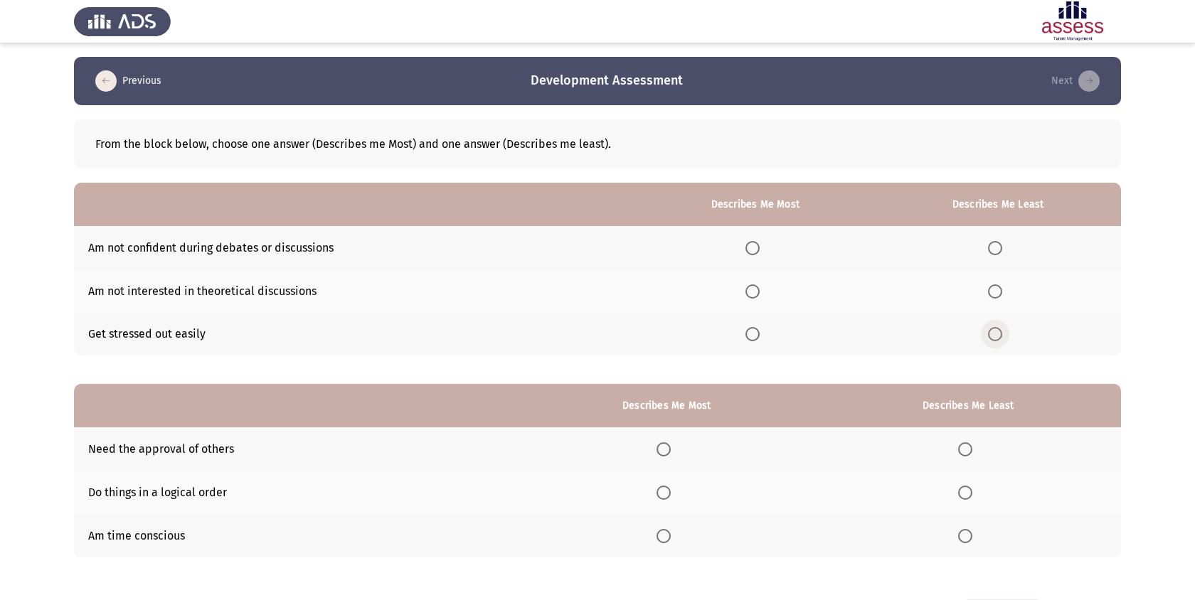
click at [998, 331] on span "Select an option" at bounding box center [995, 334] width 14 height 14
click at [998, 331] on input "Select an option" at bounding box center [995, 334] width 14 height 14
click at [758, 255] on th at bounding box center [755, 247] width 240 height 43
click at [758, 251] on span "Select an option" at bounding box center [752, 248] width 14 height 14
click at [758, 251] on input "Select an option" at bounding box center [752, 248] width 14 height 14
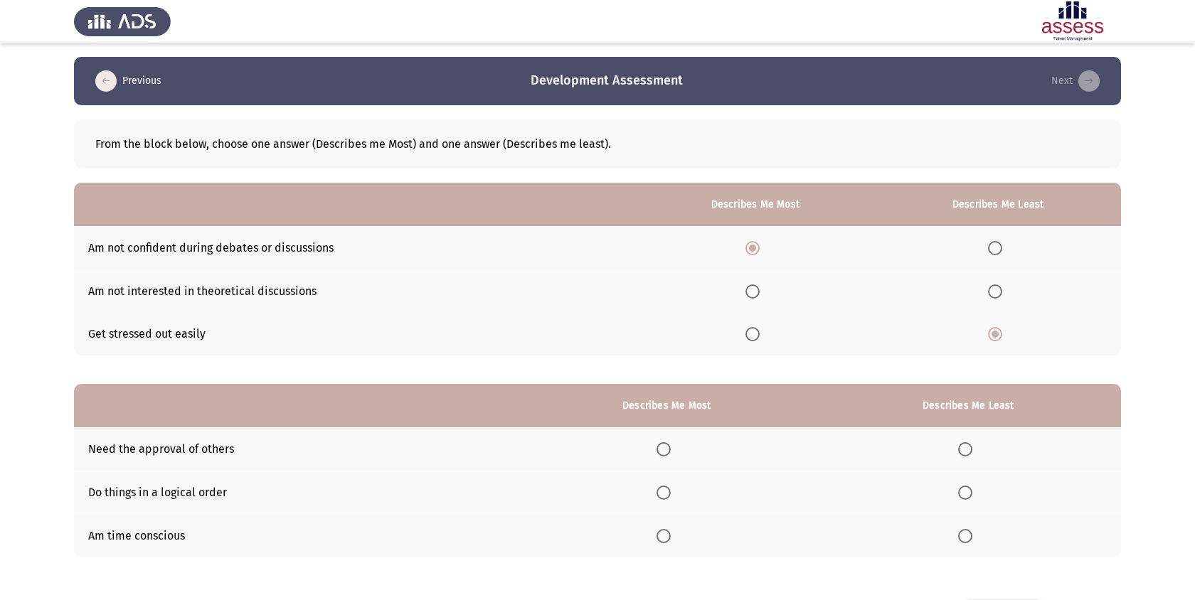
scroll to position [56, 0]
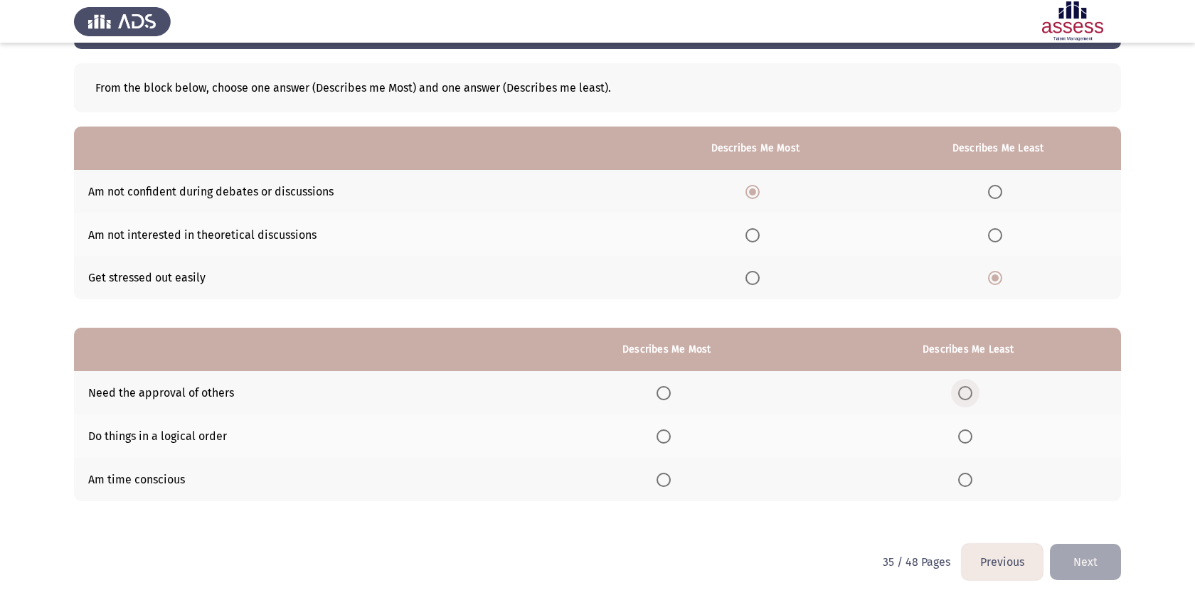
click at [966, 388] on span "Select an option" at bounding box center [965, 393] width 14 height 14
click at [966, 388] on input "Select an option" at bounding box center [965, 393] width 14 height 14
click at [664, 433] on span "Select an option" at bounding box center [663, 436] width 14 height 14
click at [664, 433] on input "Select an option" at bounding box center [663, 436] width 14 height 14
click at [670, 473] on span "Select an option" at bounding box center [663, 480] width 14 height 14
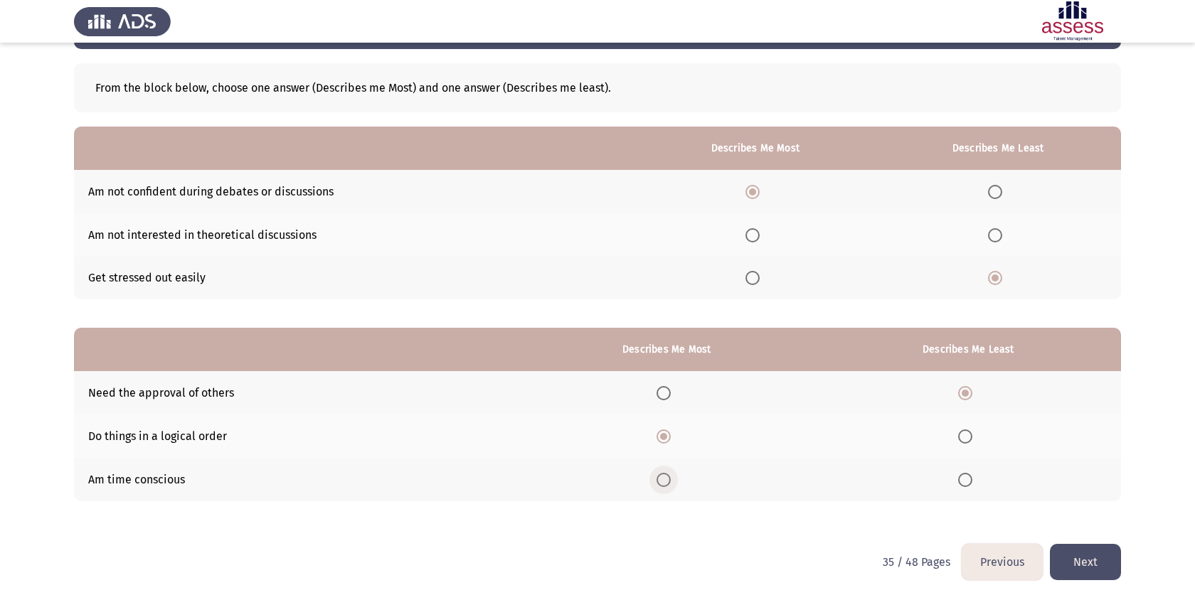
click at [670, 473] on input "Select an option" at bounding box center [663, 480] width 14 height 14
click at [1067, 565] on button "Next" at bounding box center [1084, 562] width 71 height 36
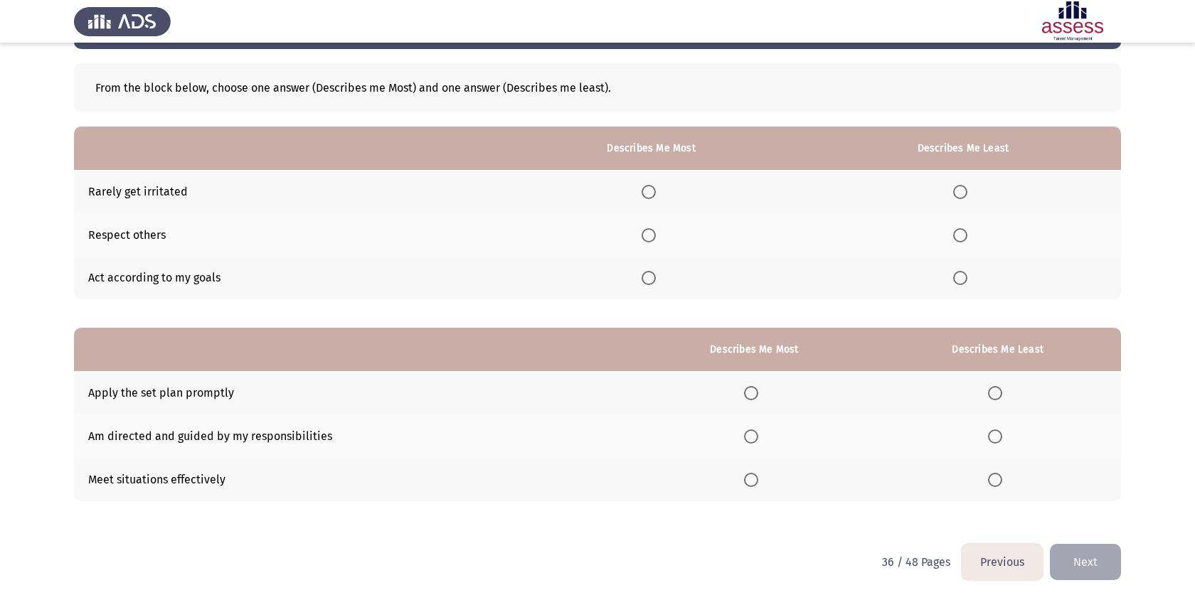
drag, startPoint x: 963, startPoint y: 191, endPoint x: 858, endPoint y: 201, distance: 105.1
click at [858, 201] on th at bounding box center [963, 191] width 316 height 43
click at [648, 276] on span "Select an option" at bounding box center [648, 278] width 14 height 14
click at [648, 276] on input "Select an option" at bounding box center [648, 278] width 14 height 14
click at [939, 182] on th at bounding box center [963, 191] width 316 height 43
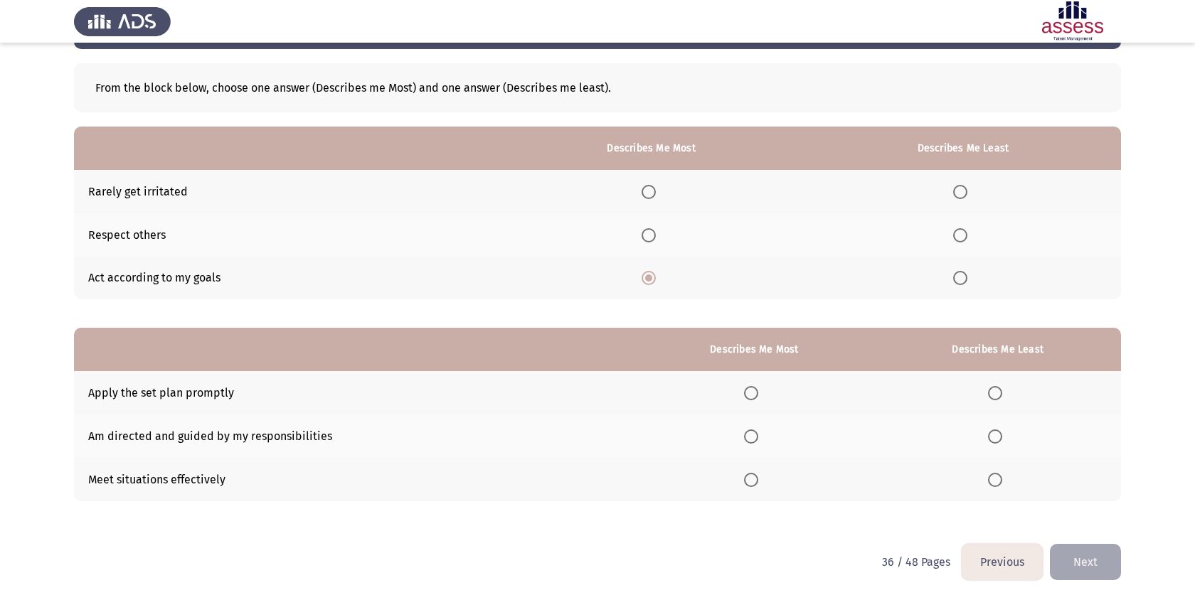
click at [957, 182] on th at bounding box center [963, 191] width 316 height 43
click at [958, 189] on span "Select an option" at bounding box center [960, 192] width 14 height 14
click at [958, 189] on input "Select an option" at bounding box center [960, 192] width 14 height 14
click at [752, 431] on span "Select an option" at bounding box center [751, 436] width 14 height 14
click at [752, 431] on input "Select an option" at bounding box center [751, 436] width 14 height 14
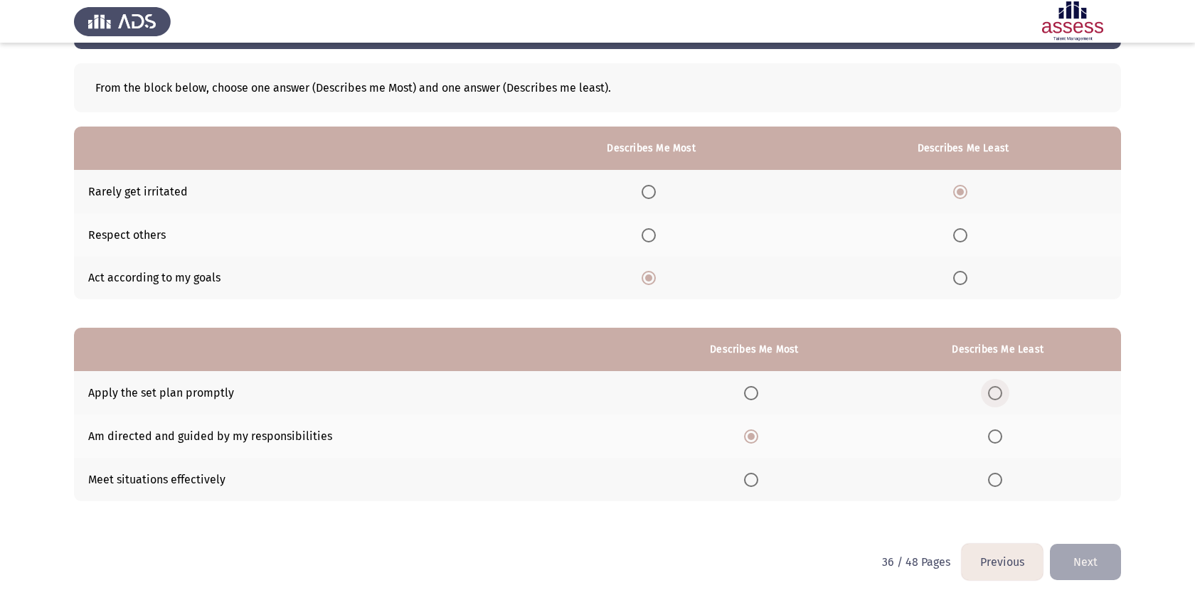
click at [994, 397] on span "Select an option" at bounding box center [995, 393] width 14 height 14
click at [994, 397] on input "Select an option" at bounding box center [995, 393] width 14 height 14
click at [1097, 573] on button "Next" at bounding box center [1084, 562] width 71 height 36
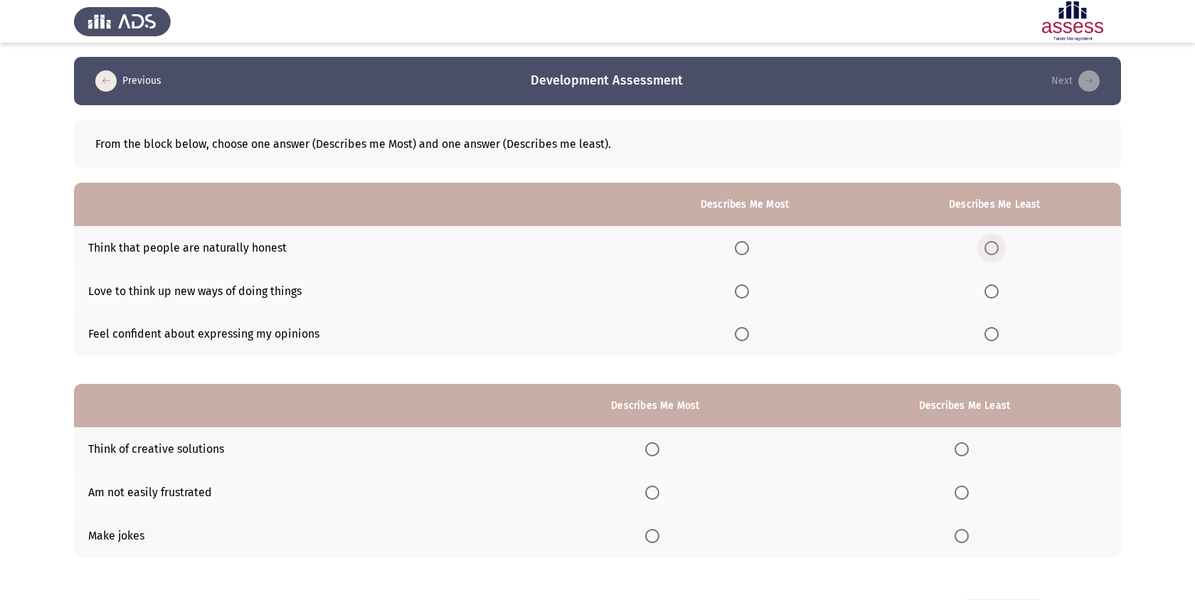
click at [989, 251] on span "Select an option" at bounding box center [991, 248] width 14 height 14
click at [989, 251] on input "Select an option" at bounding box center [991, 248] width 14 height 14
click at [745, 328] on span "Select an option" at bounding box center [741, 334] width 14 height 14
click at [745, 328] on input "Select an option" at bounding box center [741, 334] width 14 height 14
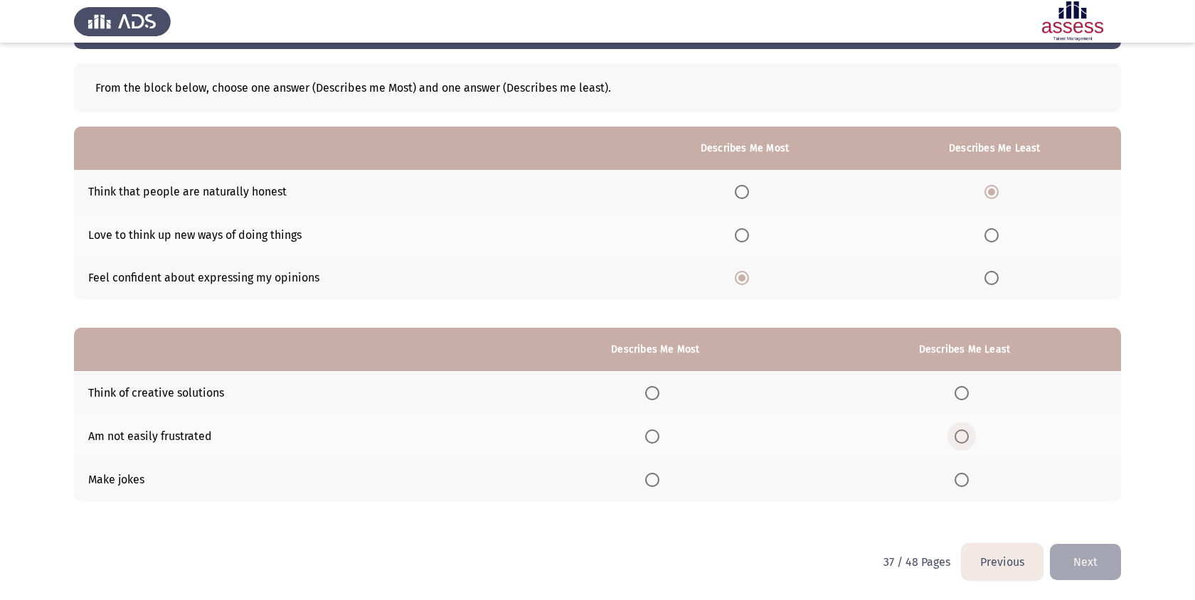
click at [966, 439] on span "Select an option" at bounding box center [961, 436] width 14 height 14
click at [966, 439] on input "Select an option" at bounding box center [961, 436] width 14 height 14
click at [659, 480] on span "Select an option" at bounding box center [652, 480] width 14 height 14
click at [659, 480] on input "Select an option" at bounding box center [652, 480] width 14 height 14
click at [658, 392] on span "Select an option" at bounding box center [652, 393] width 14 height 14
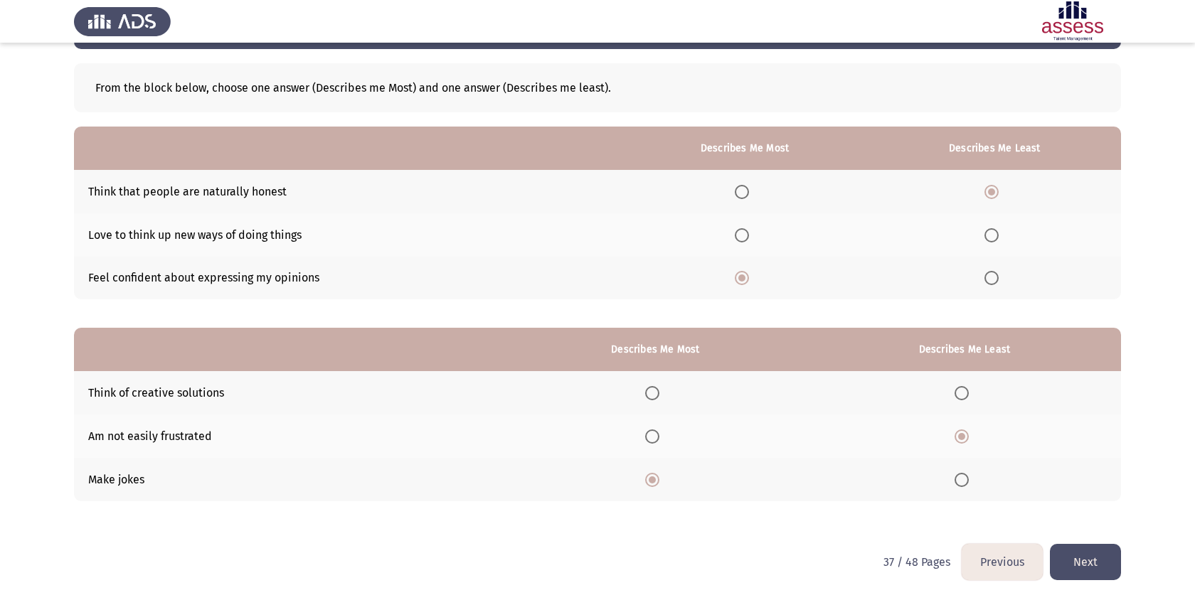
click at [658, 392] on input "Select an option" at bounding box center [652, 393] width 14 height 14
click at [651, 479] on span "Select an option" at bounding box center [652, 480] width 14 height 14
click at [651, 479] on input "Select an option" at bounding box center [652, 480] width 14 height 14
click at [651, 397] on span "Select an option" at bounding box center [652, 393] width 14 height 14
click at [651, 397] on input "Select an option" at bounding box center [652, 393] width 14 height 14
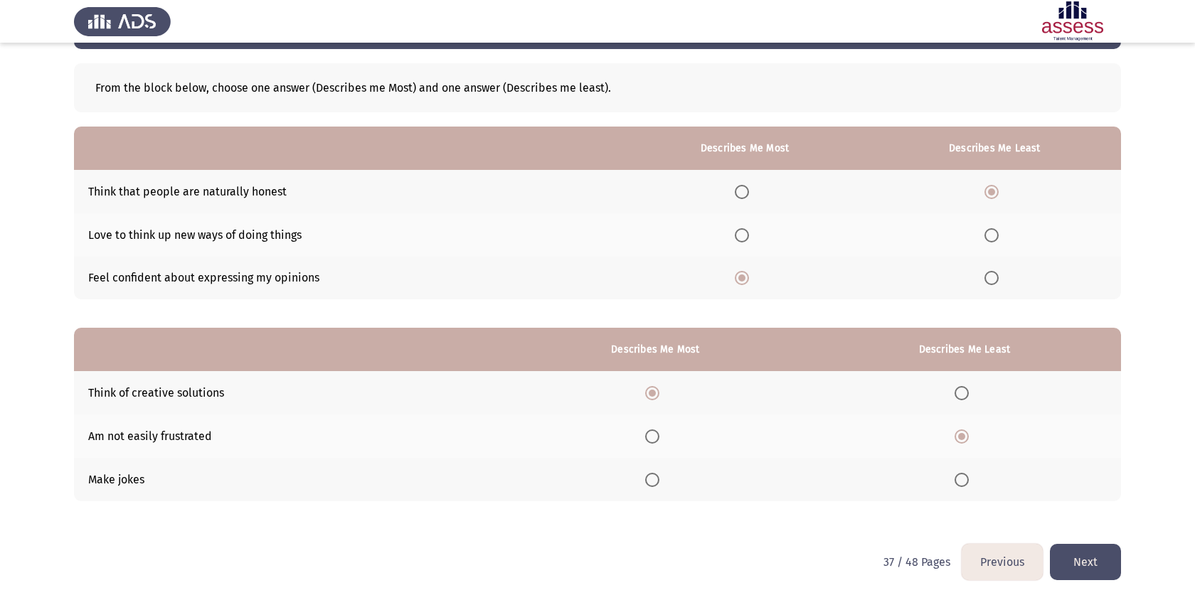
click at [1118, 562] on button "Next" at bounding box center [1084, 562] width 71 height 36
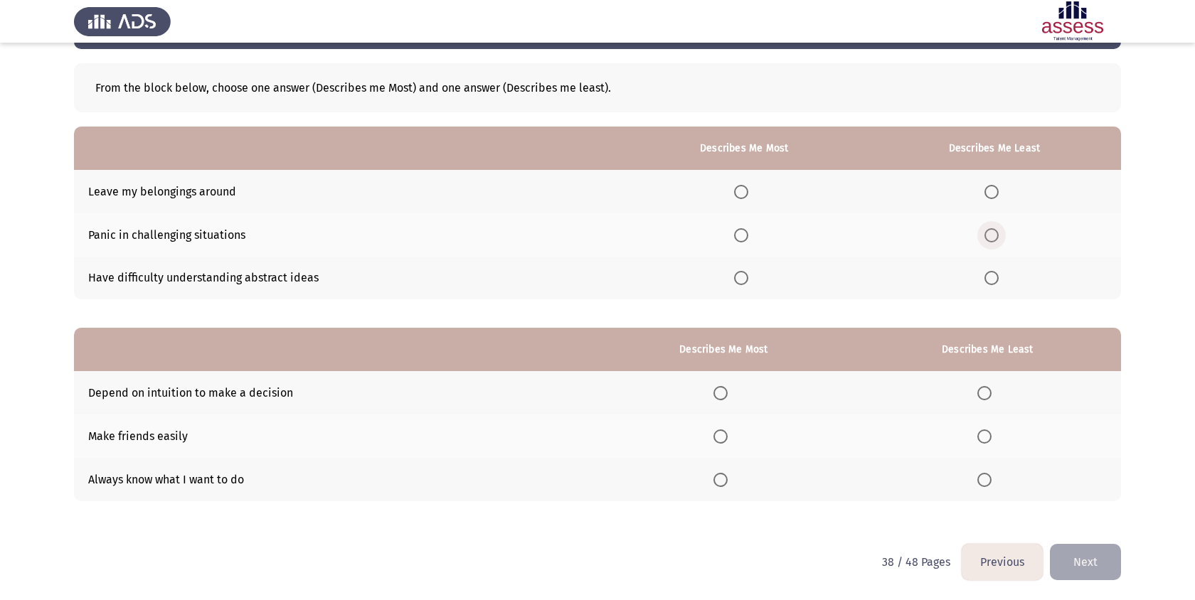
click at [998, 232] on span "Select an option" at bounding box center [991, 235] width 14 height 14
click at [998, 232] on input "Select an option" at bounding box center [991, 235] width 14 height 14
click at [748, 193] on span "Select an option" at bounding box center [741, 192] width 14 height 14
click at [748, 193] on input "Select an option" at bounding box center [741, 192] width 14 height 14
click at [748, 282] on span "Select an option" at bounding box center [741, 278] width 14 height 14
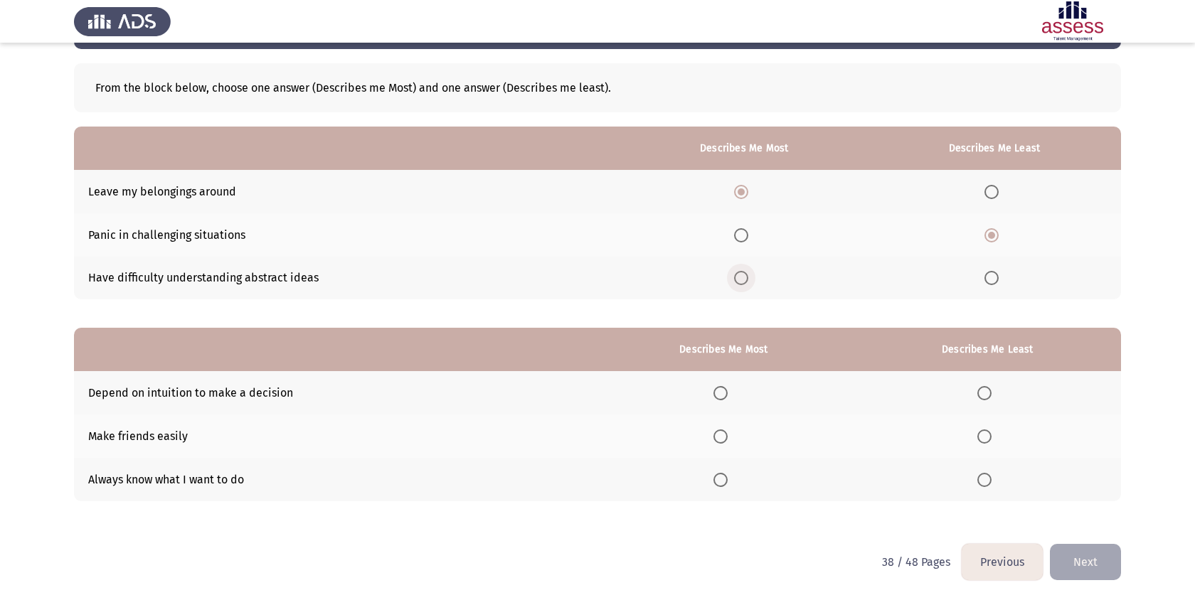
click at [748, 282] on input "Select an option" at bounding box center [741, 278] width 14 height 14
click at [1003, 281] on label "Select an option" at bounding box center [994, 278] width 20 height 14
click at [998, 281] on input "Select an option" at bounding box center [991, 278] width 14 height 14
click at [738, 193] on span "Select an option" at bounding box center [741, 192] width 14 height 14
click at [738, 193] on input "Select an option" at bounding box center [741, 192] width 14 height 14
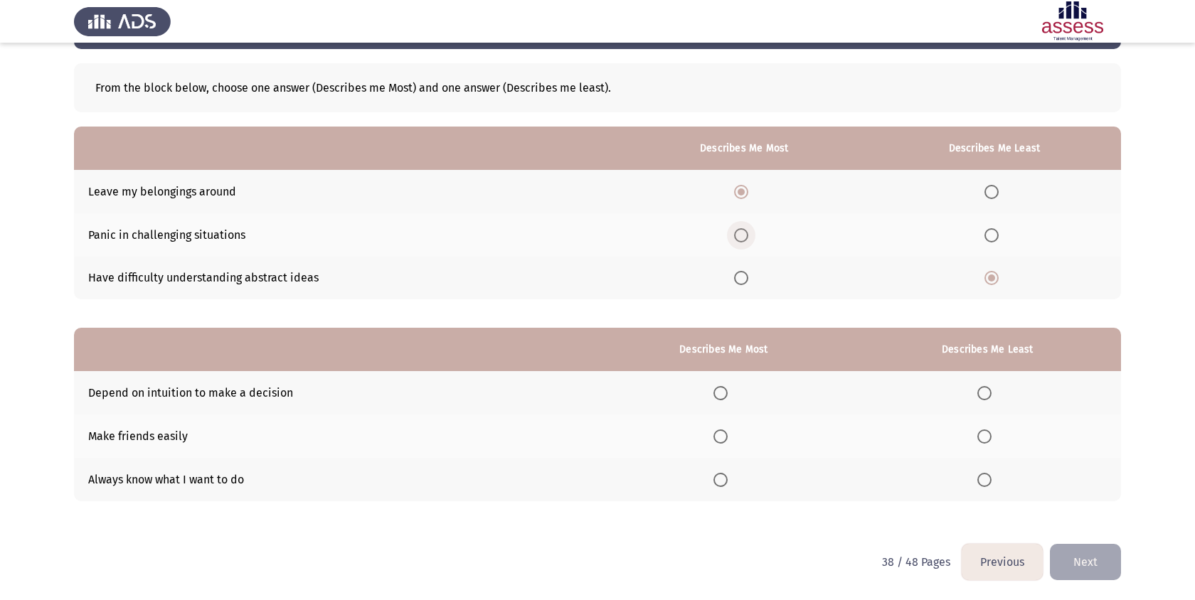
click at [754, 229] on label "Select an option" at bounding box center [744, 235] width 20 height 14
click at [748, 229] on input "Select an option" at bounding box center [741, 235] width 14 height 14
click at [993, 240] on span "Select an option" at bounding box center [991, 235] width 14 height 14
click at [993, 240] on input "Select an option" at bounding box center [991, 235] width 14 height 14
click at [742, 191] on span "Select an option" at bounding box center [741, 192] width 14 height 14
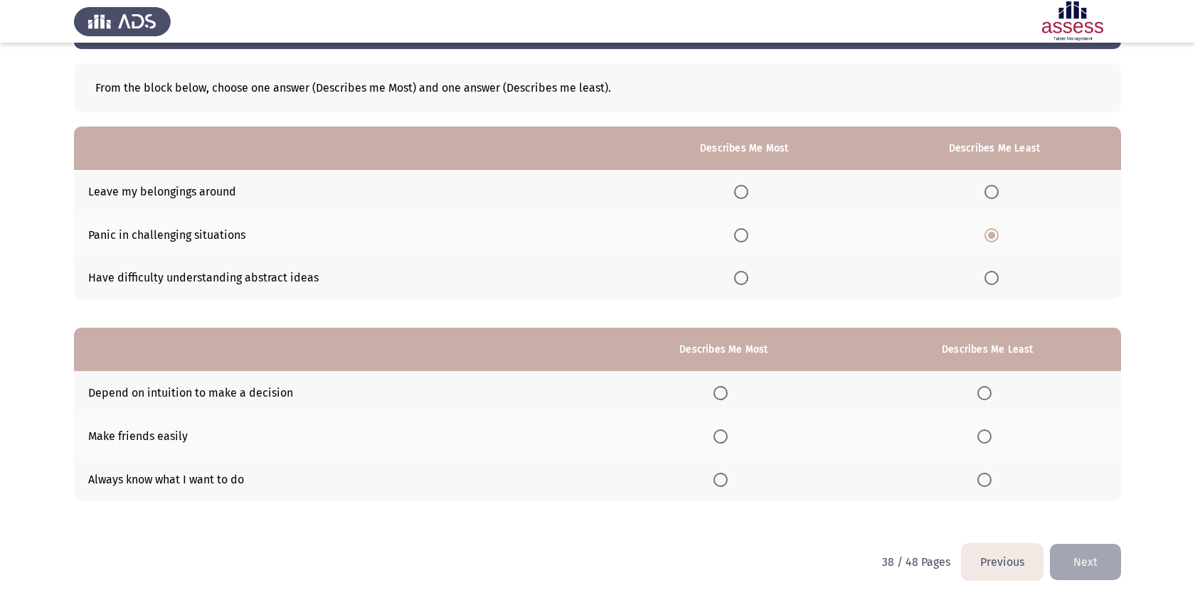
click at [742, 191] on input "Select an option" at bounding box center [741, 192] width 14 height 14
click at [734, 284] on th at bounding box center [744, 278] width 247 height 43
click at [743, 279] on span "Select an option" at bounding box center [741, 278] width 14 height 14
click at [743, 279] on input "Select an option" at bounding box center [741, 278] width 14 height 14
click at [983, 392] on span "Select an option" at bounding box center [984, 393] width 14 height 14
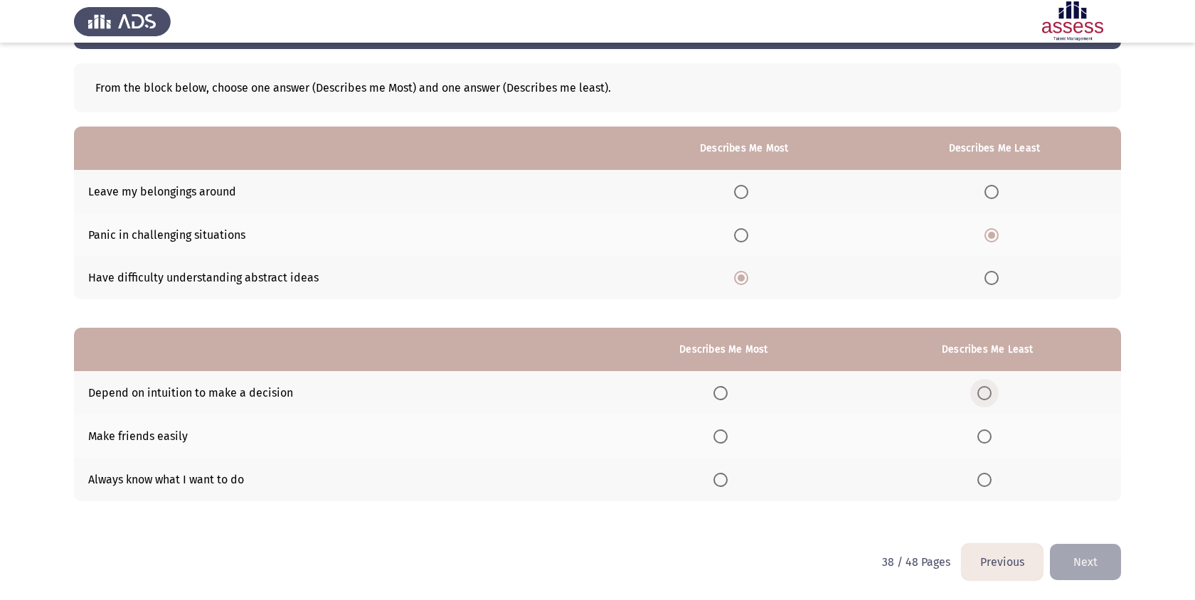
click at [983, 392] on input "Select an option" at bounding box center [984, 393] width 14 height 14
click at [732, 473] on label "Select an option" at bounding box center [723, 480] width 20 height 14
click at [727, 473] on input "Select an option" at bounding box center [720, 480] width 14 height 14
click at [1104, 555] on button "Next" at bounding box center [1084, 562] width 71 height 36
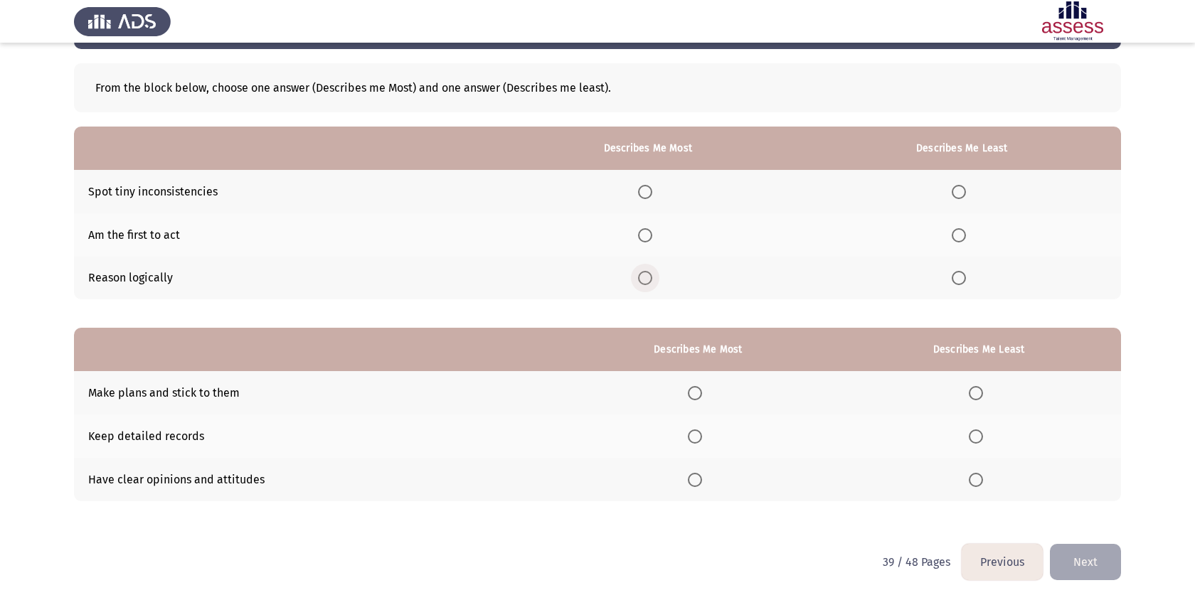
click at [651, 277] on span "Select an option" at bounding box center [645, 278] width 14 height 14
click at [651, 277] on input "Select an option" at bounding box center [645, 278] width 14 height 14
click at [948, 237] on th at bounding box center [962, 234] width 318 height 43
drag, startPoint x: 950, startPoint y: 242, endPoint x: 950, endPoint y: 185, distance: 56.9
click at [950, 241] on th at bounding box center [962, 234] width 318 height 43
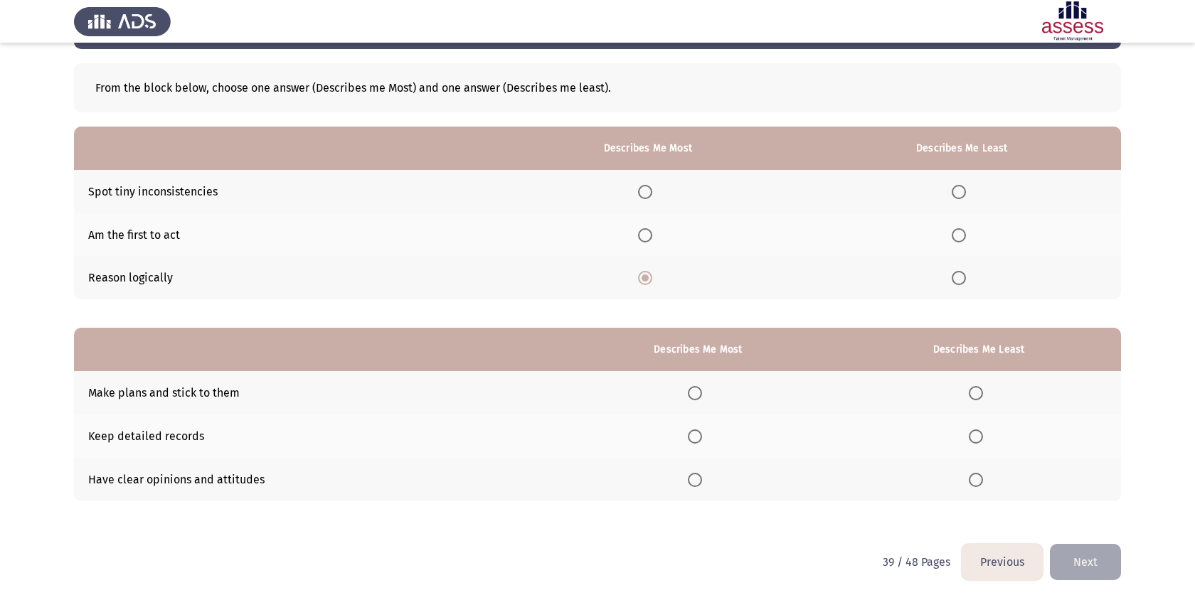
click at [950, 183] on th at bounding box center [962, 191] width 318 height 43
click at [956, 190] on span "Select an option" at bounding box center [958, 192] width 14 height 14
click at [956, 190] on input "Select an option" at bounding box center [958, 192] width 14 height 14
click at [698, 397] on span "Select an option" at bounding box center [695, 393] width 14 height 14
click at [698, 397] on input "Select an option" at bounding box center [695, 393] width 14 height 14
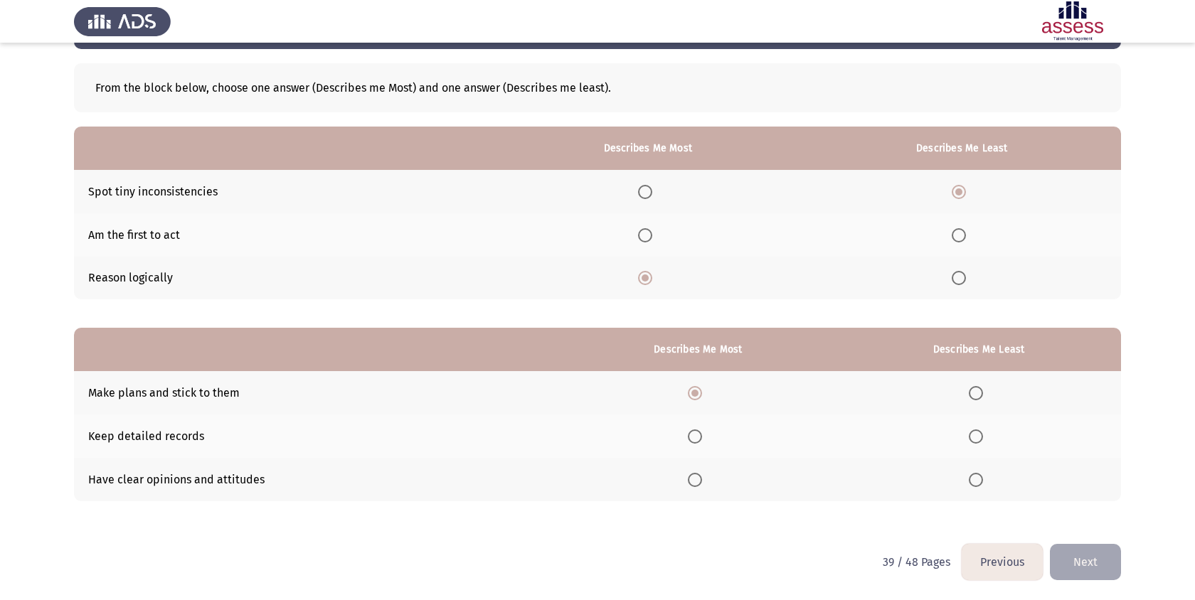
click at [970, 443] on th at bounding box center [978, 436] width 284 height 43
click at [974, 442] on span "Select an option" at bounding box center [975, 436] width 14 height 14
click at [974, 442] on input "Select an option" at bounding box center [975, 436] width 14 height 14
click at [1103, 560] on button "Next" at bounding box center [1084, 562] width 71 height 36
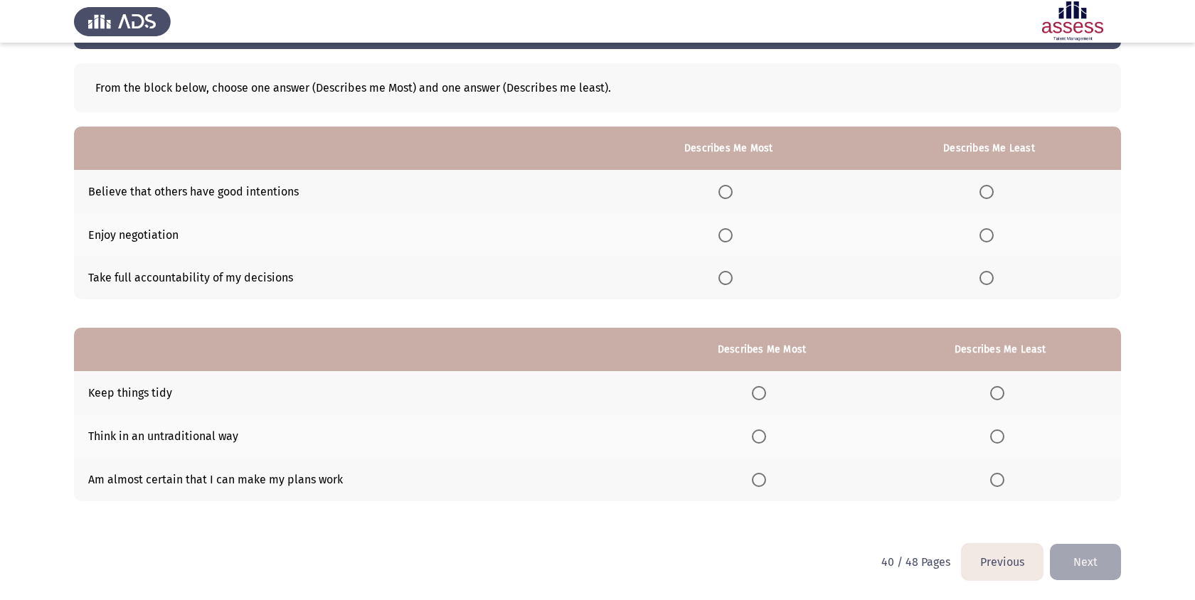
click at [983, 182] on th at bounding box center [989, 191] width 264 height 43
click at [990, 186] on span "Select an option" at bounding box center [986, 192] width 14 height 14
click at [990, 186] on input "Select an option" at bounding box center [986, 192] width 14 height 14
click at [730, 284] on span "Select an option" at bounding box center [725, 278] width 14 height 14
click at [730, 284] on input "Select an option" at bounding box center [725, 278] width 14 height 14
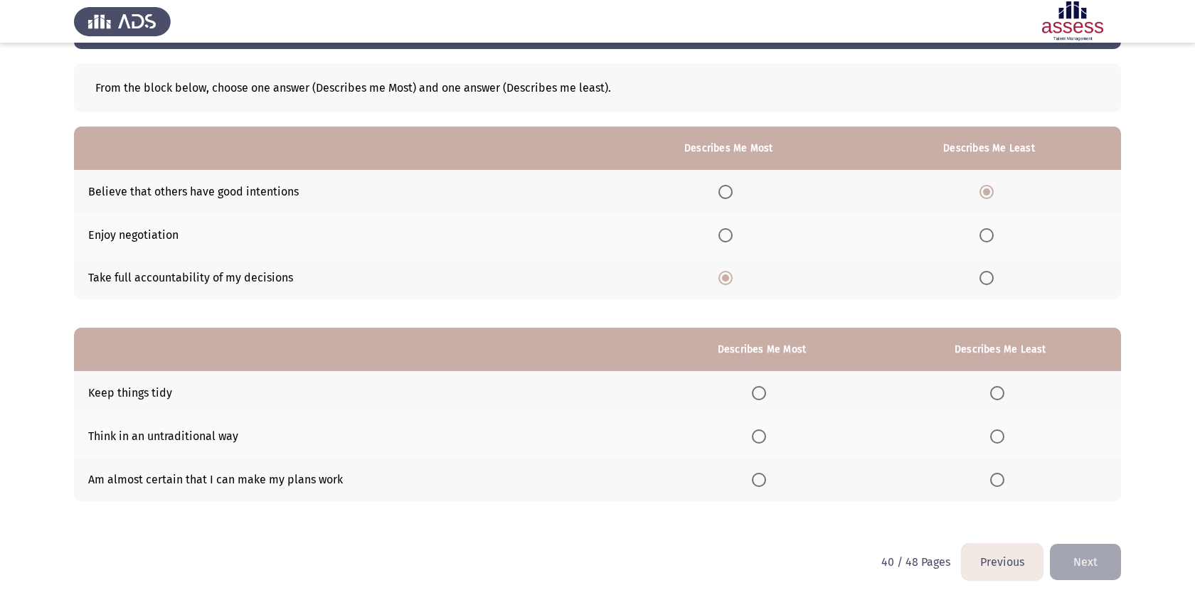
click at [760, 395] on span "Select an option" at bounding box center [759, 393] width 14 height 14
click at [760, 395] on input "Select an option" at bounding box center [759, 393] width 14 height 14
click at [1005, 474] on label "Select an option" at bounding box center [1000, 480] width 20 height 14
click at [1004, 474] on input "Select an option" at bounding box center [997, 480] width 14 height 14
click at [1087, 550] on button "Next" at bounding box center [1084, 562] width 71 height 36
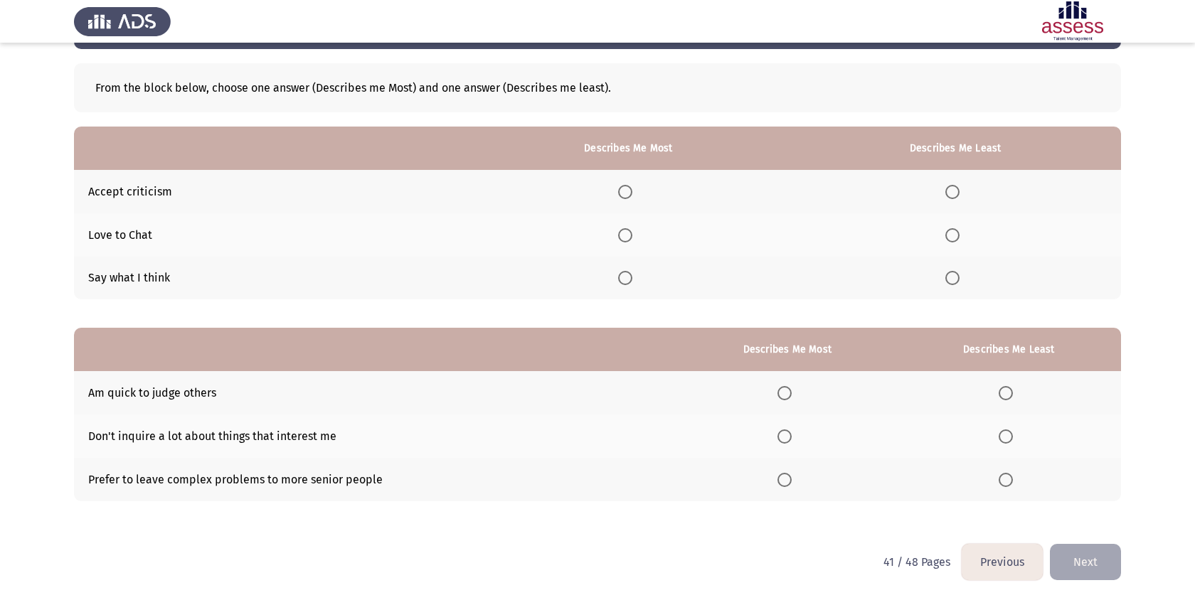
click at [632, 191] on span "Select an option" at bounding box center [625, 192] width 14 height 14
click at [632, 191] on input "Select an option" at bounding box center [625, 192] width 14 height 14
click at [956, 279] on span "Select an option" at bounding box center [952, 278] width 14 height 14
click at [956, 279] on input "Select an option" at bounding box center [952, 278] width 14 height 14
click at [1010, 390] on span "Select an option" at bounding box center [1005, 393] width 14 height 14
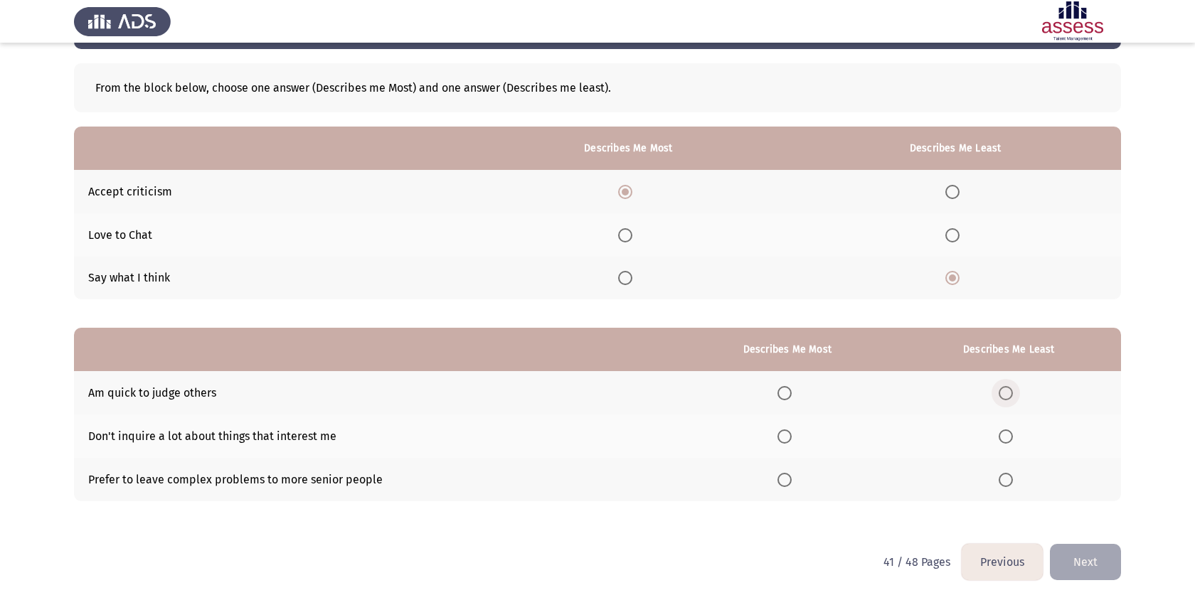
click at [1010, 390] on input "Select an option" at bounding box center [1005, 393] width 14 height 14
click at [789, 441] on span "Select an option" at bounding box center [784, 436] width 14 height 14
click at [789, 441] on input "Select an option" at bounding box center [784, 436] width 14 height 14
click at [1074, 549] on button "Next" at bounding box center [1084, 562] width 71 height 36
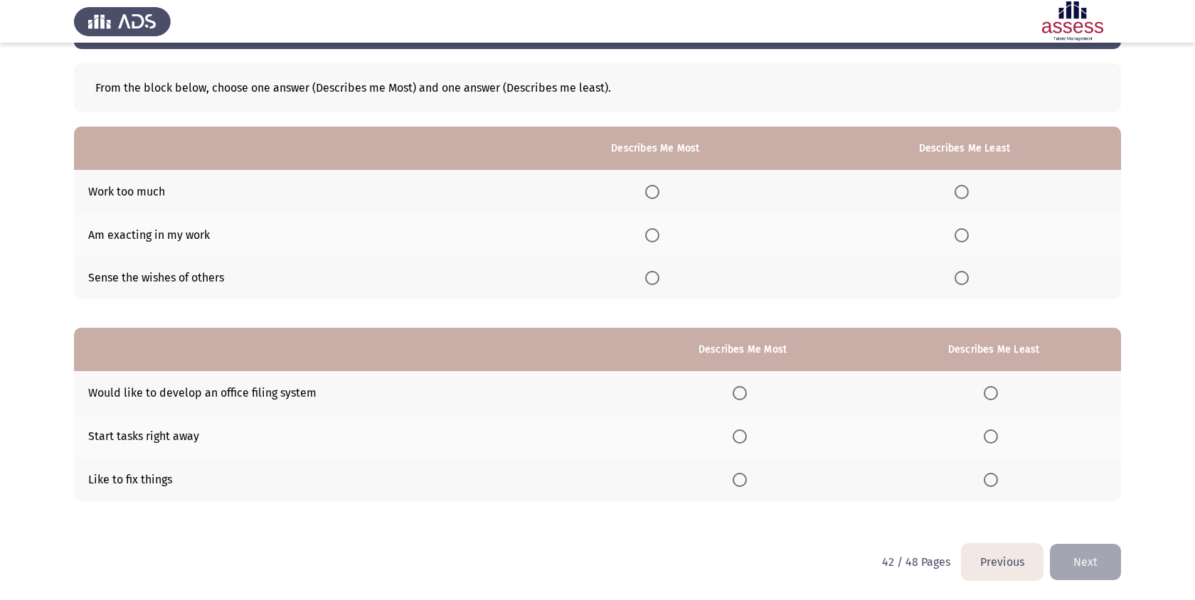
click at [659, 192] on span "Select an option" at bounding box center [652, 192] width 14 height 14
click at [659, 192] on input "Select an option" at bounding box center [652, 192] width 14 height 14
click at [958, 282] on span "Select an option" at bounding box center [961, 278] width 14 height 14
click at [958, 282] on input "Select an option" at bounding box center [961, 278] width 14 height 14
click at [747, 485] on span "Select an option" at bounding box center [739, 480] width 14 height 14
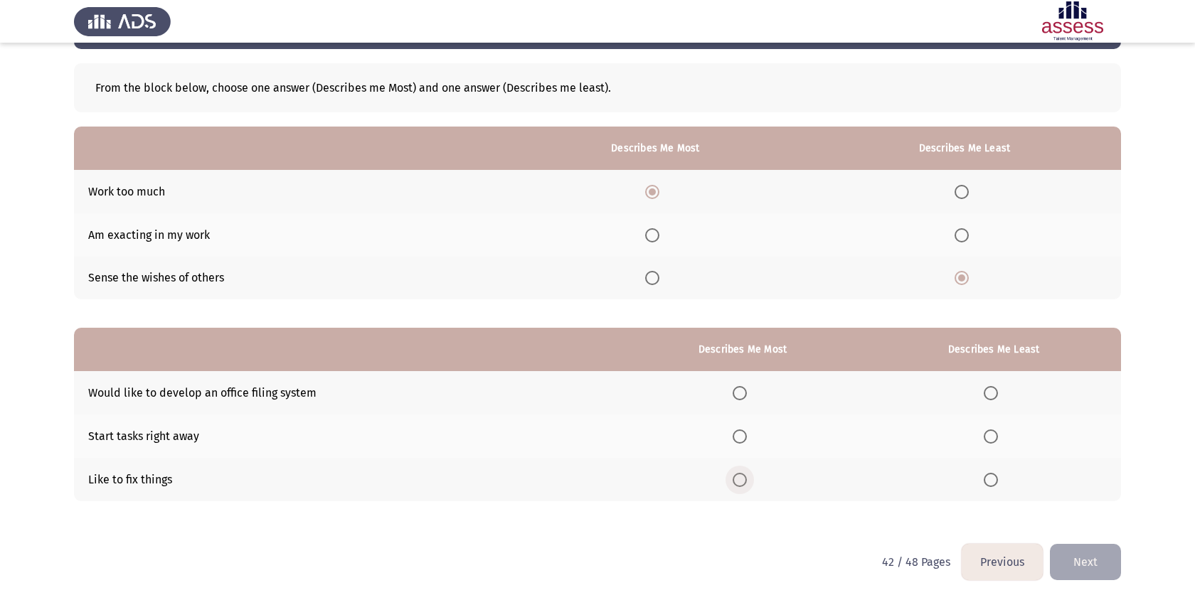
click at [747, 485] on input "Select an option" at bounding box center [739, 480] width 14 height 14
click at [987, 449] on th at bounding box center [993, 436] width 255 height 43
click at [987, 440] on span "Select an option" at bounding box center [990, 436] width 14 height 14
click at [987, 440] on input "Select an option" at bounding box center [990, 436] width 14 height 14
drag, startPoint x: 991, startPoint y: 459, endPoint x: 991, endPoint y: 474, distance: 14.9
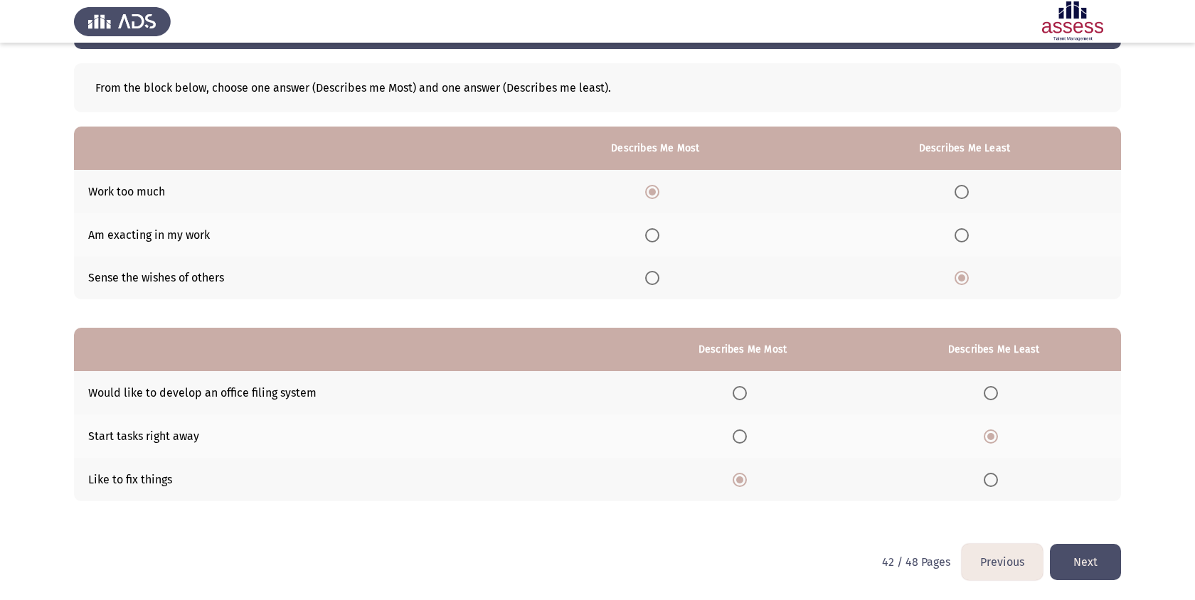
click at [991, 459] on th at bounding box center [993, 479] width 255 height 43
click at [991, 481] on span "Select an option" at bounding box center [990, 480] width 14 height 14
click at [991, 481] on input "Select an option" at bounding box center [990, 480] width 14 height 14
drag, startPoint x: 679, startPoint y: 407, endPoint x: 670, endPoint y: 402, distance: 10.9
click at [670, 402] on th at bounding box center [743, 392] width 248 height 43
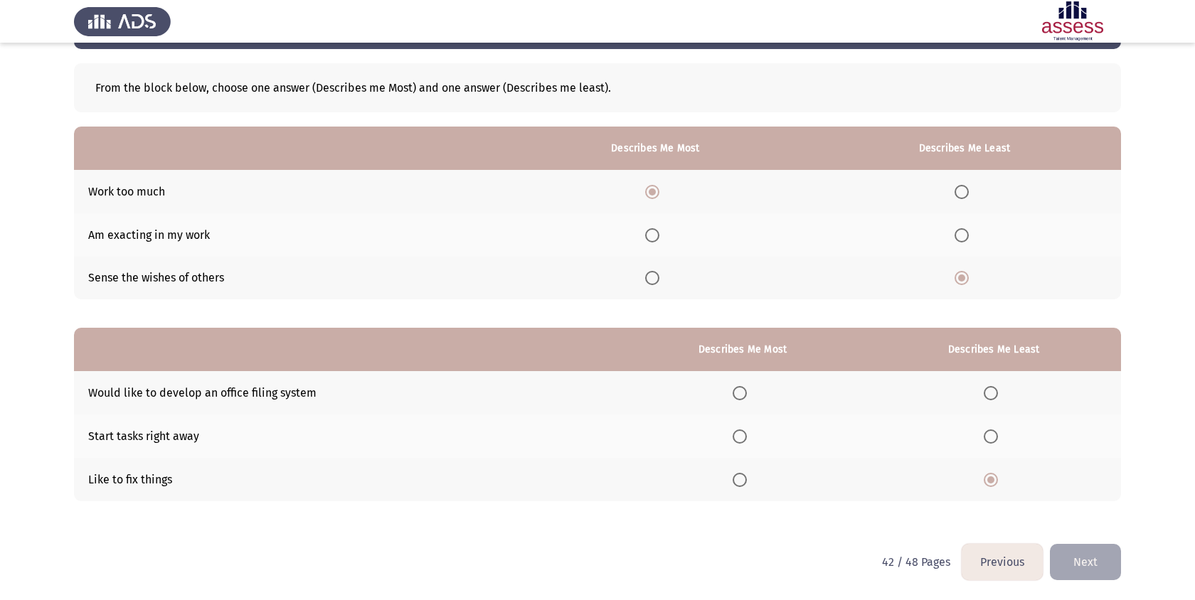
click at [752, 442] on label "Select an option" at bounding box center [742, 436] width 20 height 14
click at [747, 442] on input "Select an option" at bounding box center [739, 436] width 14 height 14
click at [1110, 552] on button "Next" at bounding box center [1084, 562] width 71 height 36
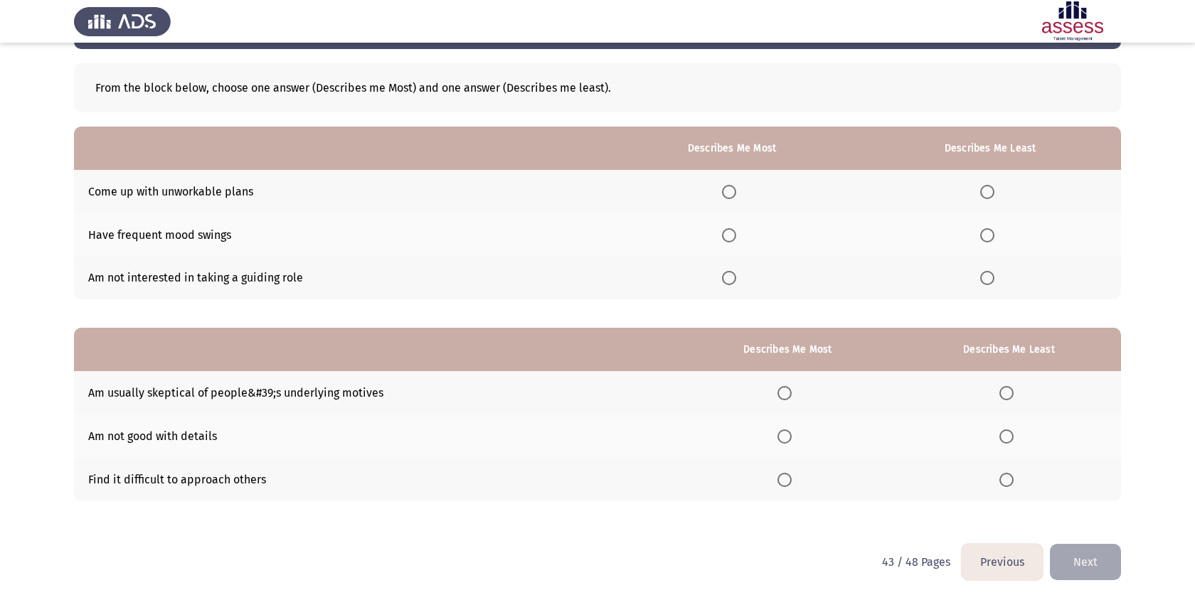
click at [1012, 182] on th at bounding box center [990, 191] width 262 height 43
click at [989, 191] on span "Select an option" at bounding box center [987, 192] width 14 height 14
click at [989, 191] on input "Select an option" at bounding box center [987, 192] width 14 height 14
click at [732, 242] on th at bounding box center [731, 234] width 255 height 43
click at [732, 232] on span "Select an option" at bounding box center [729, 235] width 14 height 14
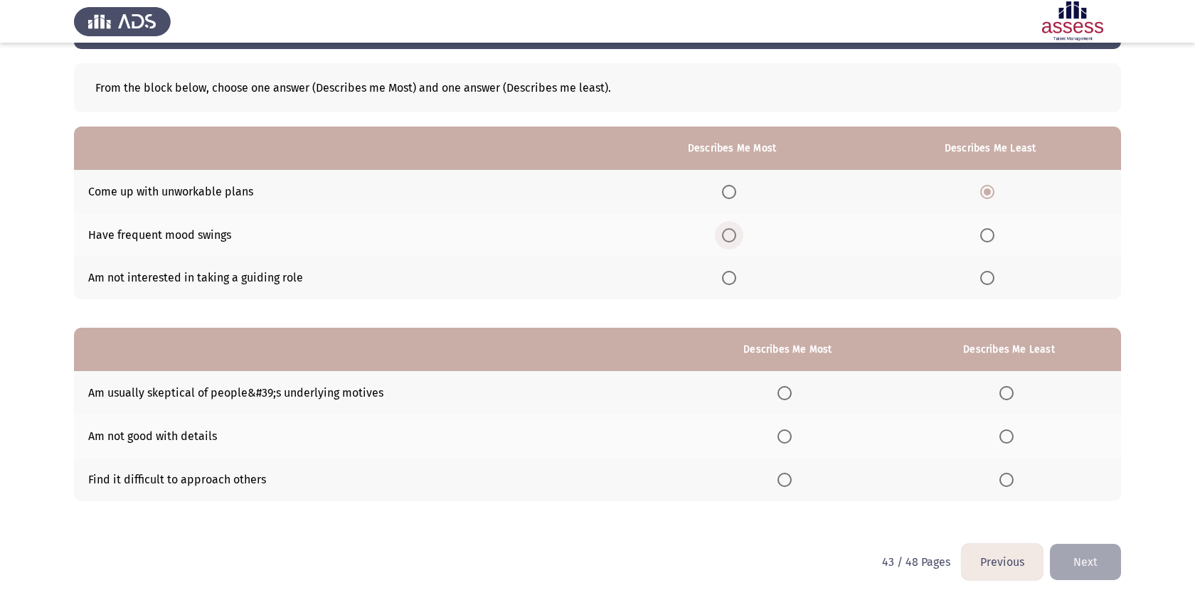
click at [732, 232] on input "Select an option" at bounding box center [729, 235] width 14 height 14
drag, startPoint x: 1010, startPoint y: 396, endPoint x: 757, endPoint y: 412, distance: 254.4
click at [756, 412] on tr "Am usually skeptical of people&#39;s underlying motives" at bounding box center [597, 392] width 1047 height 43
click at [782, 397] on span "Select an option" at bounding box center [784, 393] width 14 height 14
click at [782, 397] on input "Select an option" at bounding box center [784, 393] width 14 height 14
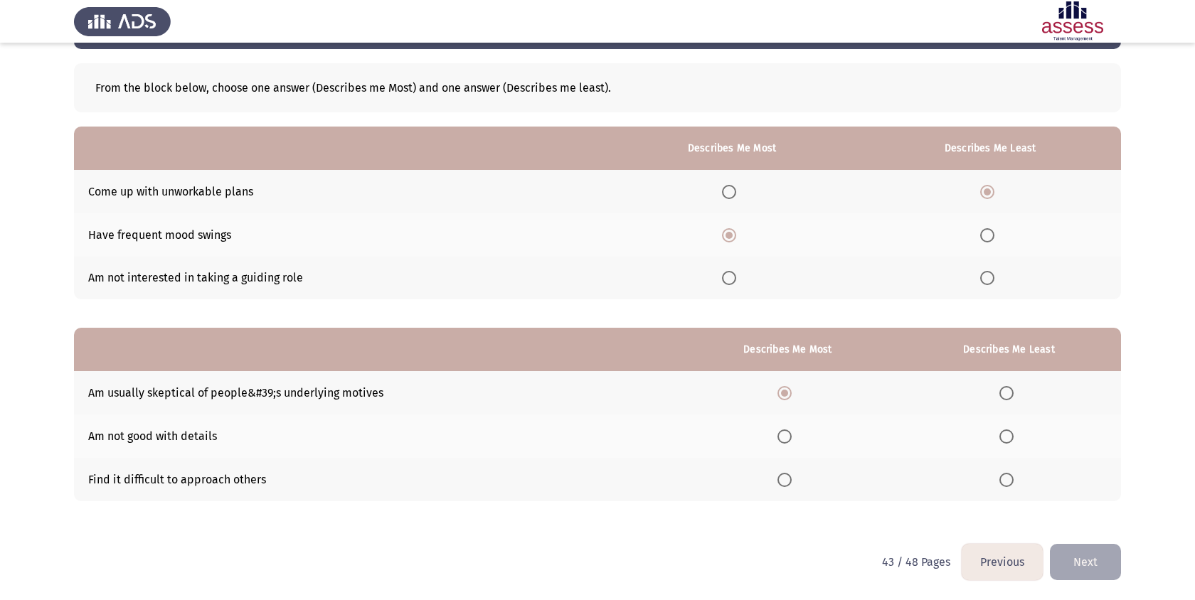
click at [1005, 483] on span "Select an option" at bounding box center [1006, 480] width 14 height 14
click at [1005, 483] on input "Select an option" at bounding box center [1006, 480] width 14 height 14
click at [1096, 572] on button "Next" at bounding box center [1084, 562] width 71 height 36
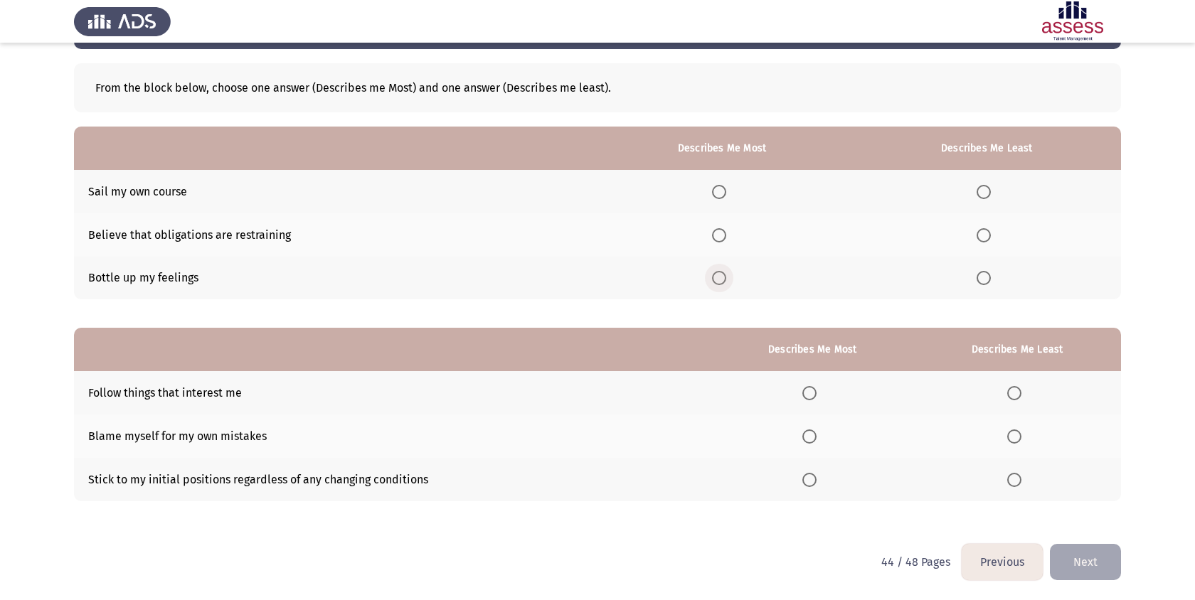
click at [722, 277] on span "Select an option" at bounding box center [719, 278] width 14 height 14
click at [722, 277] on input "Select an option" at bounding box center [719, 278] width 14 height 14
click at [988, 237] on span "Select an option" at bounding box center [983, 235] width 14 height 14
click at [988, 237] on input "Select an option" at bounding box center [983, 235] width 14 height 14
click at [811, 434] on span "Select an option" at bounding box center [809, 436] width 14 height 14
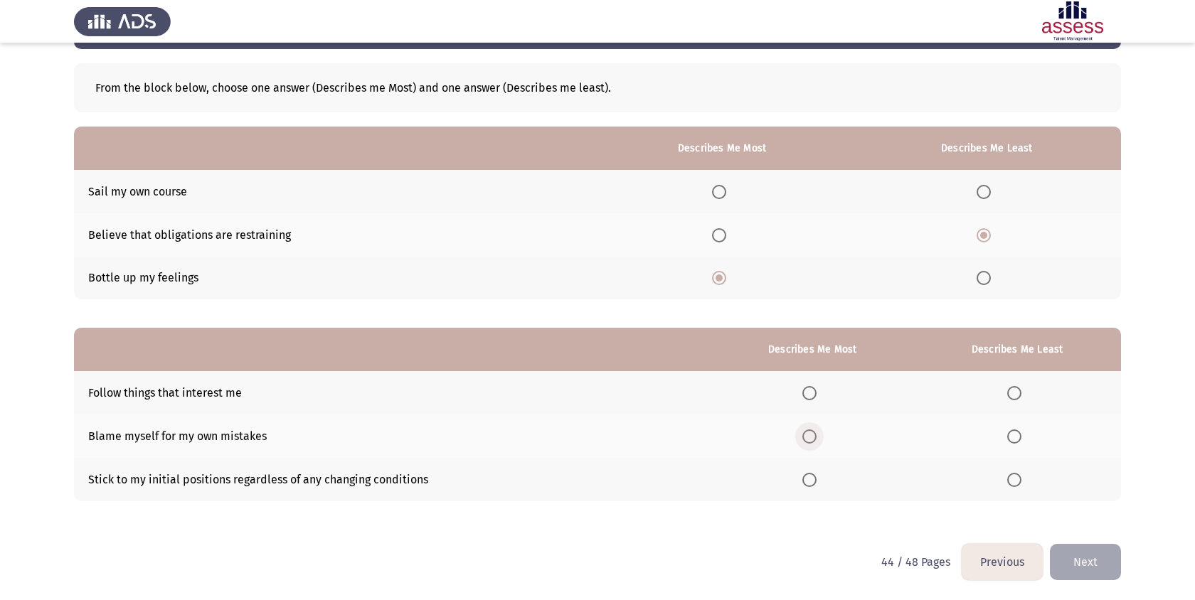
click at [811, 434] on input "Select an option" at bounding box center [809, 436] width 14 height 14
click at [1025, 484] on label "Select an option" at bounding box center [1017, 480] width 20 height 14
click at [1021, 484] on input "Select an option" at bounding box center [1014, 480] width 14 height 14
click at [1111, 569] on button "Next" at bounding box center [1084, 562] width 71 height 36
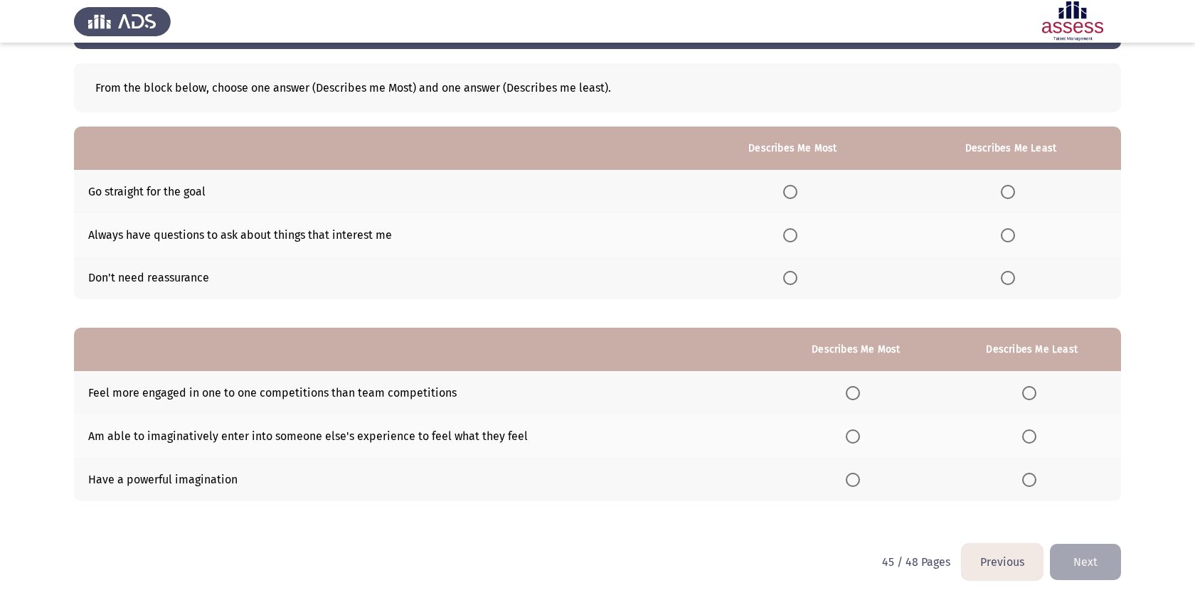
click at [1014, 275] on span "Select an option" at bounding box center [1007, 278] width 14 height 14
click at [1014, 275] on input "Select an option" at bounding box center [1007, 278] width 14 height 14
click at [792, 185] on span "Select an option" at bounding box center [790, 192] width 14 height 14
click at [792, 185] on input "Select an option" at bounding box center [790, 192] width 14 height 14
click at [853, 395] on span "Select an option" at bounding box center [852, 393] width 14 height 14
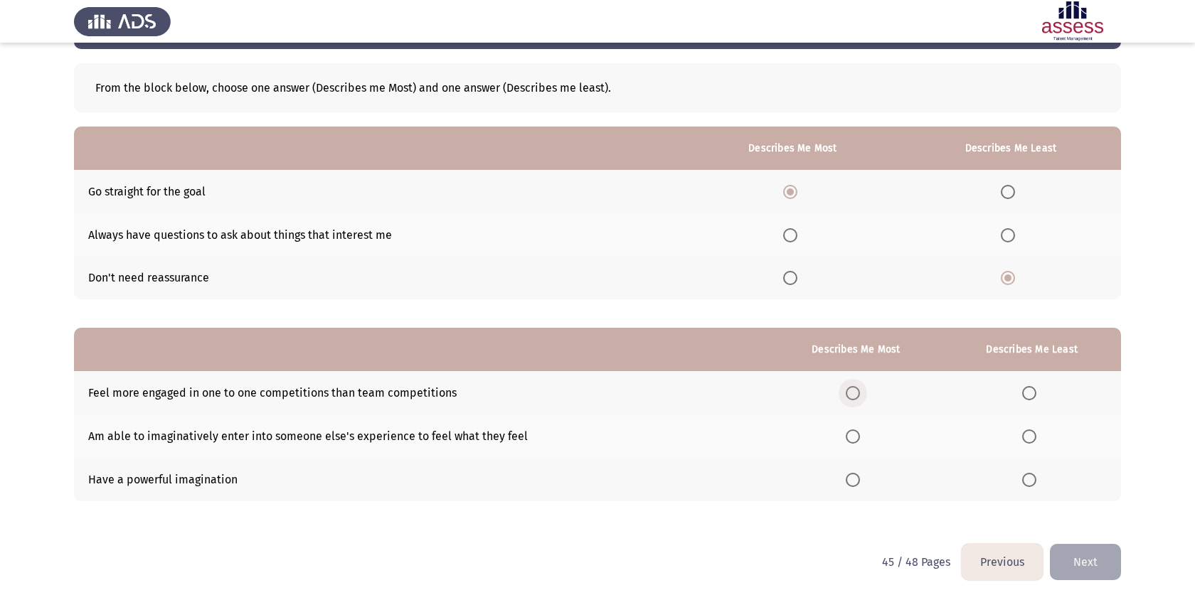
click at [853, 395] on input "Select an option" at bounding box center [852, 393] width 14 height 14
click at [1031, 480] on span "Select an option" at bounding box center [1029, 480] width 14 height 14
click at [1031, 480] on input "Select an option" at bounding box center [1029, 480] width 14 height 14
click at [1096, 568] on button "Next" at bounding box center [1084, 562] width 71 height 36
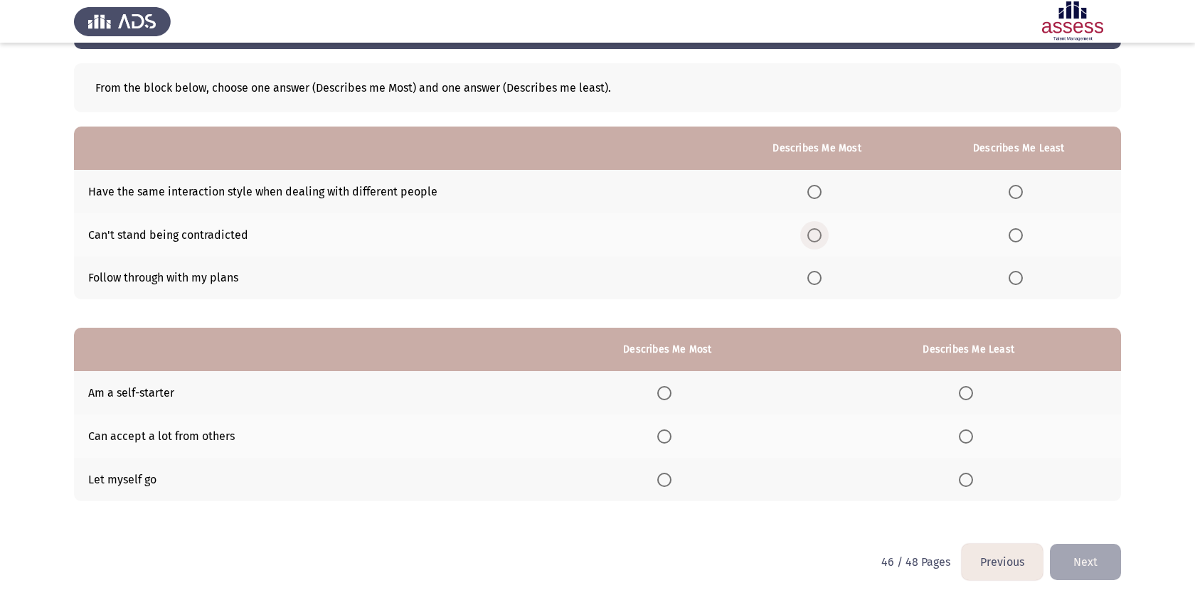
click at [820, 233] on span "Select an option" at bounding box center [814, 235] width 14 height 14
click at [820, 233] on input "Select an option" at bounding box center [814, 235] width 14 height 14
click at [1020, 188] on span "Select an option" at bounding box center [1015, 192] width 14 height 14
click at [1020, 188] on input "Select an option" at bounding box center [1015, 192] width 14 height 14
click at [666, 442] on span "Select an option" at bounding box center [664, 436] width 14 height 14
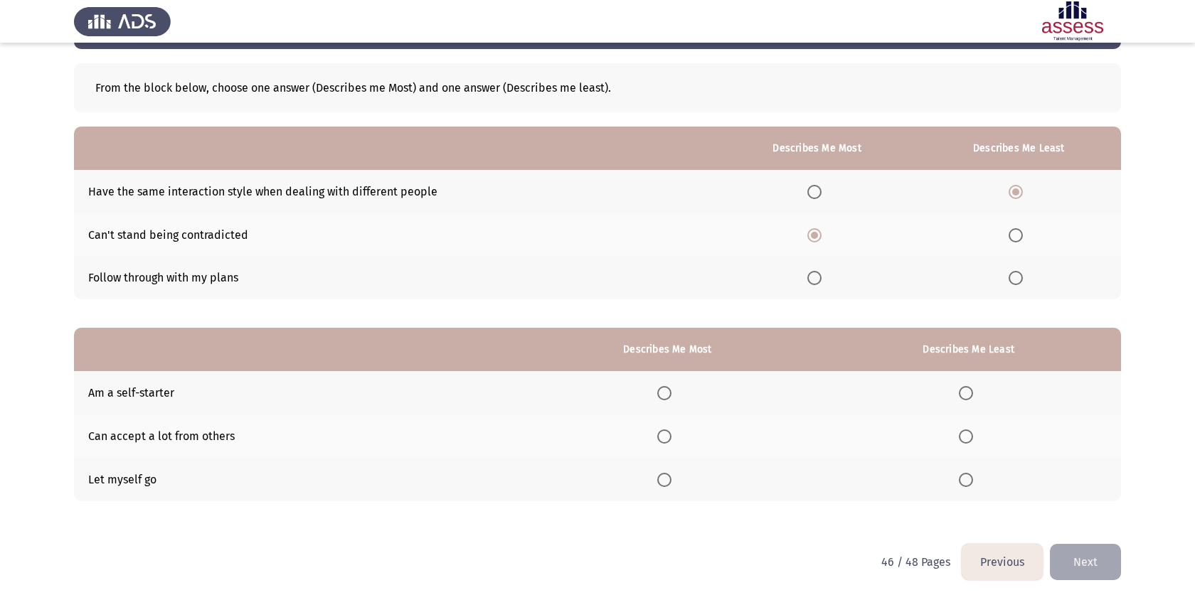
click at [666, 442] on input "Select an option" at bounding box center [664, 436] width 14 height 14
click at [958, 481] on th at bounding box center [968, 479] width 305 height 43
click at [962, 481] on span "Select an option" at bounding box center [965, 480] width 14 height 14
click at [962, 481] on input "Select an option" at bounding box center [965, 480] width 14 height 14
click at [1071, 555] on button "Next" at bounding box center [1084, 562] width 71 height 36
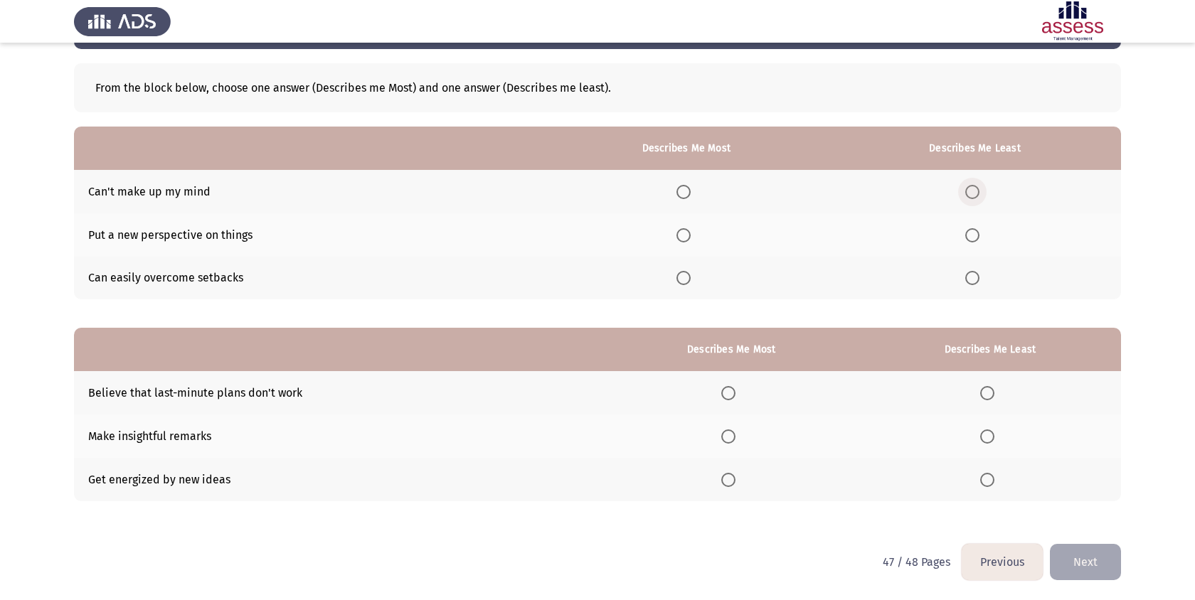
click at [969, 196] on span "Select an option" at bounding box center [972, 192] width 14 height 14
click at [969, 196] on input "Select an option" at bounding box center [972, 192] width 14 height 14
click at [688, 231] on span "Select an option" at bounding box center [683, 235] width 14 height 14
click at [688, 231] on input "Select an option" at bounding box center [683, 235] width 14 height 14
click at [990, 392] on span "Select an option" at bounding box center [987, 393] width 14 height 14
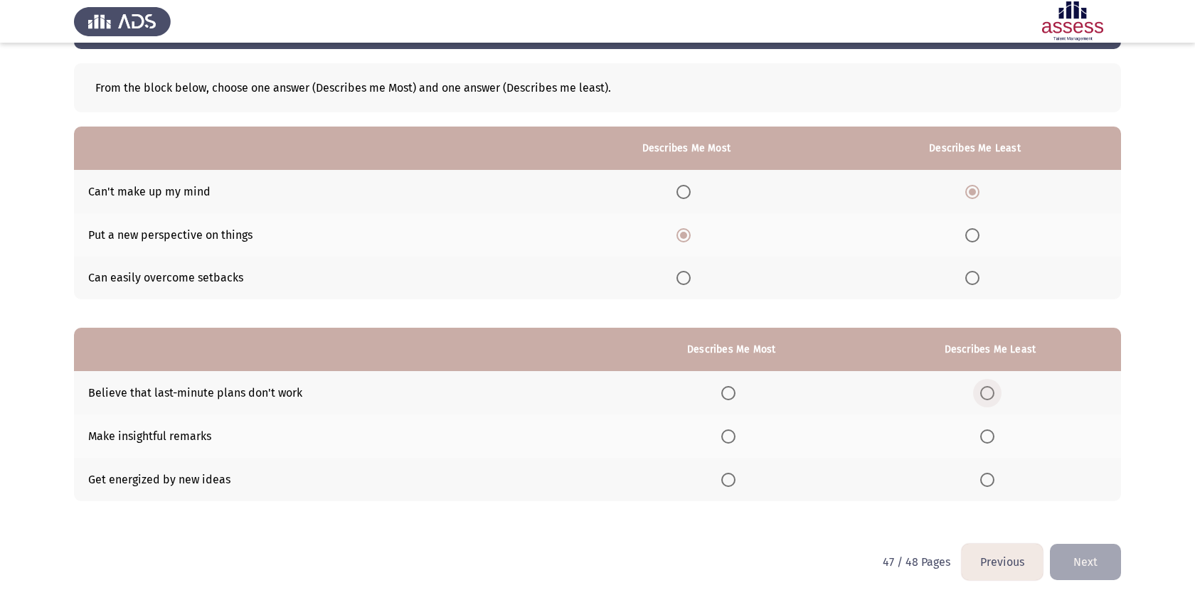
click at [990, 392] on input "Select an option" at bounding box center [987, 393] width 14 height 14
click at [725, 427] on th at bounding box center [731, 436] width 255 height 43
click at [741, 434] on label "Select an option" at bounding box center [731, 436] width 20 height 14
click at [735, 434] on input "Select an option" at bounding box center [728, 436] width 14 height 14
click at [1103, 552] on button "Next" at bounding box center [1084, 562] width 71 height 36
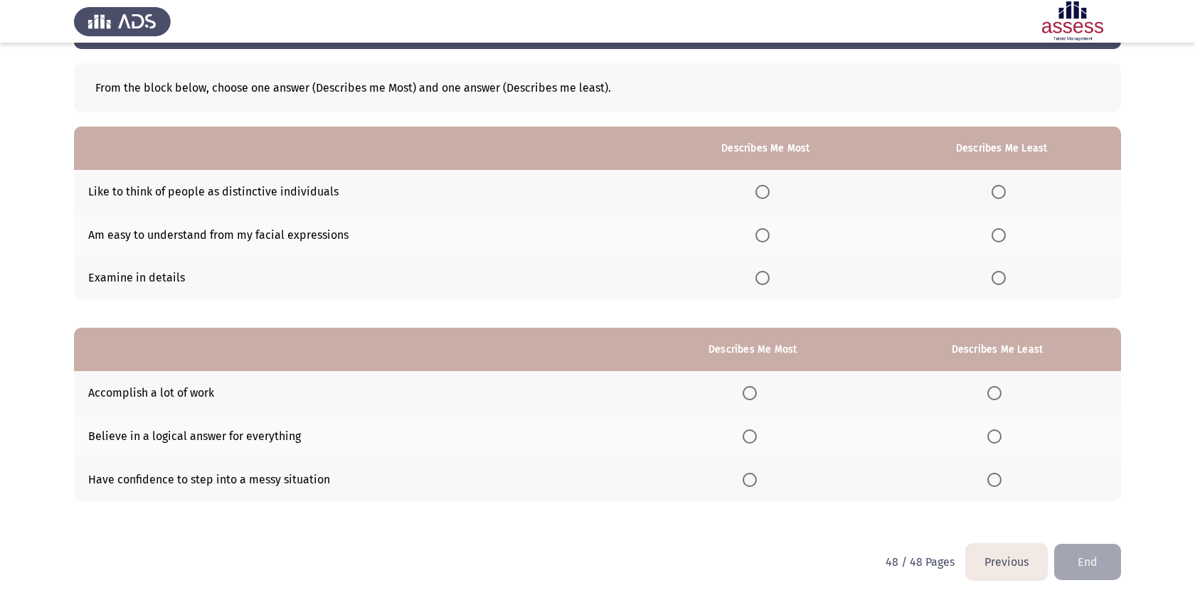
click at [769, 275] on span "Select an option" at bounding box center [762, 278] width 14 height 14
click at [769, 275] on input "Select an option" at bounding box center [762, 278] width 14 height 14
click at [1002, 237] on span "Select an option" at bounding box center [998, 235] width 14 height 14
click at [1002, 237] on input "Select an option" at bounding box center [998, 235] width 14 height 14
click at [763, 235] on span "Select an option" at bounding box center [762, 235] width 14 height 14
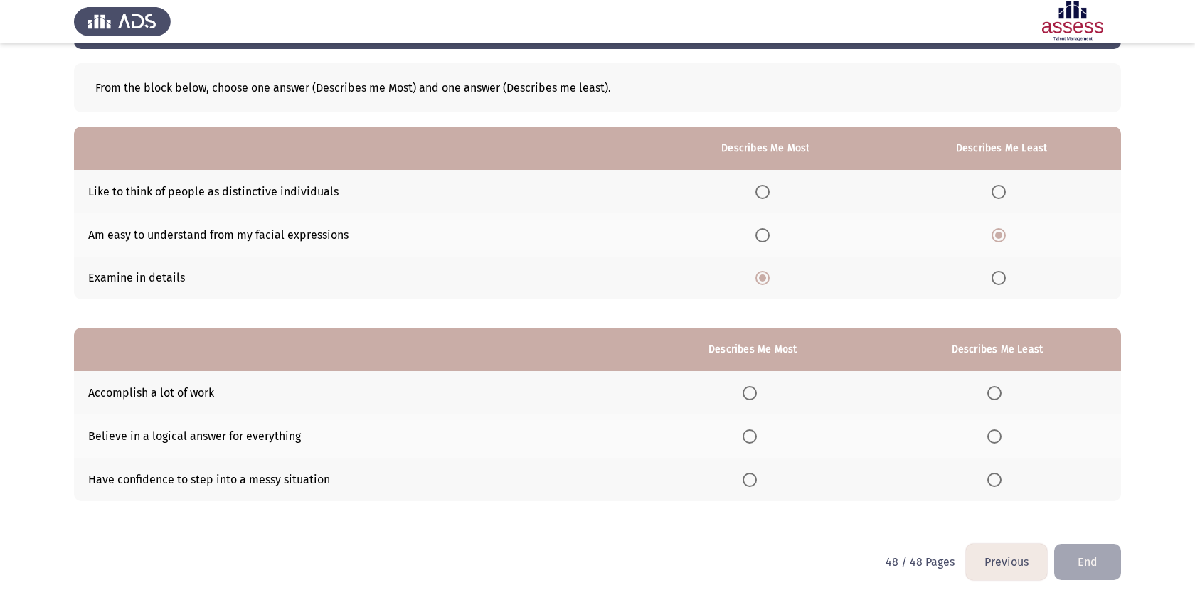
click at [763, 235] on input "Select an option" at bounding box center [762, 235] width 14 height 14
click at [991, 183] on th at bounding box center [1001, 191] width 239 height 43
click at [1005, 193] on span "Select an option" at bounding box center [998, 192] width 14 height 14
click at [1005, 193] on input "Select an option" at bounding box center [998, 192] width 14 height 14
click at [751, 390] on span "Select an option" at bounding box center [749, 393] width 14 height 14
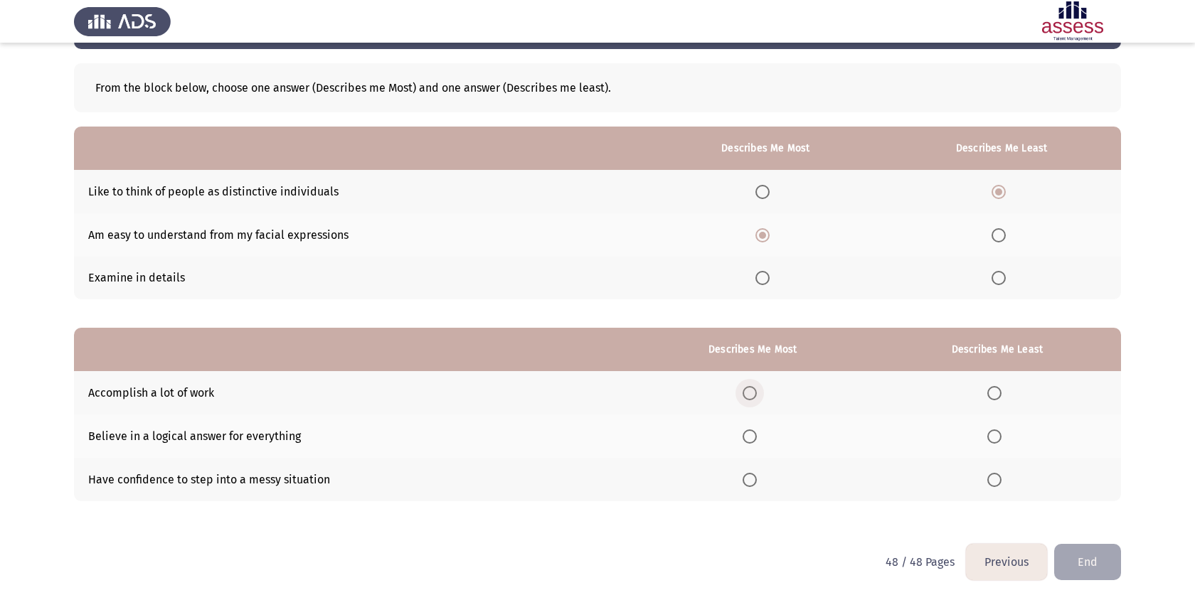
click at [751, 390] on input "Select an option" at bounding box center [749, 393] width 14 height 14
click at [996, 437] on span "Select an option" at bounding box center [994, 436] width 14 height 14
click at [996, 437] on input "Select an option" at bounding box center [994, 436] width 14 height 14
drag, startPoint x: 751, startPoint y: 477, endPoint x: 651, endPoint y: 405, distance: 122.7
click at [651, 405] on tbody "Accomplish a lot of work Believe in a logical answer for everything Have confid…" at bounding box center [597, 435] width 1047 height 129
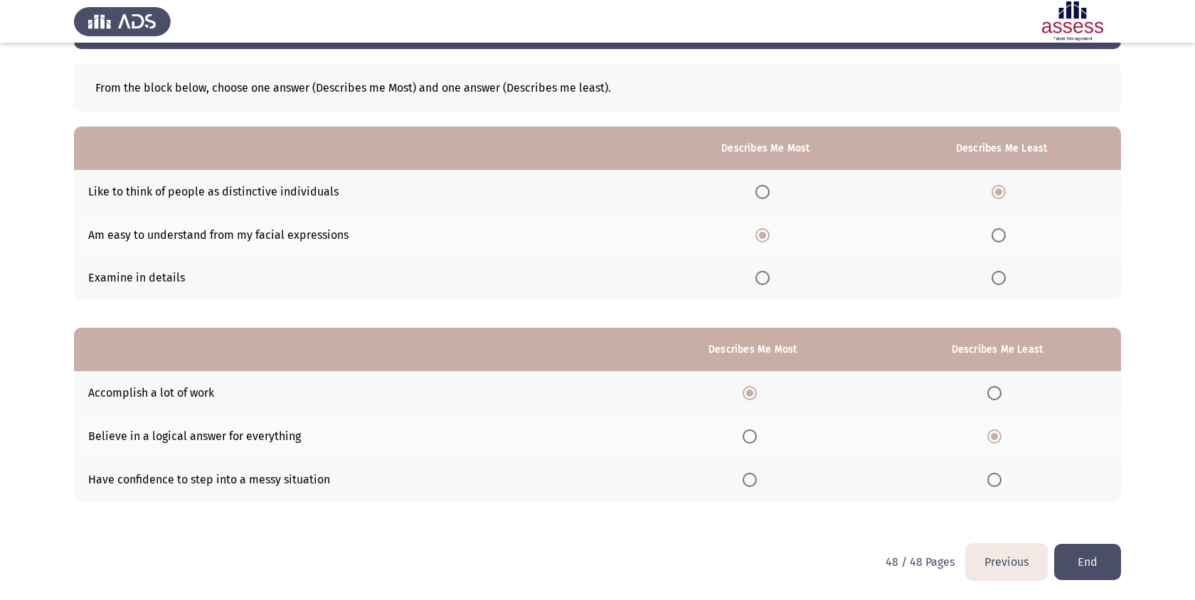
click at [699, 440] on th at bounding box center [751, 436] width 241 height 43
click at [1079, 565] on button "End" at bounding box center [1087, 562] width 67 height 36
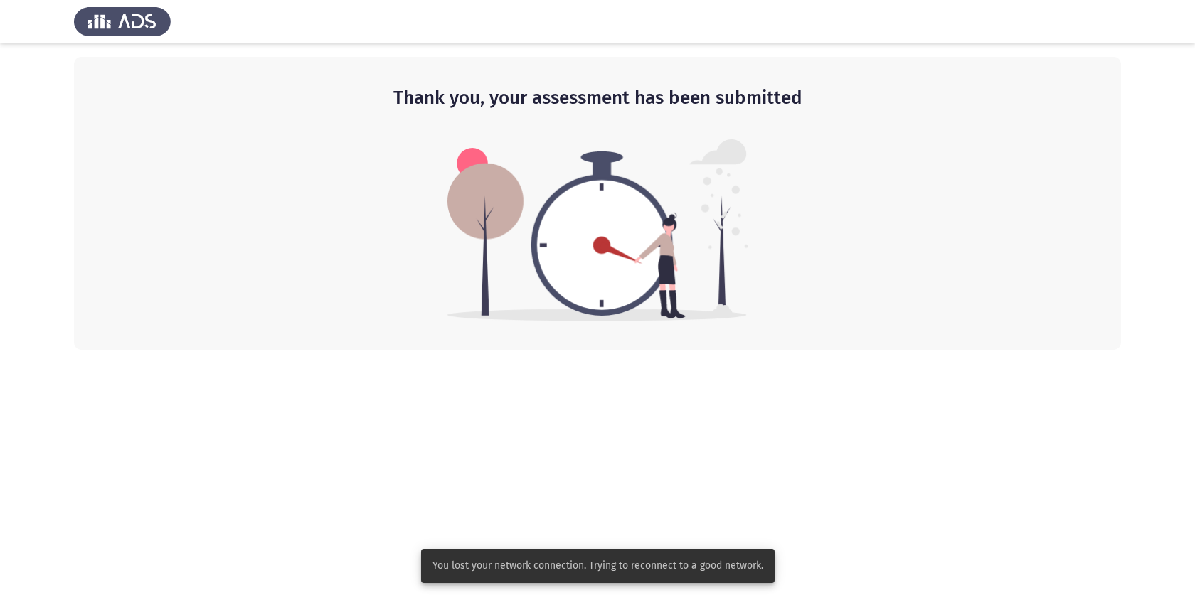
drag, startPoint x: 558, startPoint y: 566, endPoint x: 680, endPoint y: 567, distance: 121.6
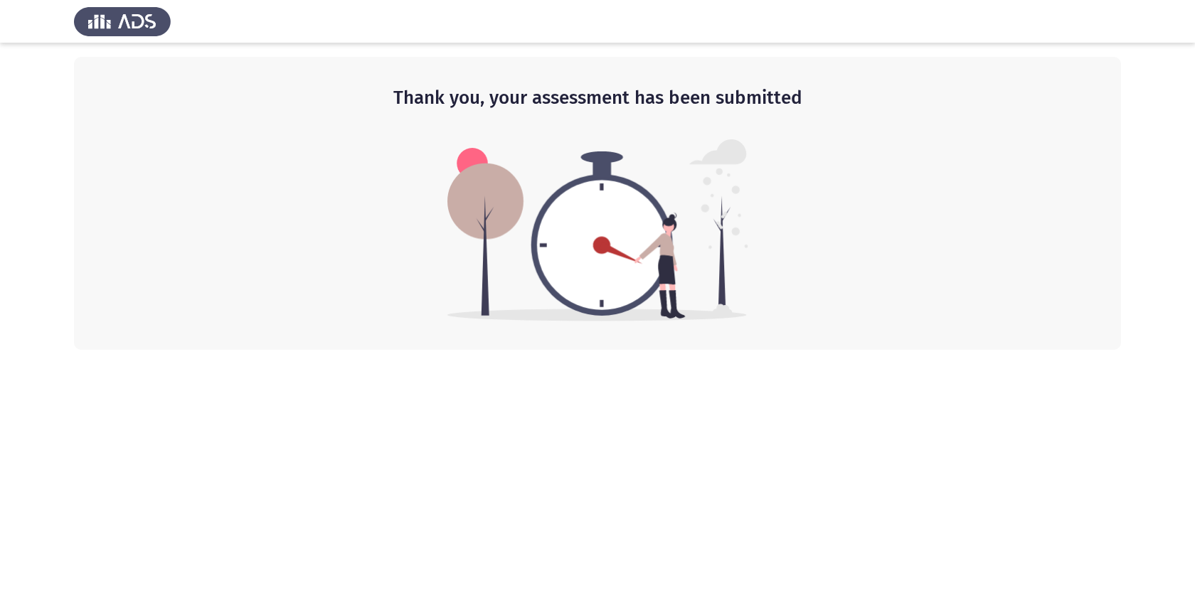
click at [418, 97] on h2 "Thank you, your assessment has been submitted" at bounding box center [597, 98] width 990 height 26
click at [128, 14] on img at bounding box center [122, 21] width 97 height 40
click at [128, 15] on img at bounding box center [122, 21] width 97 height 40
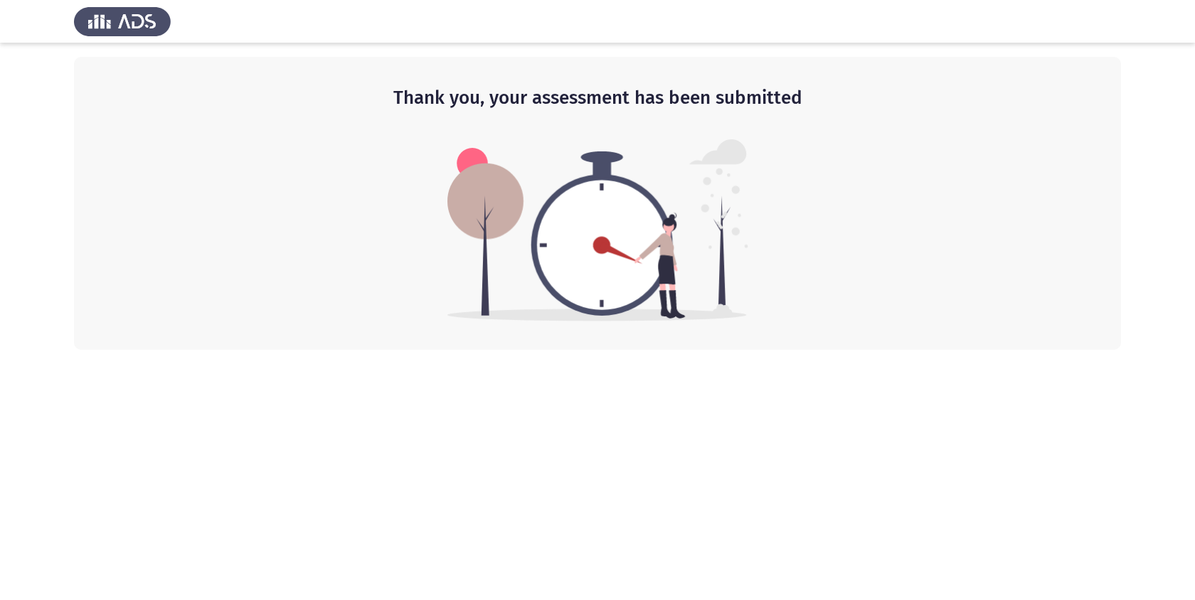
click at [128, 26] on img at bounding box center [122, 21] width 97 height 40
click at [82, 26] on img at bounding box center [122, 21] width 97 height 40
